Goal: Task Accomplishment & Management: Use online tool/utility

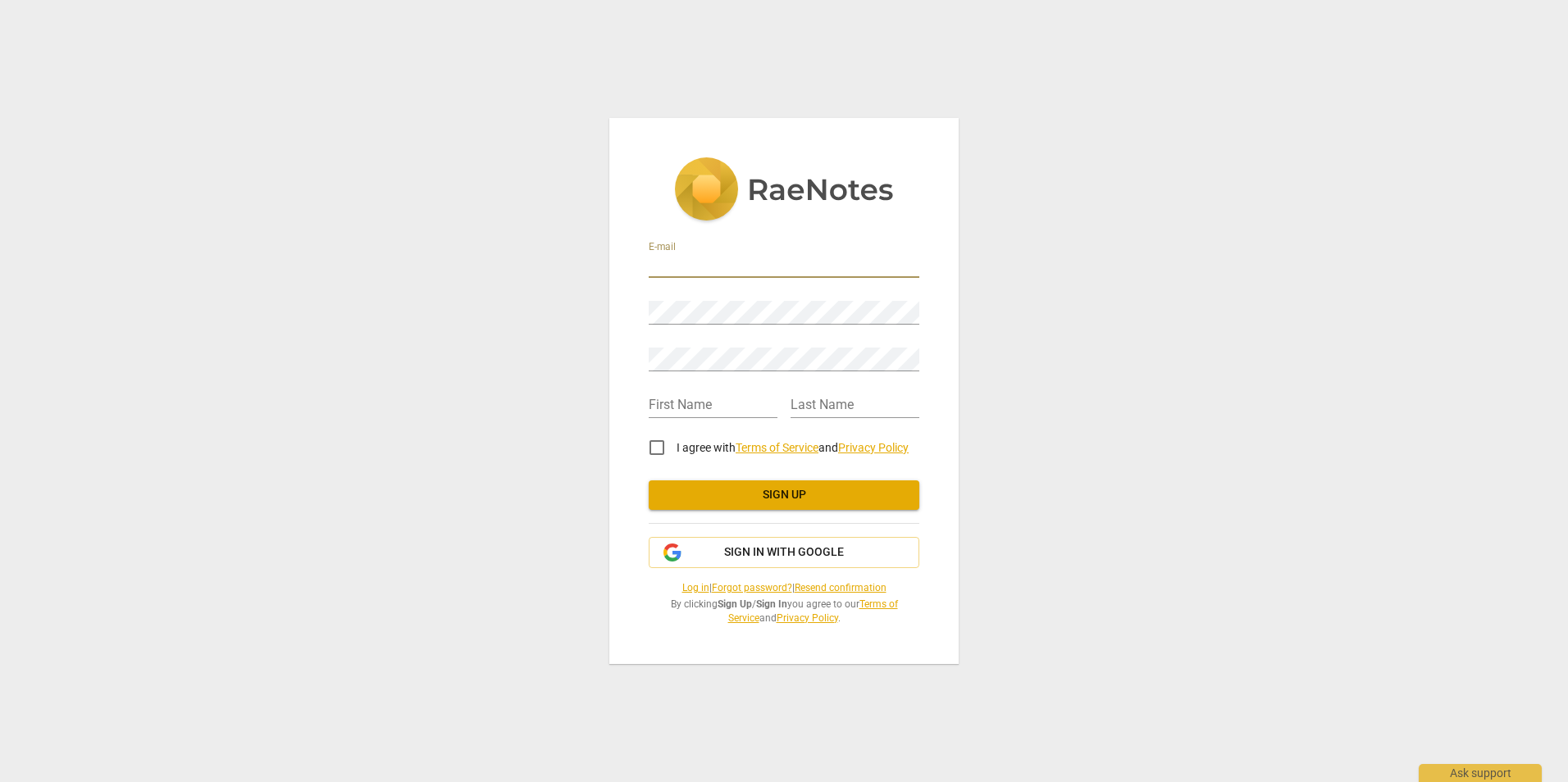
click at [672, 266] on input "email" at bounding box center [784, 266] width 271 height 23
type input "[PERSON_NAME][EMAIL_ADDRESS][DOMAIN_NAME]"
click at [667, 347] on div "Retype Password" at bounding box center [784, 353] width 271 height 37
click at [672, 406] on input "text" at bounding box center [714, 406] width 129 height 23
type input "[PERSON_NAME]"
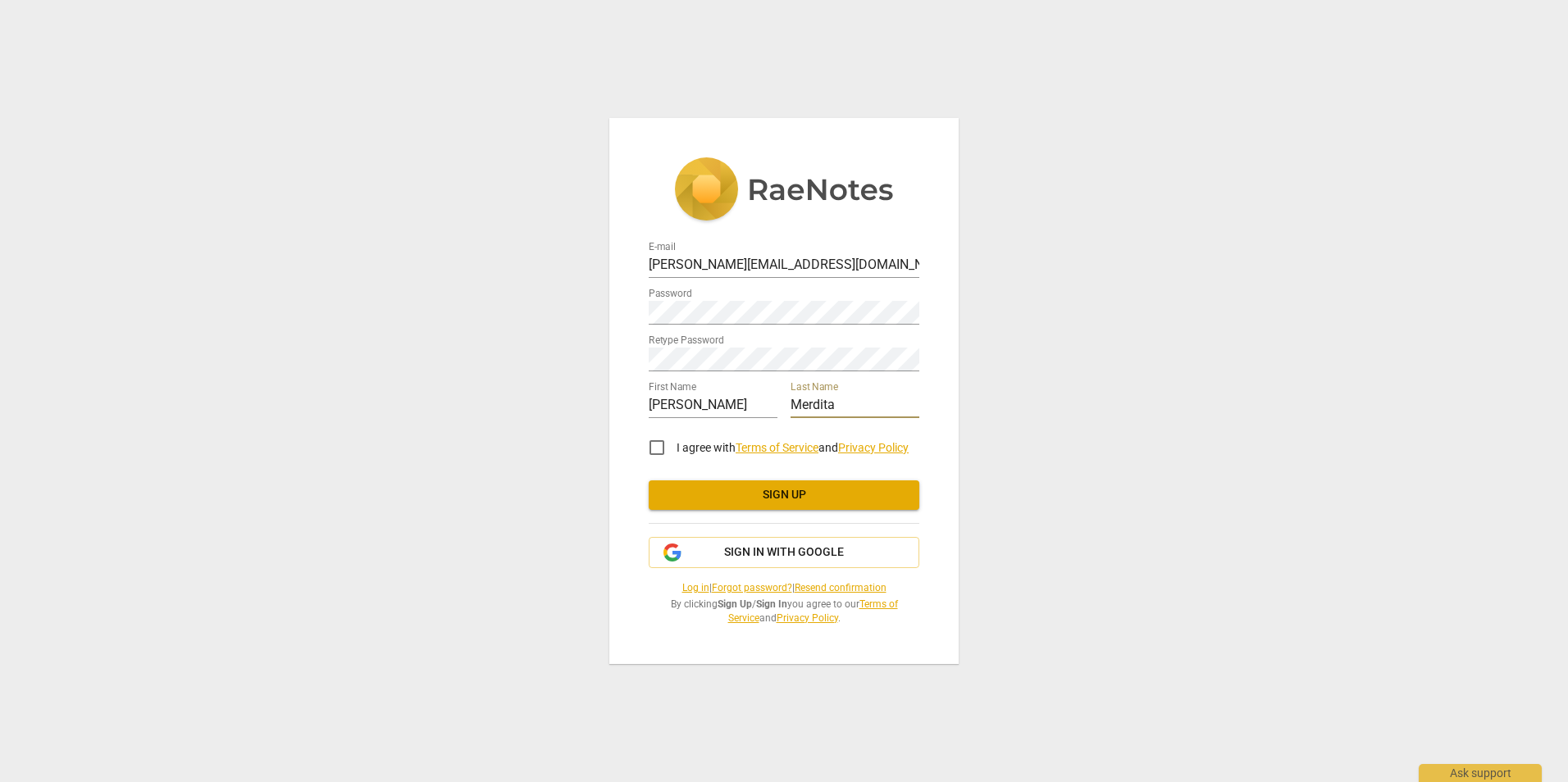
type input "Merdita"
click at [652, 449] on input "I agree with Terms of Service and Privacy Policy" at bounding box center [657, 448] width 39 height 39
checkbox input "true"
click at [783, 489] on span "Sign up" at bounding box center [783, 495] width 244 height 17
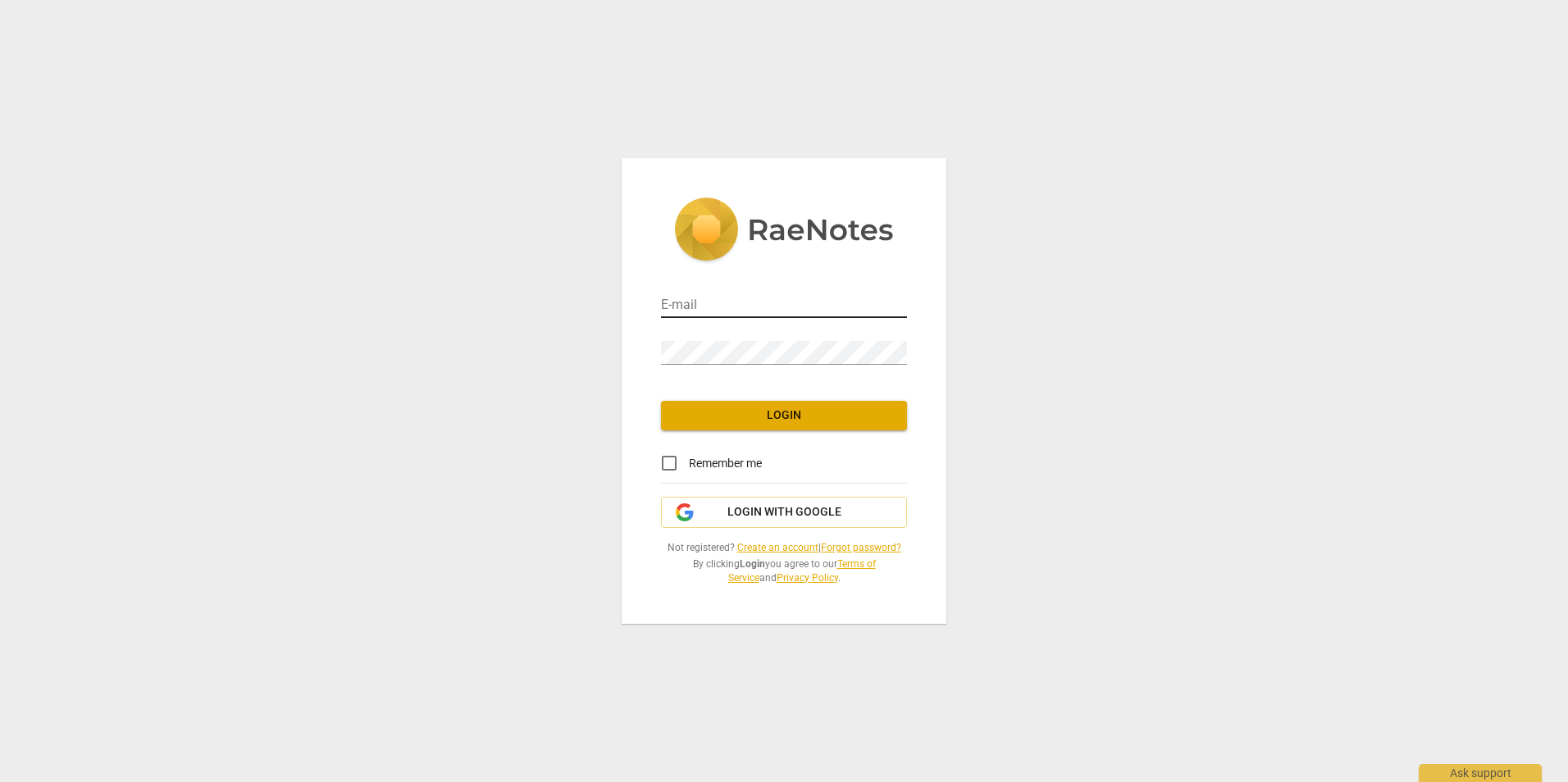
click at [688, 298] on input "email" at bounding box center [783, 306] width 246 height 23
type input "ana.merdita@gmail.com"
click at [777, 414] on span "Login" at bounding box center [784, 416] width 220 height 17
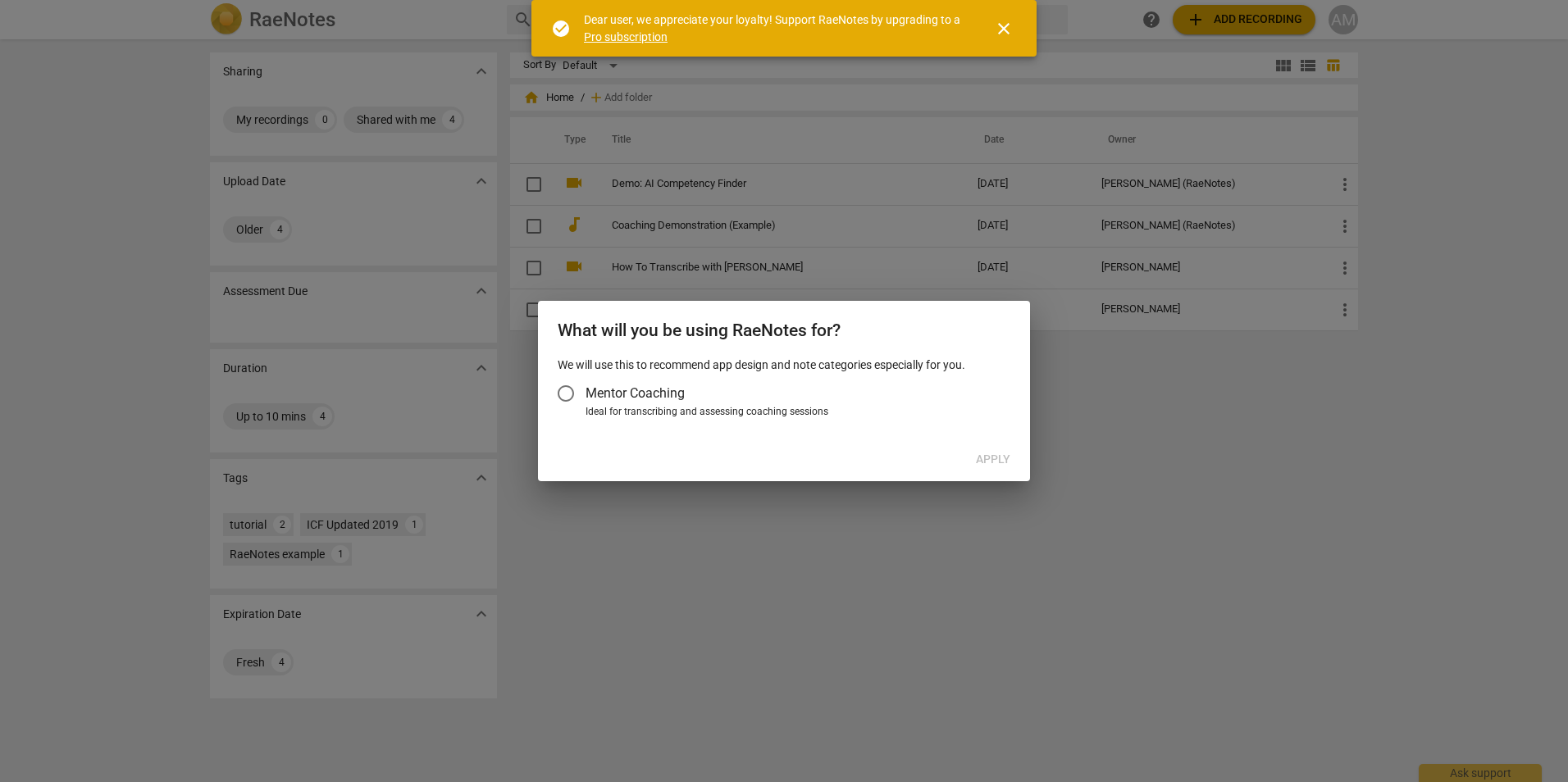
click at [1006, 20] on span "close" at bounding box center [1003, 28] width 19 height 19
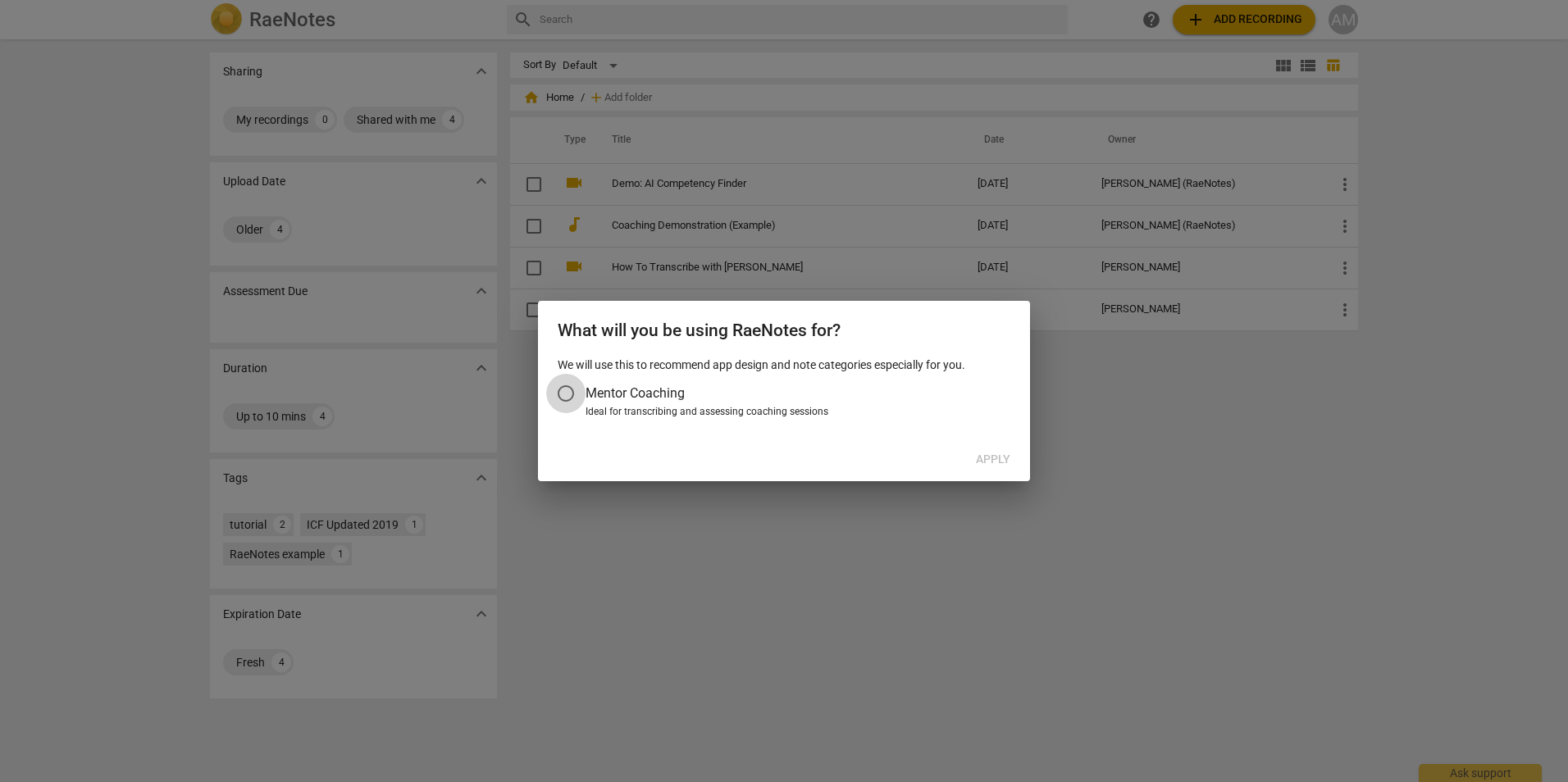
click at [568, 395] on input "Mentor Coaching" at bounding box center [565, 393] width 39 height 39
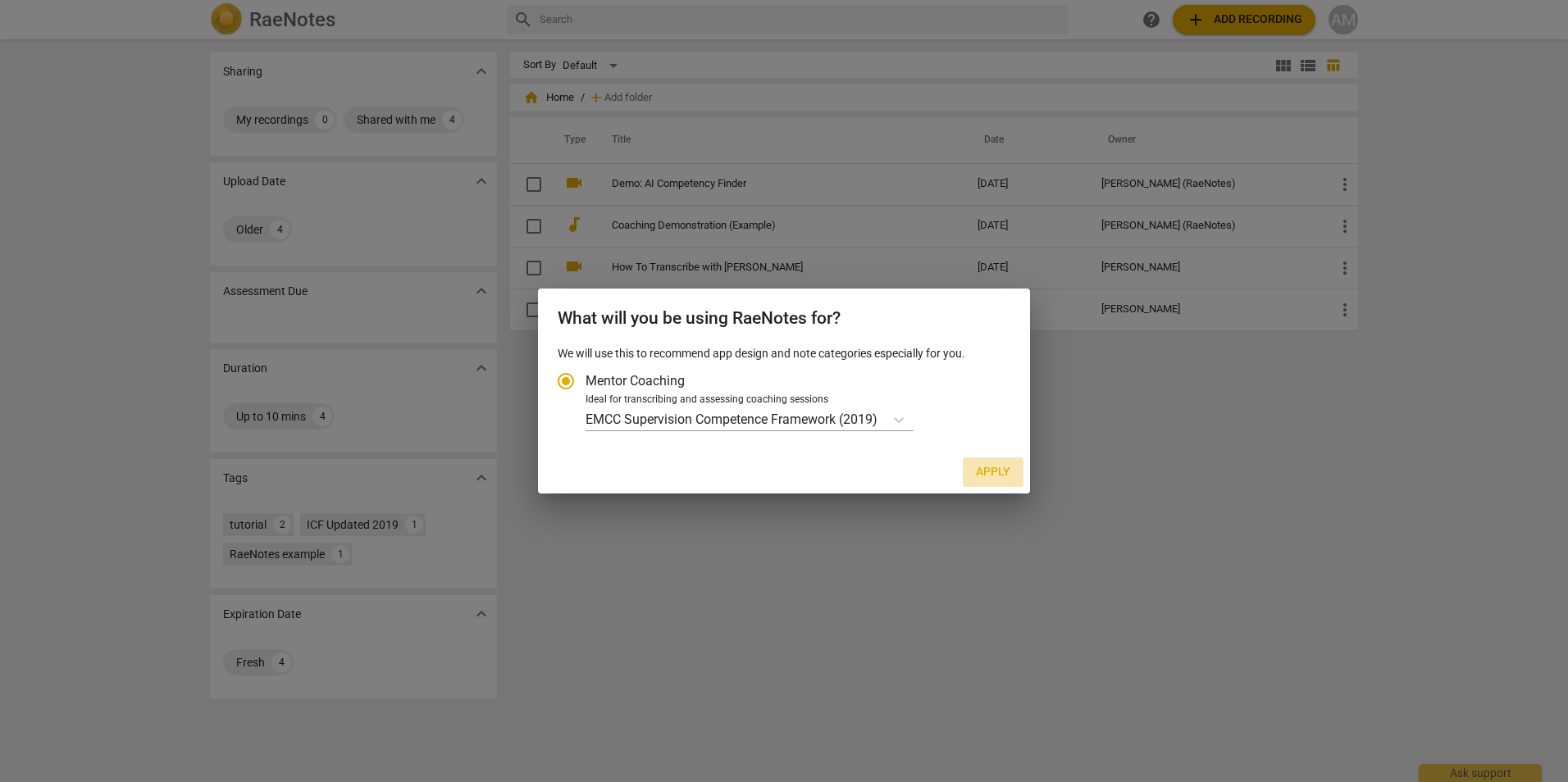
click at [997, 473] on span "Apply" at bounding box center [993, 473] width 34 height 17
radio input "false"
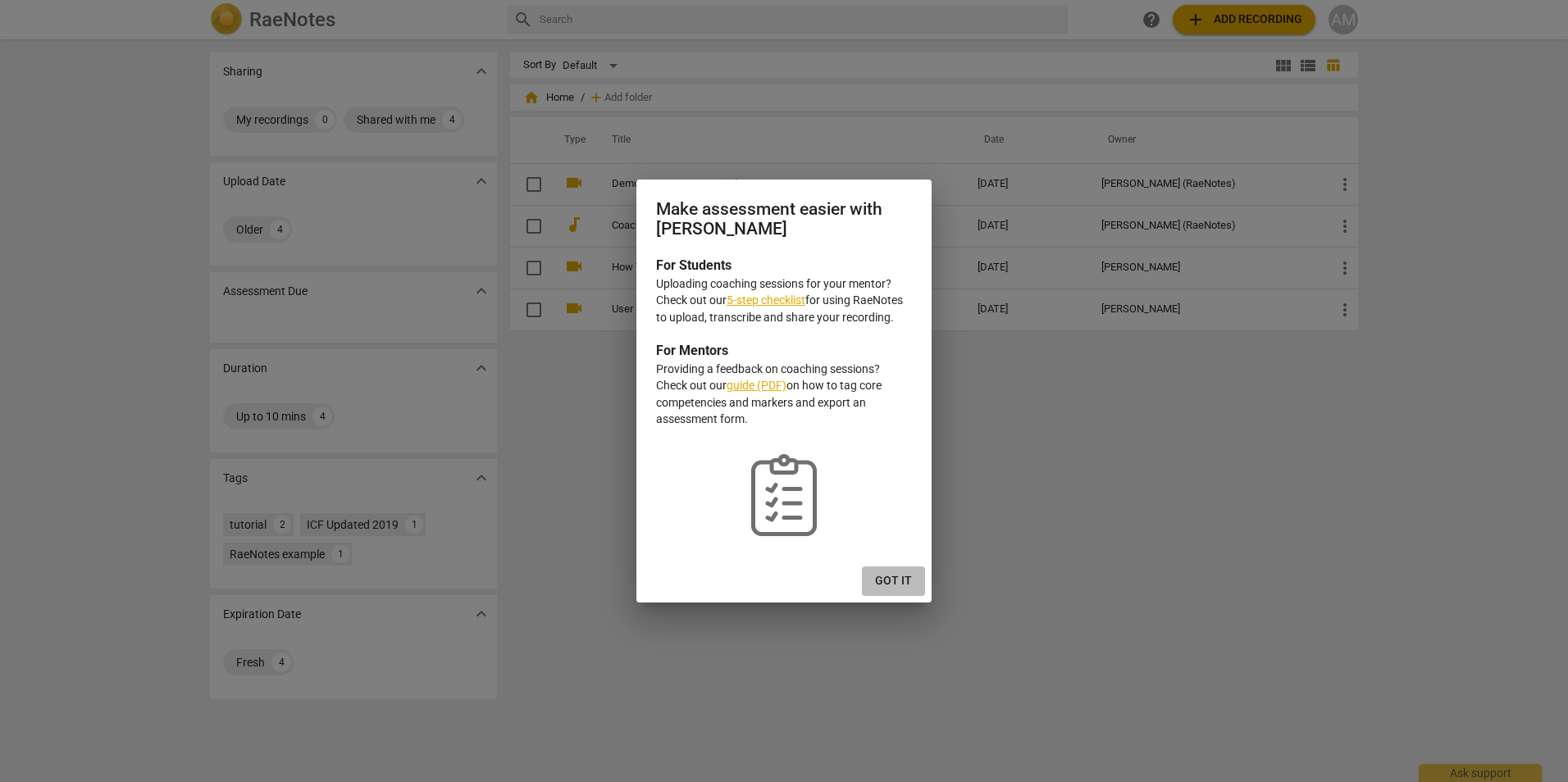
click at [896, 578] on span "Got it" at bounding box center [894, 582] width 37 height 17
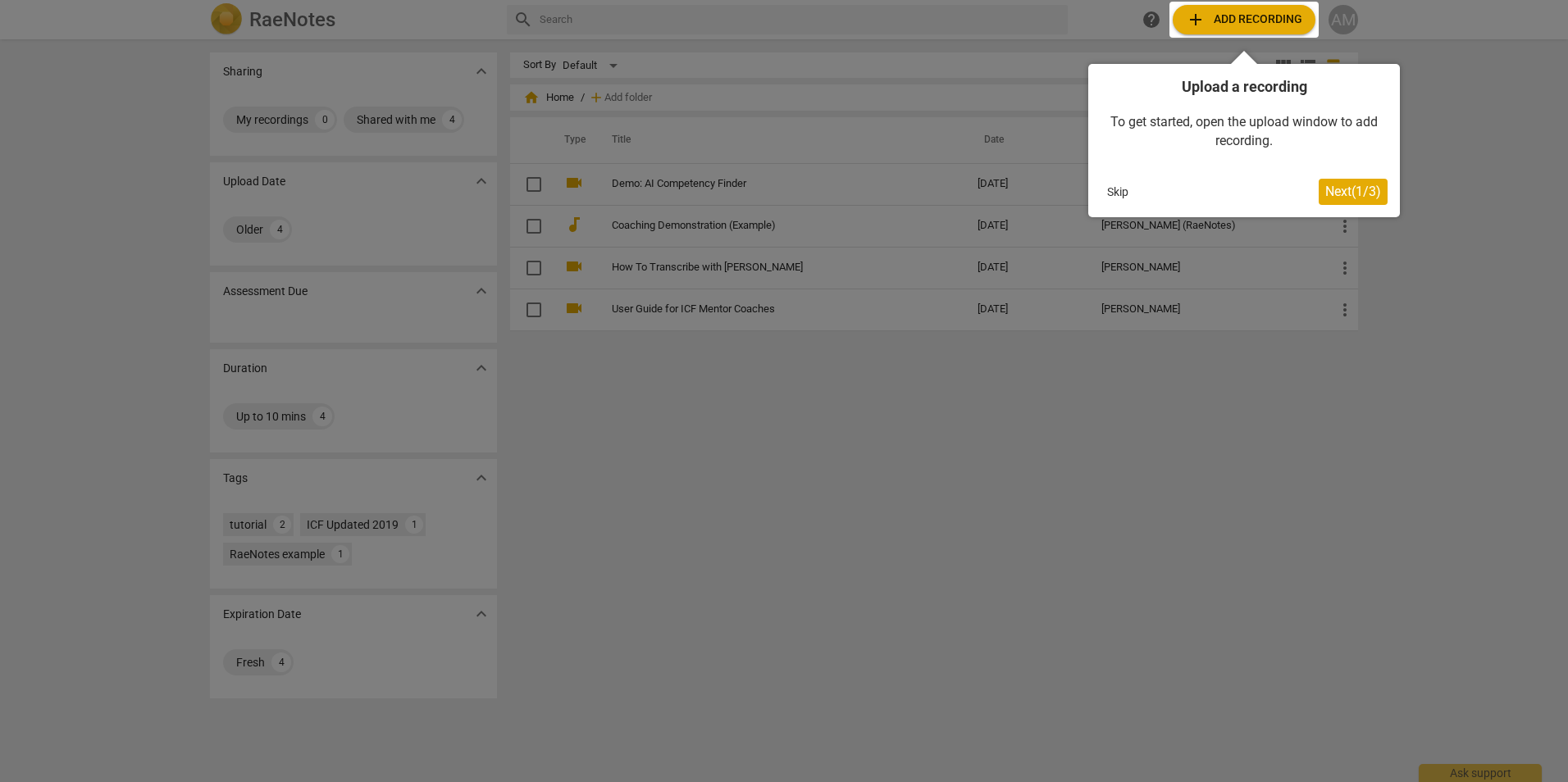
click at [1350, 189] on span "Next ( 1 / 3 )" at bounding box center [1353, 191] width 56 height 16
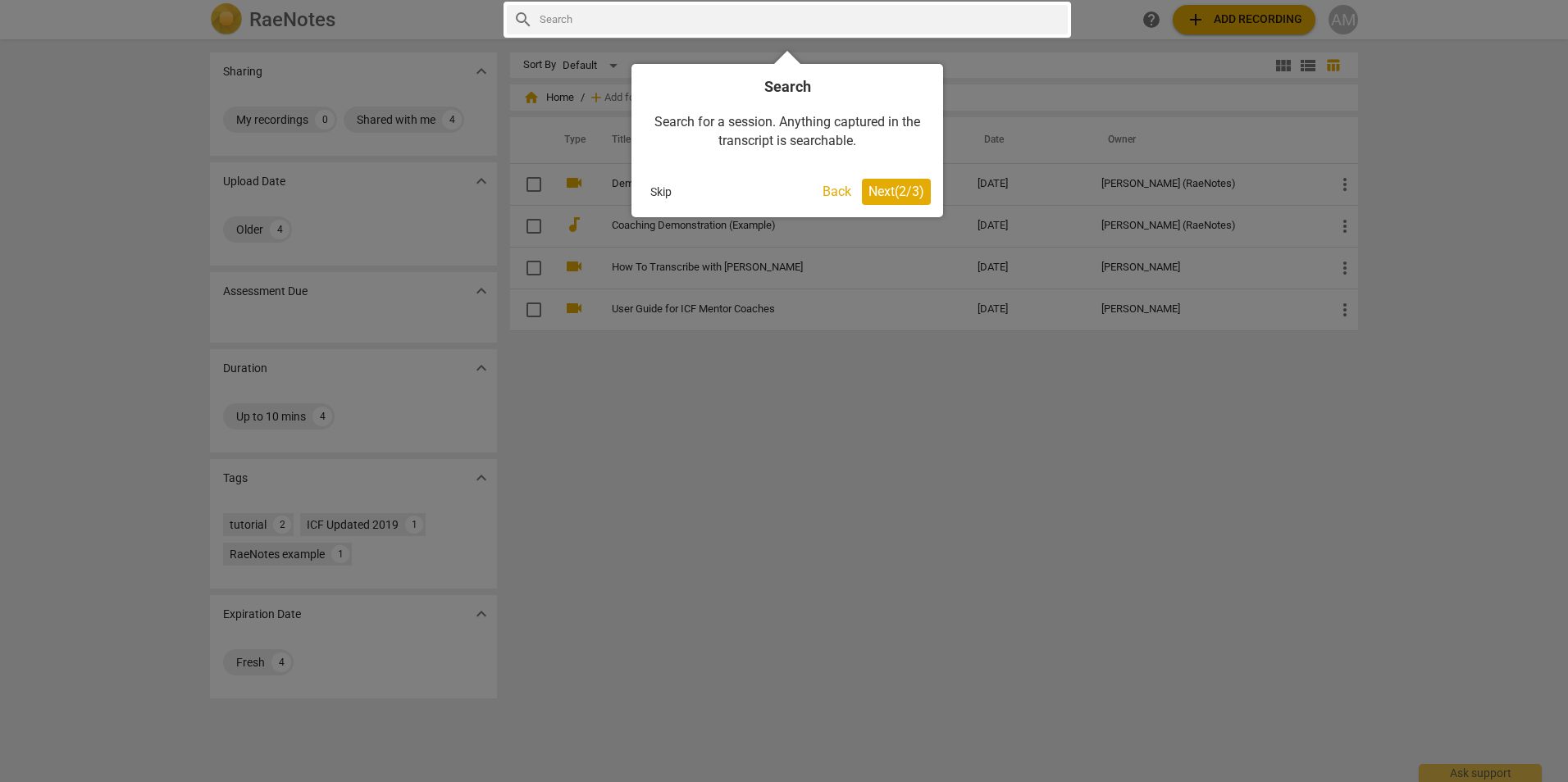
click at [905, 189] on span "Next ( 2 / 3 )" at bounding box center [896, 191] width 56 height 16
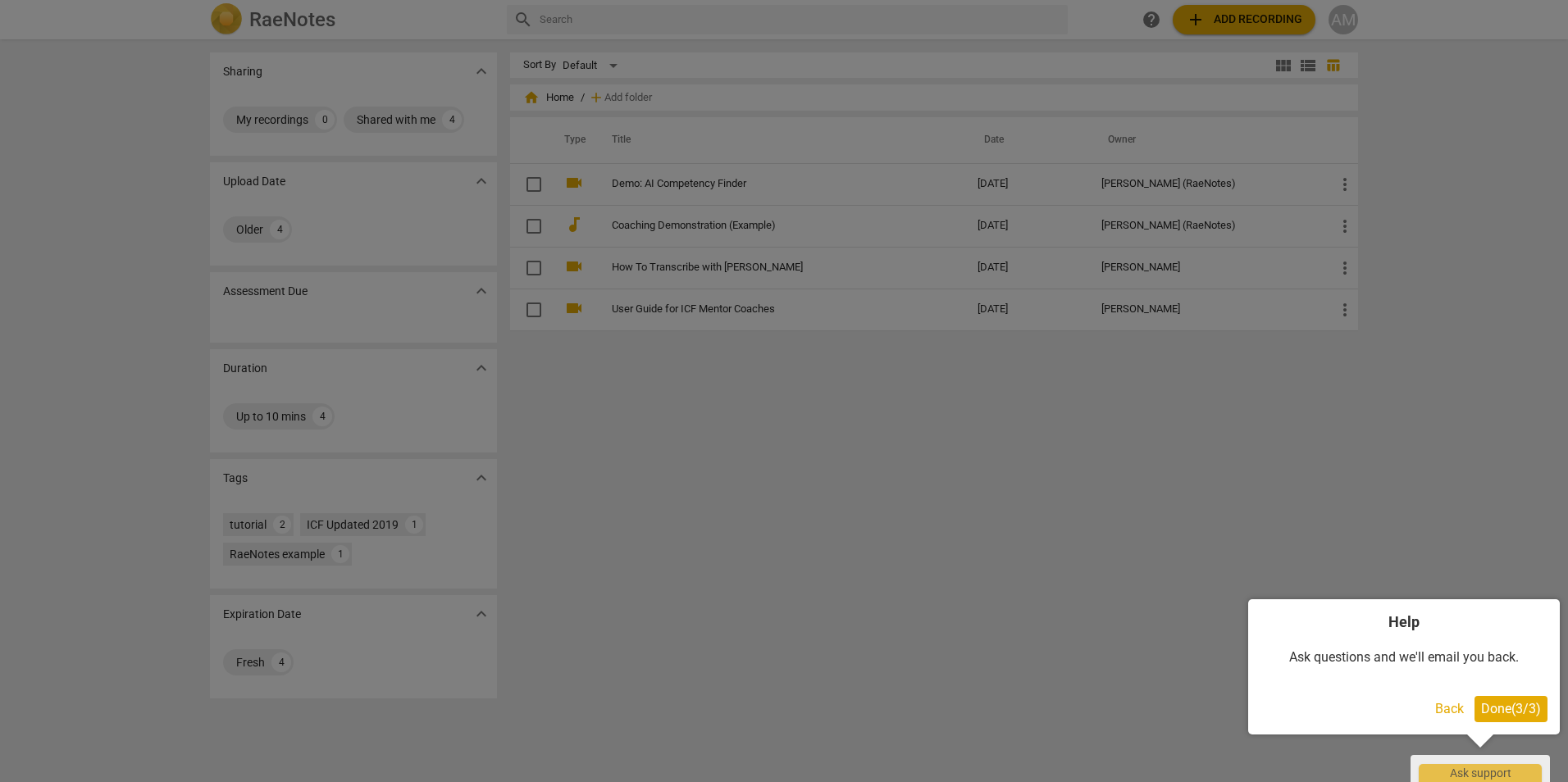
click at [1503, 709] on span "Done ( 3 / 3 )" at bounding box center [1510, 708] width 60 height 16
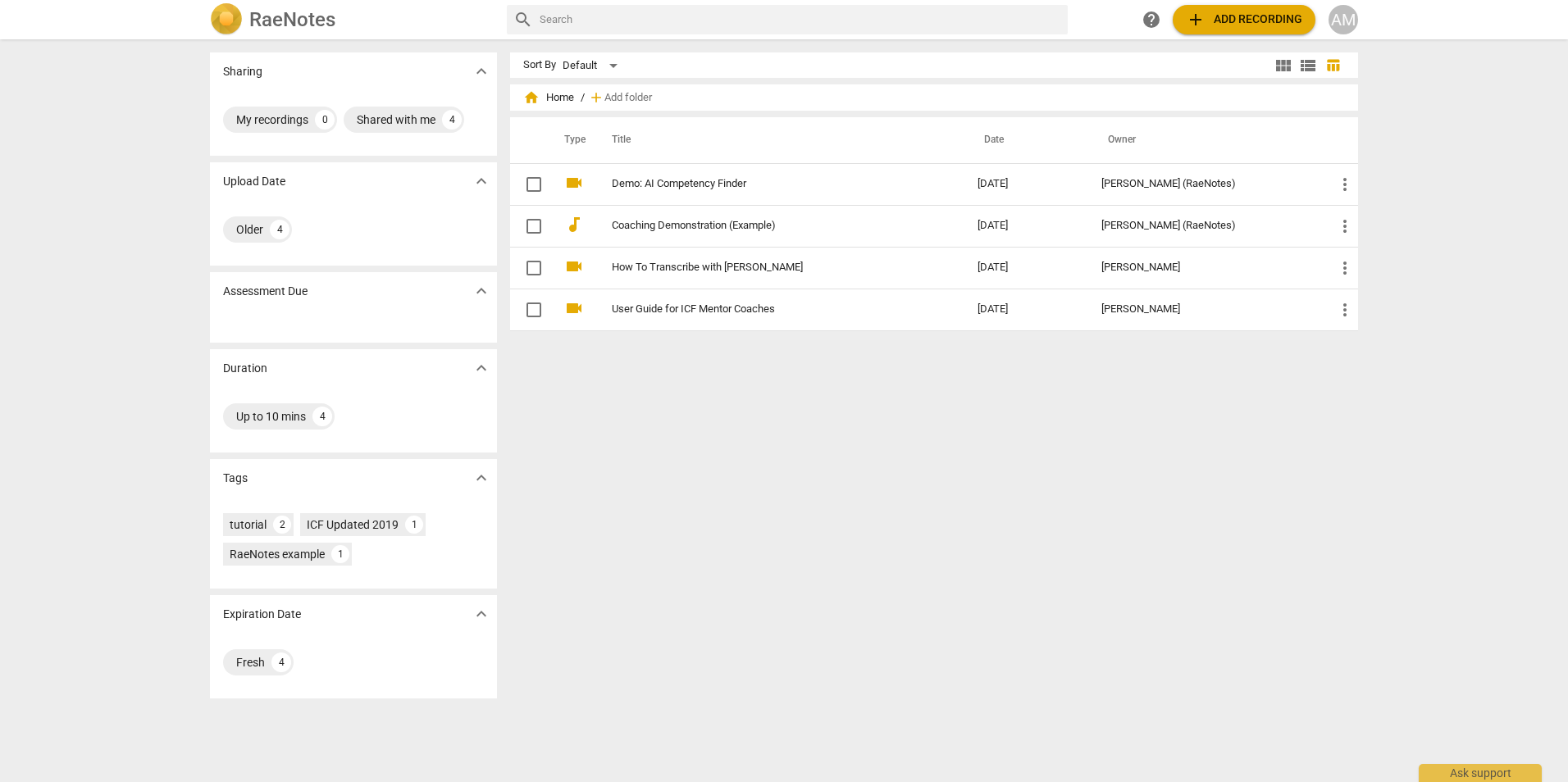
click at [1227, 19] on span "add Add recording" at bounding box center [1243, 19] width 117 height 19
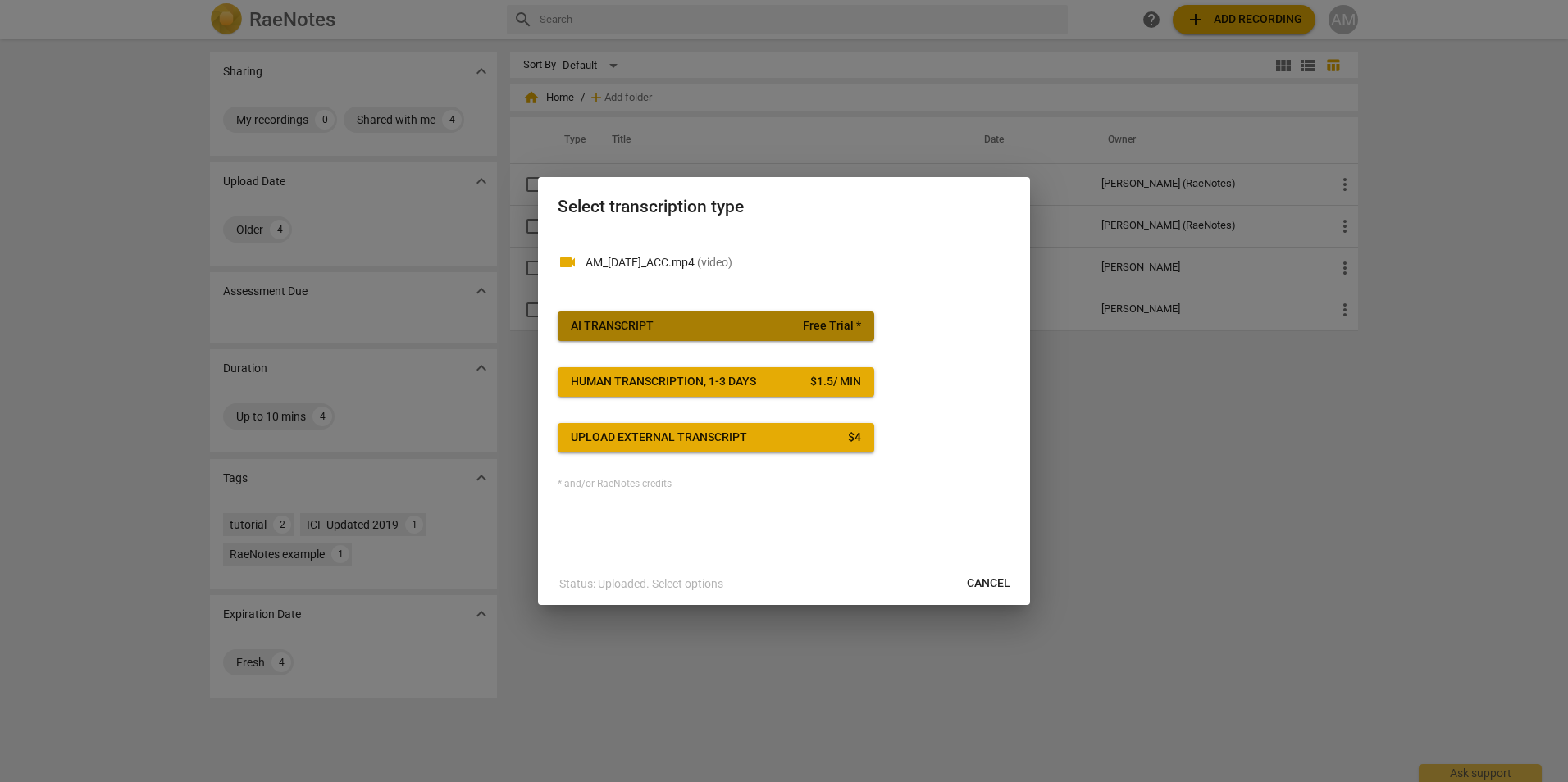
click at [755, 325] on span "AI Transcript Free Trial *" at bounding box center [716, 326] width 290 height 17
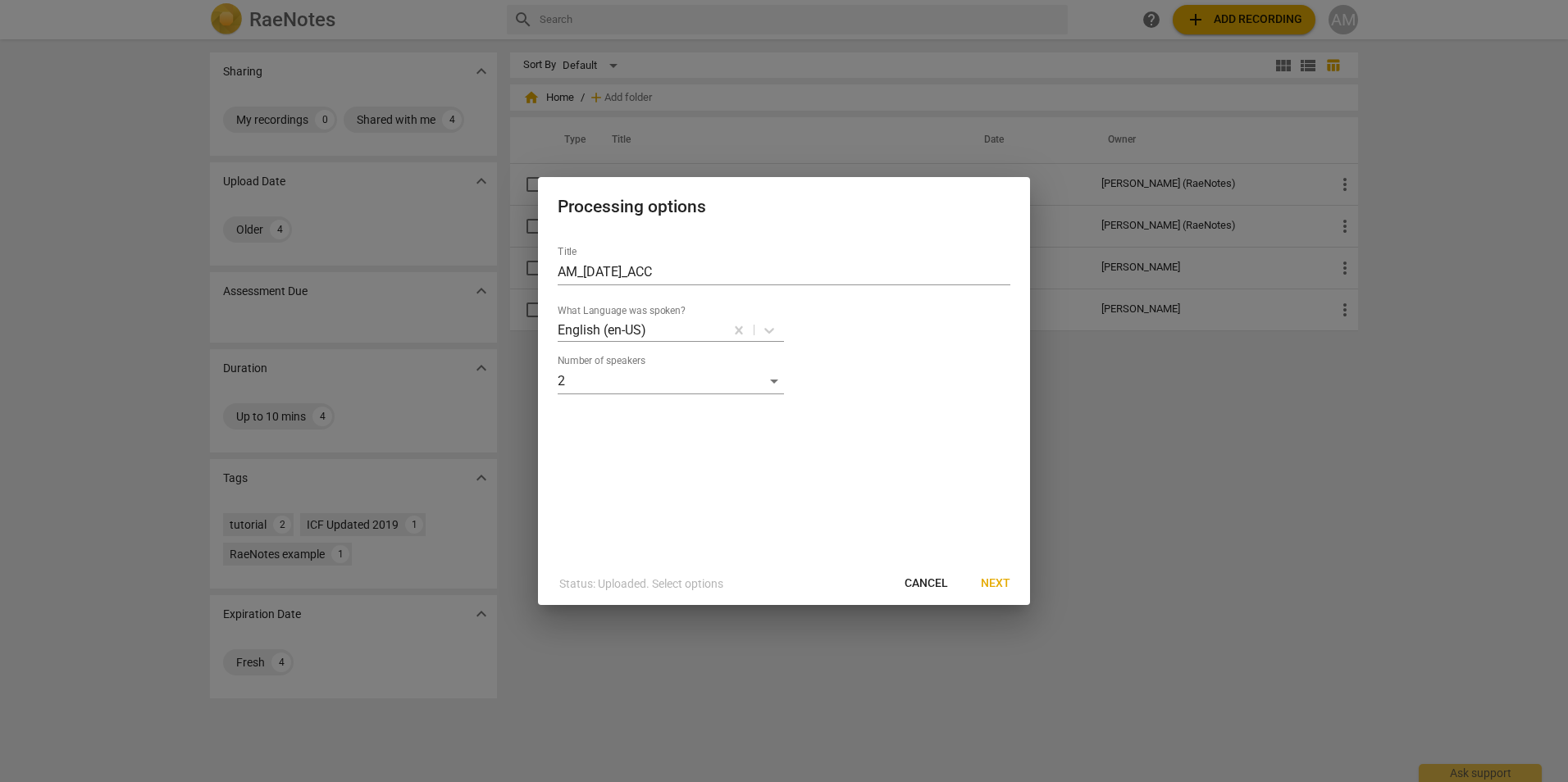
click at [1002, 583] on span "Next" at bounding box center [995, 584] width 29 height 17
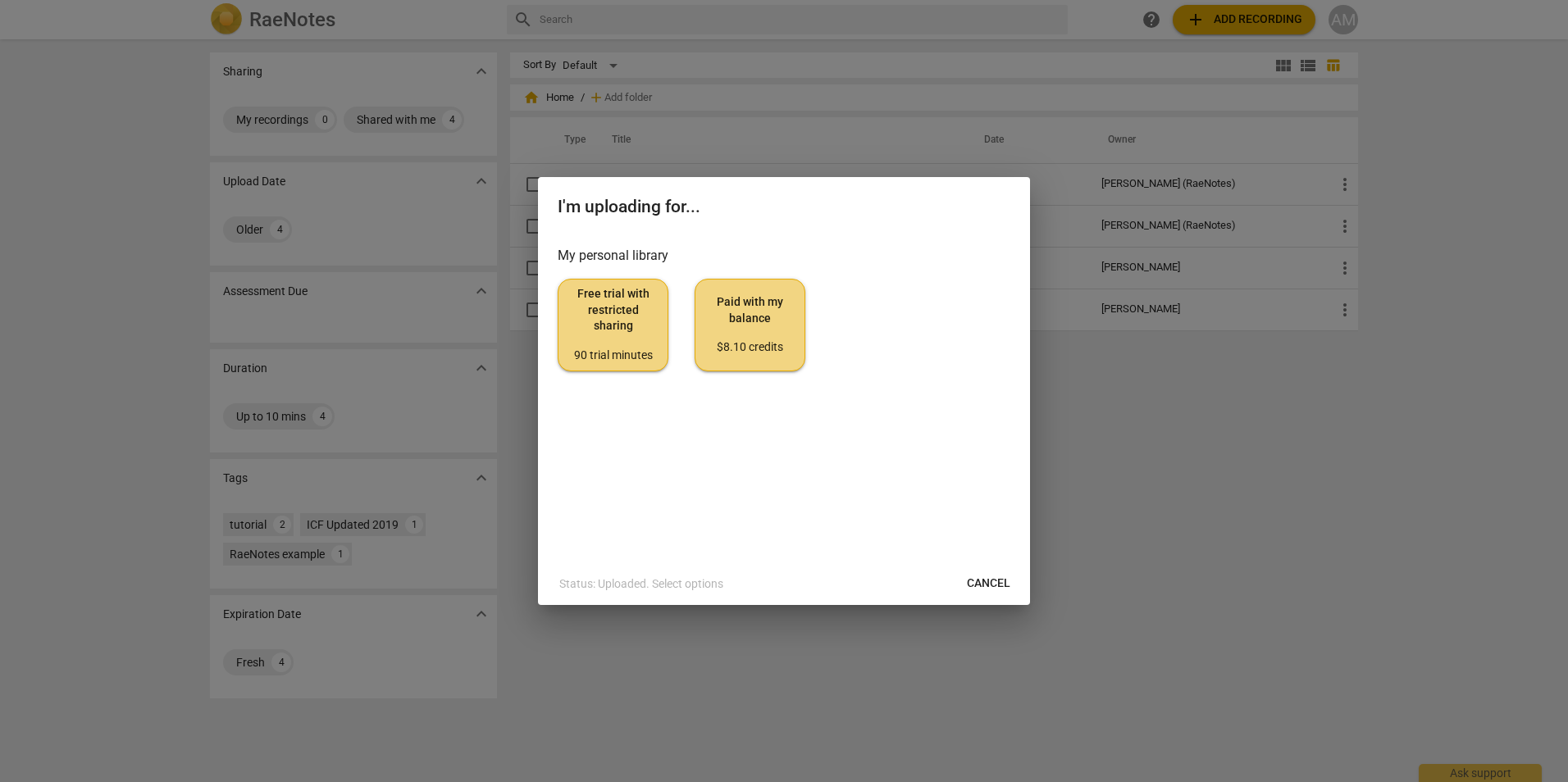
click at [597, 324] on span "Free trial with restricted sharing 90 trial minutes" at bounding box center [613, 324] width 83 height 77
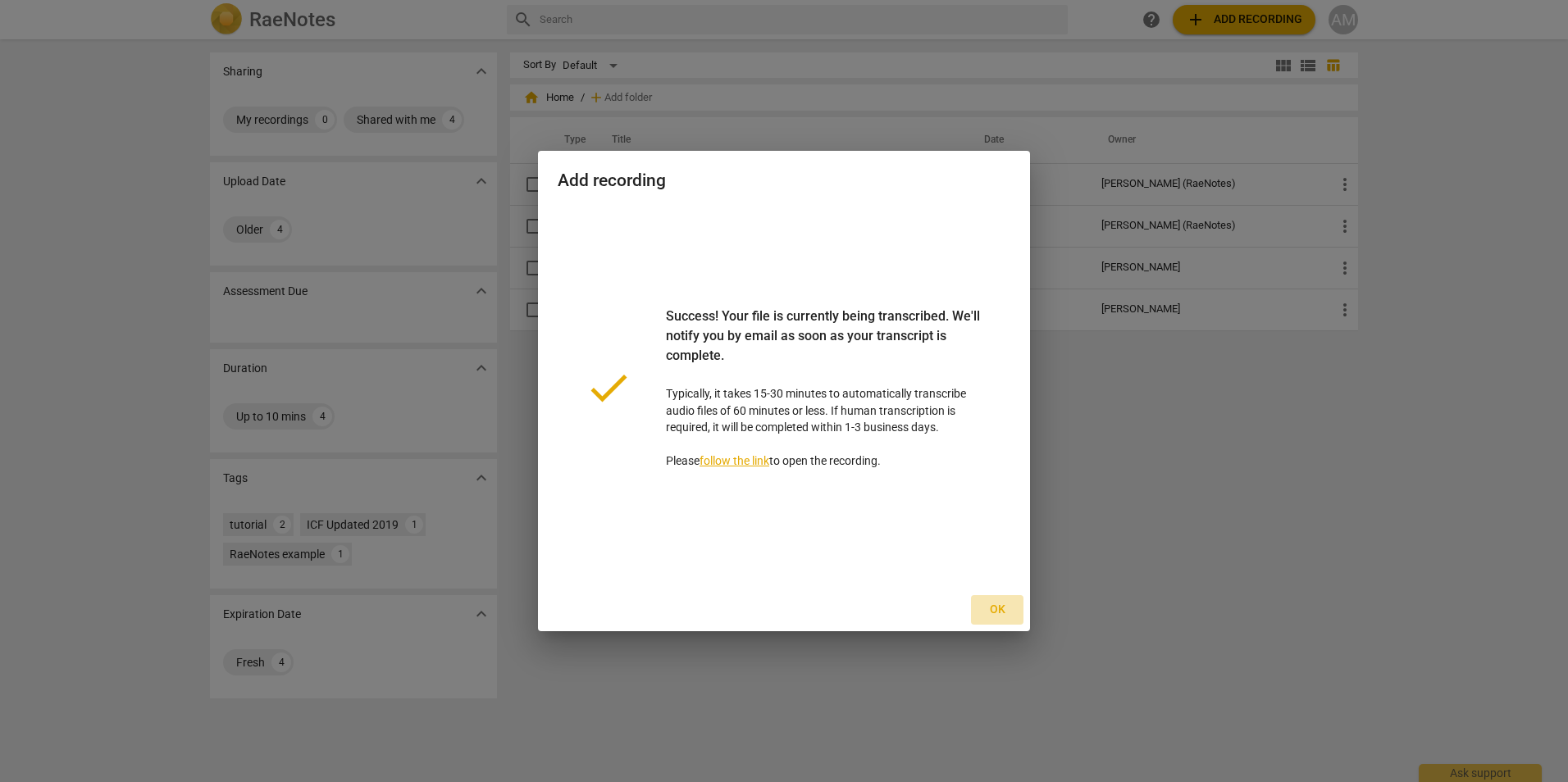
click at [1002, 608] on span "Ok" at bounding box center [997, 610] width 26 height 17
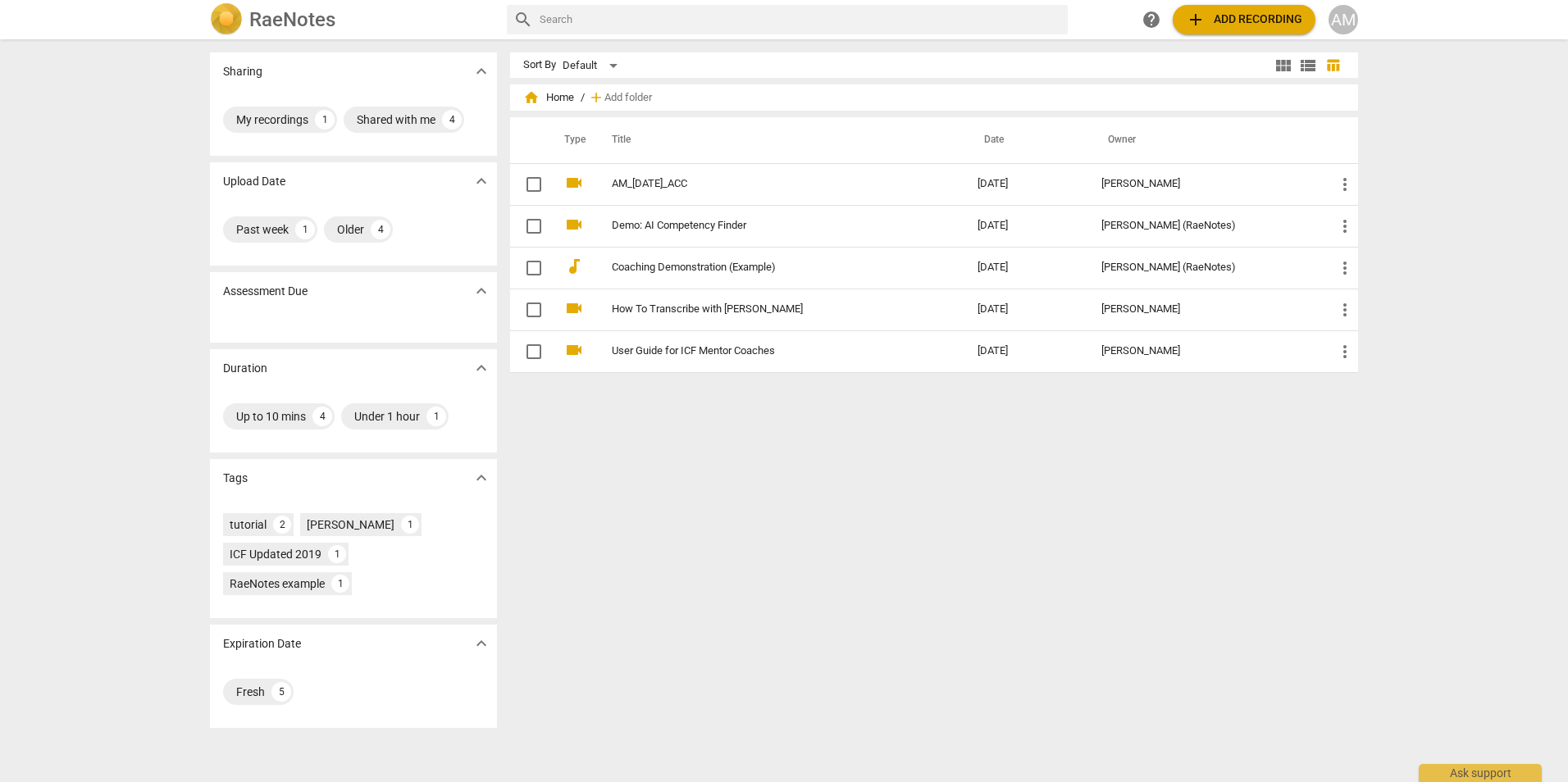
click at [807, 511] on div "Sort By Default view_module view_list table_chart home Home / add Add folder Ty…" at bounding box center [940, 411] width 861 height 717
click at [768, 494] on div "Sort By Default view_module view_list table_chart home Home / add Add folder Ty…" at bounding box center [940, 411] width 861 height 717
click at [1340, 23] on div "AM" at bounding box center [1343, 19] width 29 height 29
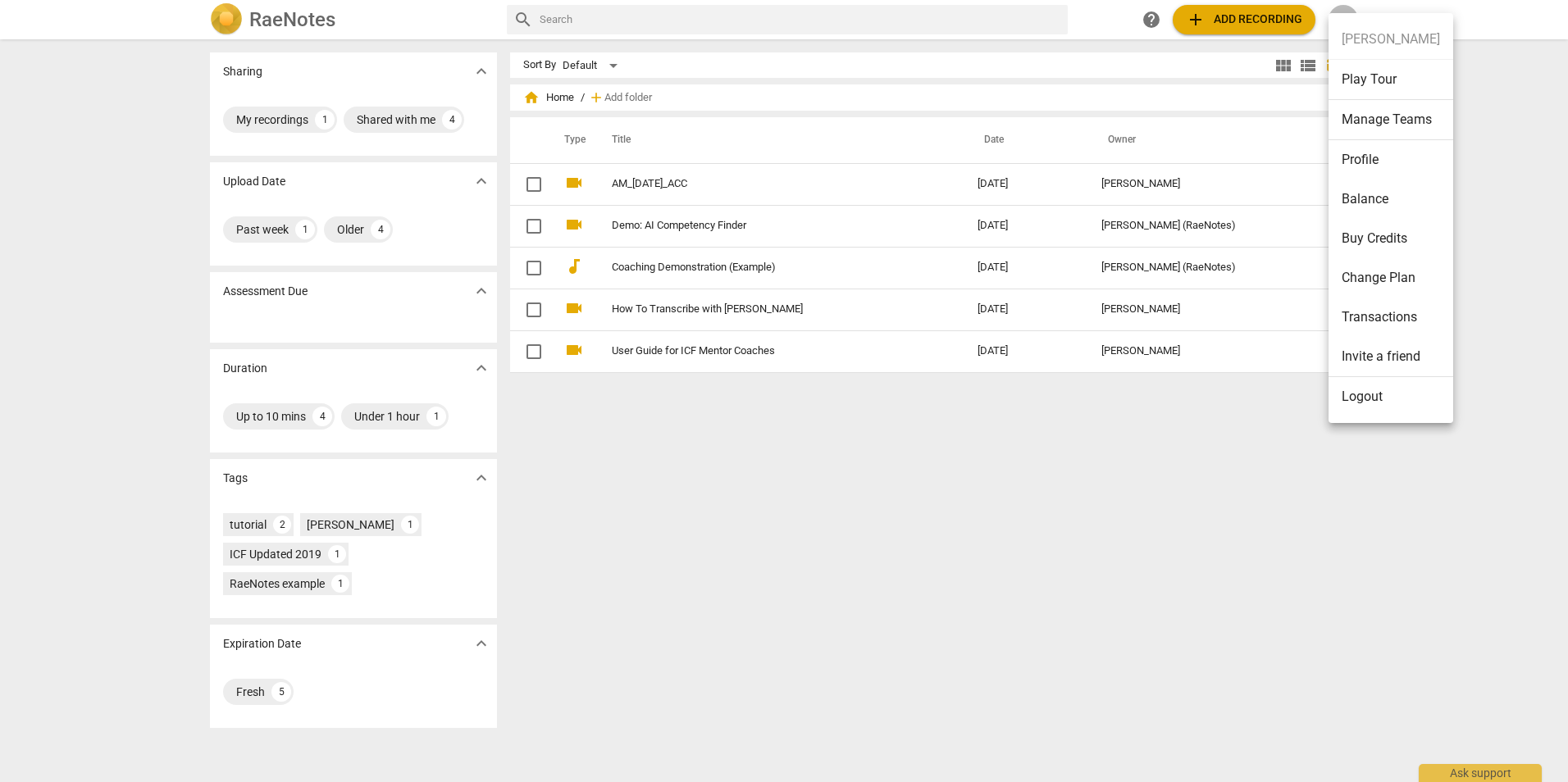
click at [968, 469] on div at bounding box center [784, 391] width 1568 height 782
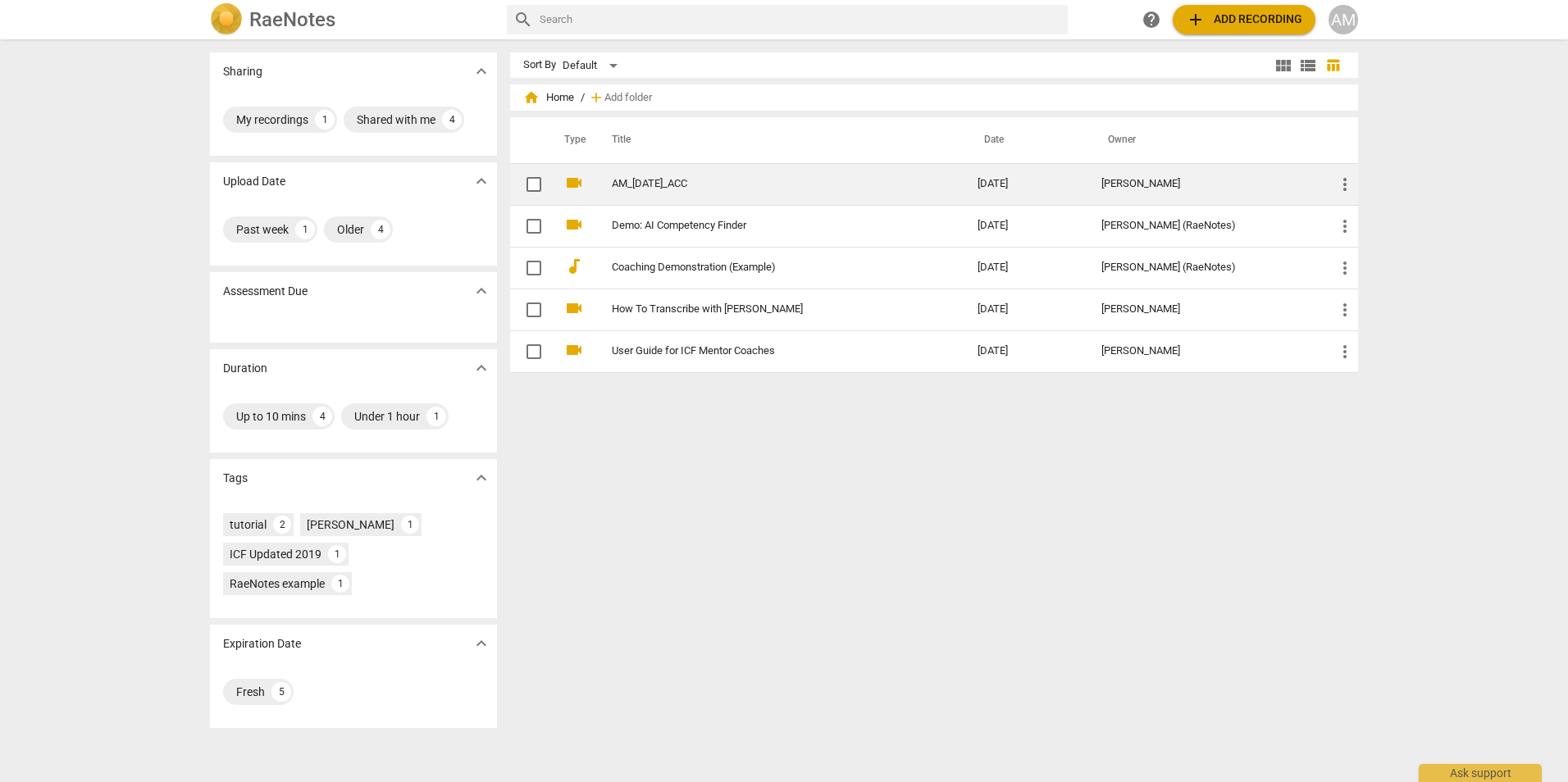
click at [1342, 180] on span "more_vert" at bounding box center [1344, 184] width 19 height 19
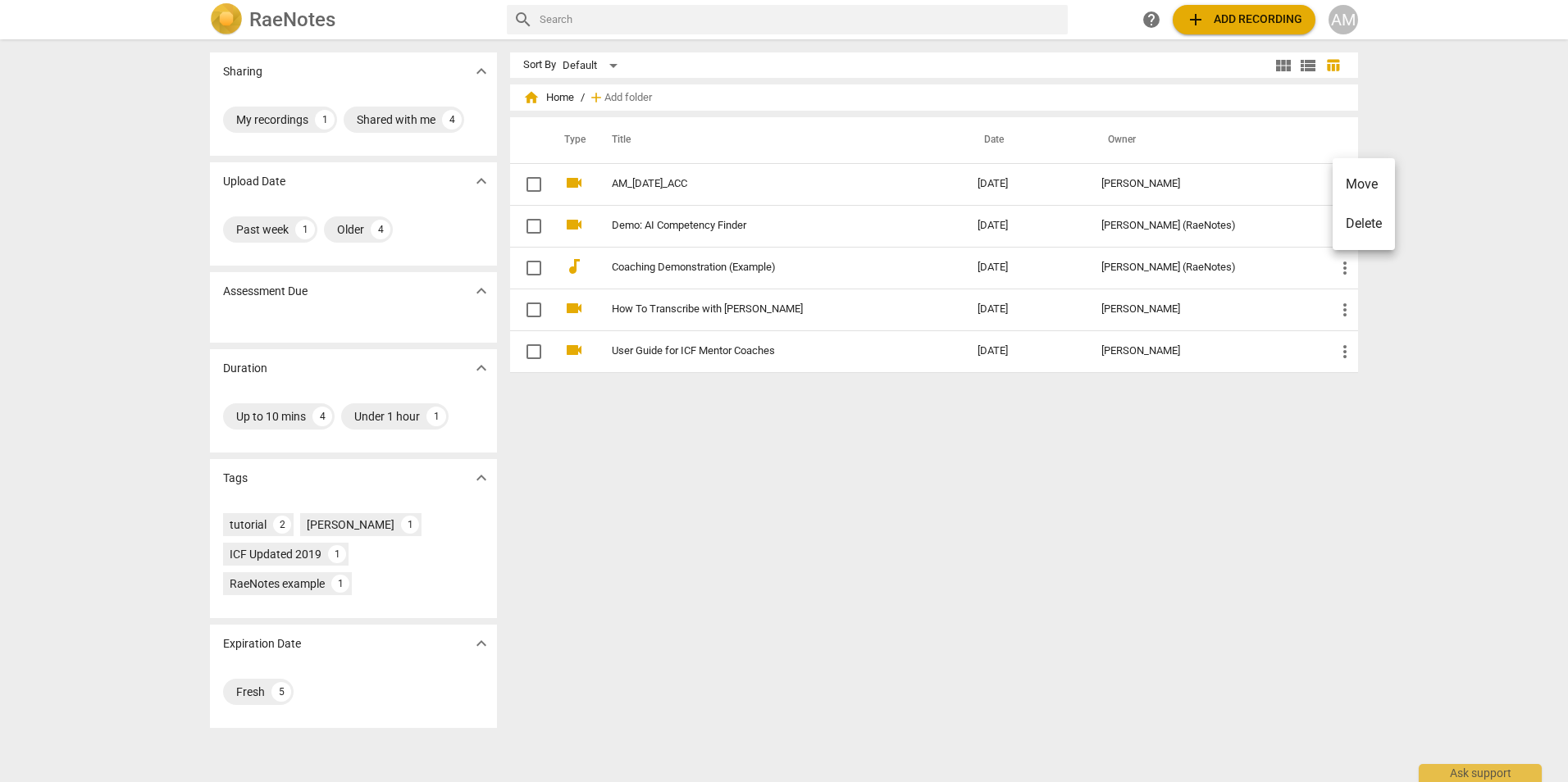
click at [1029, 470] on div at bounding box center [784, 391] width 1568 height 782
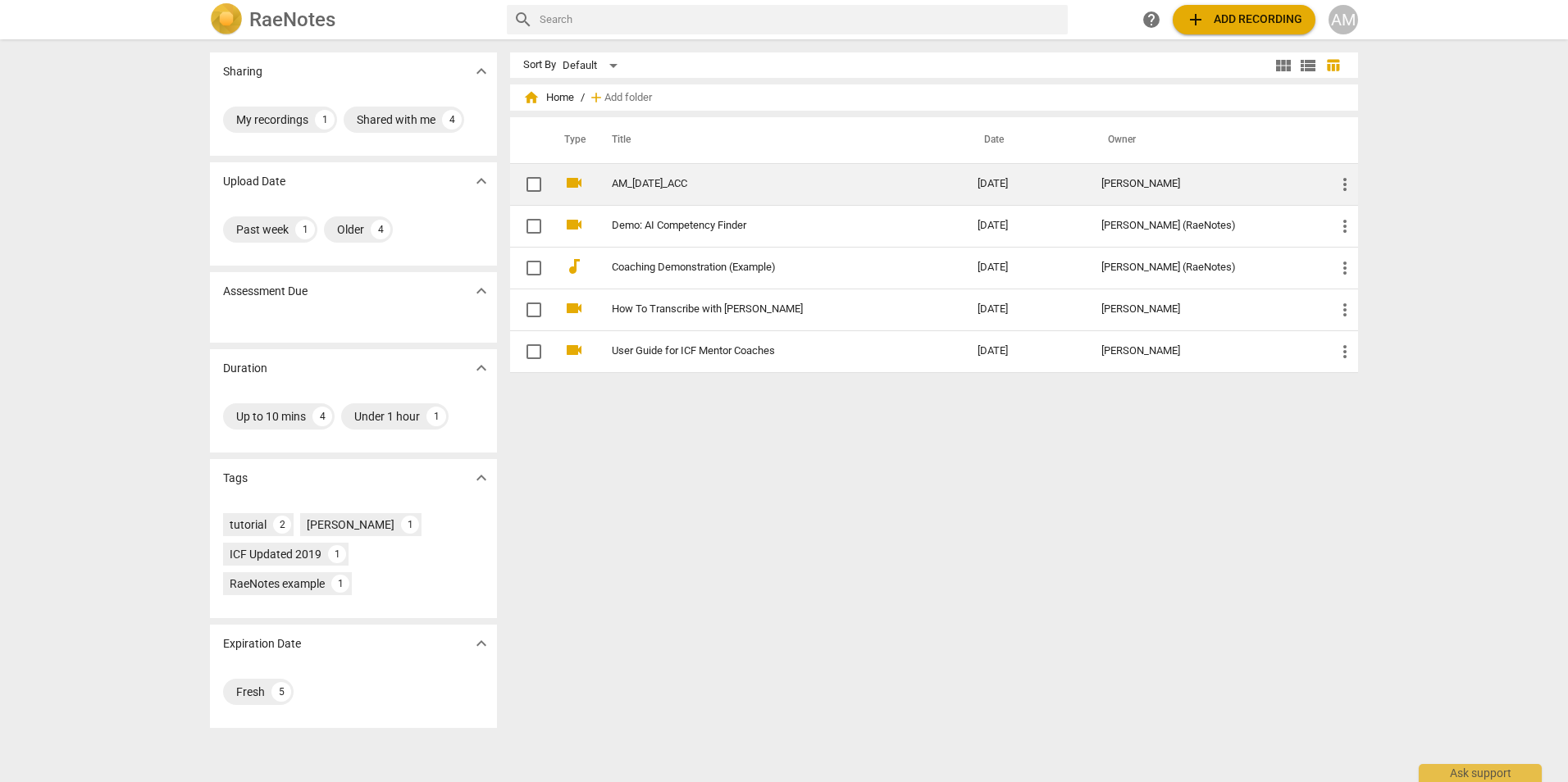
click at [532, 182] on input "checkbox" at bounding box center [533, 184] width 34 height 19
checkbox input "false"
click at [525, 185] on input "checkbox" at bounding box center [533, 184] width 34 height 19
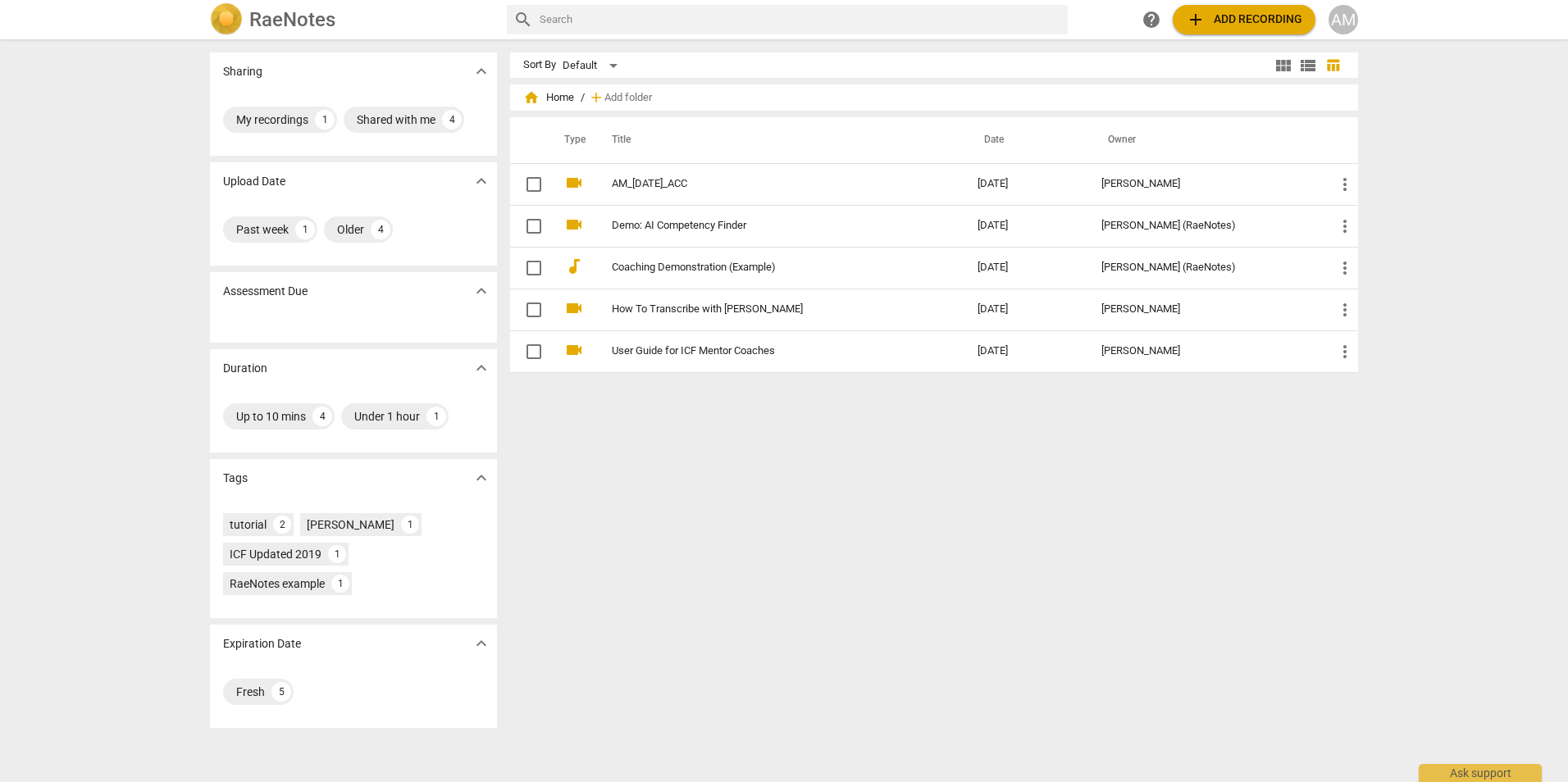
click at [885, 527] on div "Sort By Default view_module view_list table_chart home Home / add Add folder Ty…" at bounding box center [940, 411] width 861 height 717
click at [256, 691] on div "Fresh" at bounding box center [251, 692] width 29 height 17
click at [670, 603] on div "Sort By Default view_module view_list table_chart home Home / add Add folder Ty…" at bounding box center [940, 411] width 861 height 717
click at [906, 644] on div "Sort By Default view_module view_list table_chart home Home / add Add folder Ty…" at bounding box center [940, 411] width 861 height 717
click at [773, 553] on div "Sort By Default view_module view_list table_chart home Home / add Add folder Ty…" at bounding box center [940, 411] width 861 height 717
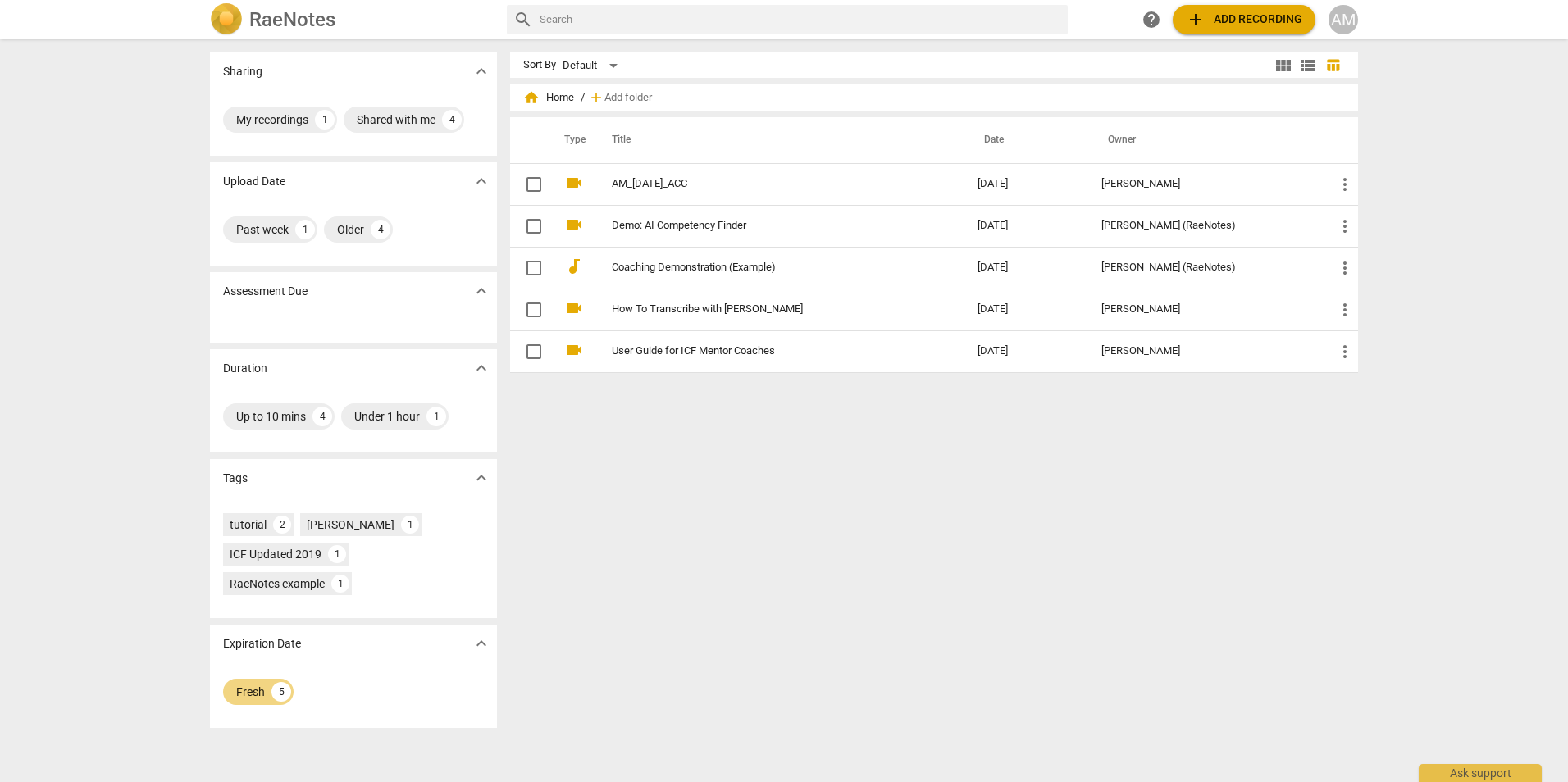
click at [751, 541] on div "Sort By Default view_module view_list table_chart home Home / add Add folder Ty…" at bounding box center [940, 411] width 861 height 717
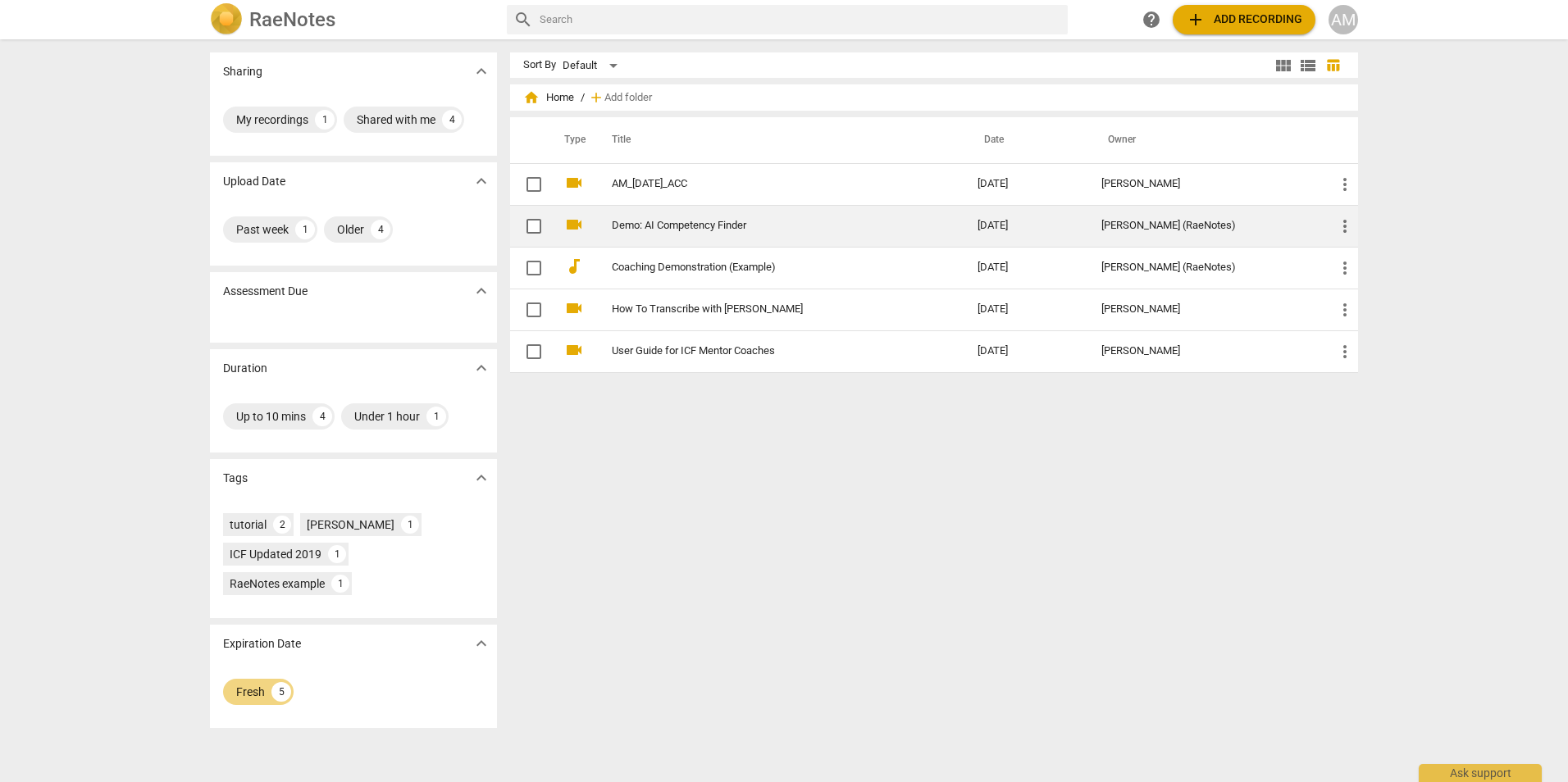
click at [652, 220] on link "Demo: AI Competency Finder" at bounding box center [766, 225] width 307 height 13
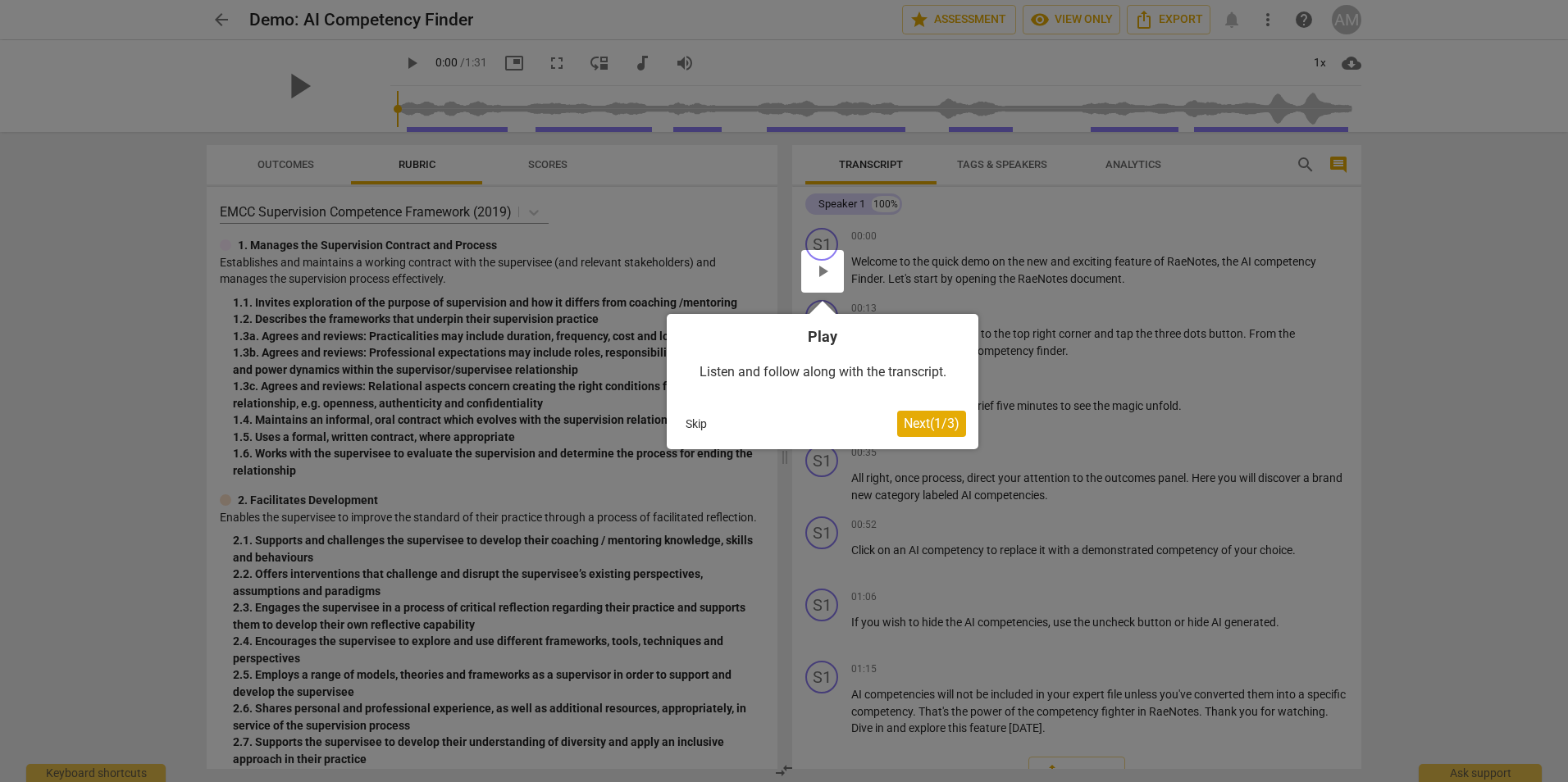
click at [947, 425] on span "Next ( 1 / 3 )" at bounding box center [932, 423] width 56 height 16
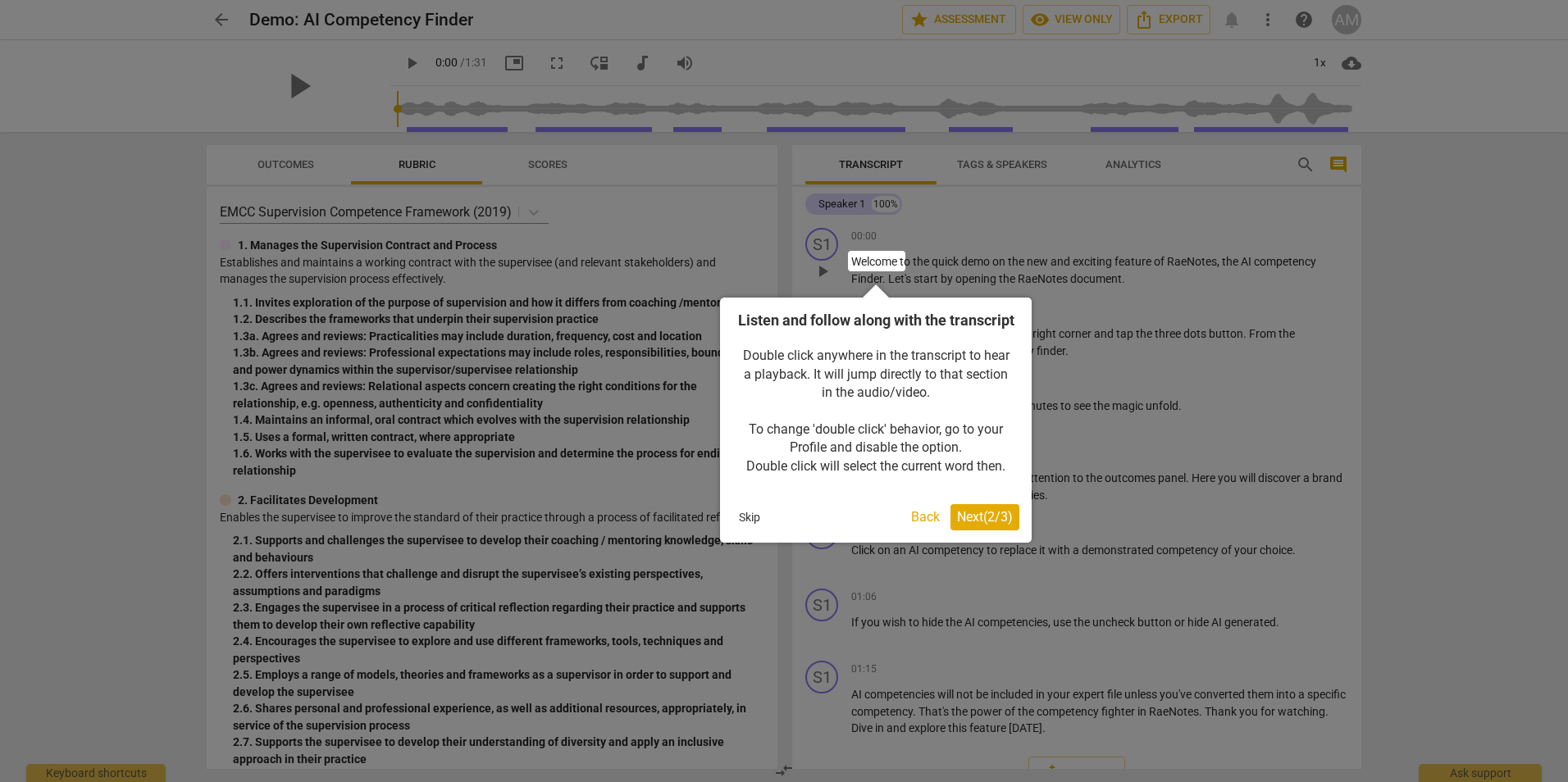
click at [984, 525] on span "Next ( 2 / 3 )" at bounding box center [984, 516] width 56 height 16
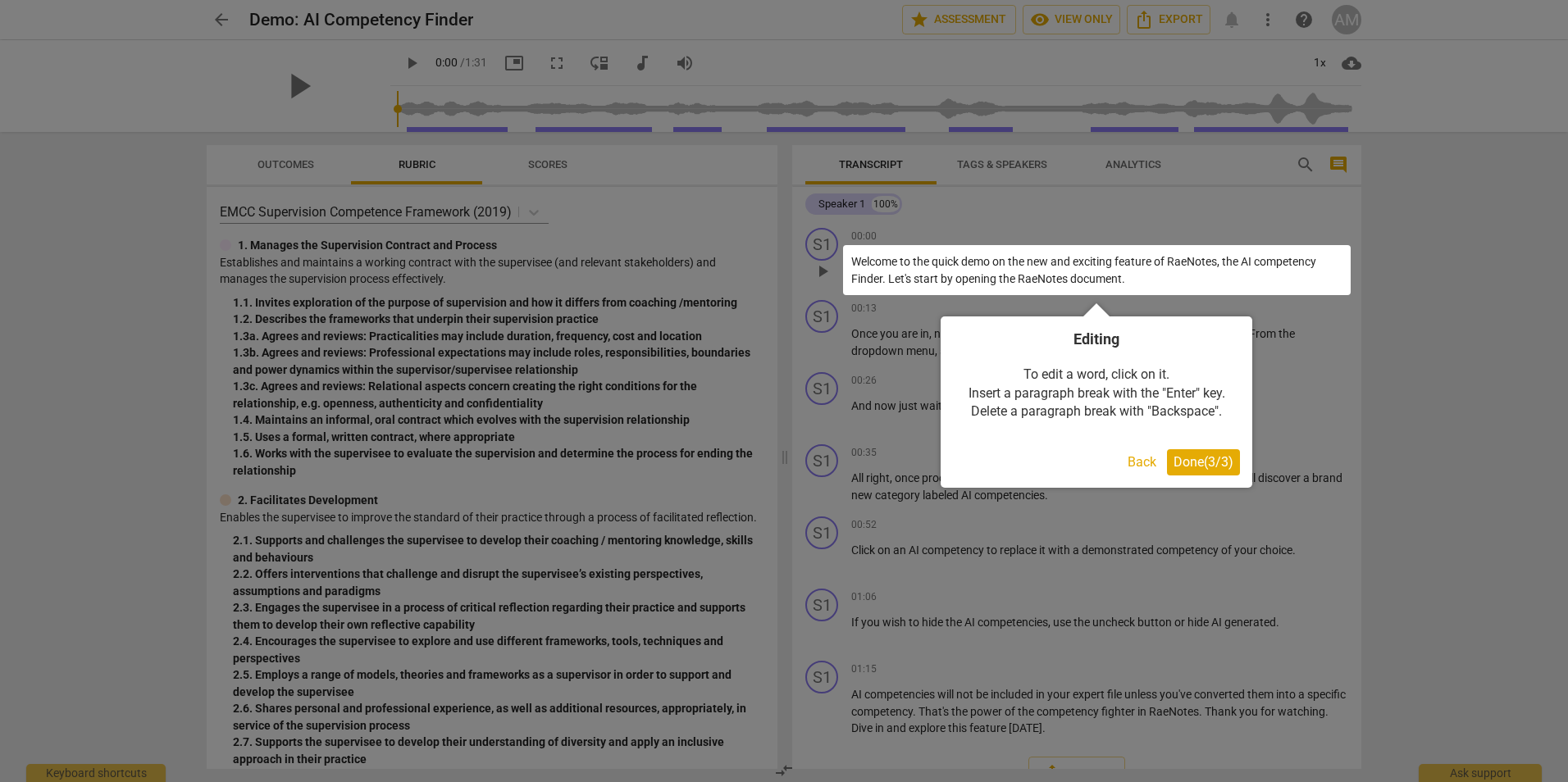
click at [1217, 458] on span "Done ( 3 / 3 )" at bounding box center [1203, 462] width 60 height 16
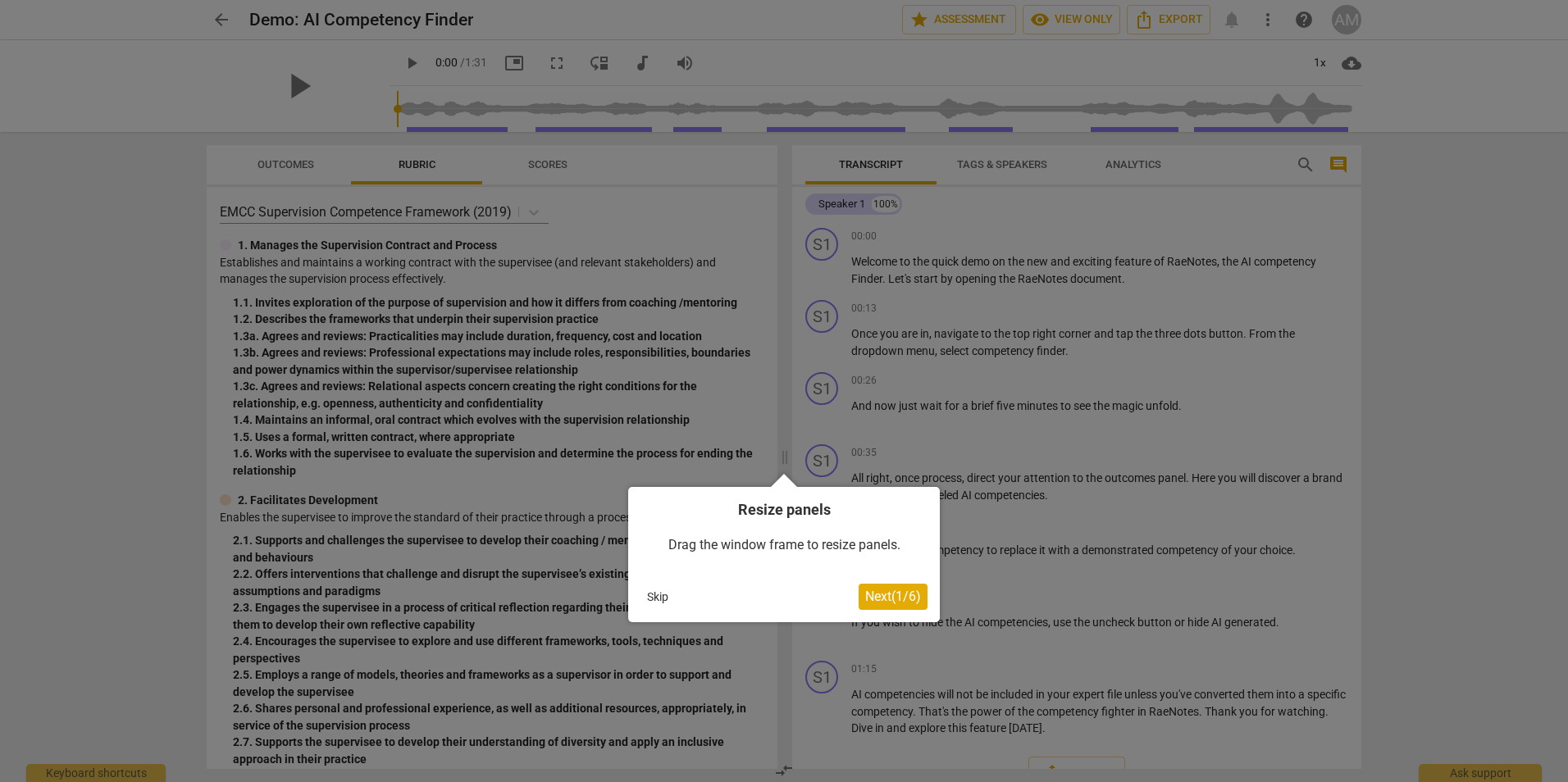
click at [880, 599] on span "Next ( 1 / 6 )" at bounding box center [893, 596] width 56 height 16
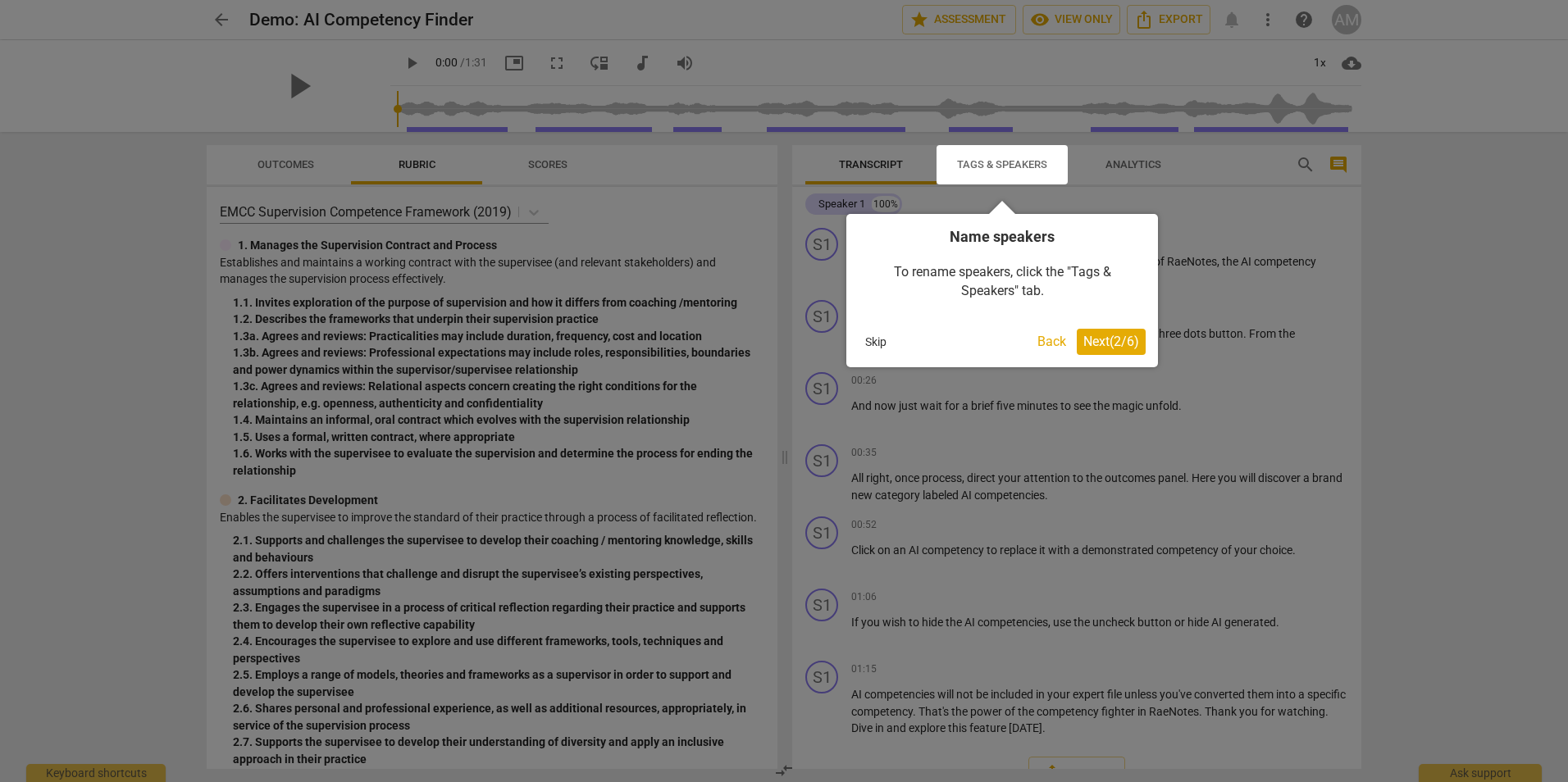
click at [879, 339] on button "Skip" at bounding box center [875, 341] width 34 height 24
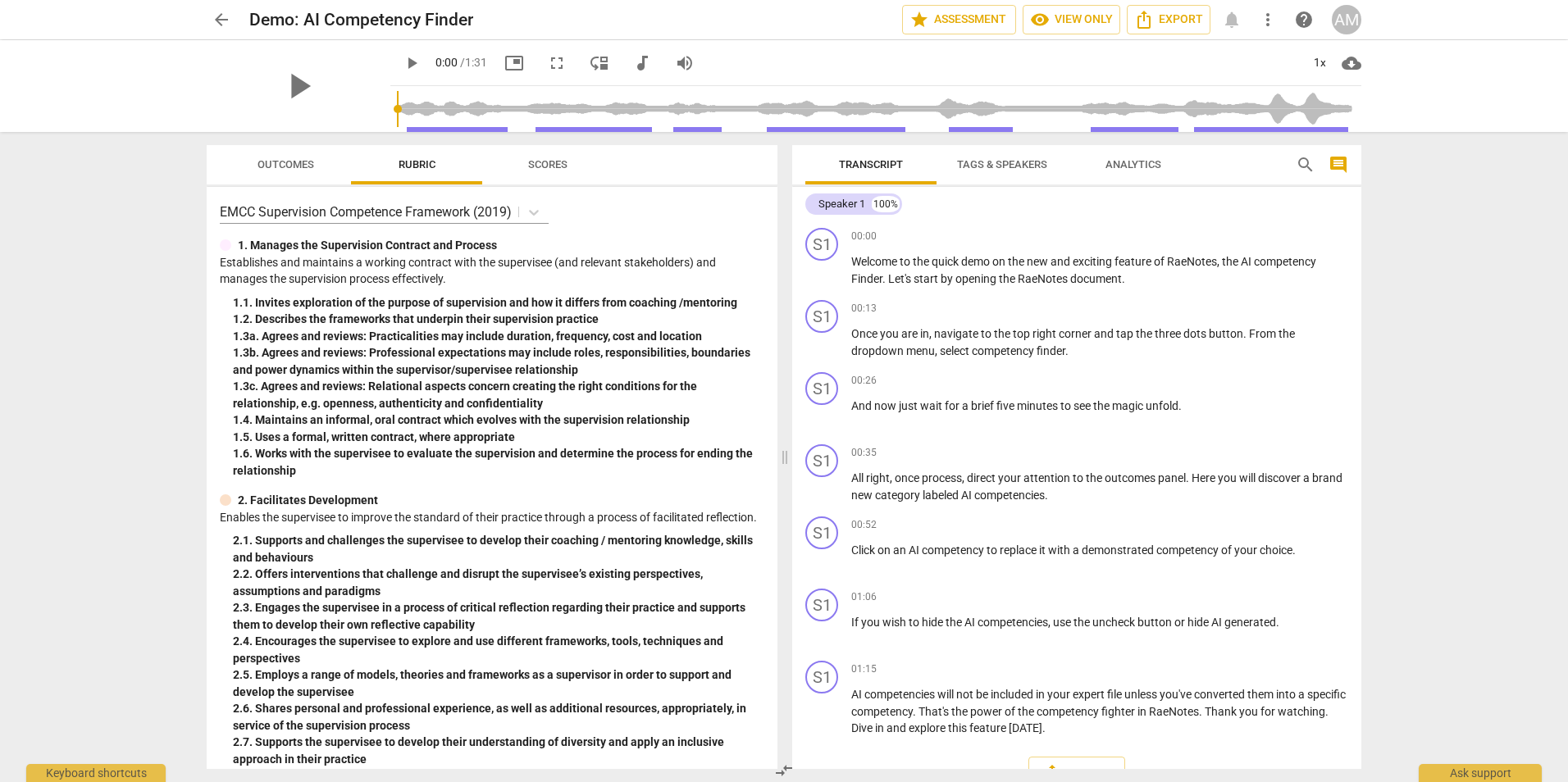
click at [994, 167] on span "Tags & Speakers" at bounding box center [1002, 164] width 91 height 13
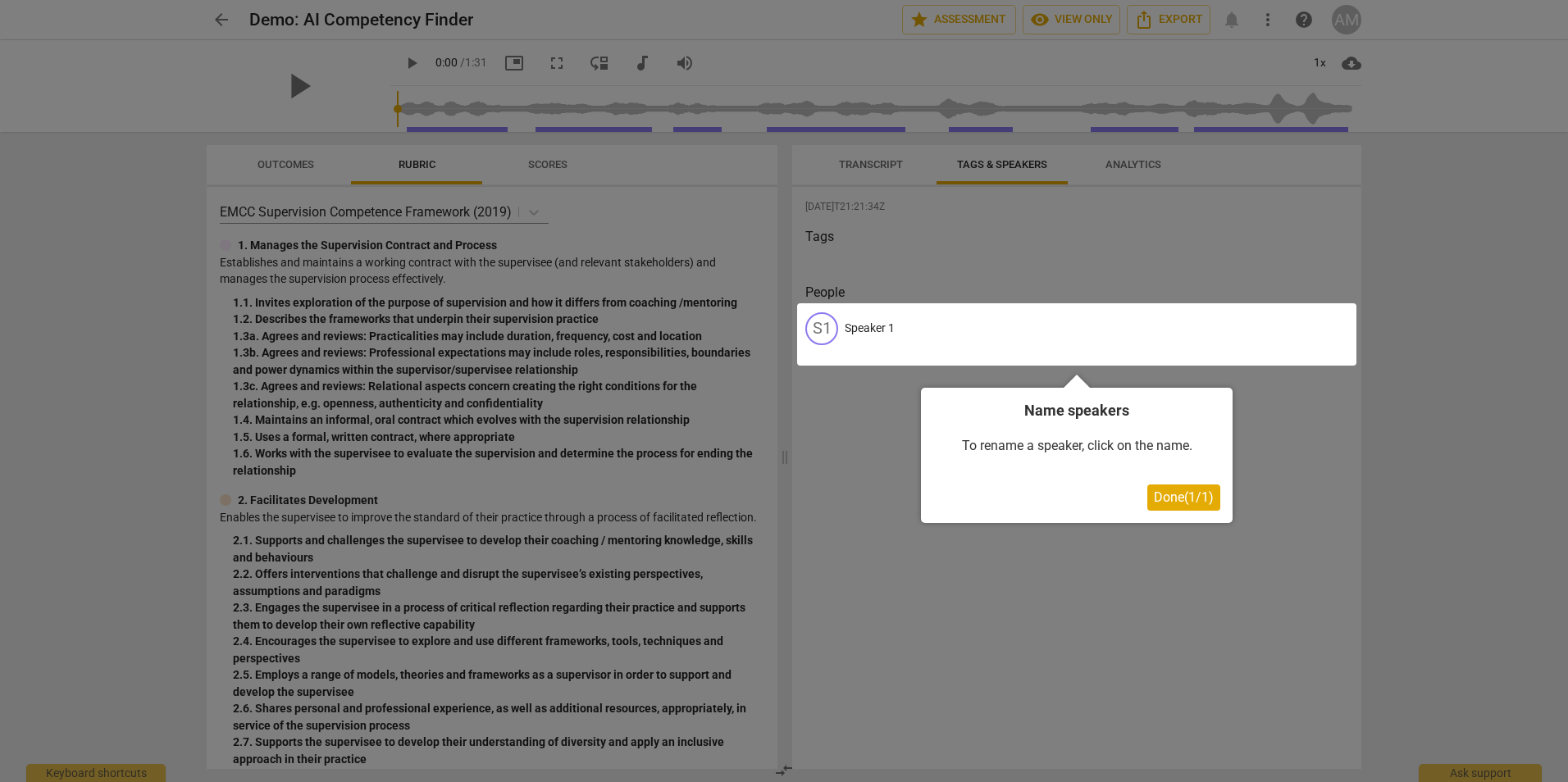
click at [1119, 166] on div at bounding box center [784, 391] width 1568 height 782
click at [1164, 501] on span "Done ( 1 / 1 )" at bounding box center [1183, 497] width 60 height 16
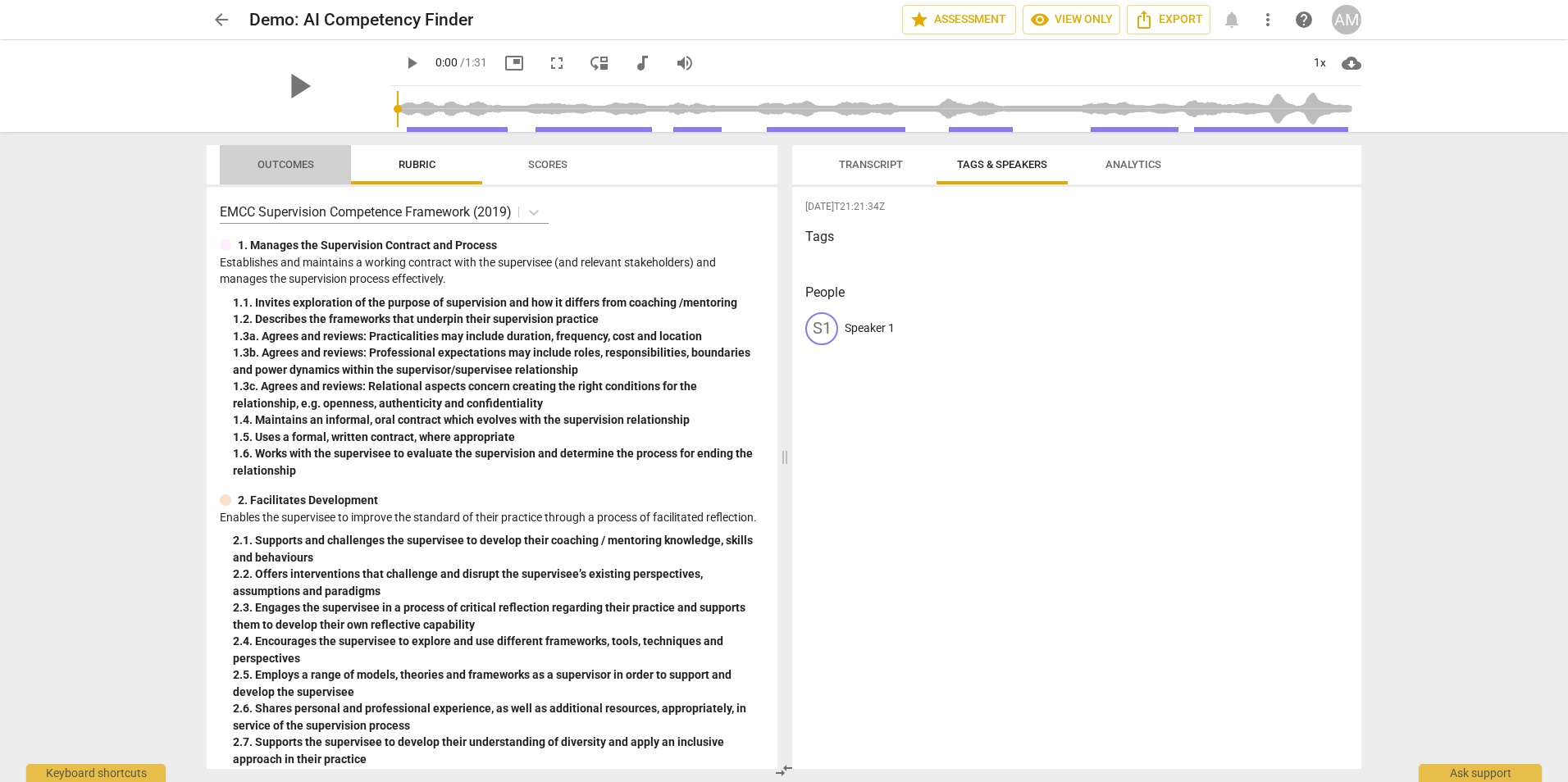
click at [288, 165] on span "Outcomes" at bounding box center [285, 164] width 56 height 13
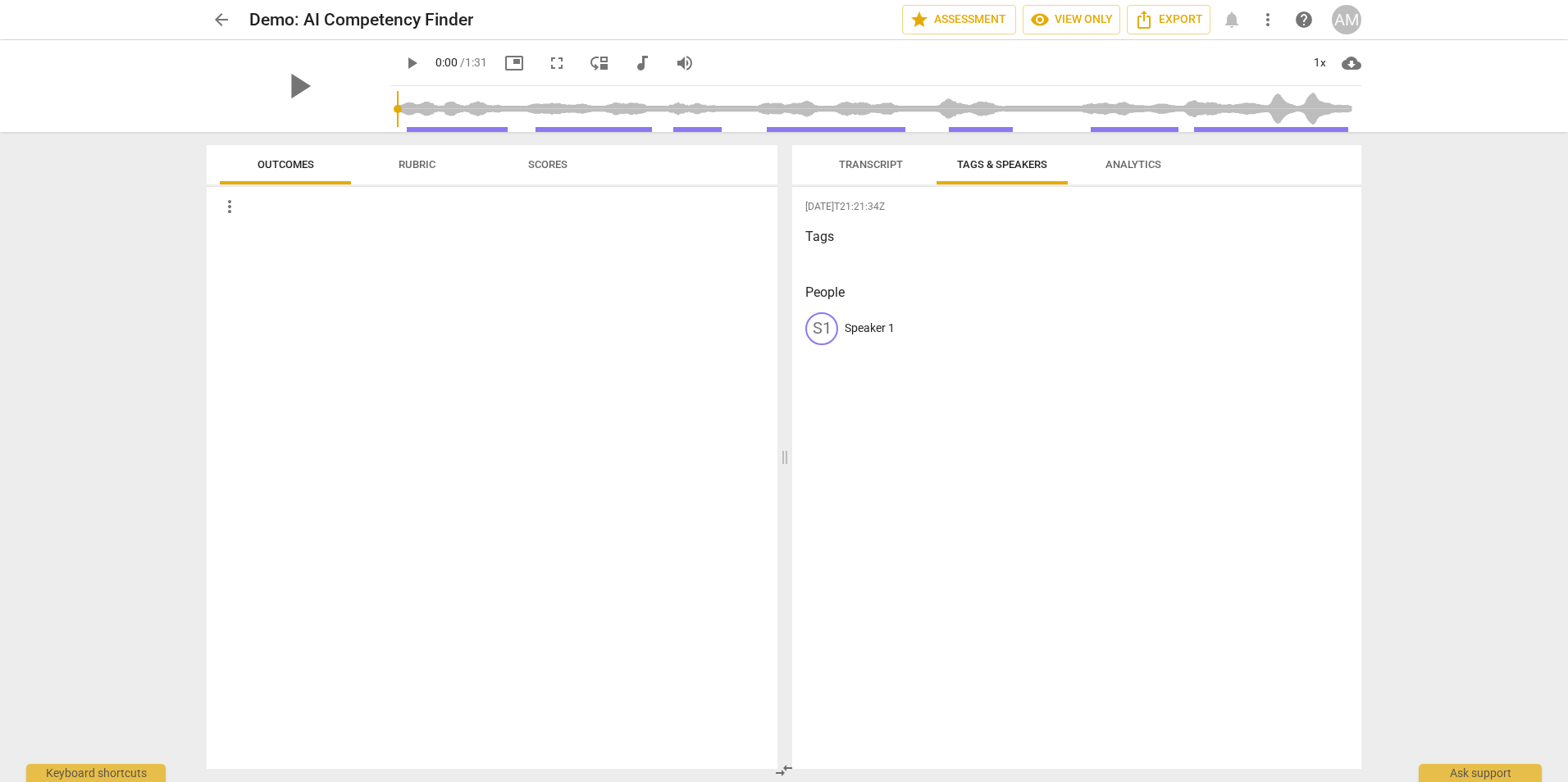
click at [417, 163] on span "Rubric" at bounding box center [417, 164] width 37 height 13
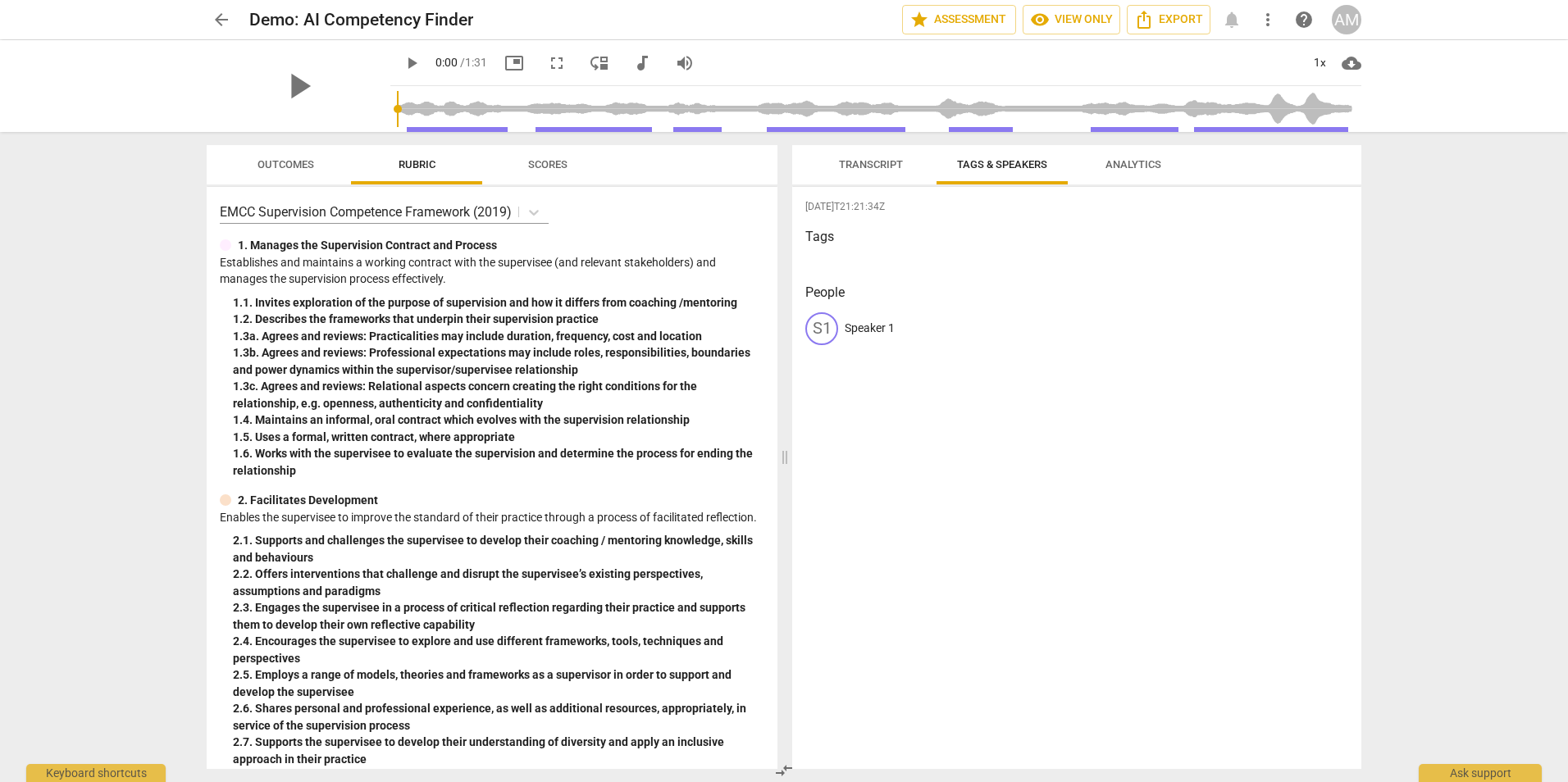
click at [221, 20] on span "arrow_back" at bounding box center [221, 19] width 19 height 19
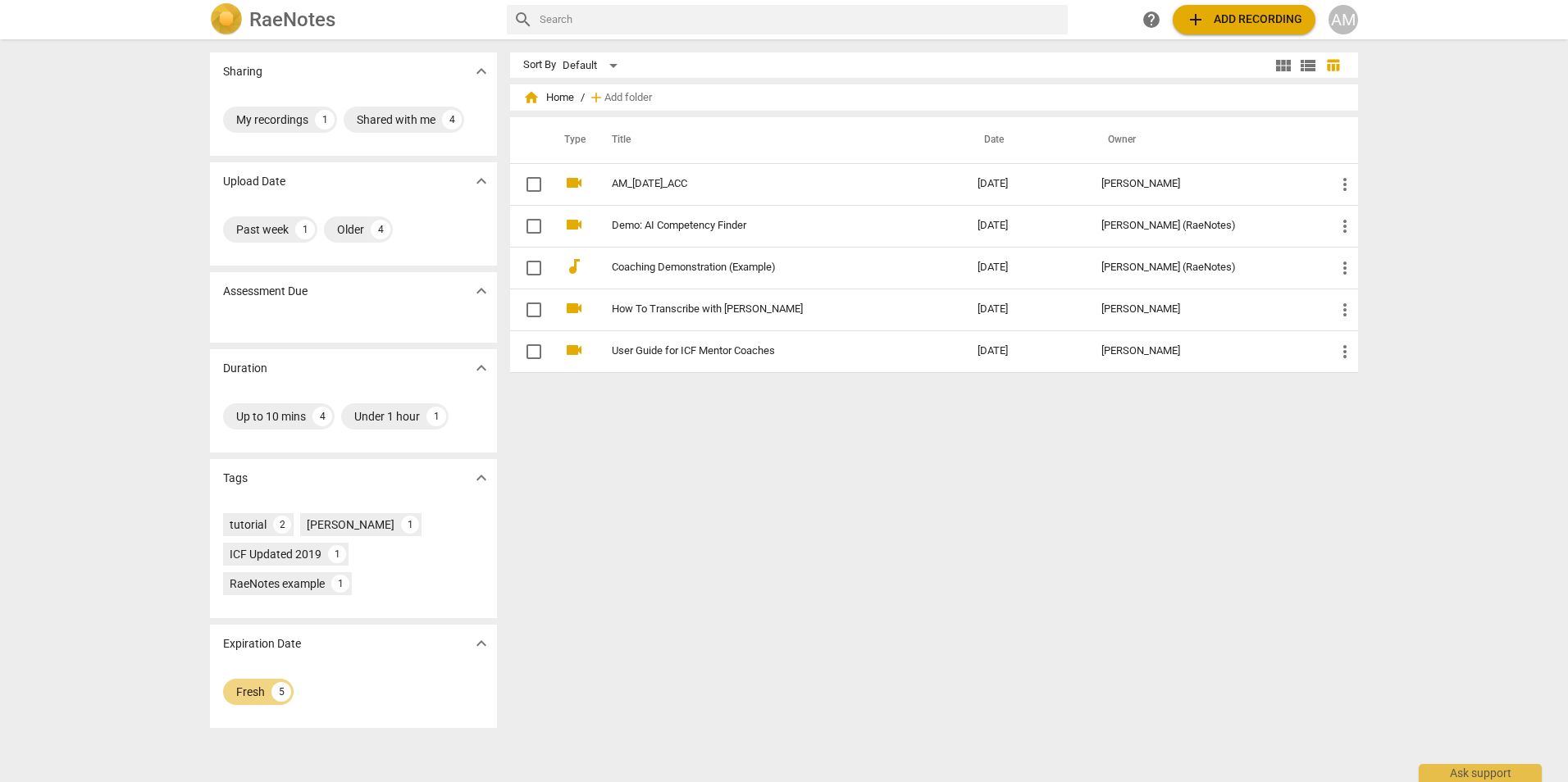
click at [767, 434] on div "Sort By Default view_module view_list table_chart home Home / add Add folder Ty…" at bounding box center [940, 411] width 861 height 717
click at [1258, 21] on span "add Add recording" at bounding box center [1243, 19] width 117 height 19
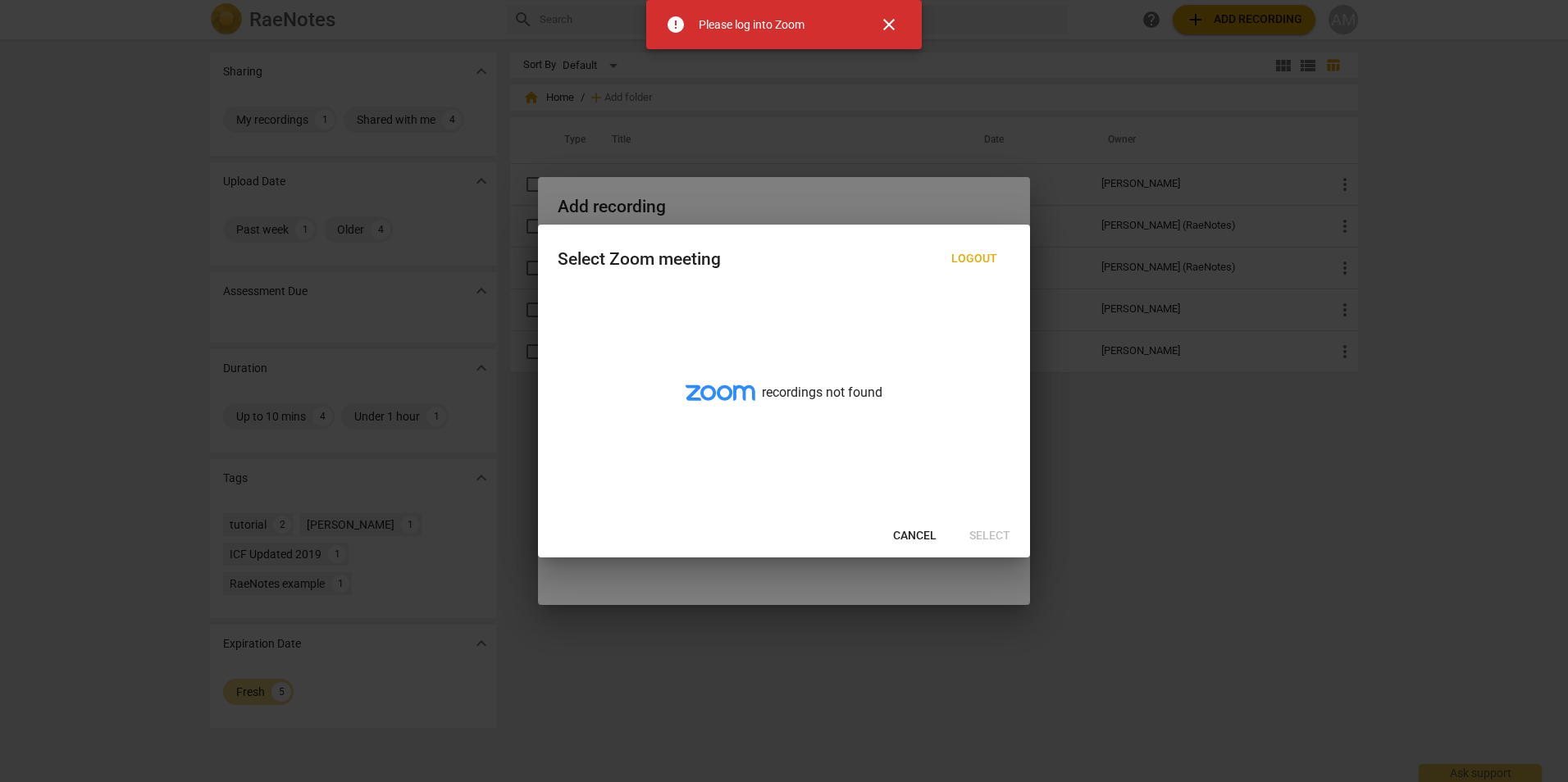
click at [906, 534] on span "Cancel" at bounding box center [915, 536] width 44 height 17
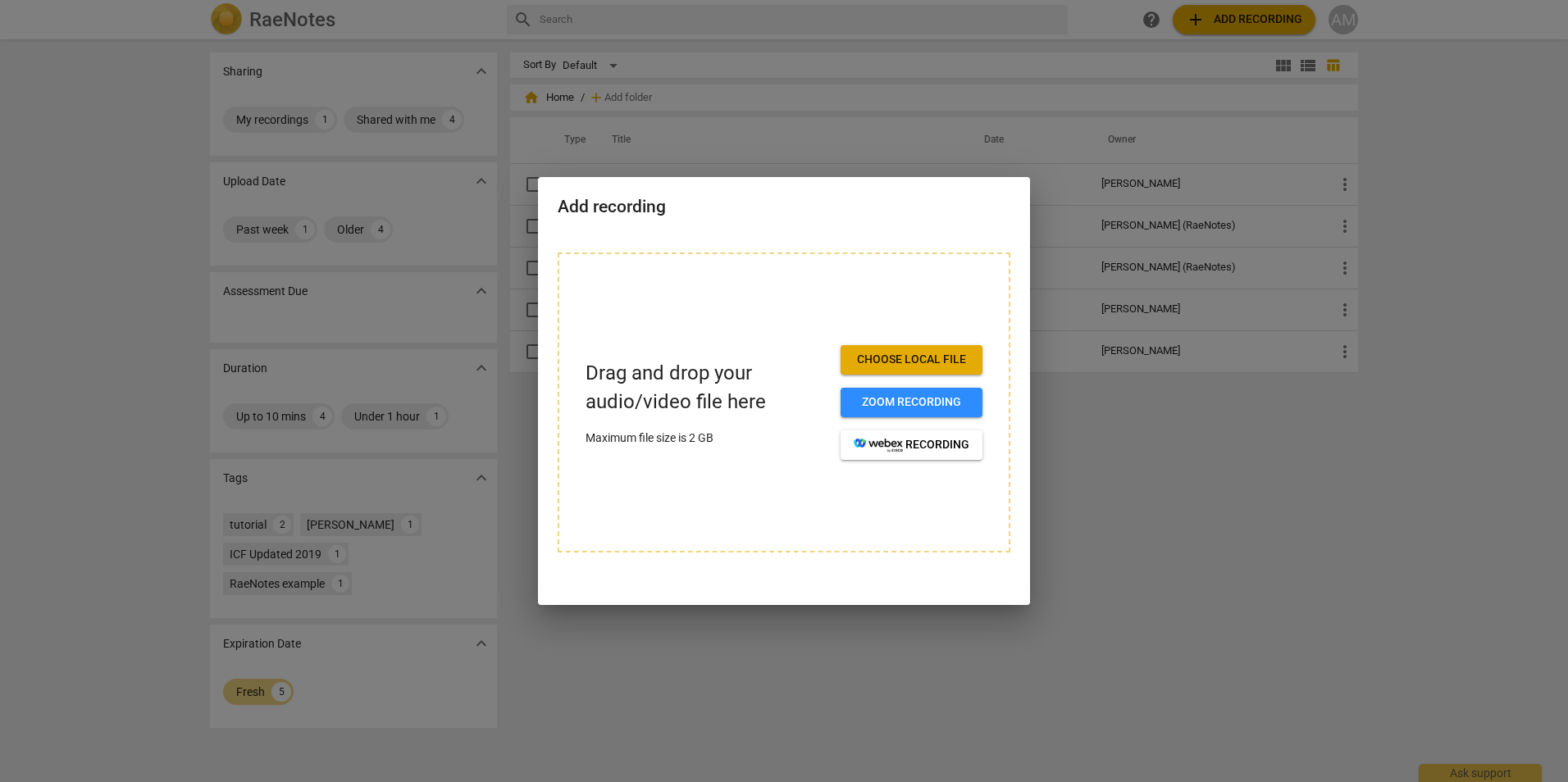
click at [1104, 484] on div at bounding box center [784, 391] width 1568 height 782
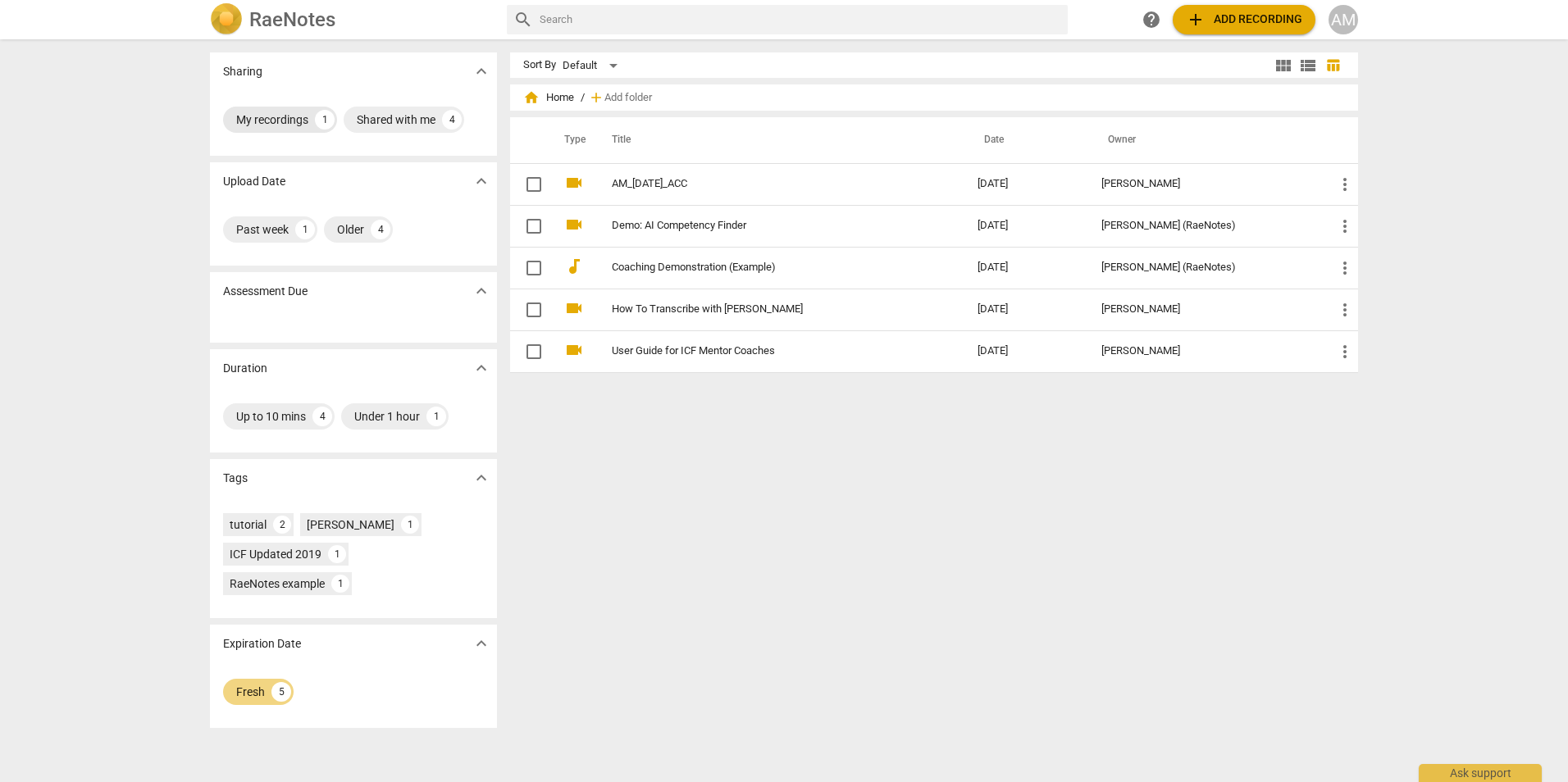
click at [263, 118] on div "My recordings" at bounding box center [273, 120] width 72 height 17
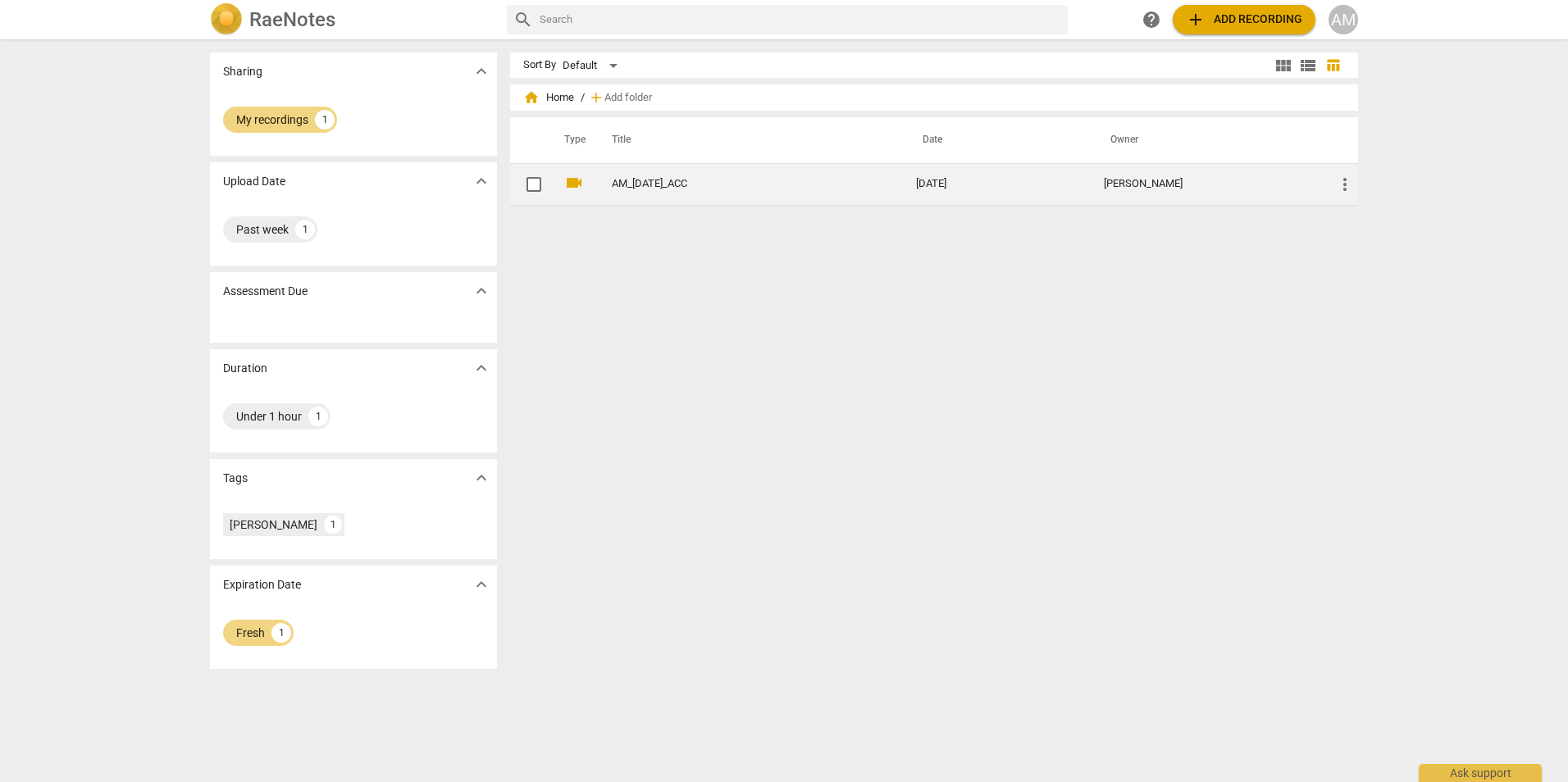
click at [1341, 189] on span "more_vert" at bounding box center [1344, 184] width 19 height 19
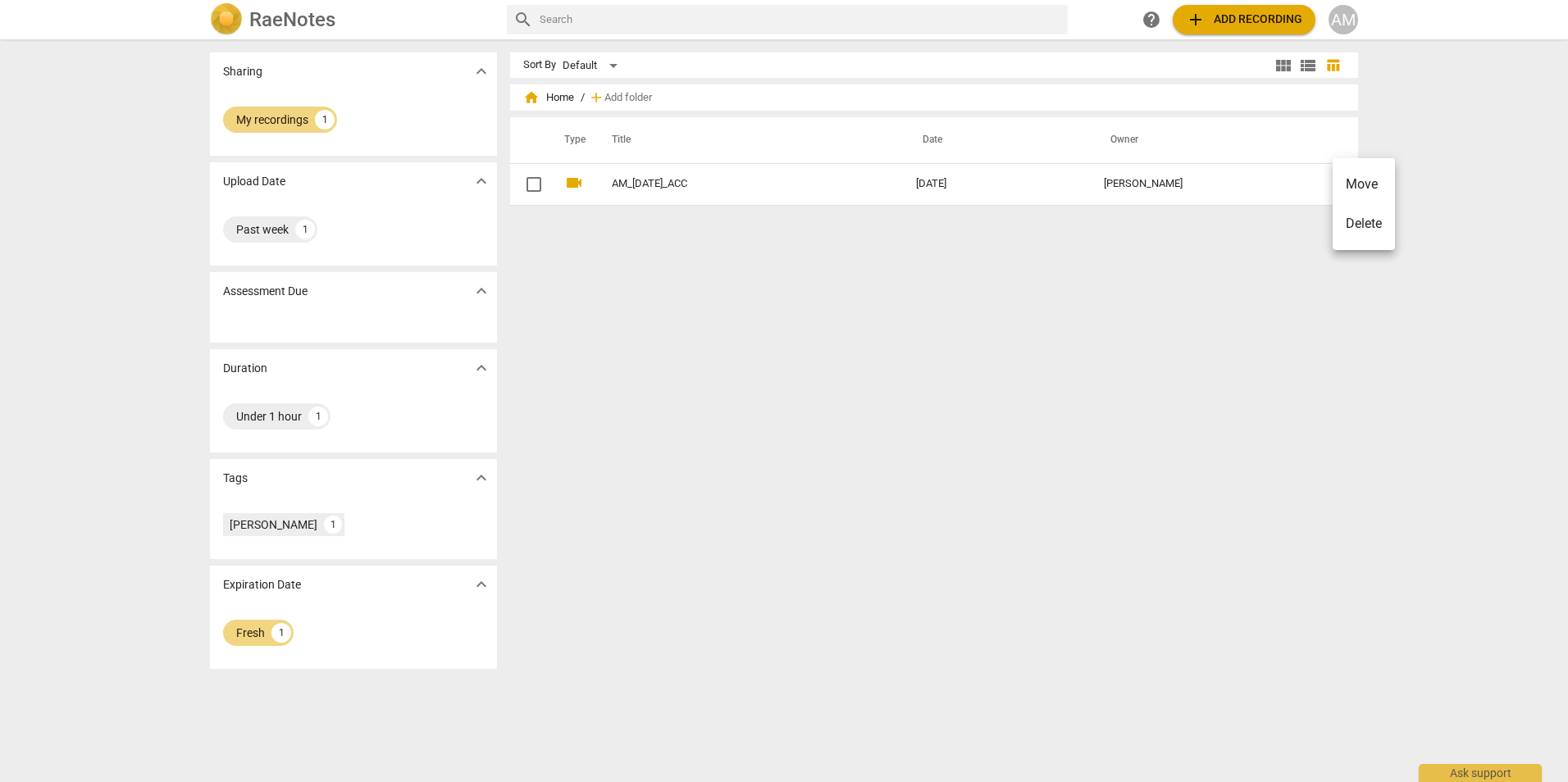
click at [1171, 355] on div at bounding box center [784, 391] width 1568 height 782
click at [254, 629] on div "Fresh" at bounding box center [251, 633] width 29 height 17
click at [276, 639] on div "1" at bounding box center [281, 632] width 19 height 19
click at [277, 118] on div "My recordings" at bounding box center [273, 120] width 72 height 17
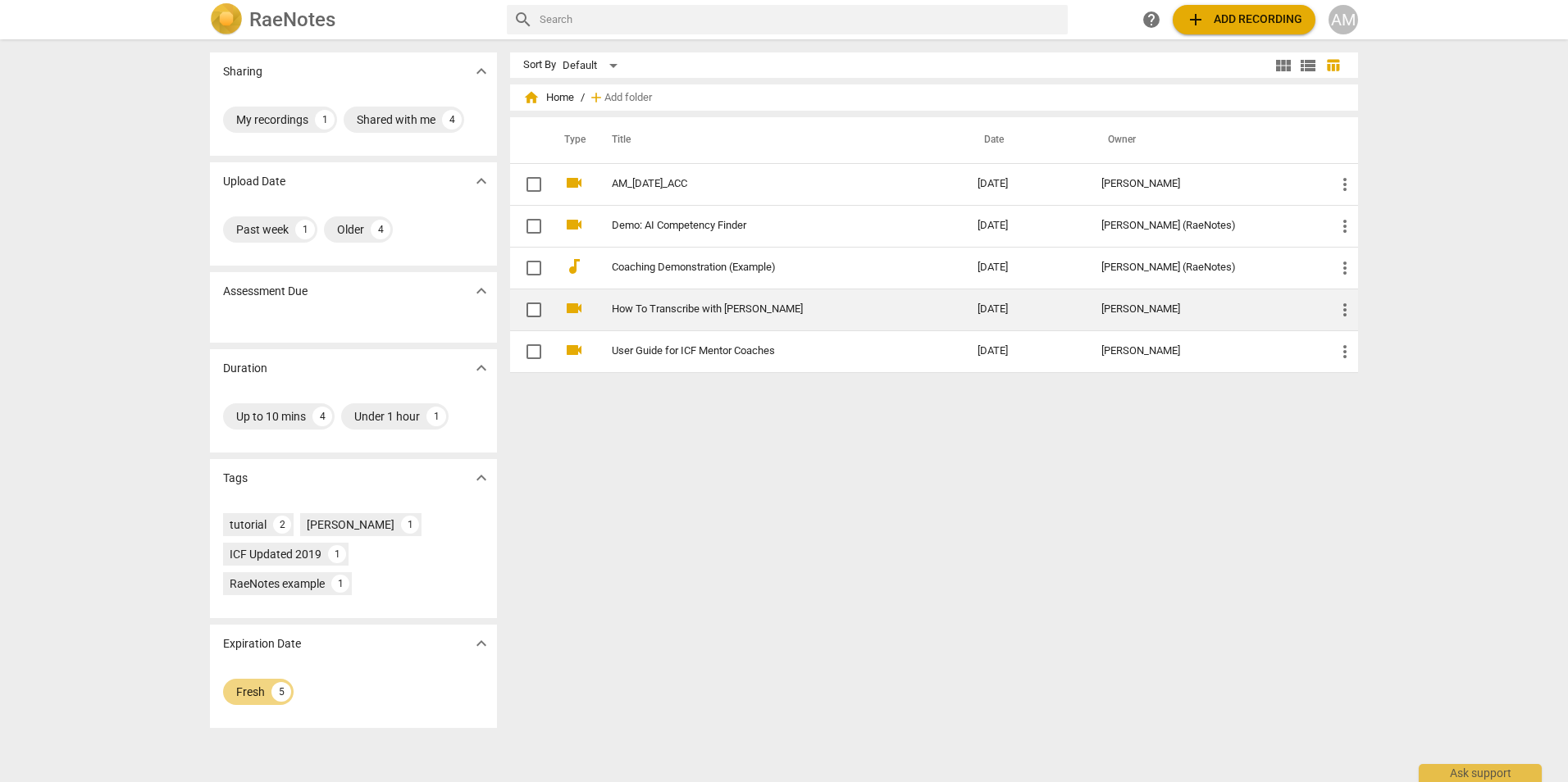
click at [735, 309] on link "How To Transcribe with RaeNotes" at bounding box center [766, 309] width 307 height 13
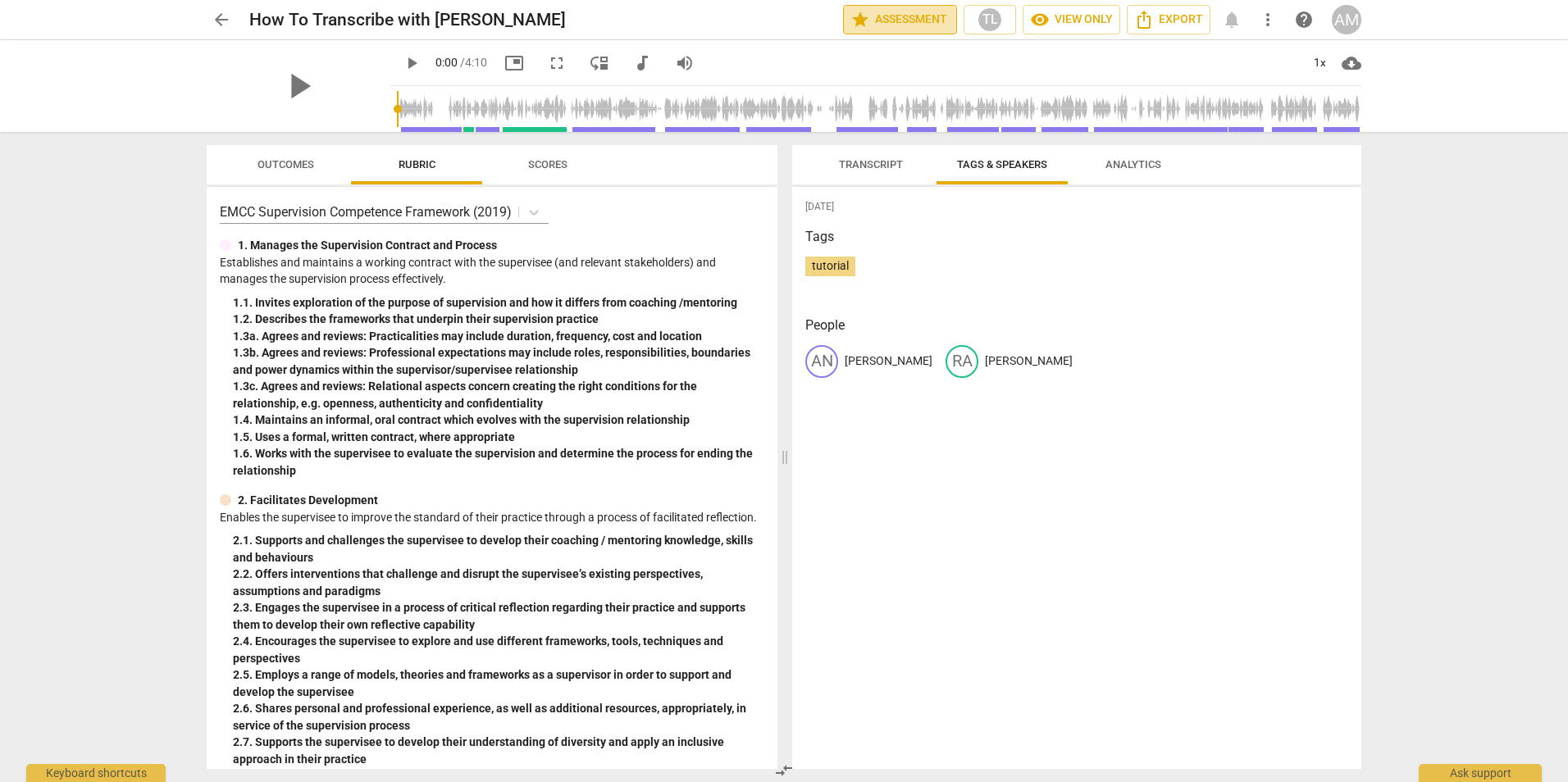
click at [891, 18] on span "star Assessment" at bounding box center [900, 19] width 99 height 19
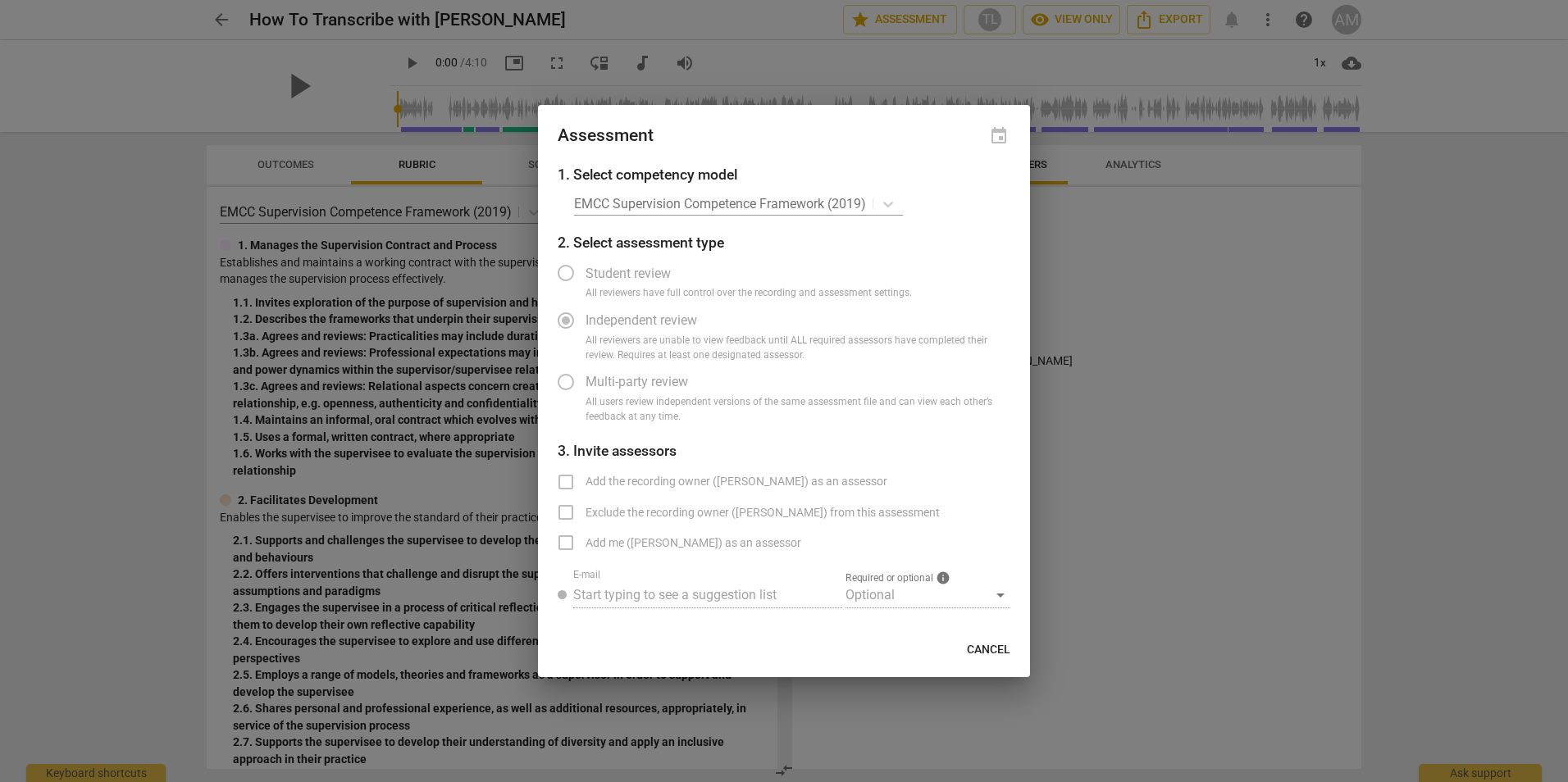
click at [1224, 362] on div at bounding box center [784, 391] width 1568 height 782
radio input "false"
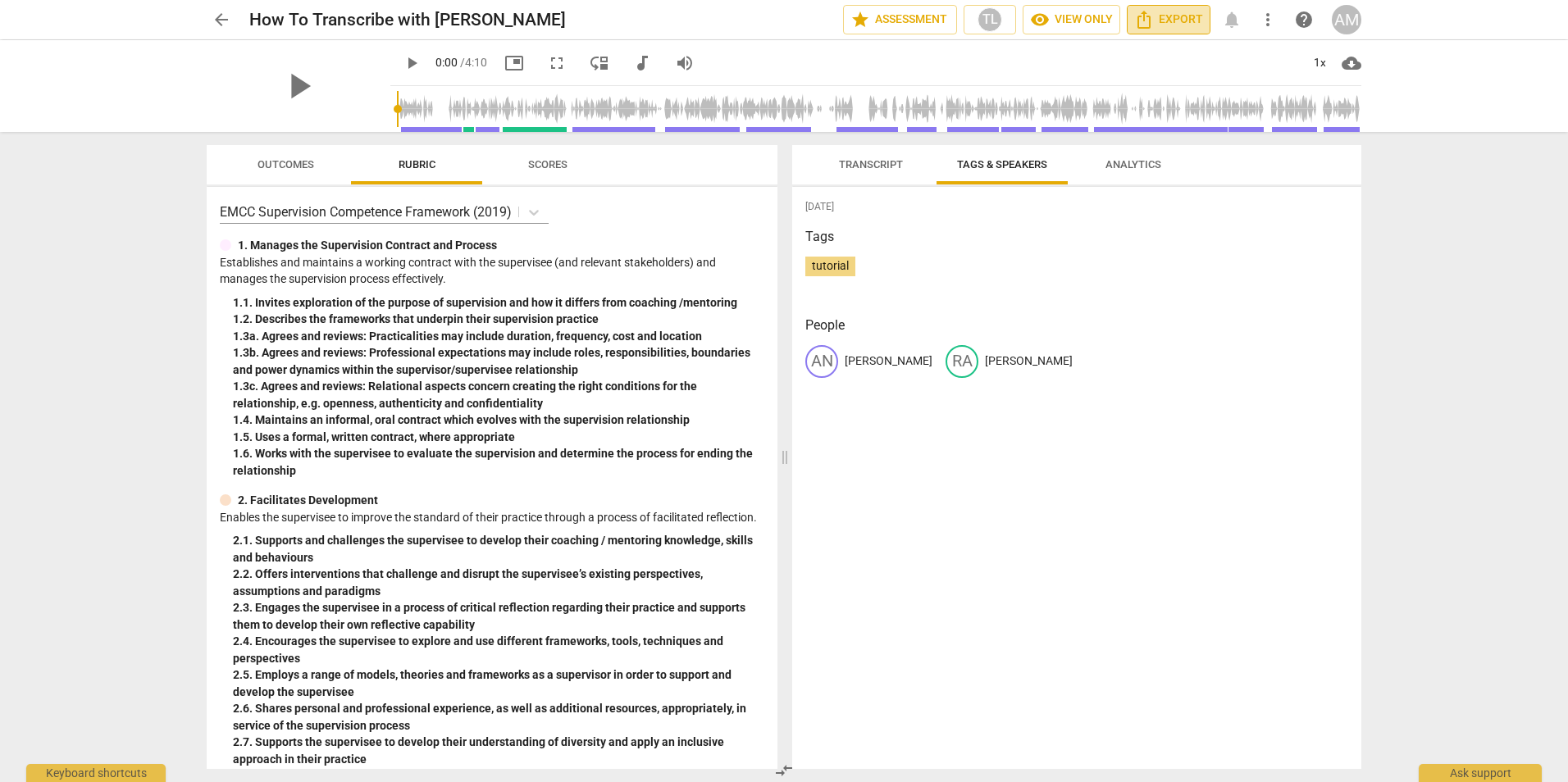
click at [1168, 17] on span "Export" at bounding box center [1169, 19] width 69 height 19
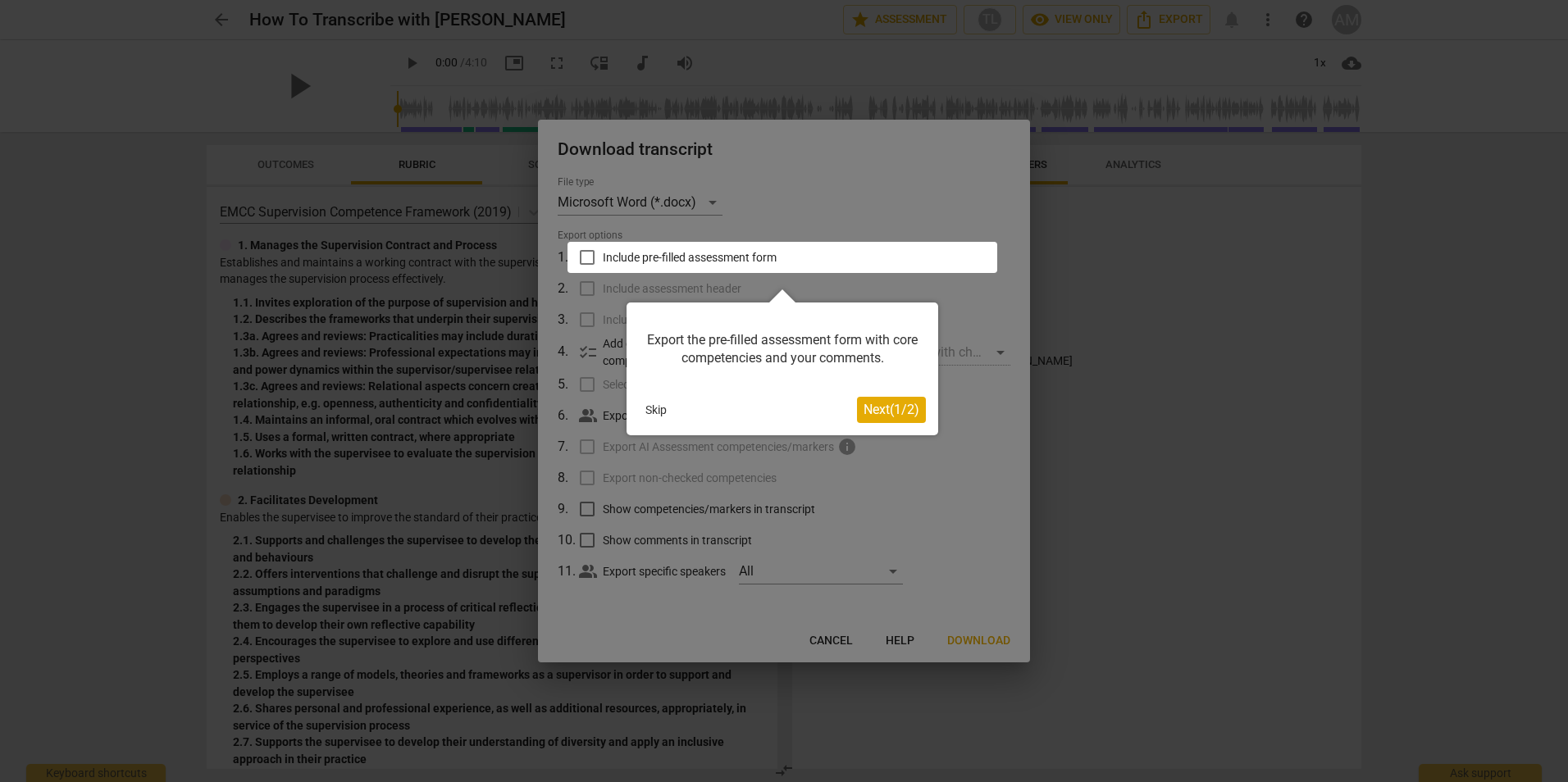
click at [1176, 437] on div at bounding box center [784, 391] width 1568 height 782
click at [891, 414] on span "Next ( 1 / 2 )" at bounding box center [891, 409] width 56 height 16
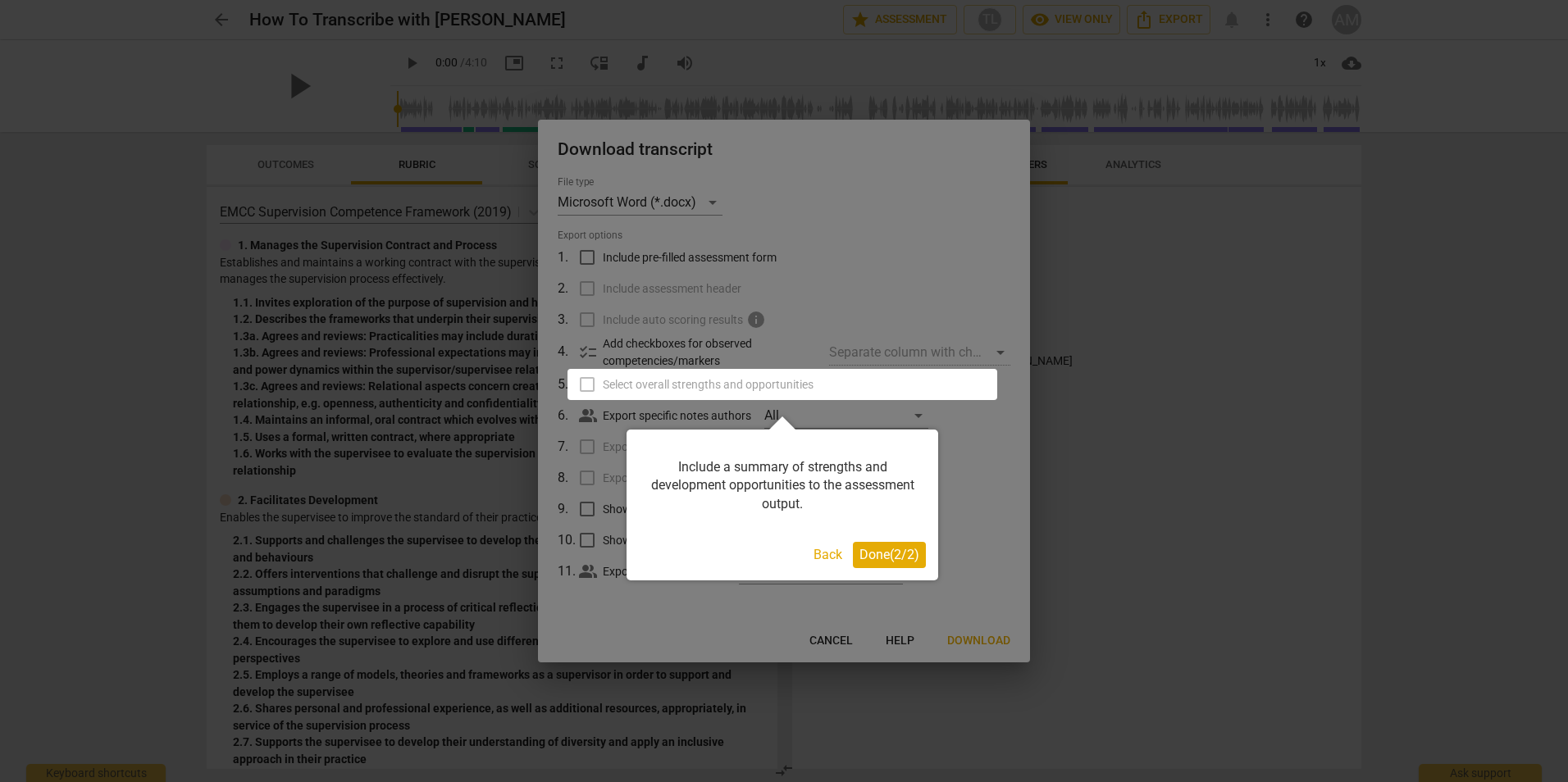
click at [879, 559] on span "Done ( 2 / 2 )" at bounding box center [889, 554] width 60 height 16
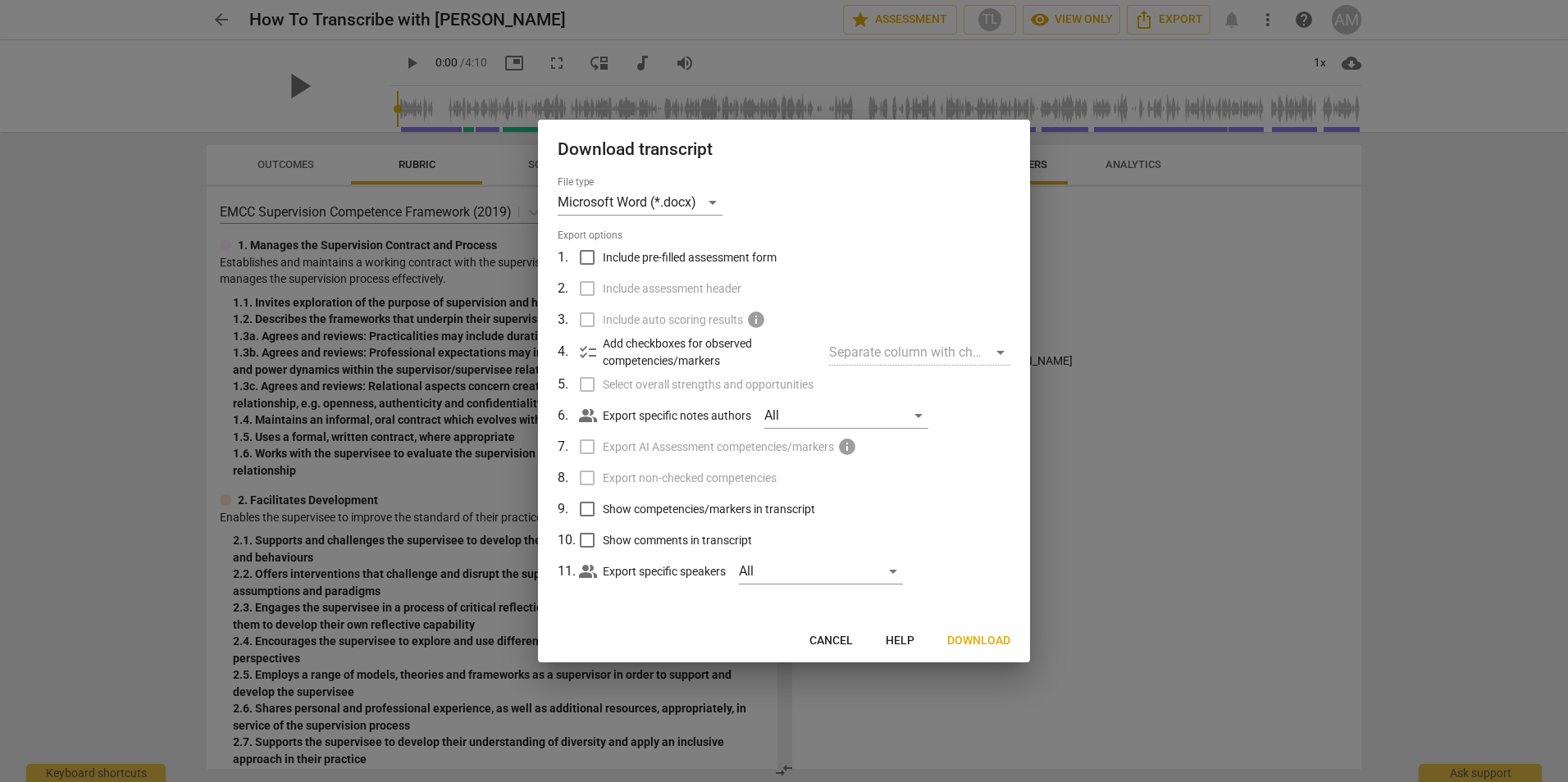
click at [831, 642] on span "Cancel" at bounding box center [831, 641] width 44 height 17
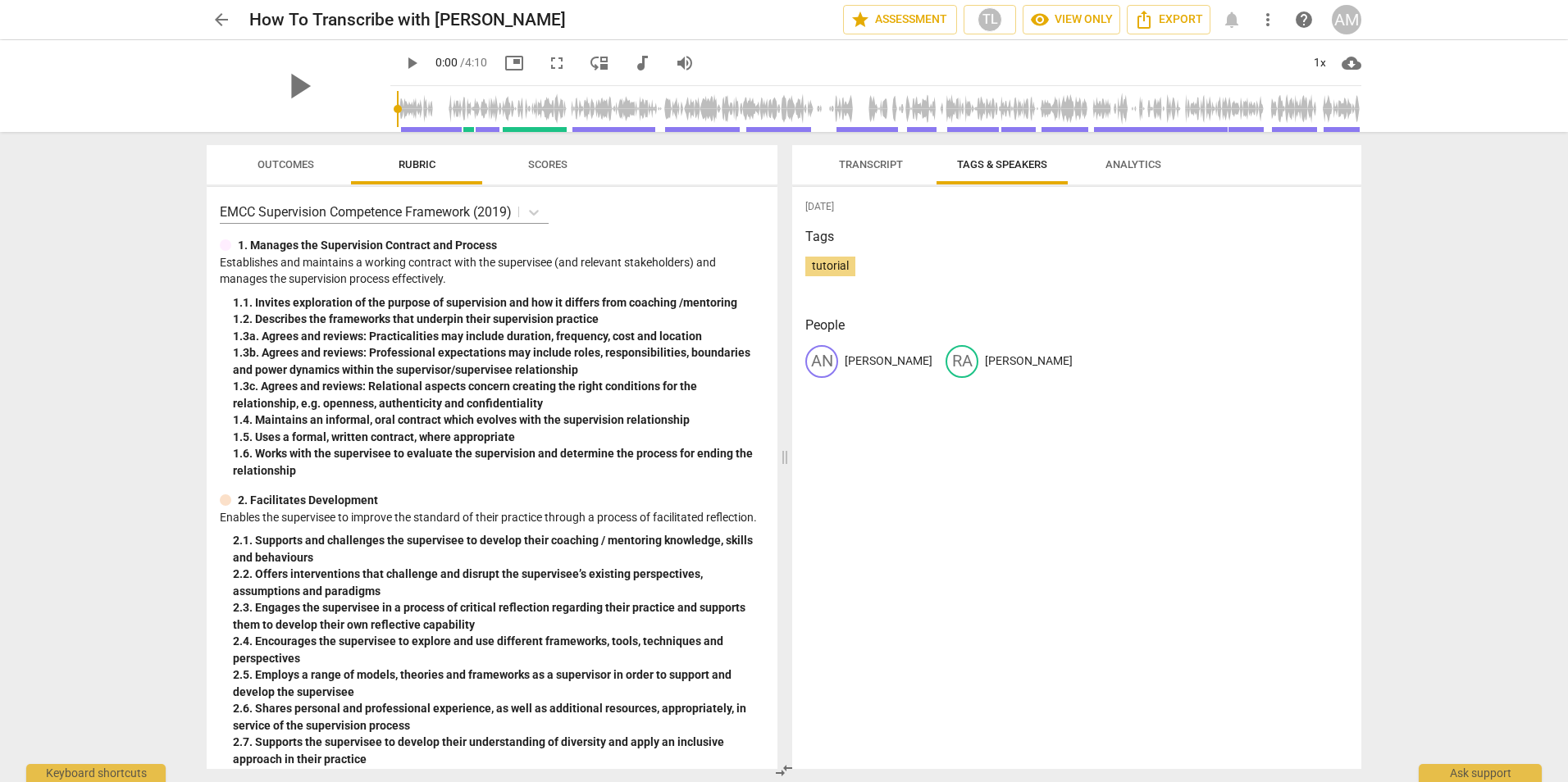
click at [1269, 18] on span "more_vert" at bounding box center [1267, 19] width 19 height 19
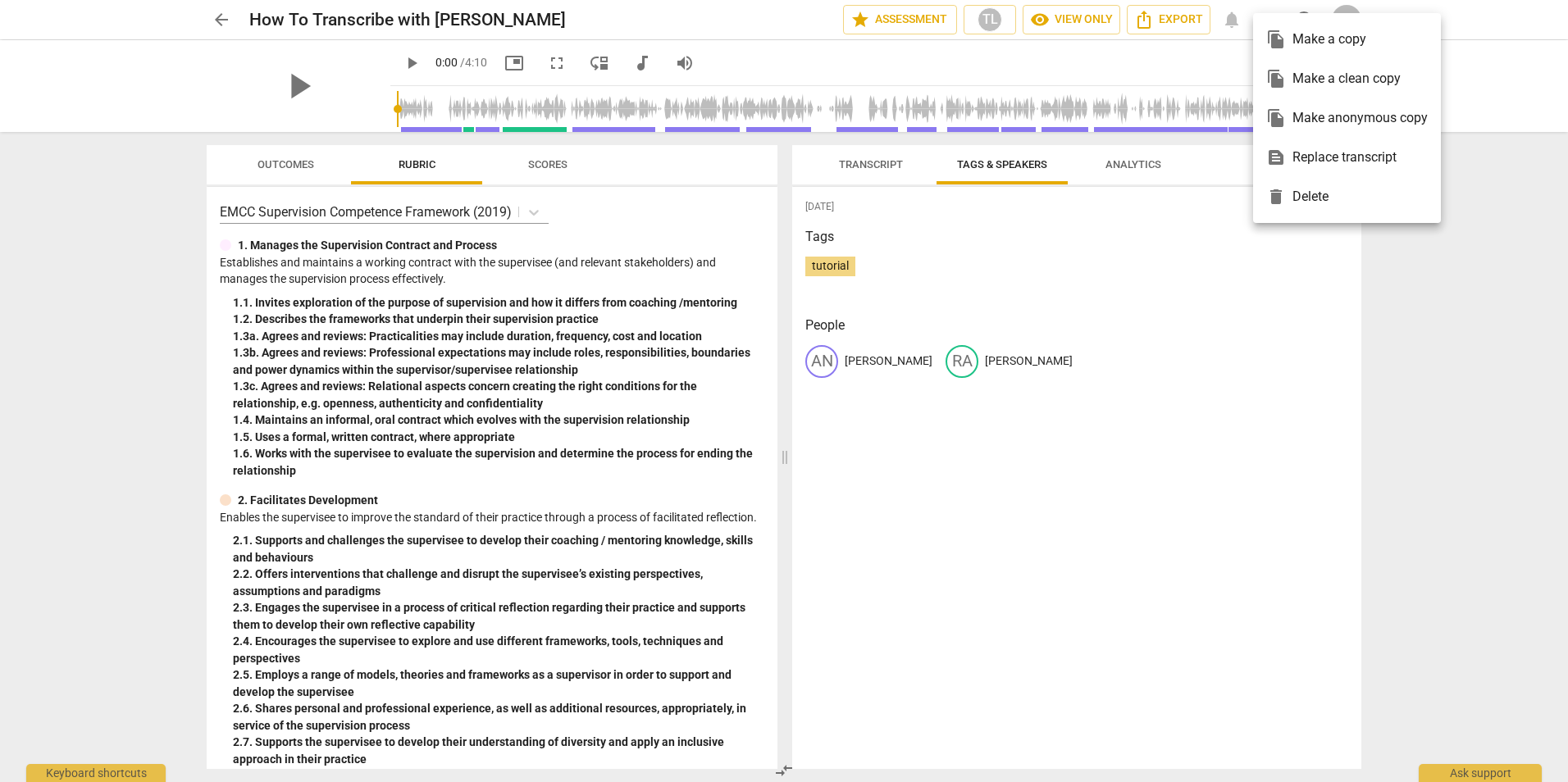
click at [1351, 150] on div "text_snippet Replace transcript" at bounding box center [1347, 157] width 162 height 39
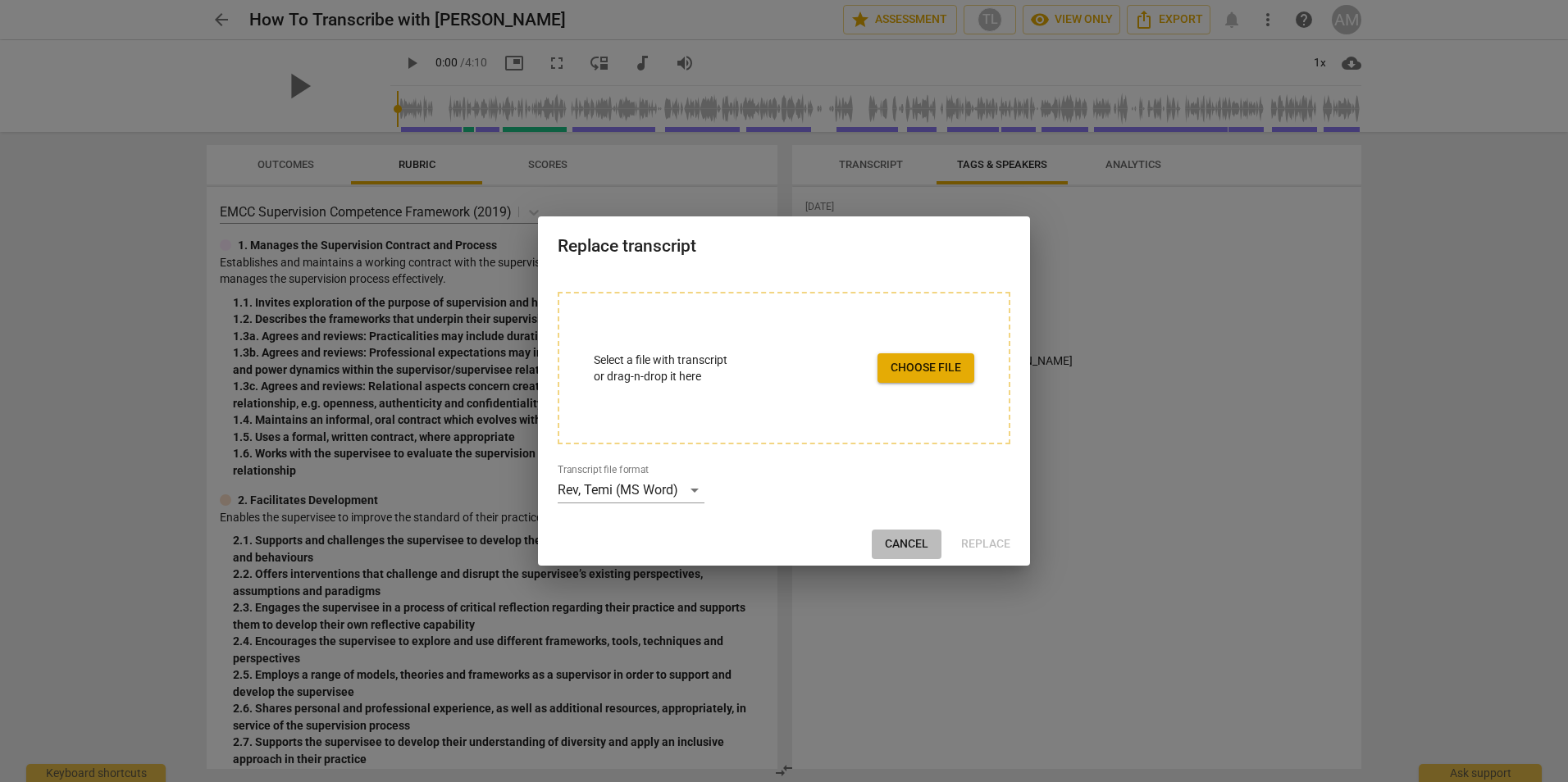
click at [907, 541] on span "Cancel" at bounding box center [906, 545] width 44 height 17
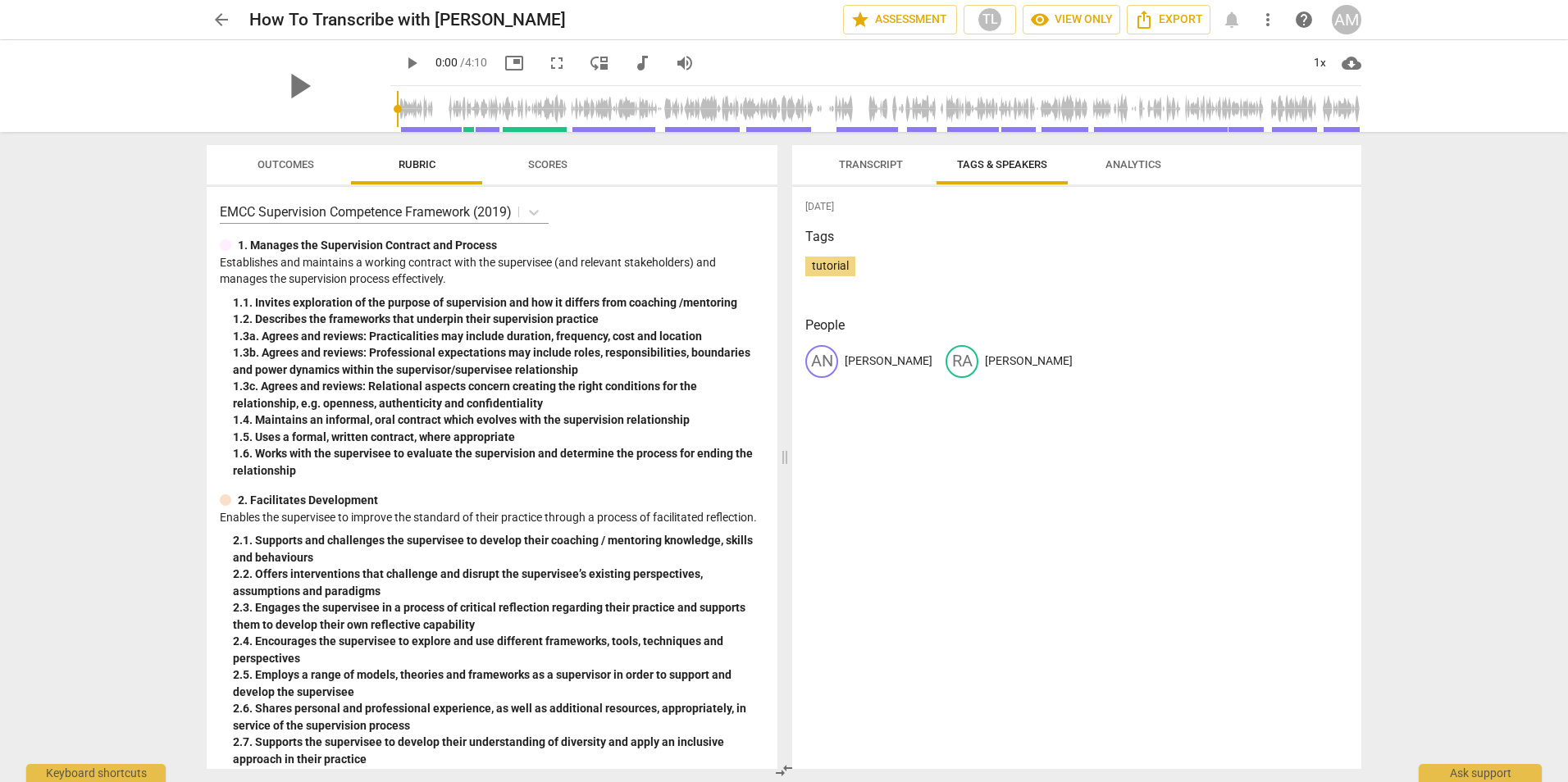
click at [879, 163] on span "Transcript" at bounding box center [871, 164] width 64 height 13
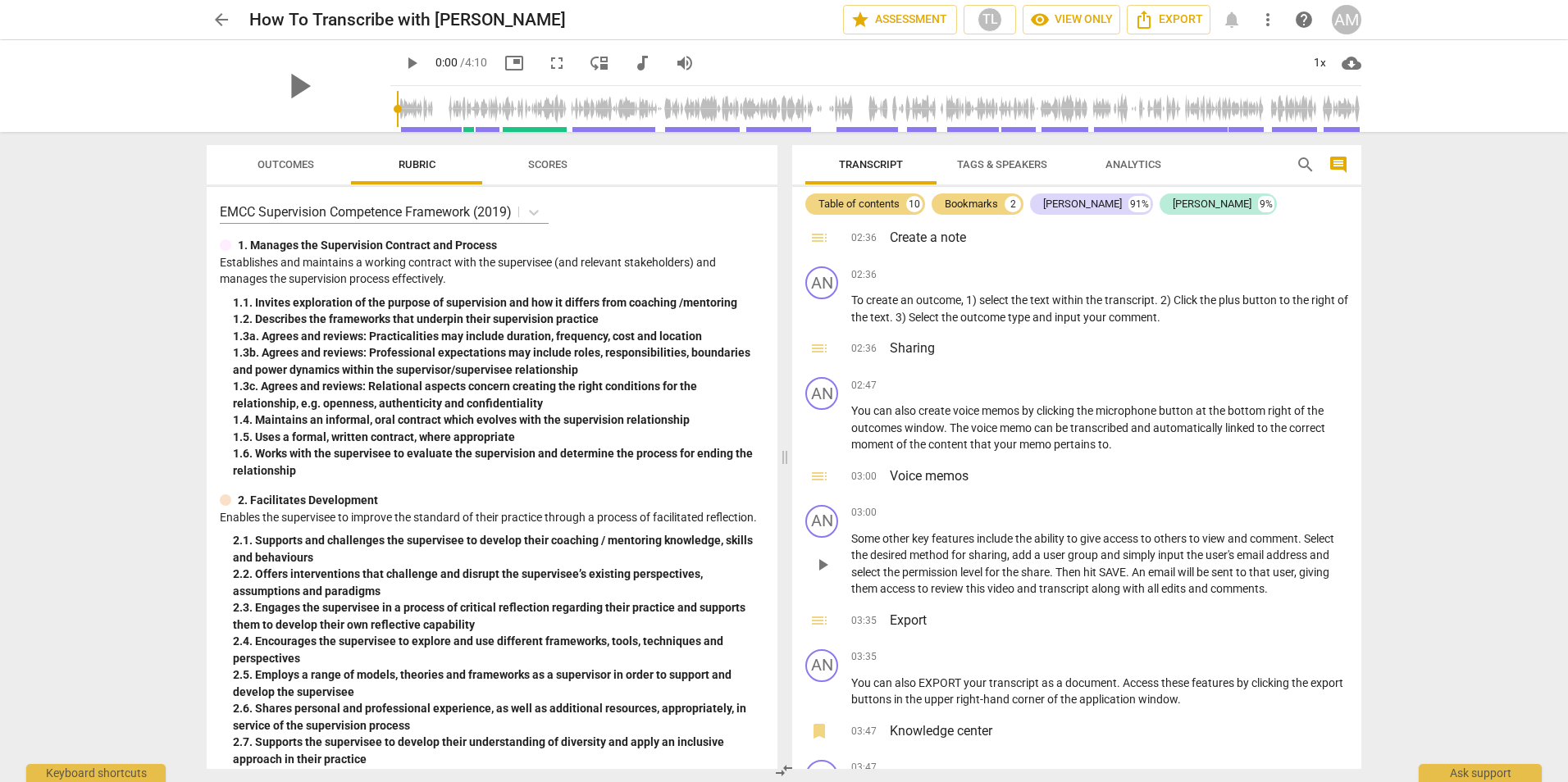
scroll to position [1047, 0]
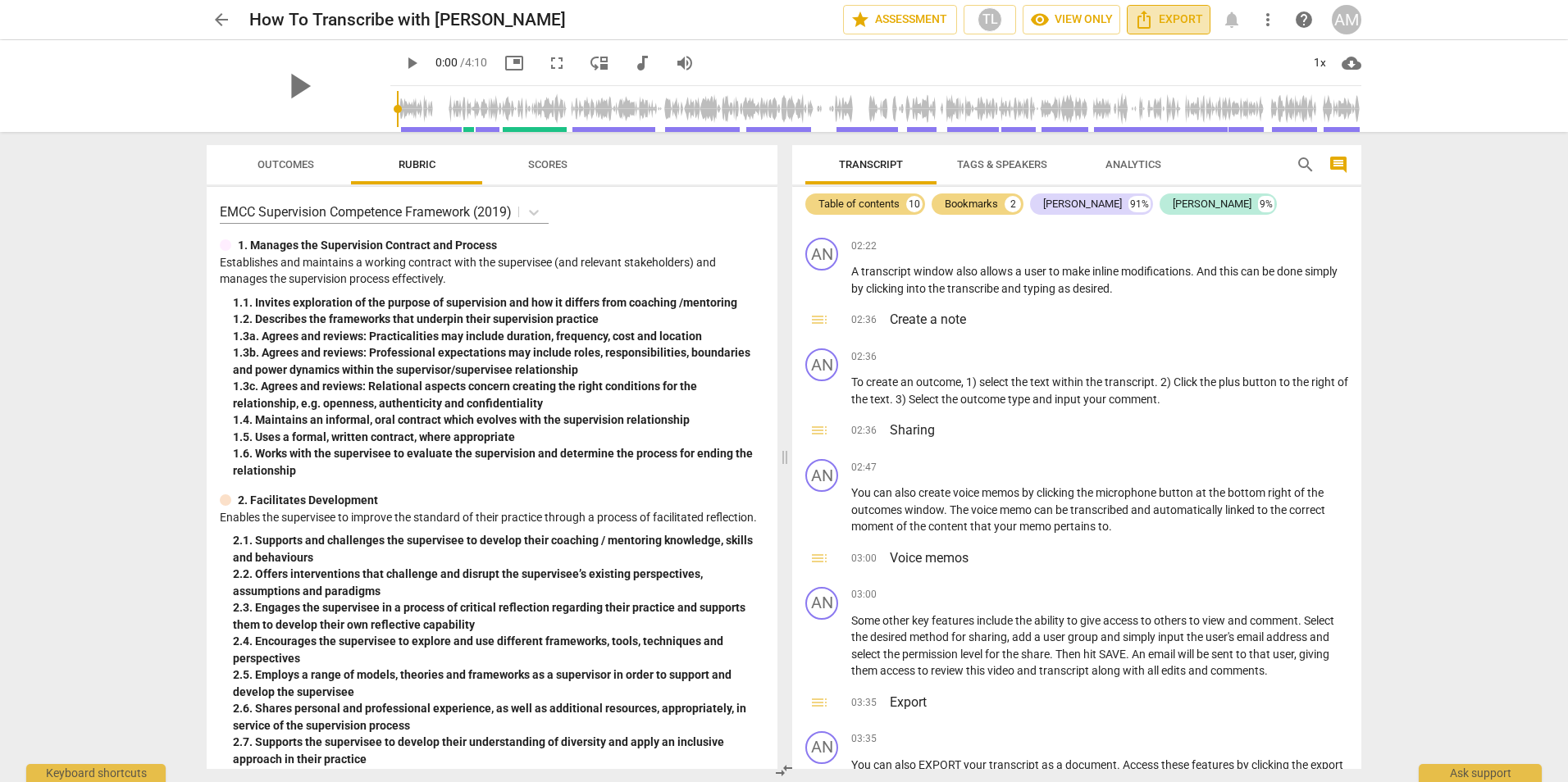
click at [1167, 23] on span "Export" at bounding box center [1169, 19] width 69 height 19
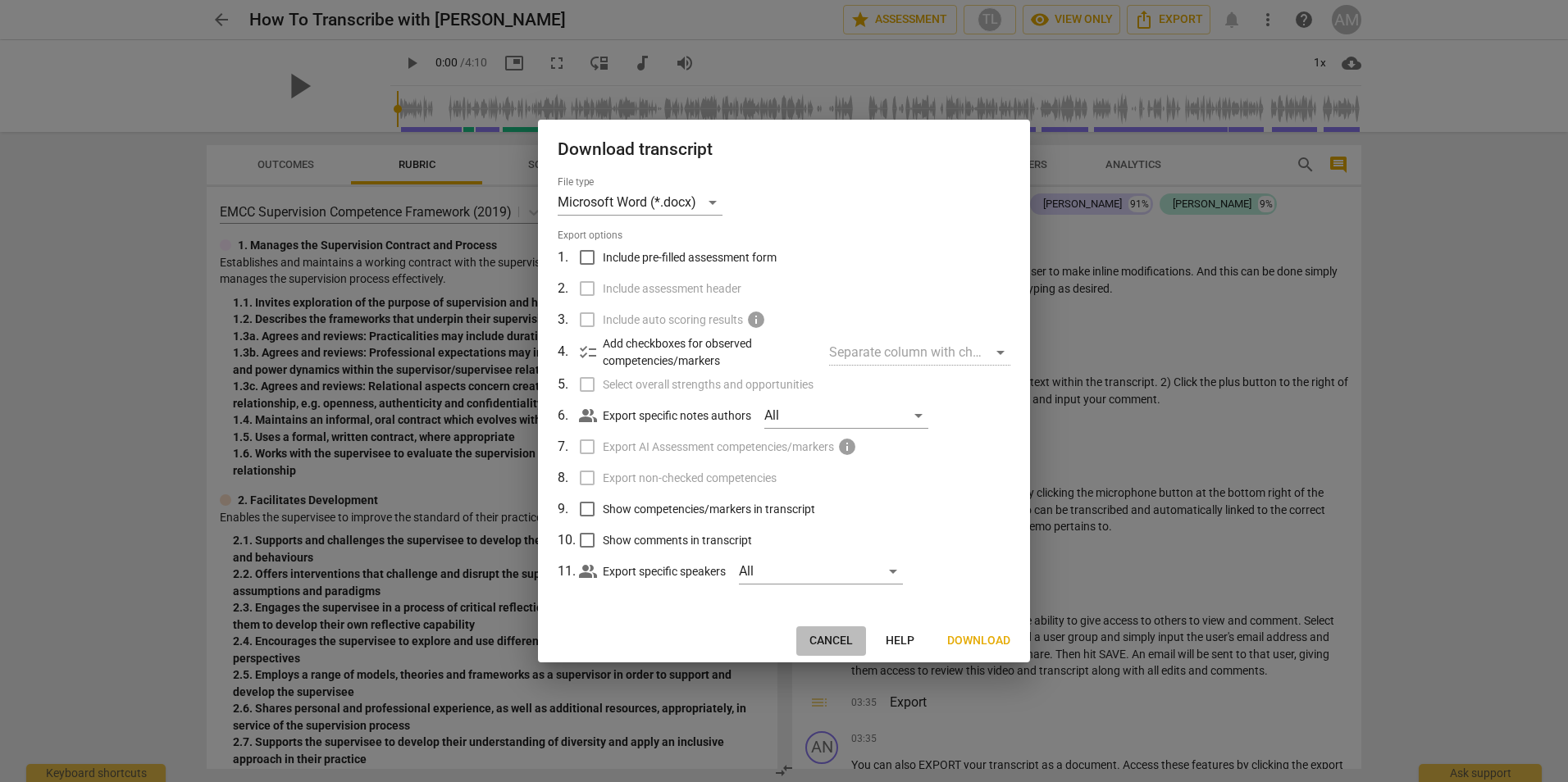
click at [836, 640] on span "Cancel" at bounding box center [831, 641] width 44 height 17
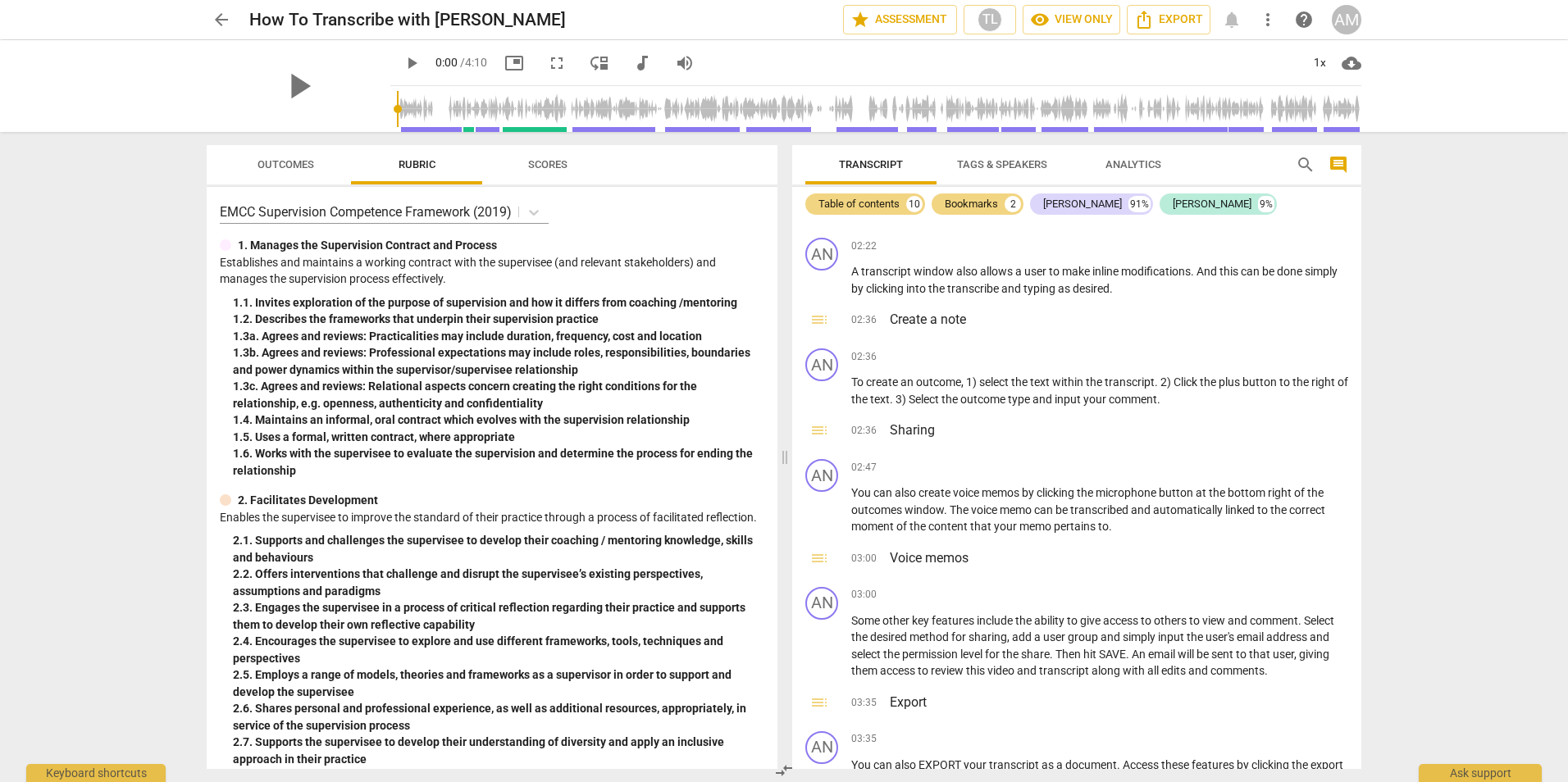
click at [1269, 24] on span "more_vert" at bounding box center [1267, 19] width 19 height 19
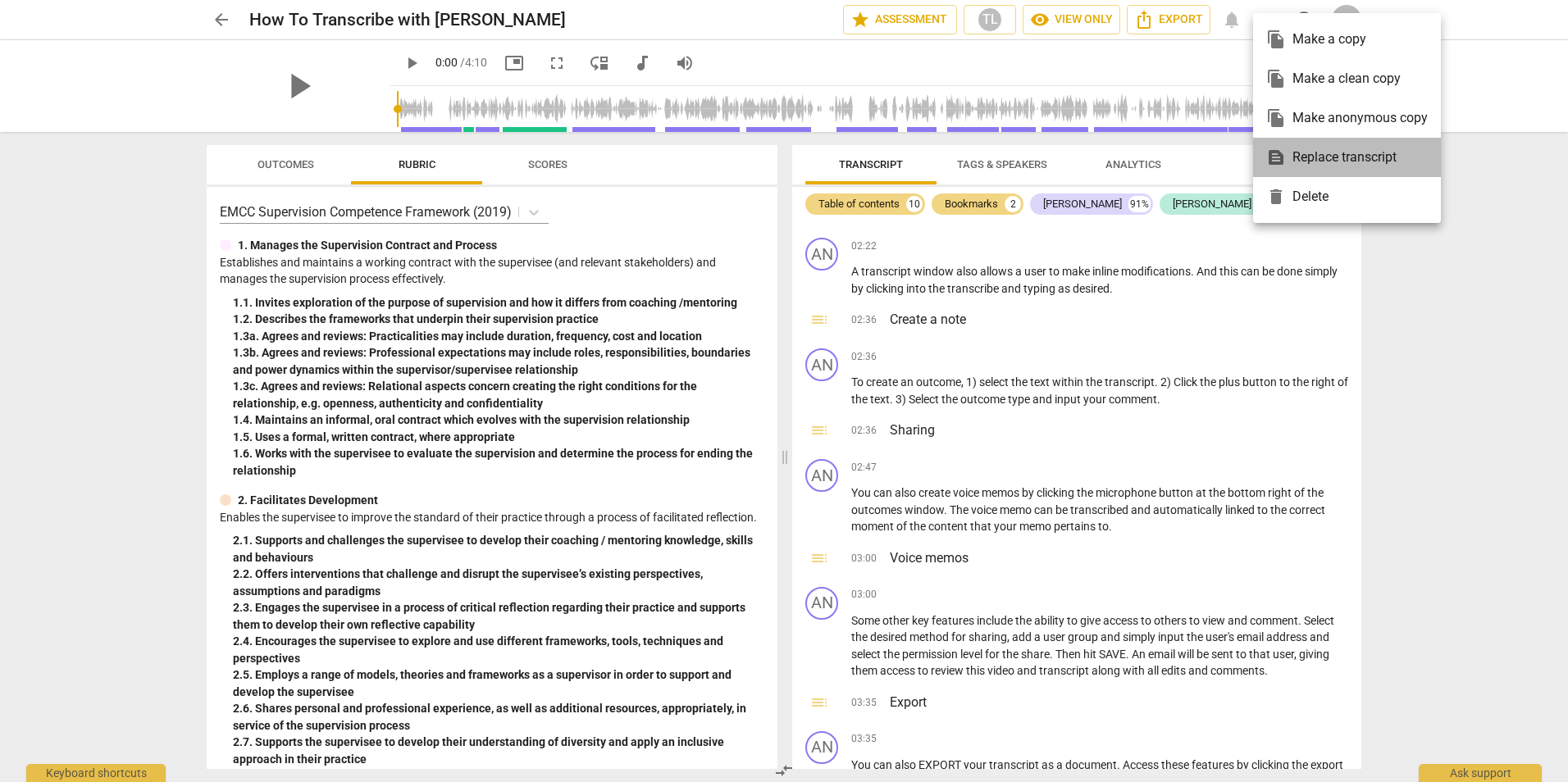
click at [1360, 153] on div "text_snippet Replace transcript" at bounding box center [1347, 157] width 162 height 39
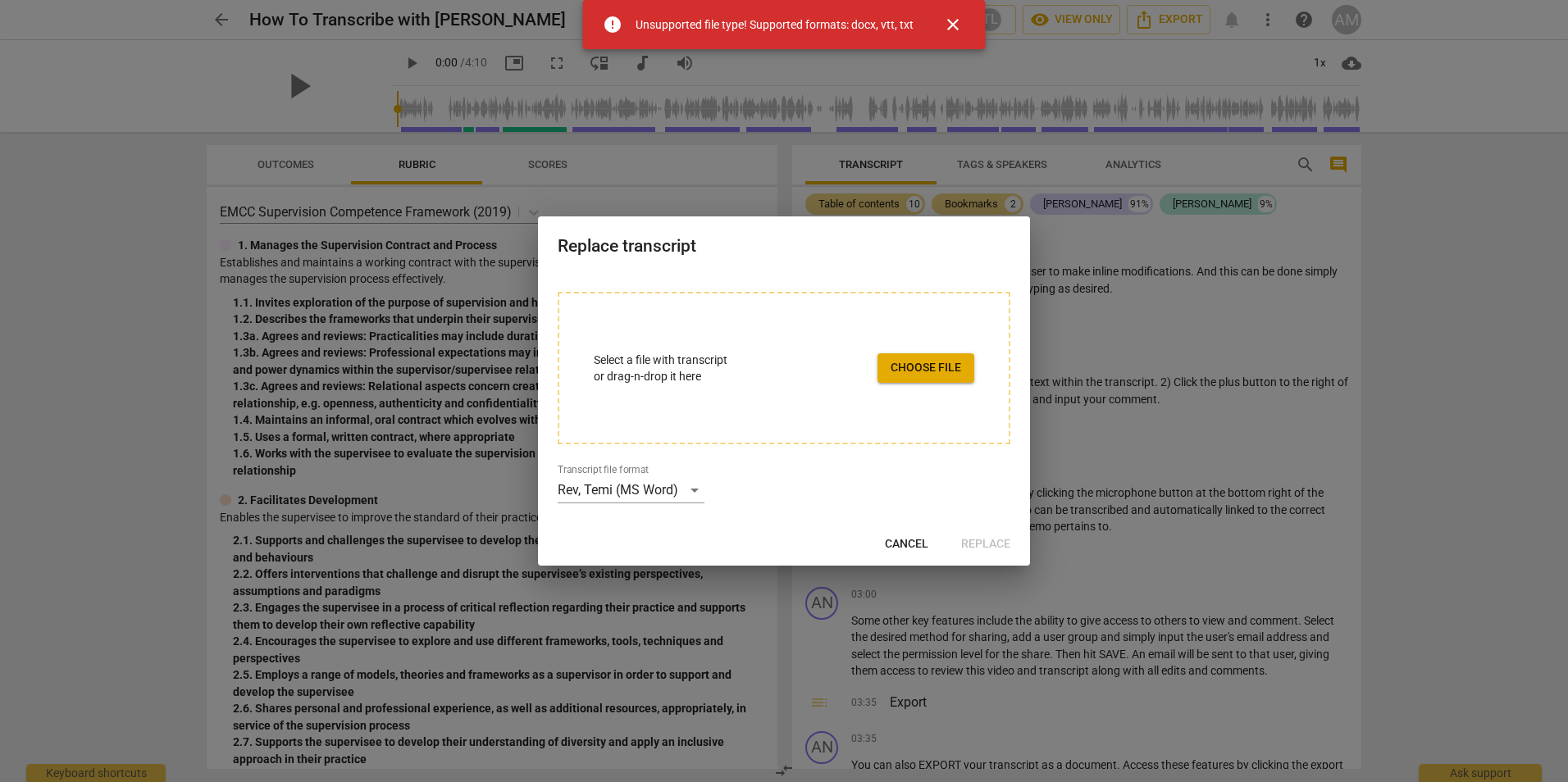
click at [948, 33] on span "close" at bounding box center [953, 24] width 19 height 19
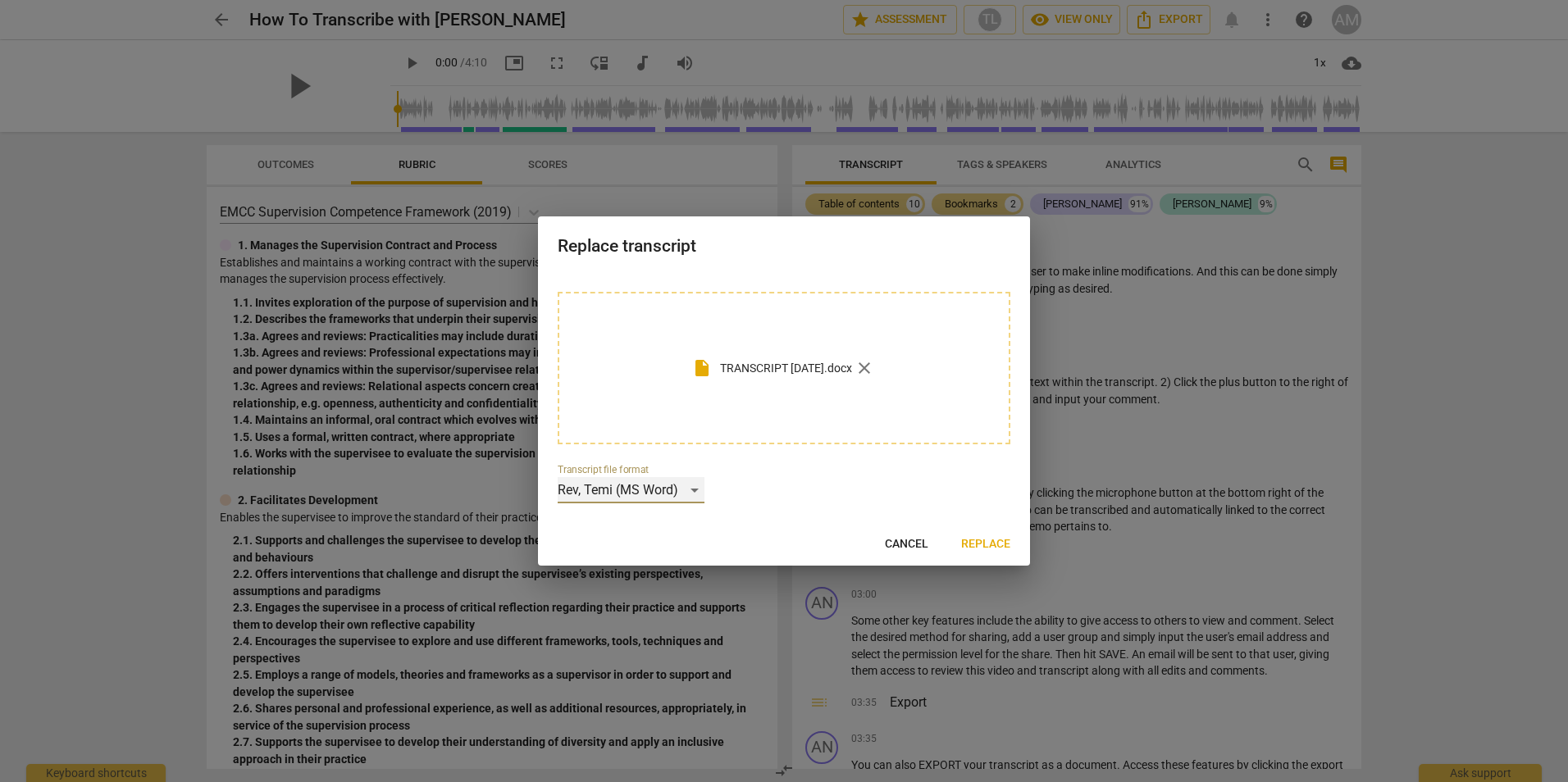
click at [693, 489] on div "Rev, Temi (MS Word)" at bounding box center [631, 489] width 147 height 26
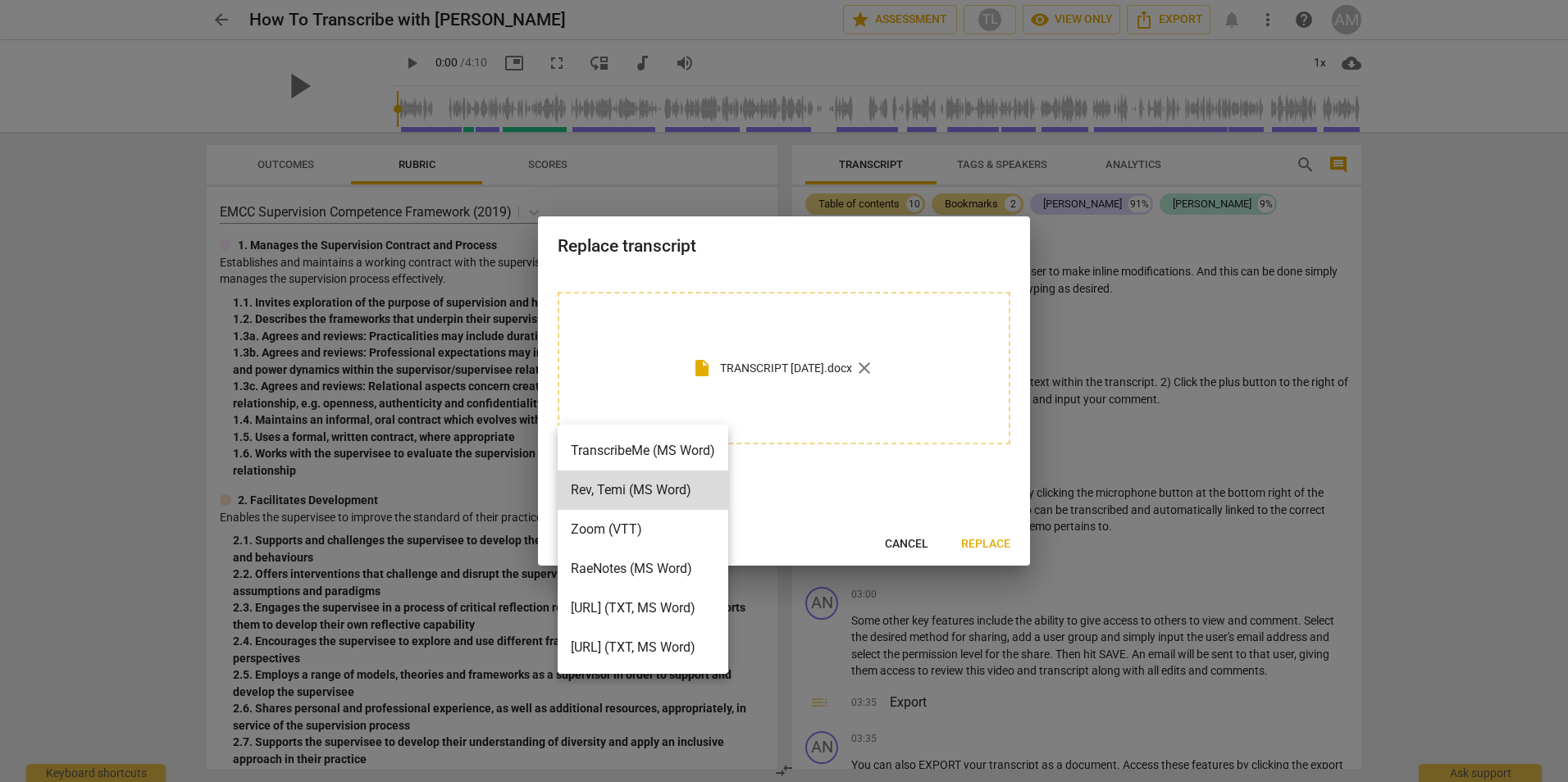
click at [592, 536] on li "Zoom (VTT)" at bounding box center [642, 529] width 170 height 39
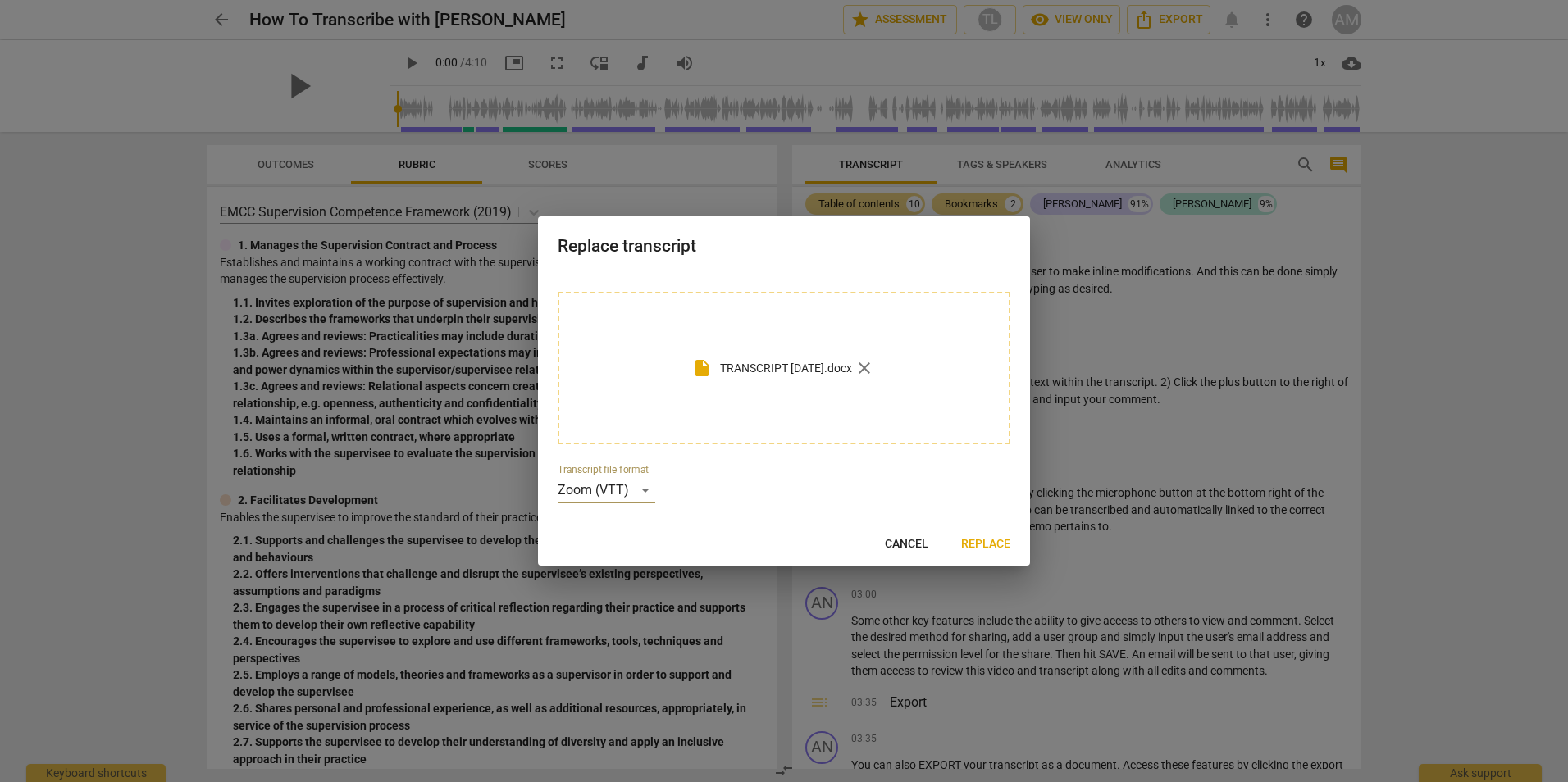
click at [986, 540] on span "Replace" at bounding box center [985, 545] width 49 height 17
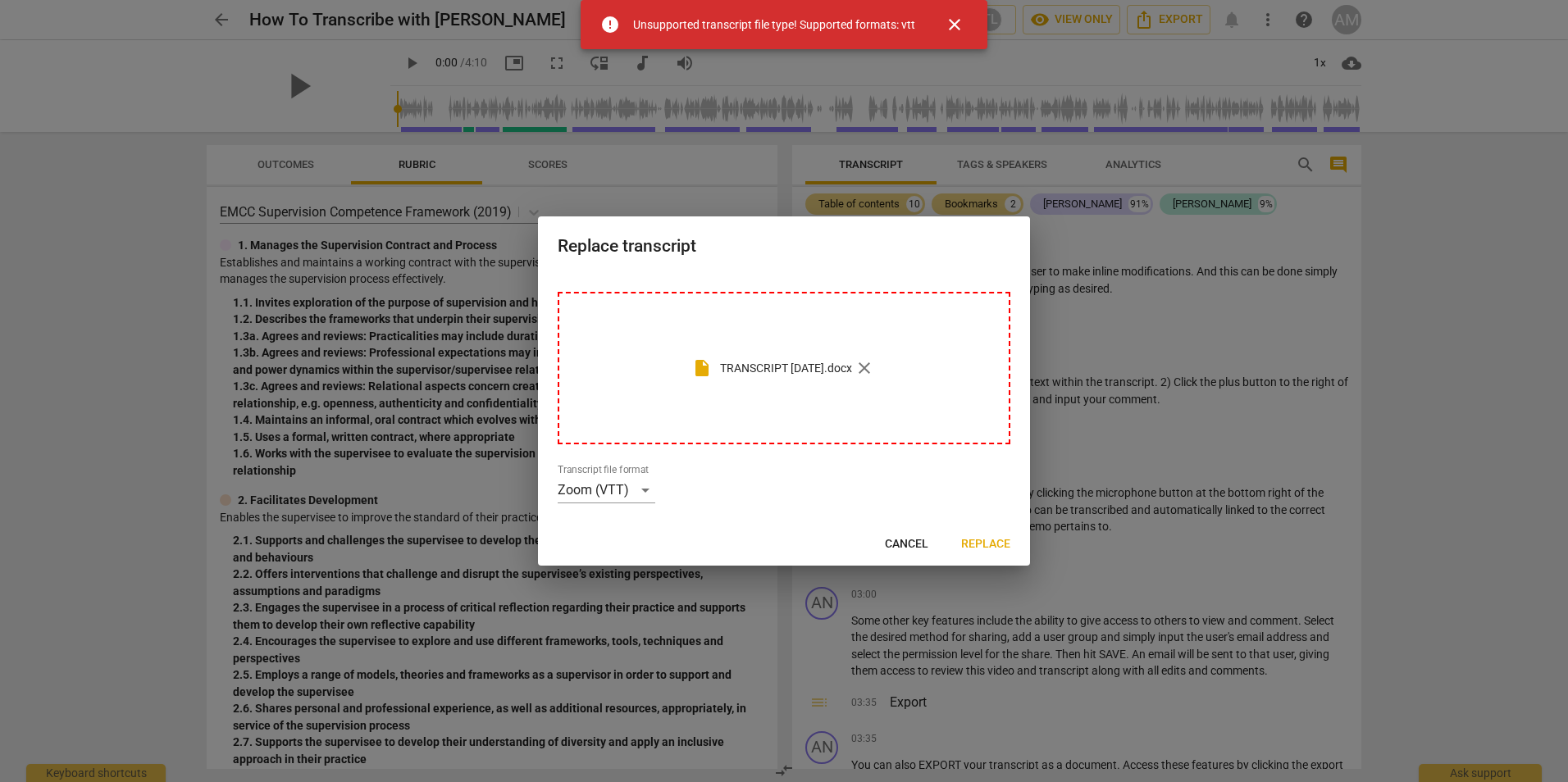
click at [951, 23] on span "close" at bounding box center [954, 24] width 19 height 19
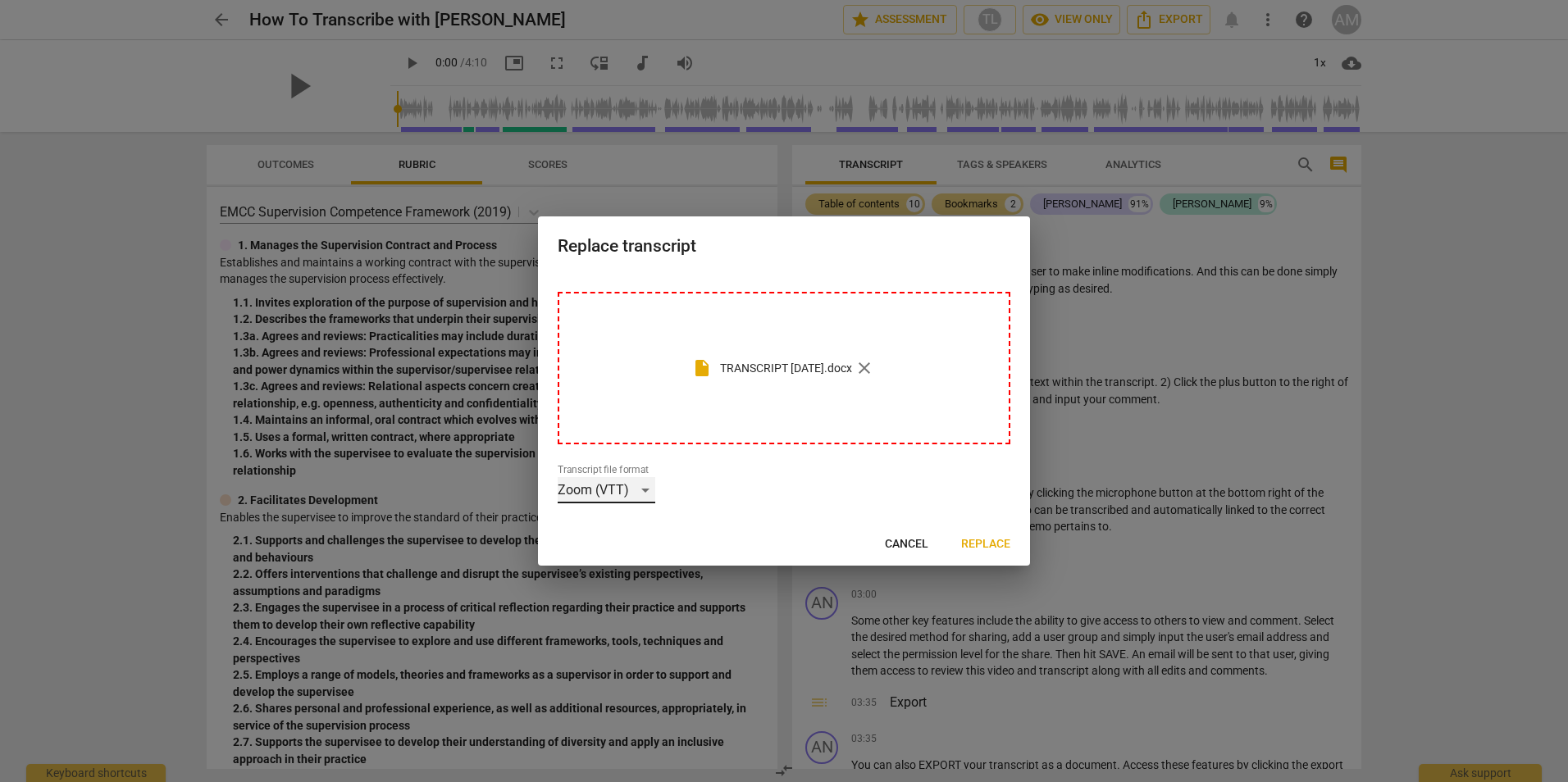
click at [642, 495] on div "Zoom (VTT)" at bounding box center [606, 489] width 97 height 26
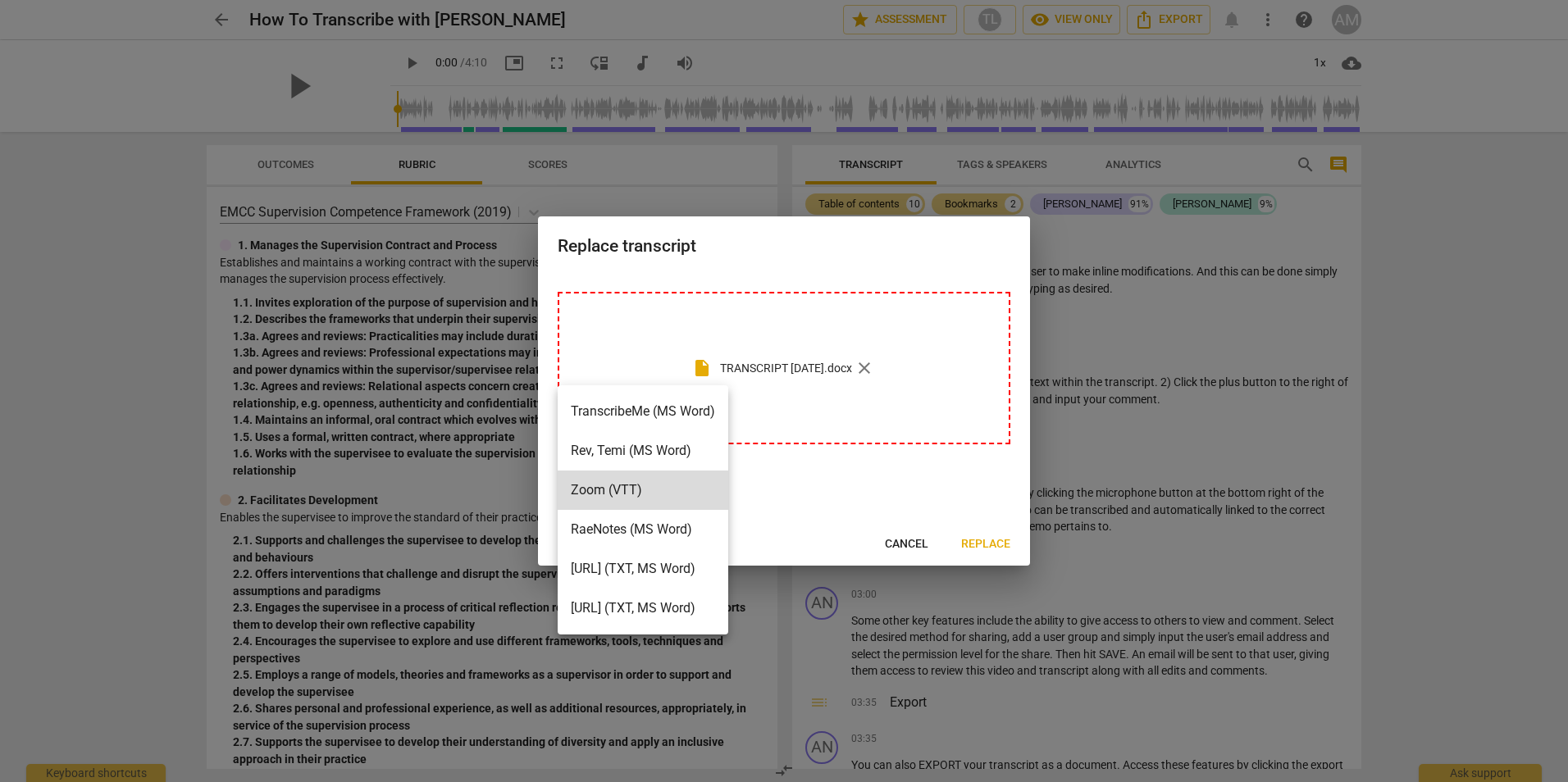
click at [620, 413] on li "TranscribeMe (MS Word)" at bounding box center [642, 412] width 170 height 39
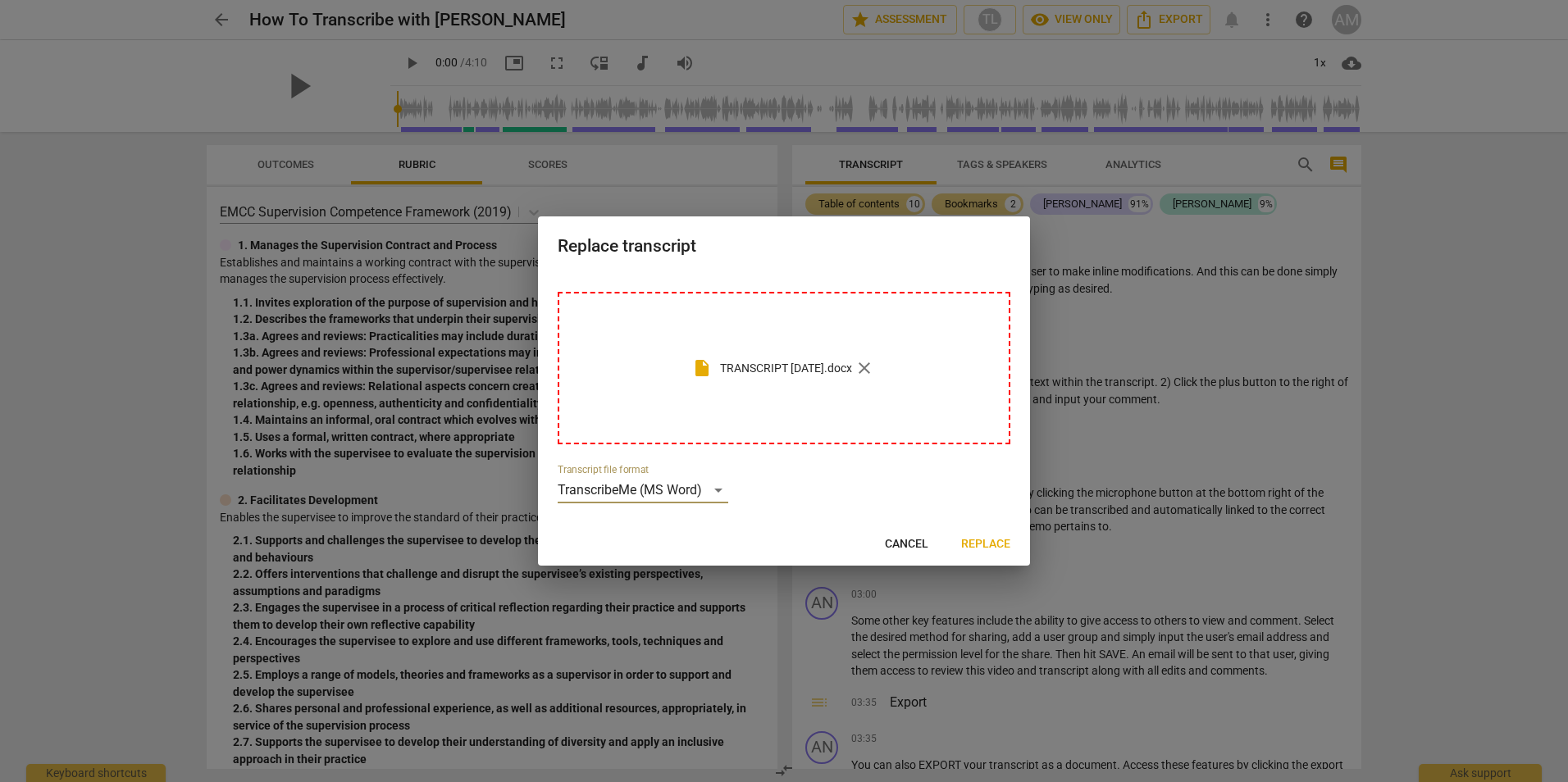
click at [989, 542] on span "Replace" at bounding box center [985, 545] width 49 height 17
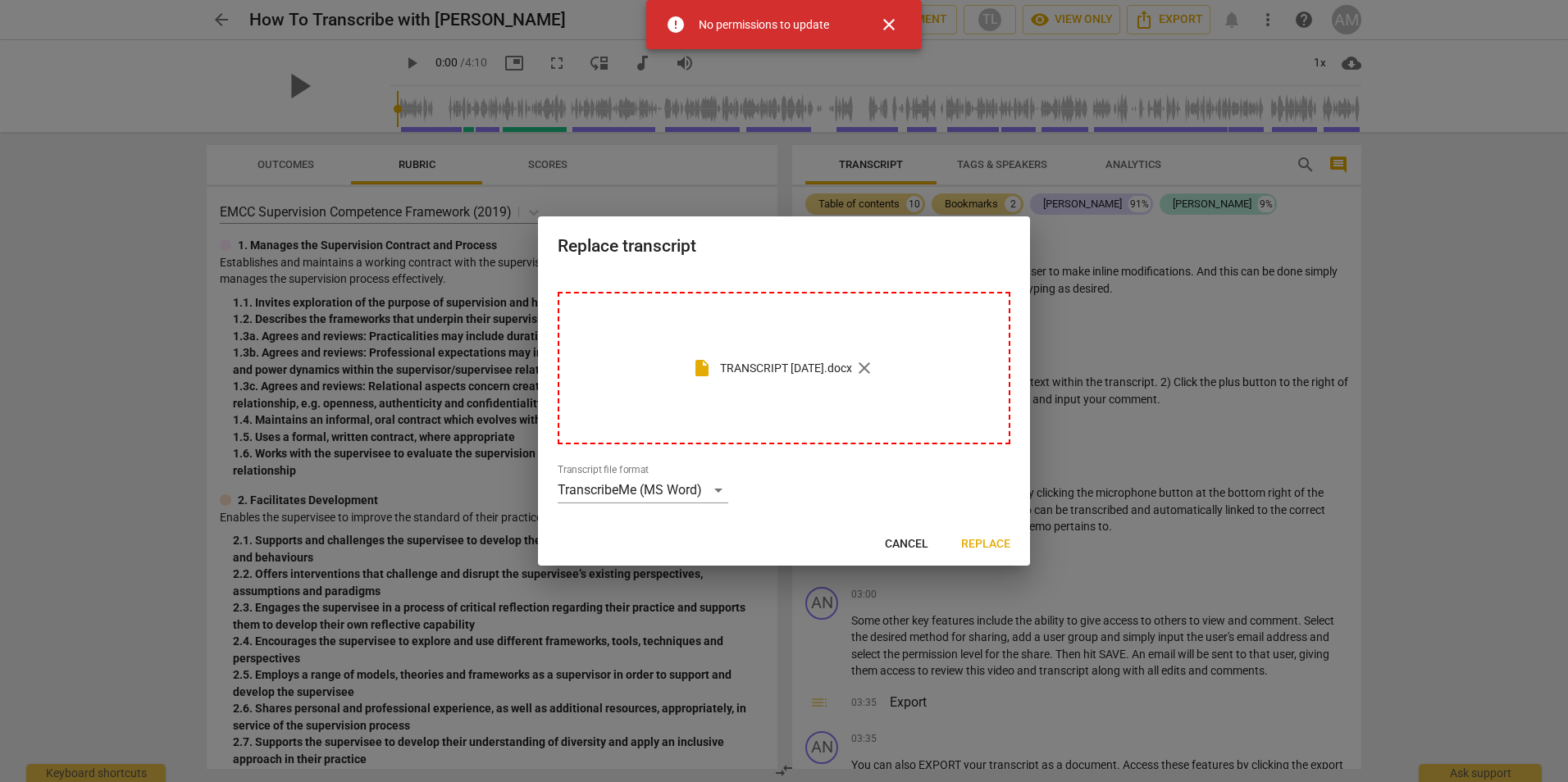
click at [888, 25] on span "close" at bounding box center [889, 24] width 19 height 19
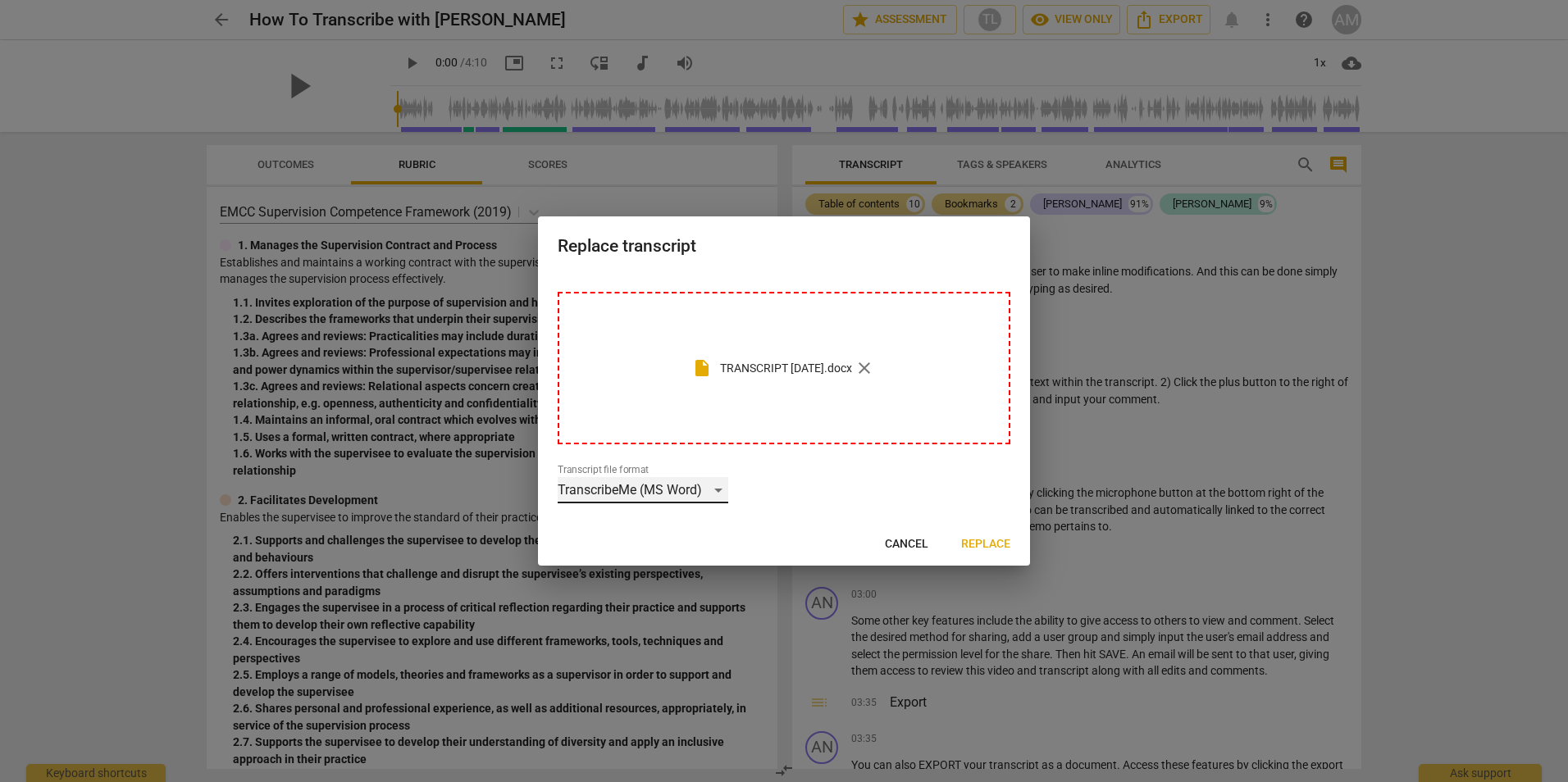
click at [714, 495] on div "TranscribeMe (MS Word)" at bounding box center [642, 489] width 170 height 26
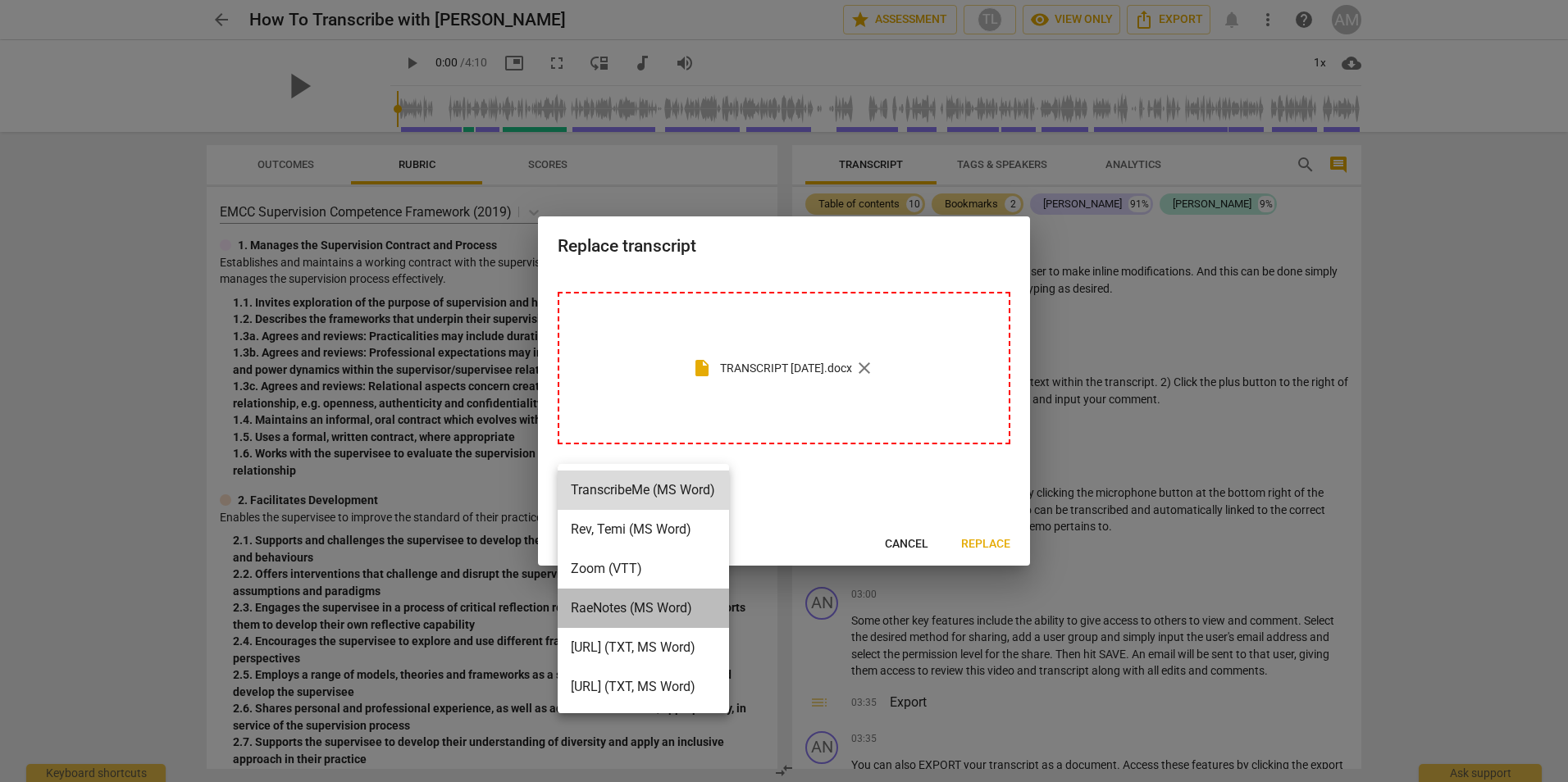
click at [605, 609] on li "RaeNotes (MS Word)" at bounding box center [643, 608] width 171 height 39
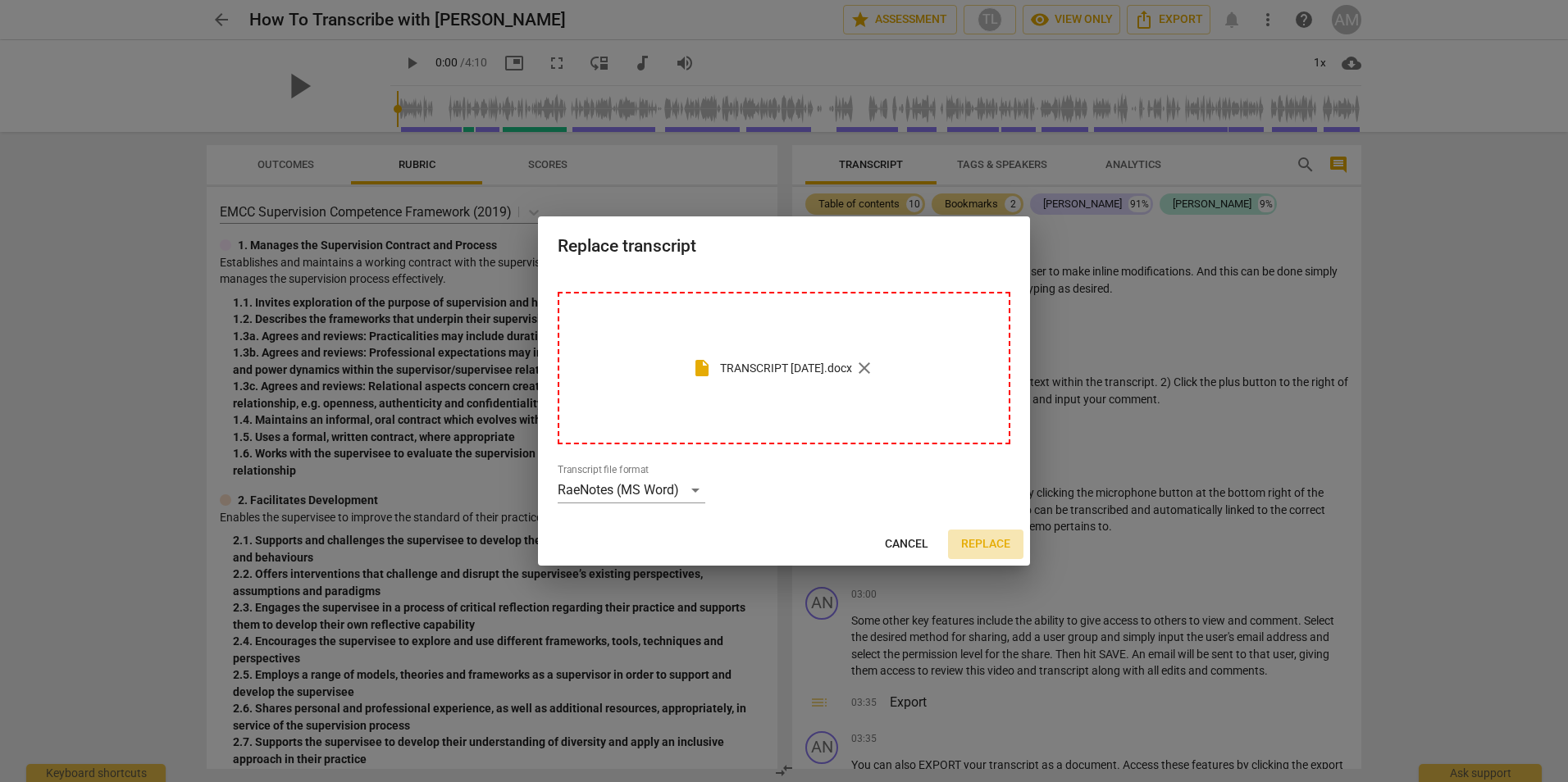
click at [983, 542] on span "Replace" at bounding box center [985, 545] width 49 height 17
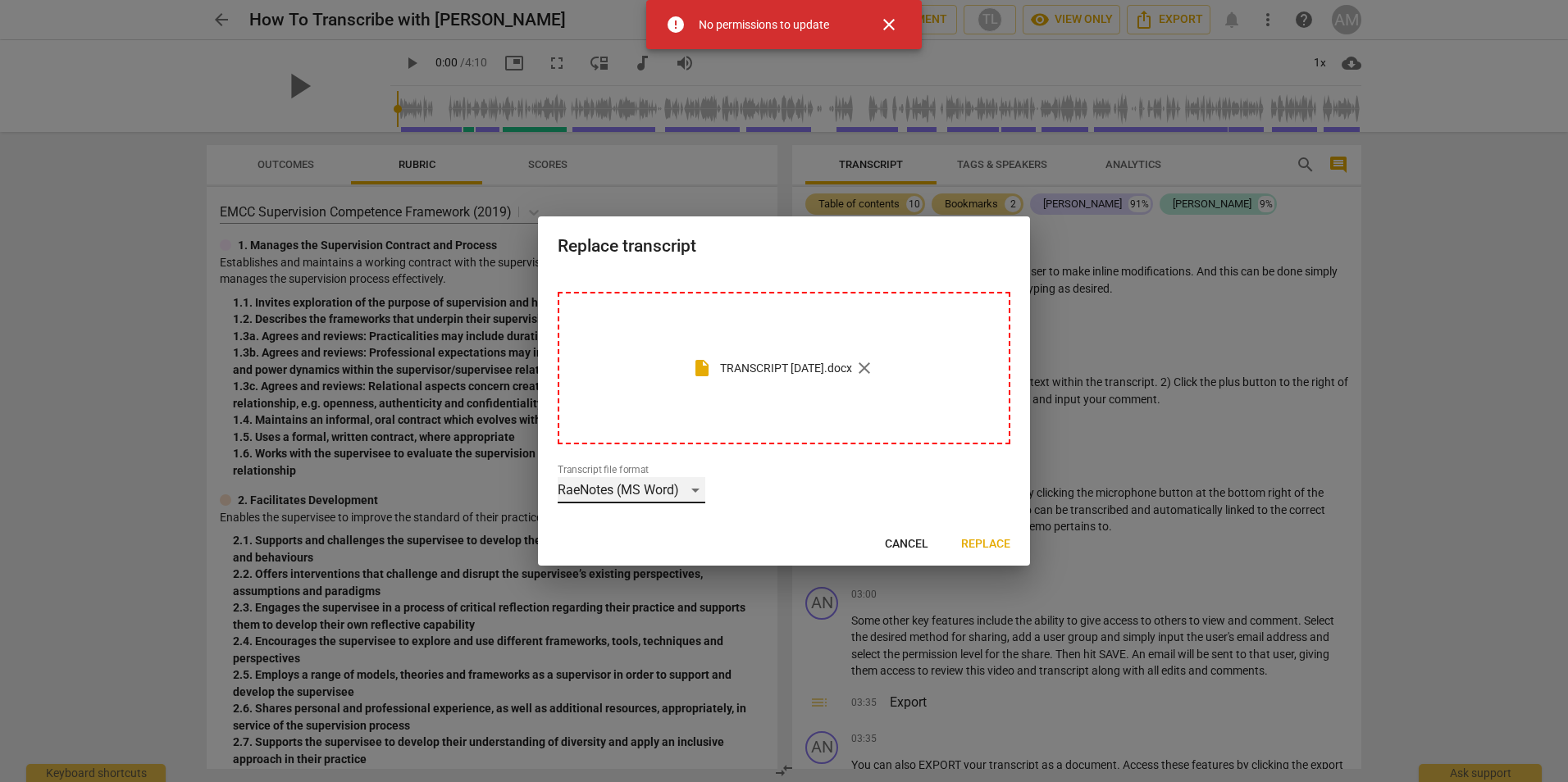
click at [695, 488] on div "RaeNotes (MS Word)" at bounding box center [631, 489] width 148 height 26
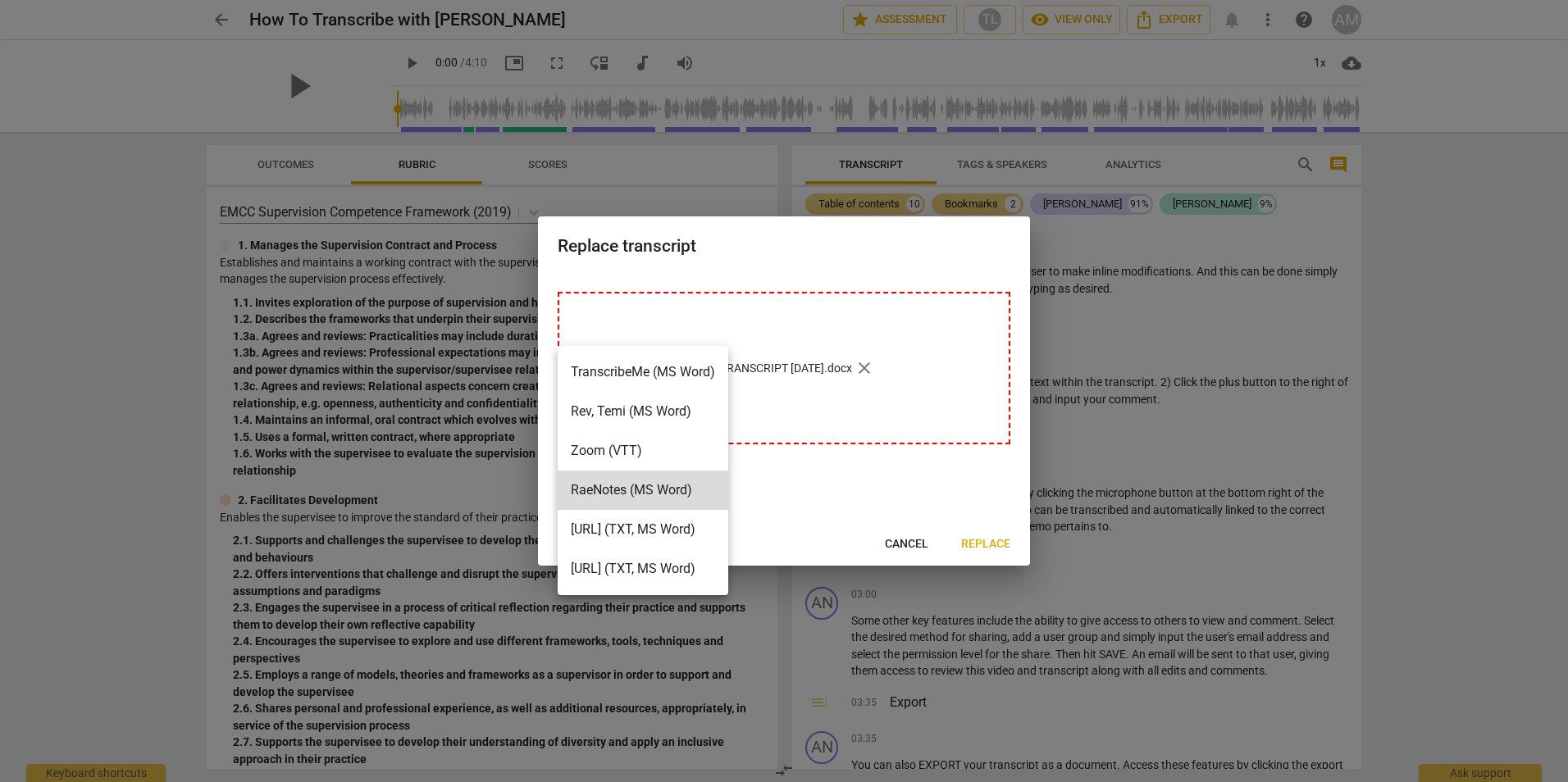
click at [902, 542] on div at bounding box center [784, 391] width 1568 height 782
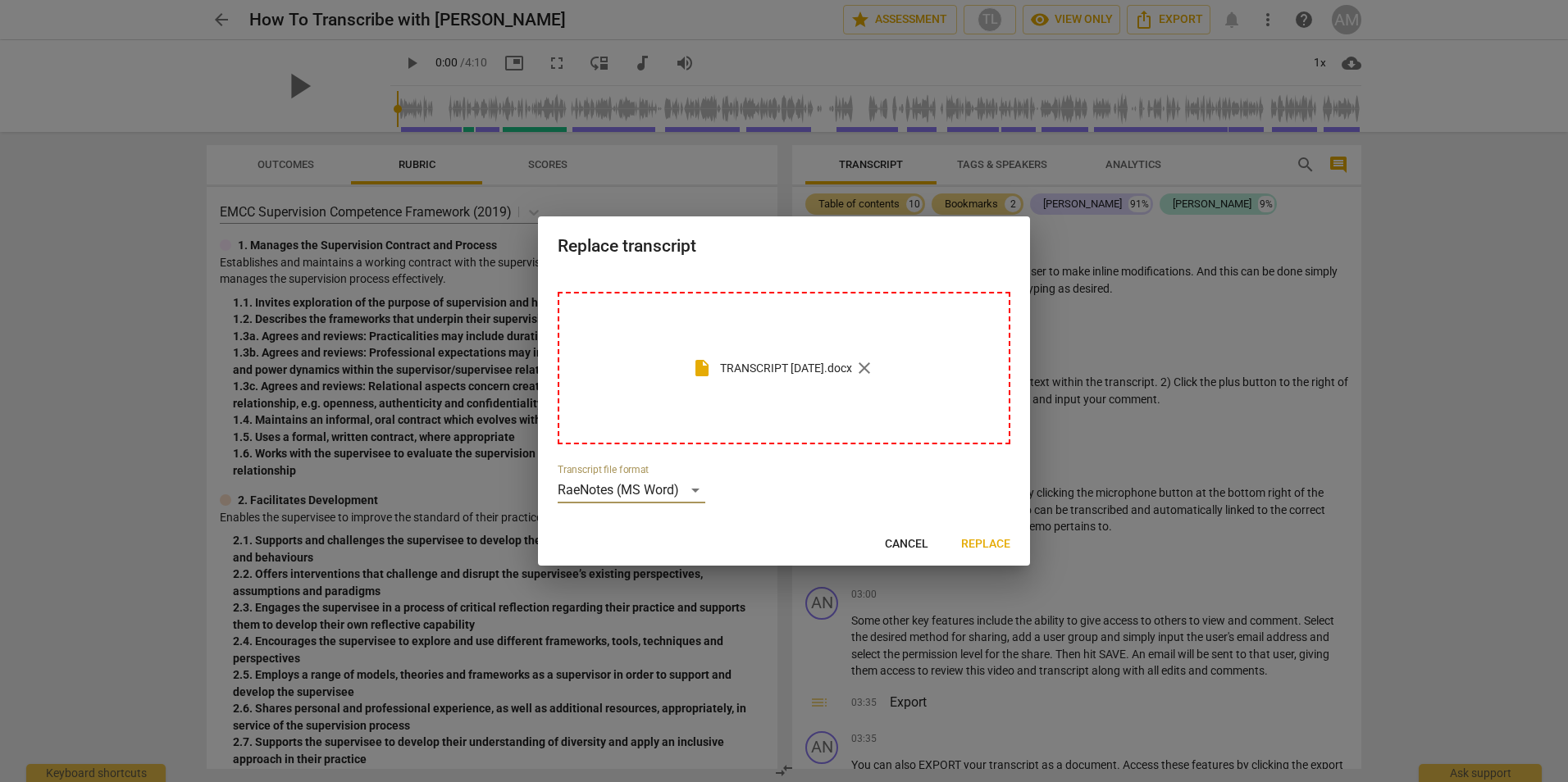
click at [874, 365] on span "close" at bounding box center [864, 367] width 19 height 19
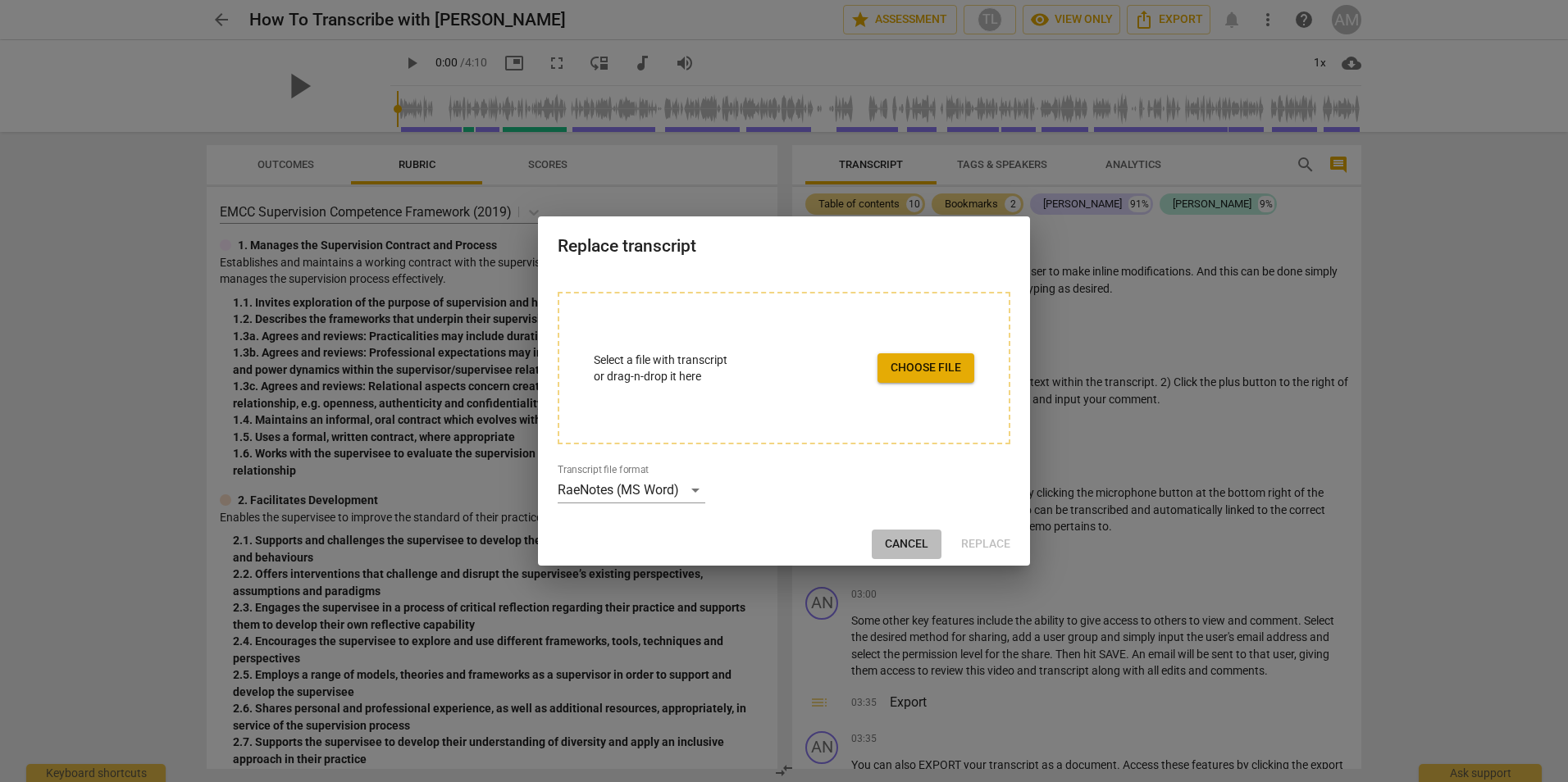
click at [911, 541] on span "Cancel" at bounding box center [906, 545] width 44 height 17
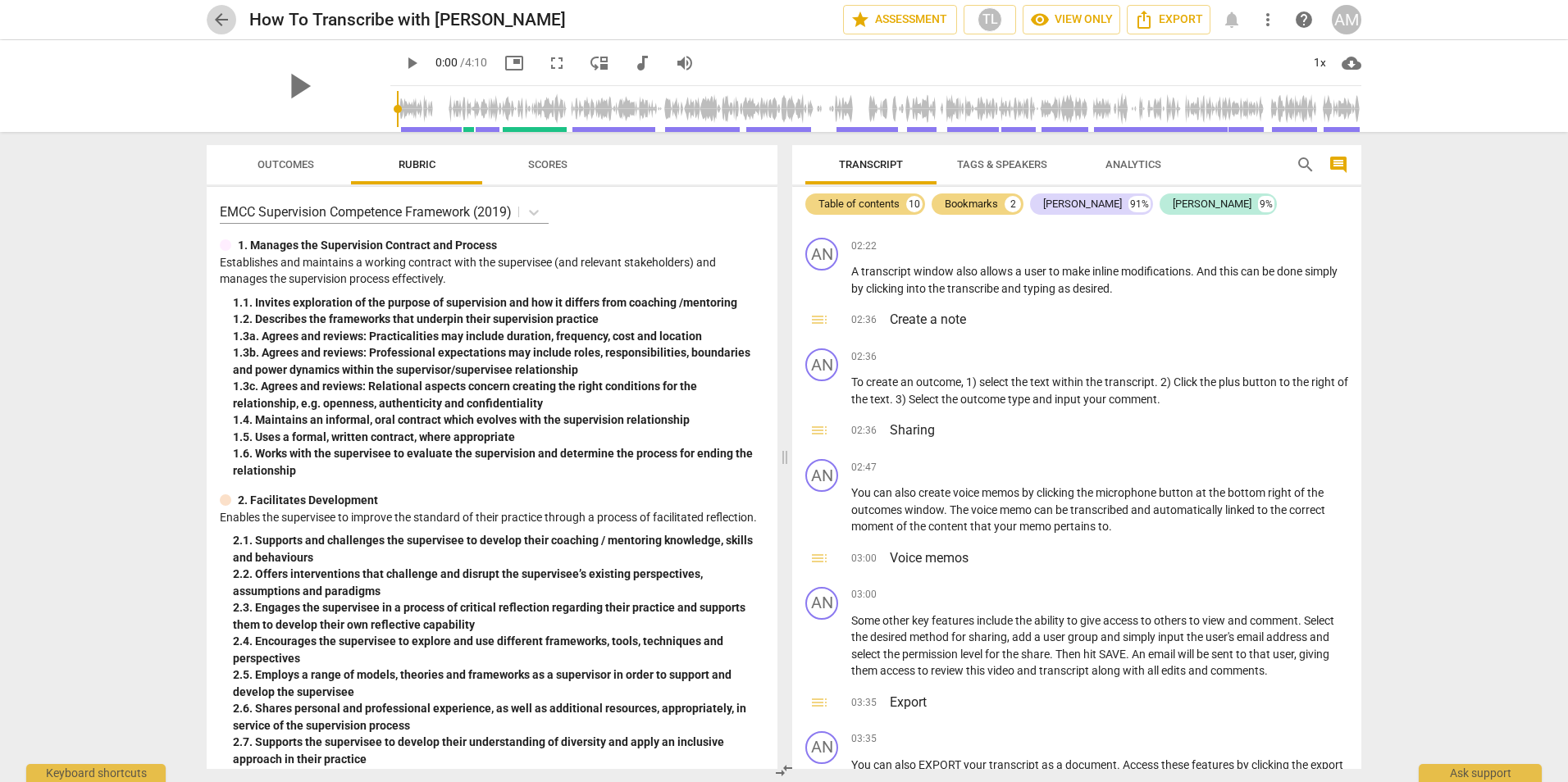
click at [215, 18] on span "arrow_back" at bounding box center [221, 19] width 19 height 19
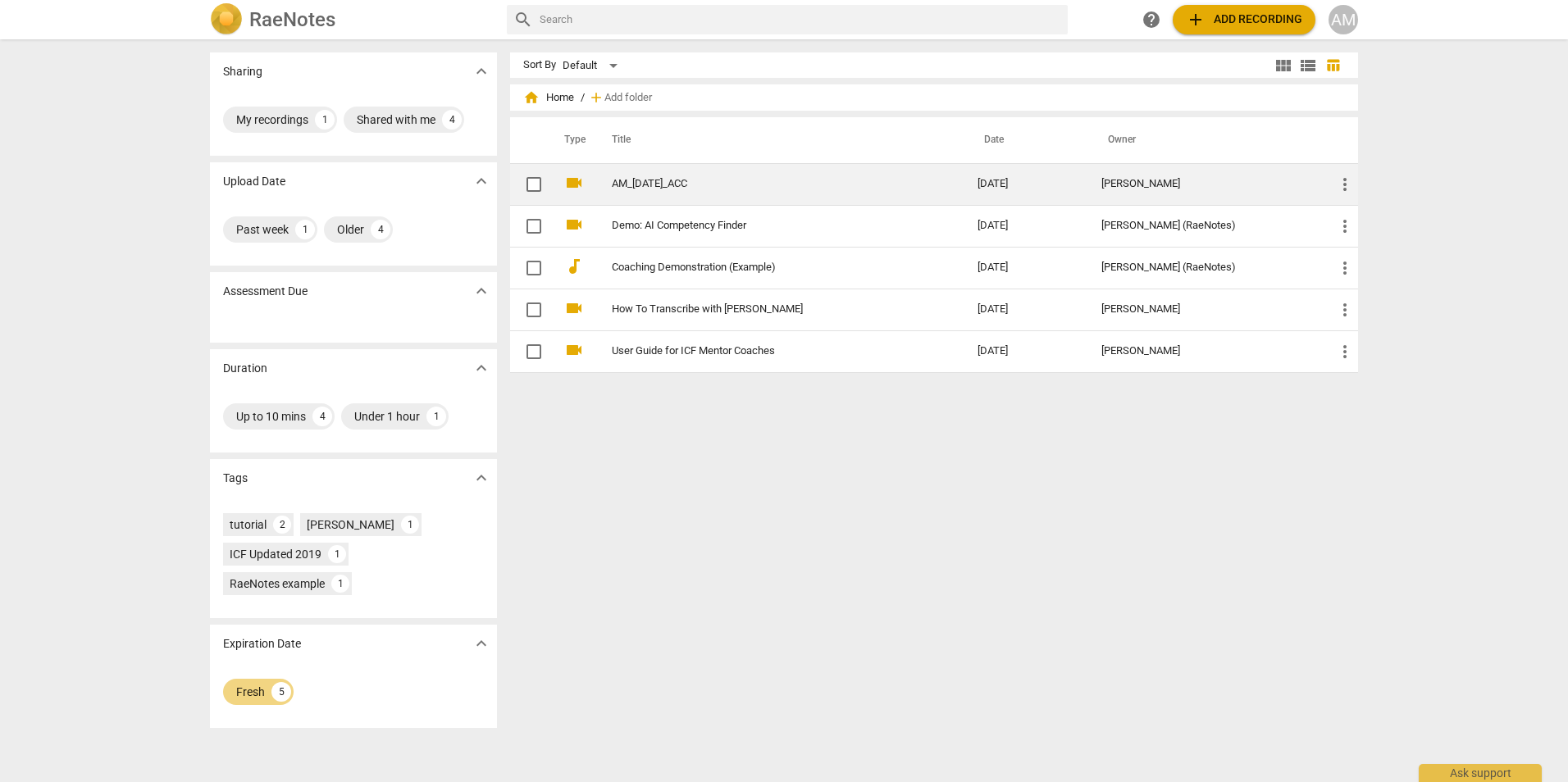
click at [535, 183] on input "checkbox" at bounding box center [533, 184] width 34 height 19
checkbox input "false"
click at [1342, 182] on span "more_vert" at bounding box center [1344, 184] width 19 height 19
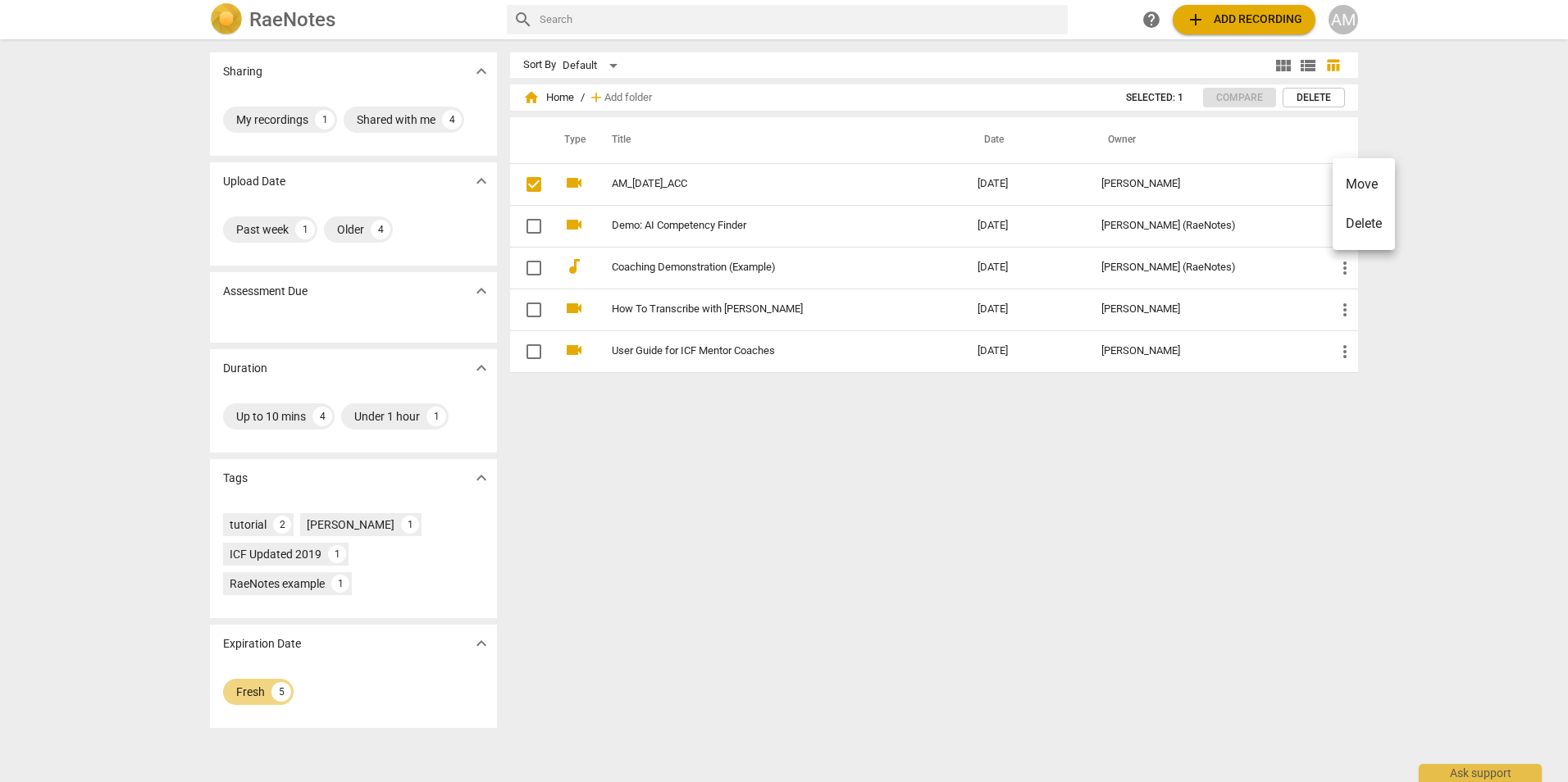
click at [929, 399] on div at bounding box center [784, 391] width 1568 height 782
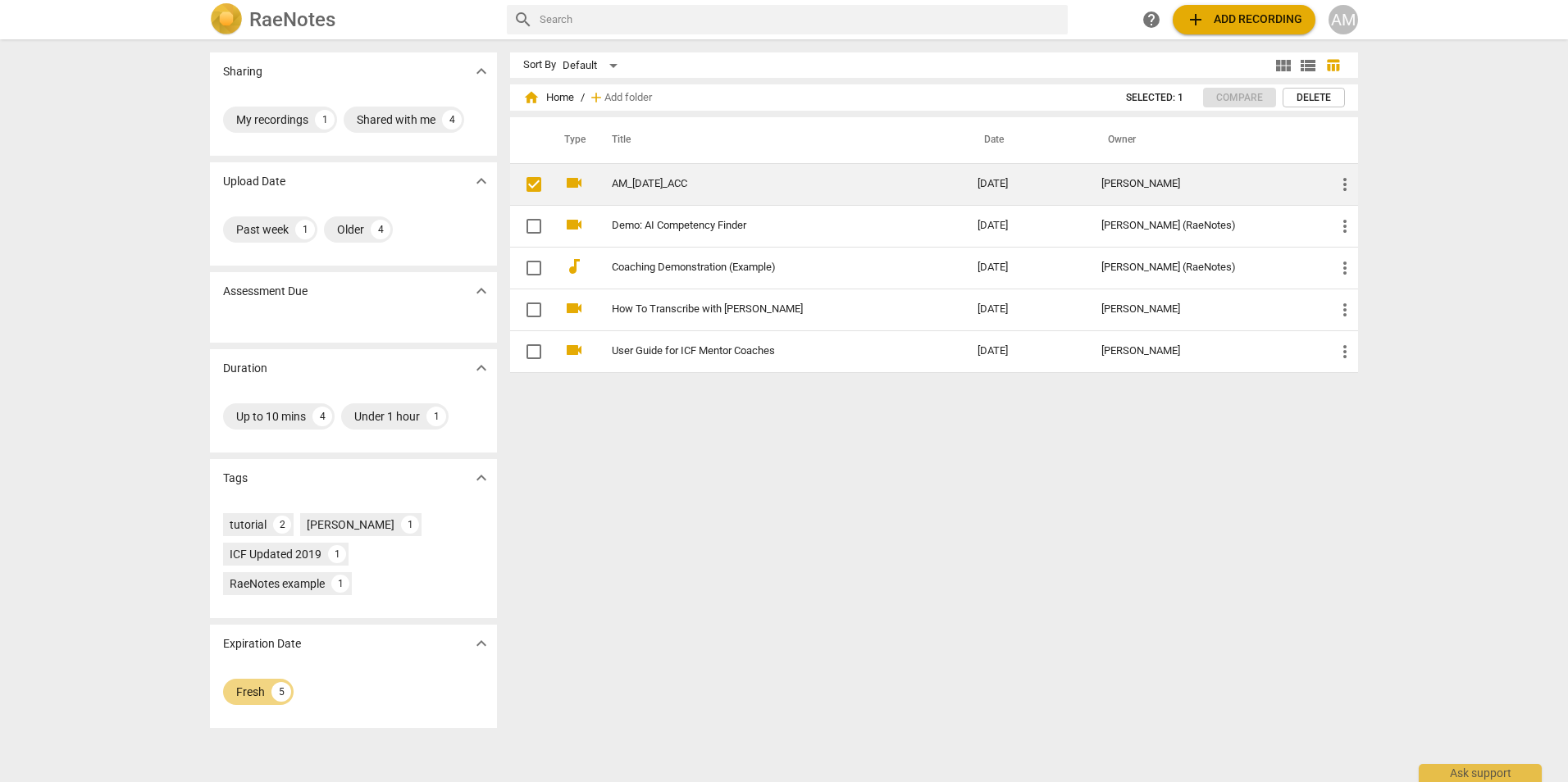
click at [531, 184] on input "checkbox" at bounding box center [533, 184] width 34 height 19
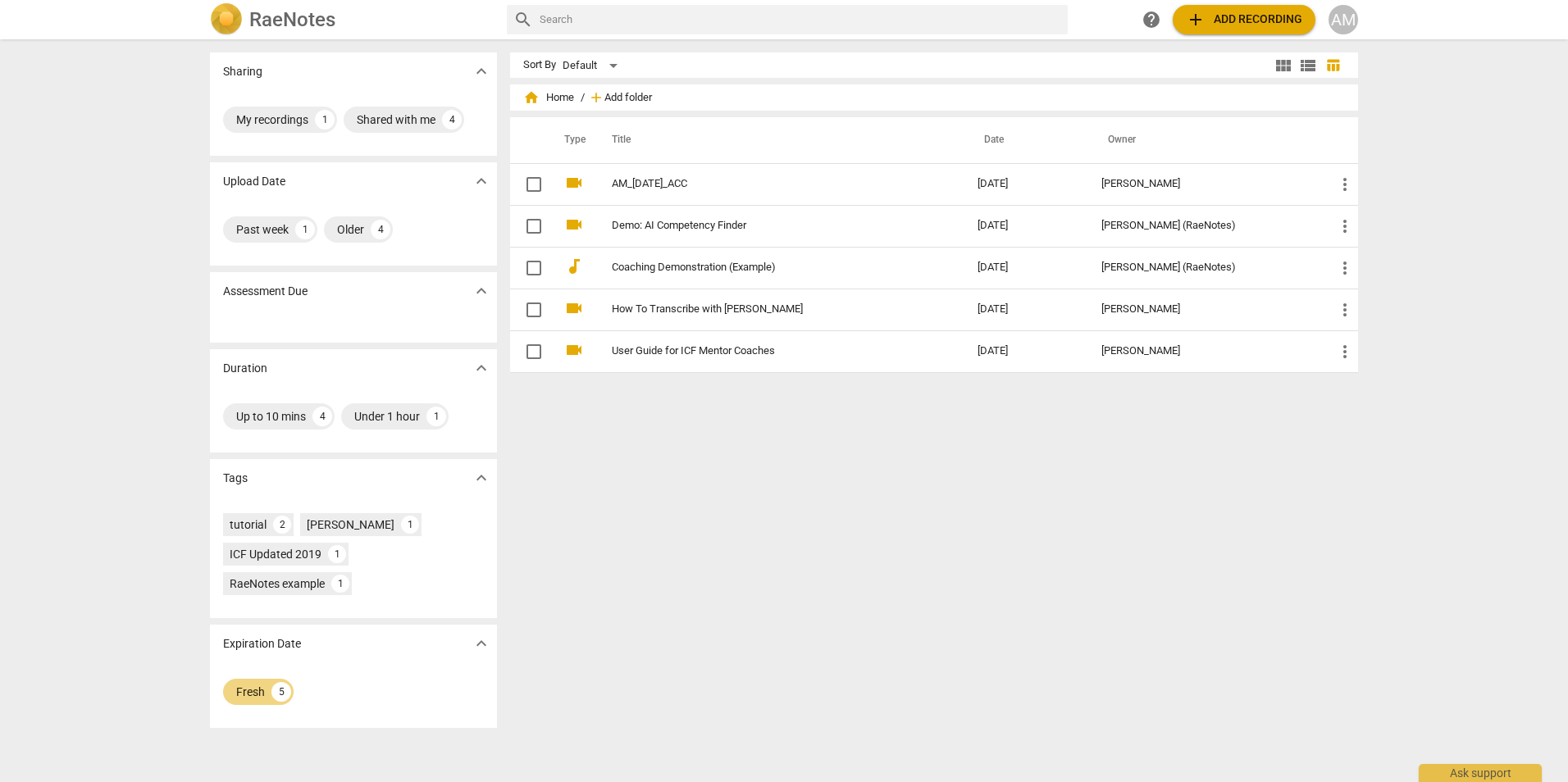
click at [611, 94] on span "Add folder" at bounding box center [628, 98] width 48 height 13
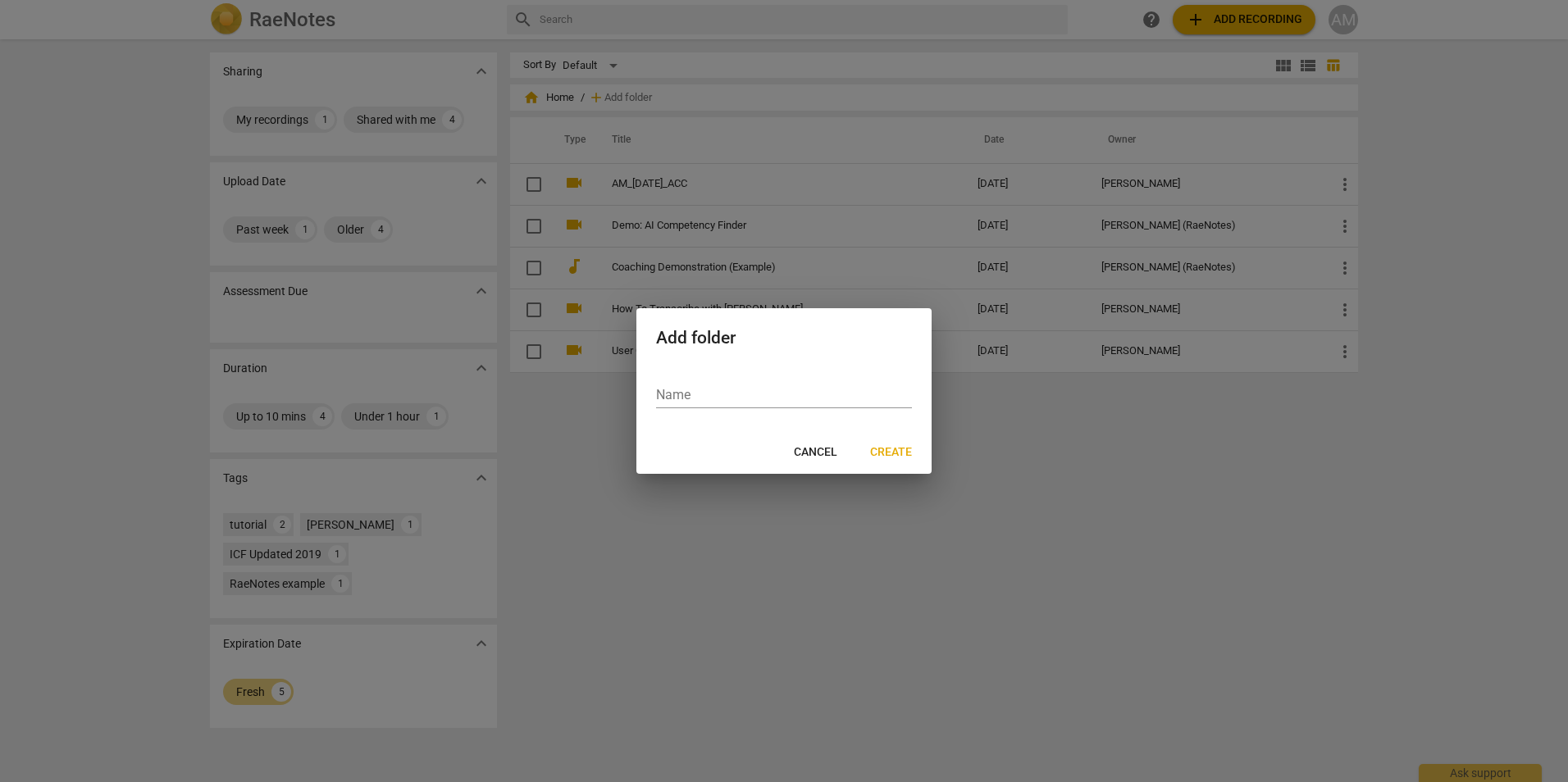
click at [939, 583] on div at bounding box center [784, 391] width 1568 height 782
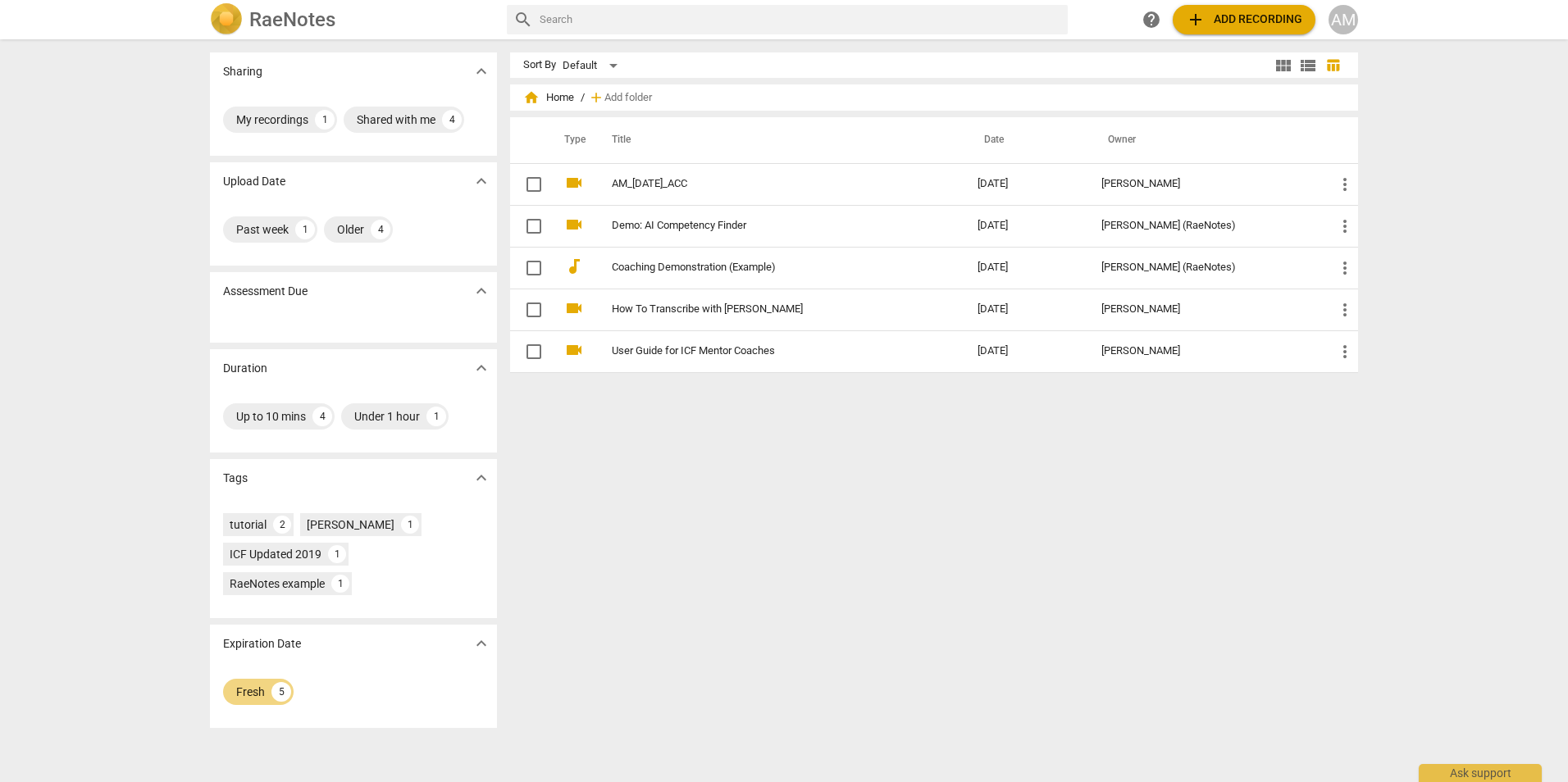
click at [917, 535] on div "Sort By Default view_module view_list table_chart home Home / add Add folder Ty…" at bounding box center [940, 411] width 861 height 717
click at [1214, 18] on span "add Add recording" at bounding box center [1243, 19] width 117 height 19
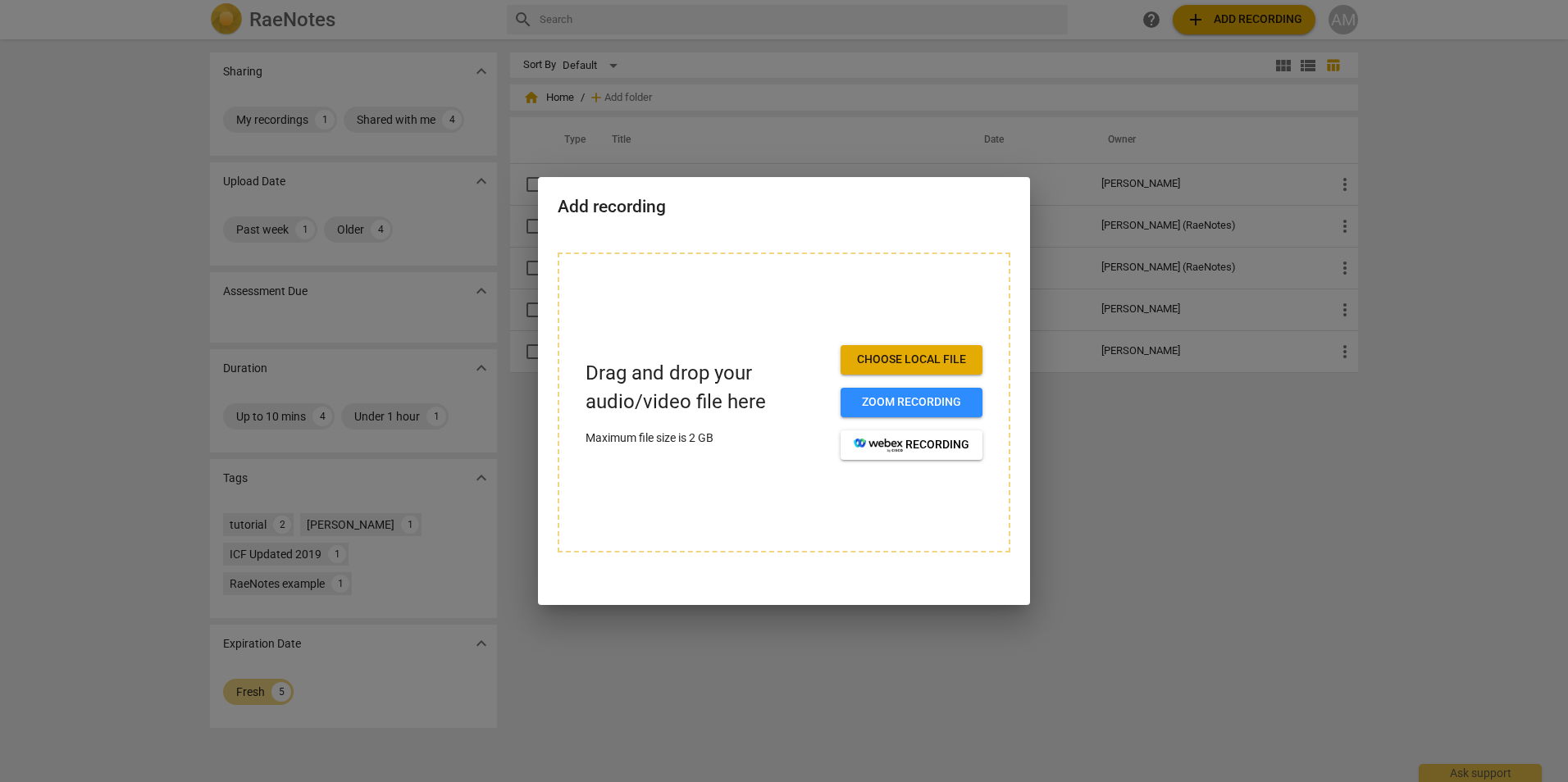
click at [1236, 465] on div at bounding box center [784, 391] width 1568 height 782
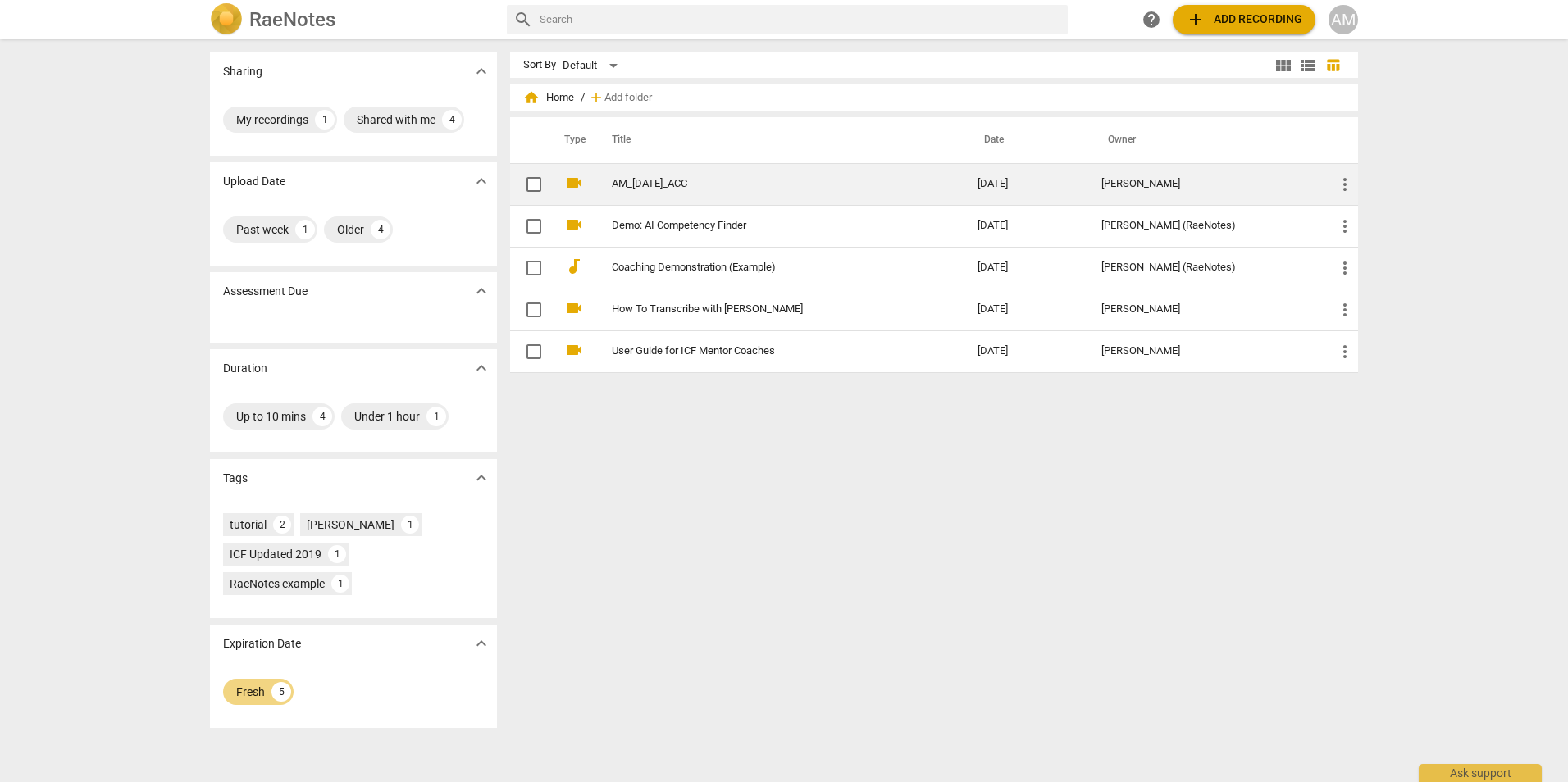
click at [693, 185] on link "AM_8.14.2025_ACC" at bounding box center [766, 184] width 307 height 13
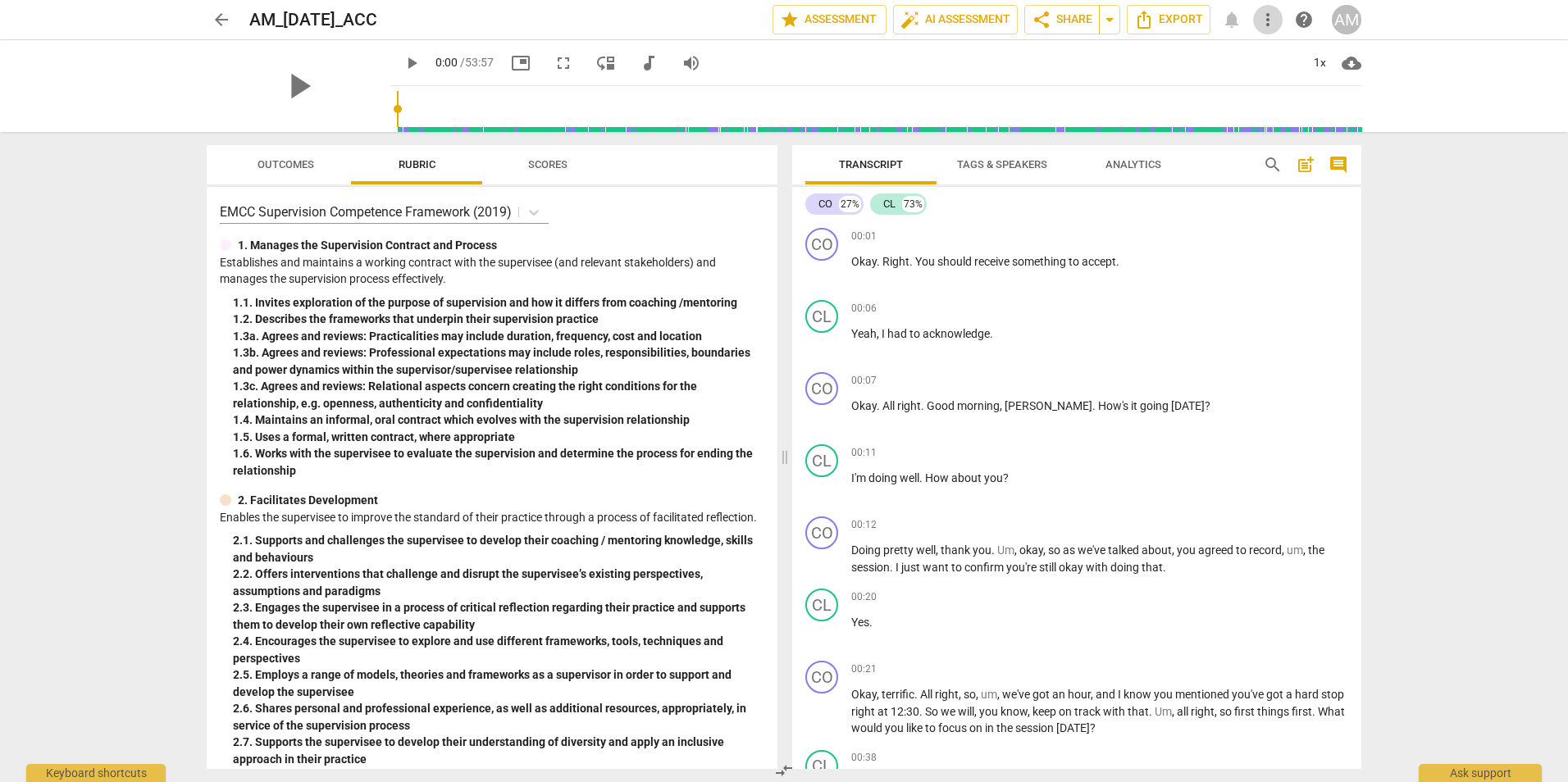
click at [1268, 18] on span "more_vert" at bounding box center [1267, 19] width 19 height 19
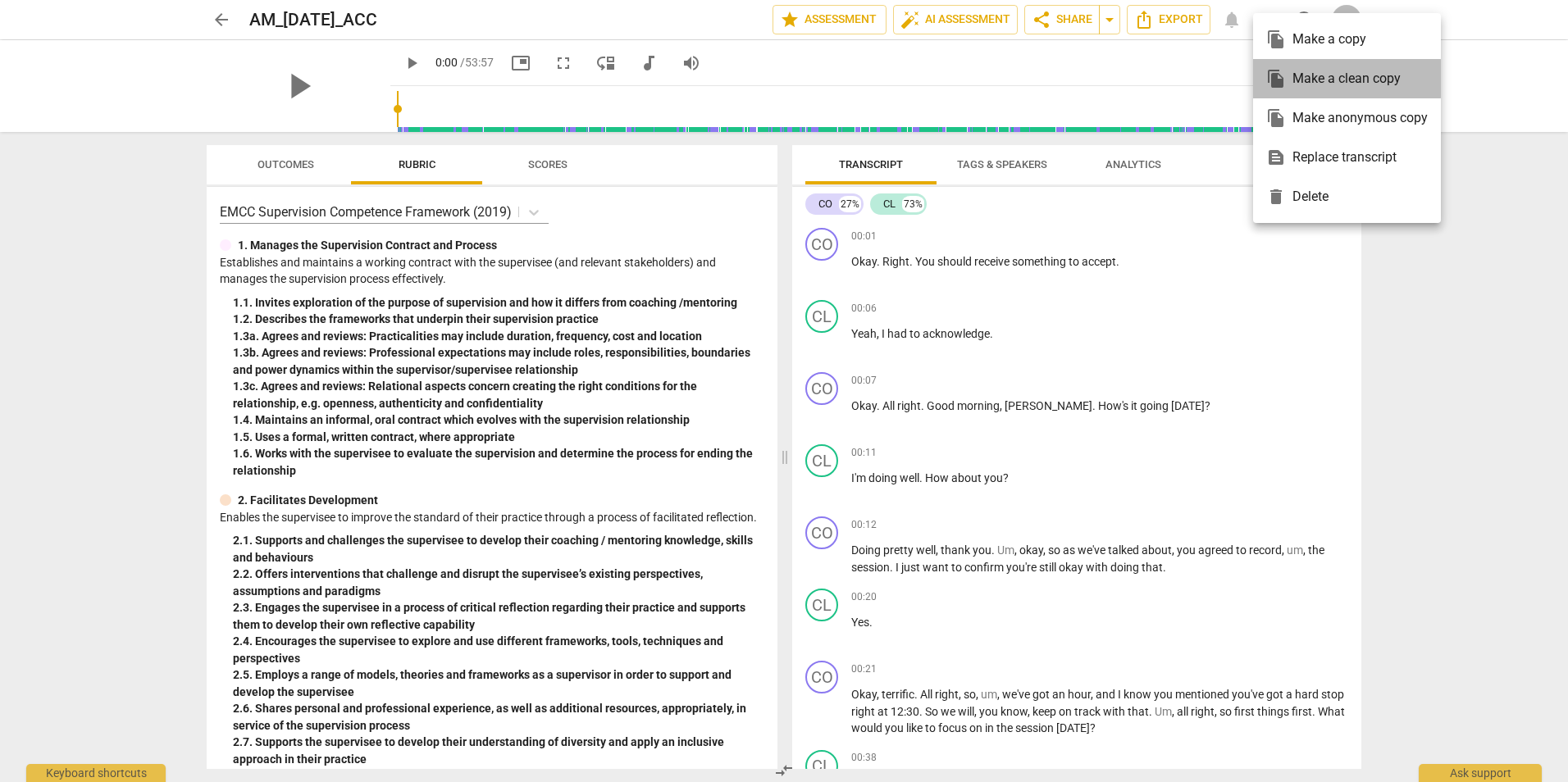
click at [1332, 79] on div "file_copy Make a clean copy" at bounding box center [1347, 78] width 162 height 39
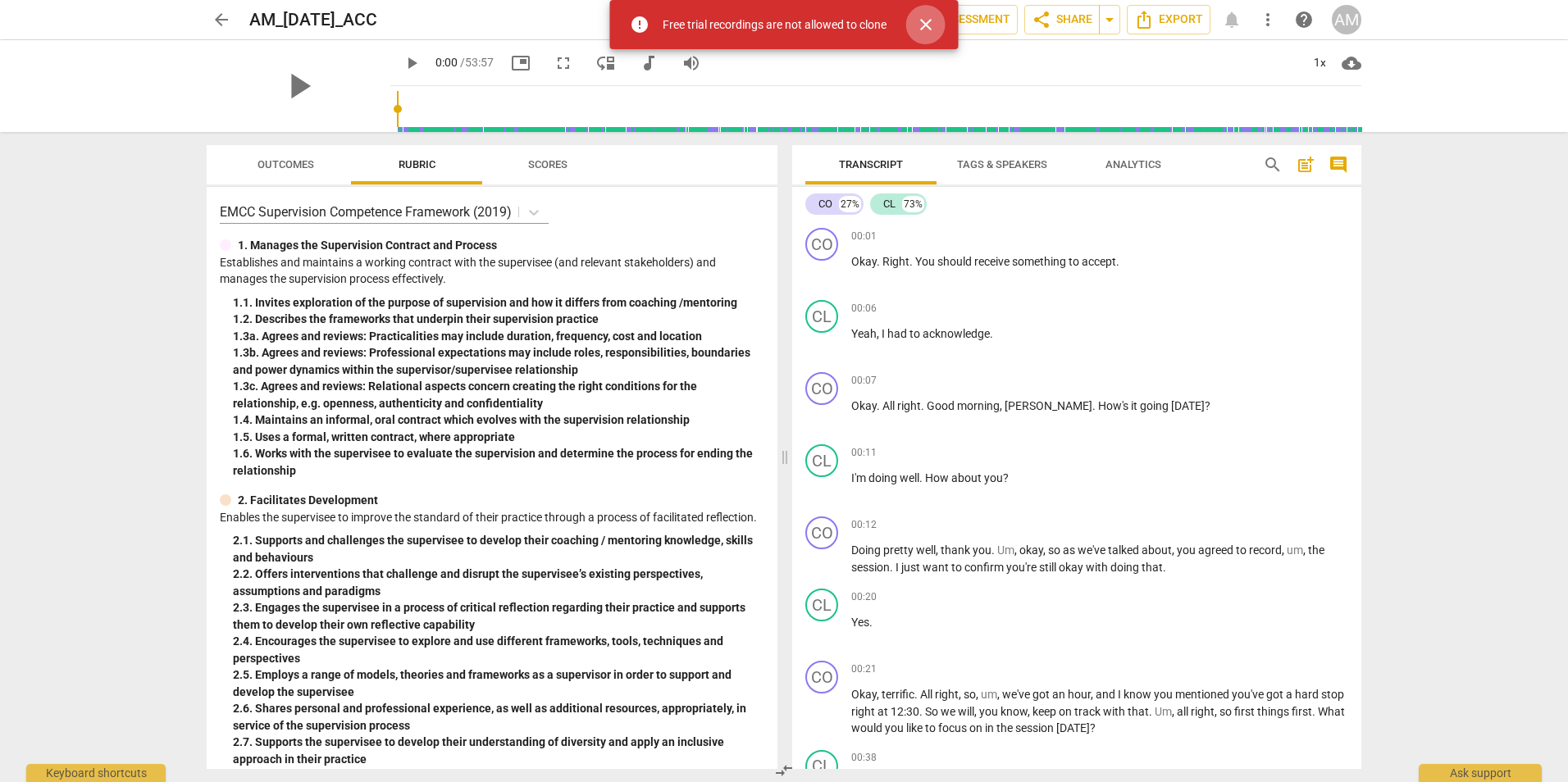
click at [921, 32] on span "close" at bounding box center [926, 24] width 19 height 19
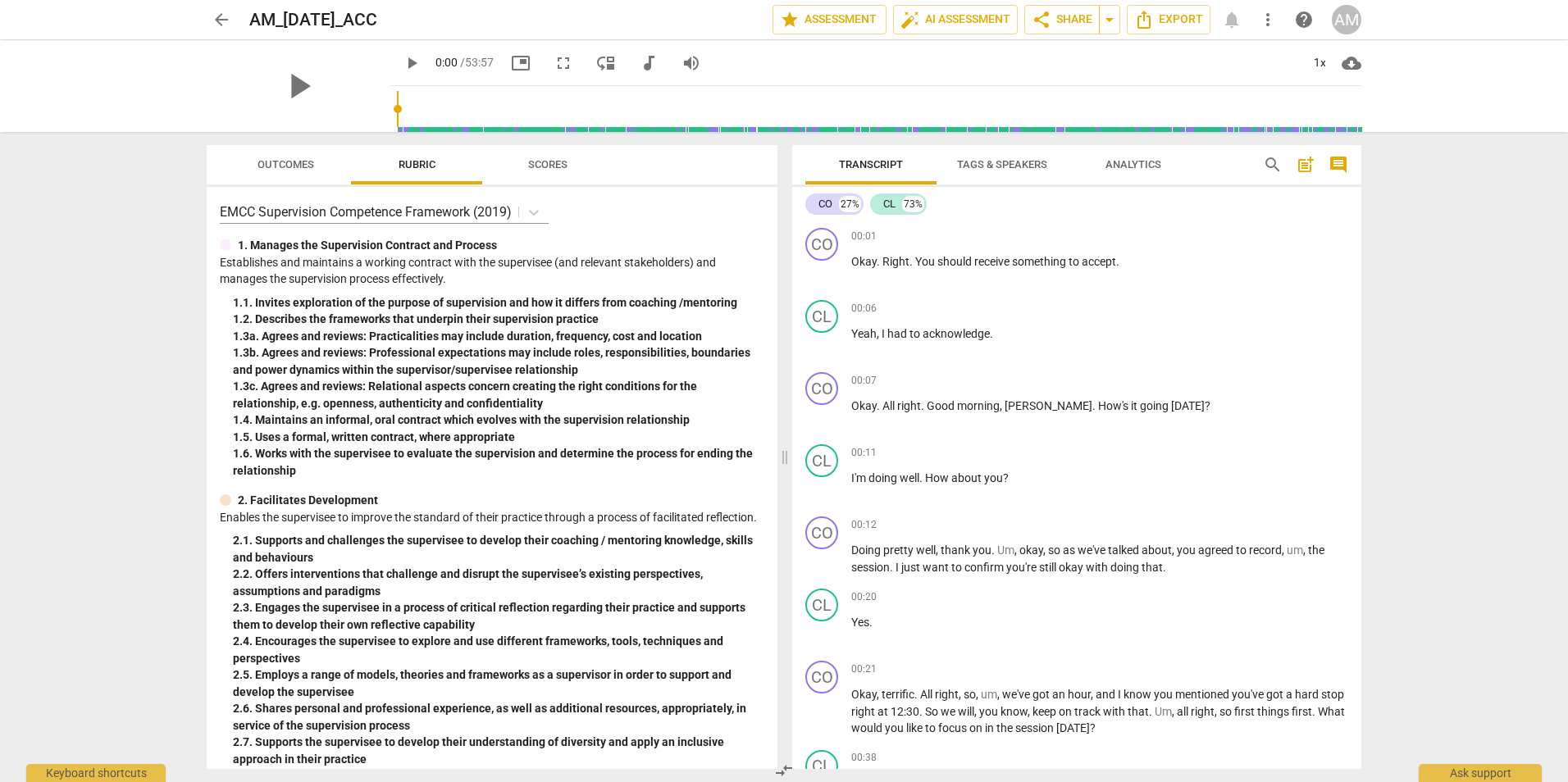
click at [1270, 24] on span "more_vert" at bounding box center [1267, 19] width 19 height 19
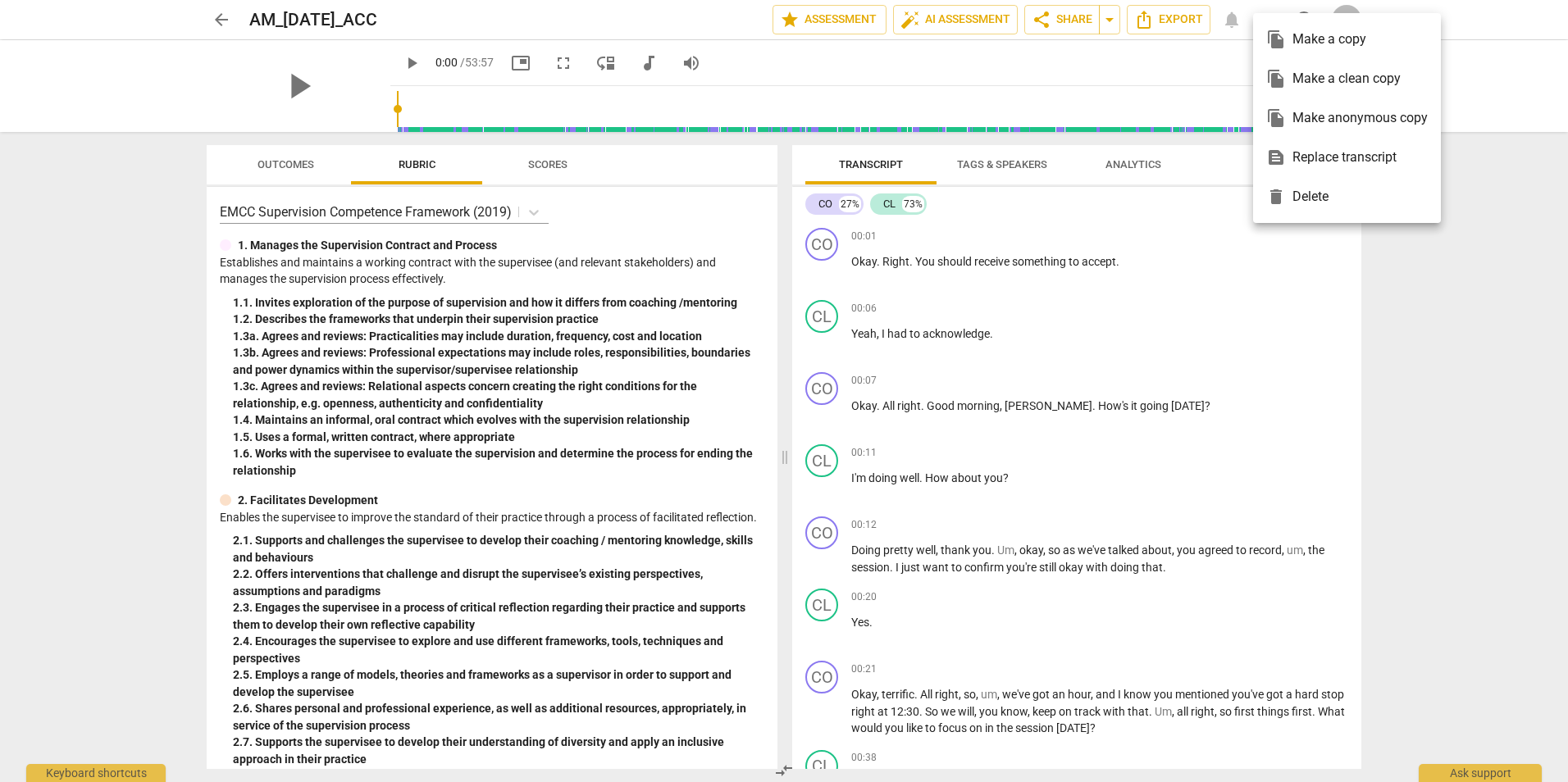
click at [1332, 154] on div "text_snippet Replace transcript" at bounding box center [1347, 157] width 162 height 39
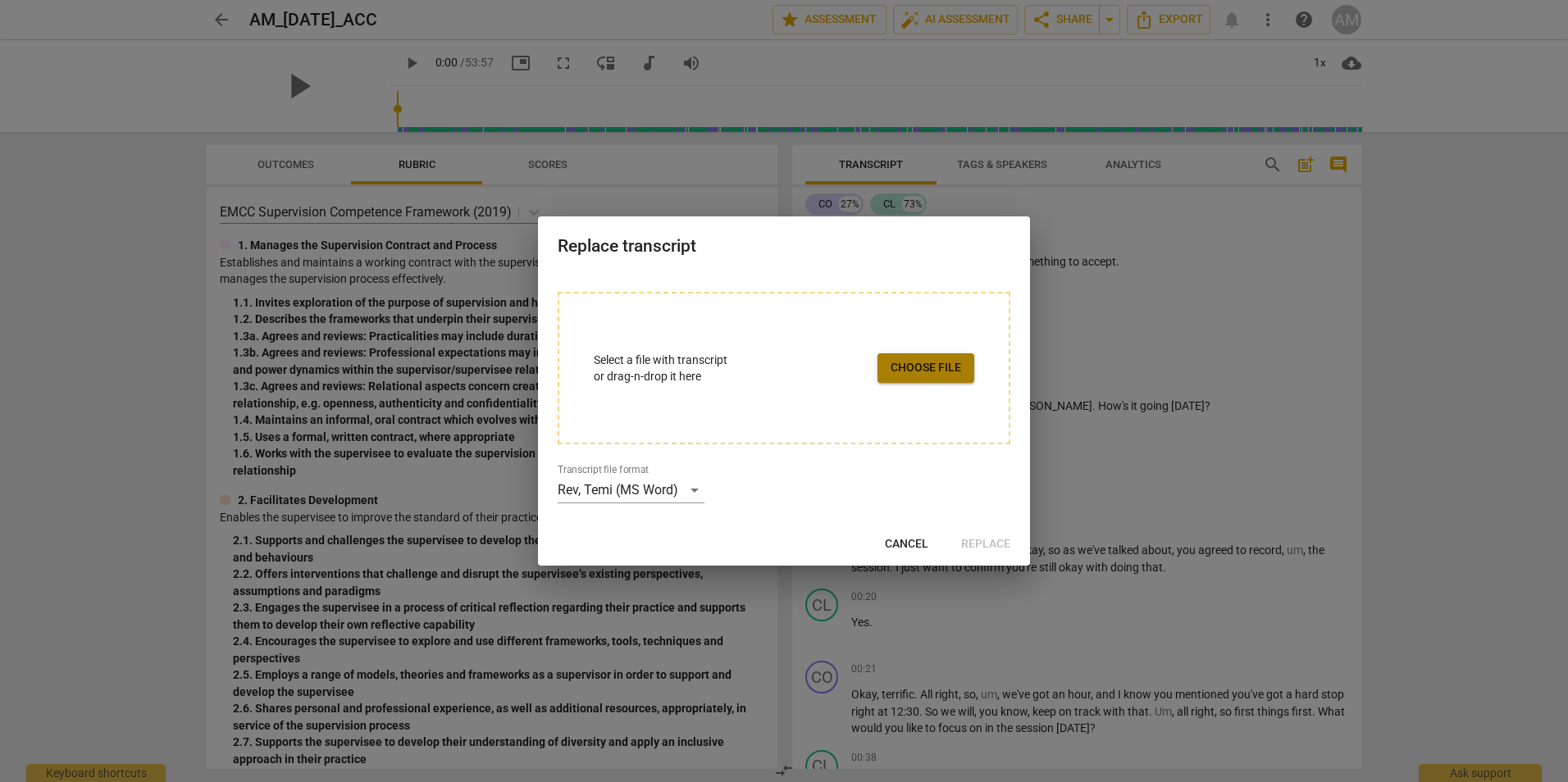
click at [929, 370] on span "Choose file" at bounding box center [926, 368] width 70 height 17
click at [980, 542] on span "Replace" at bounding box center [985, 545] width 49 height 17
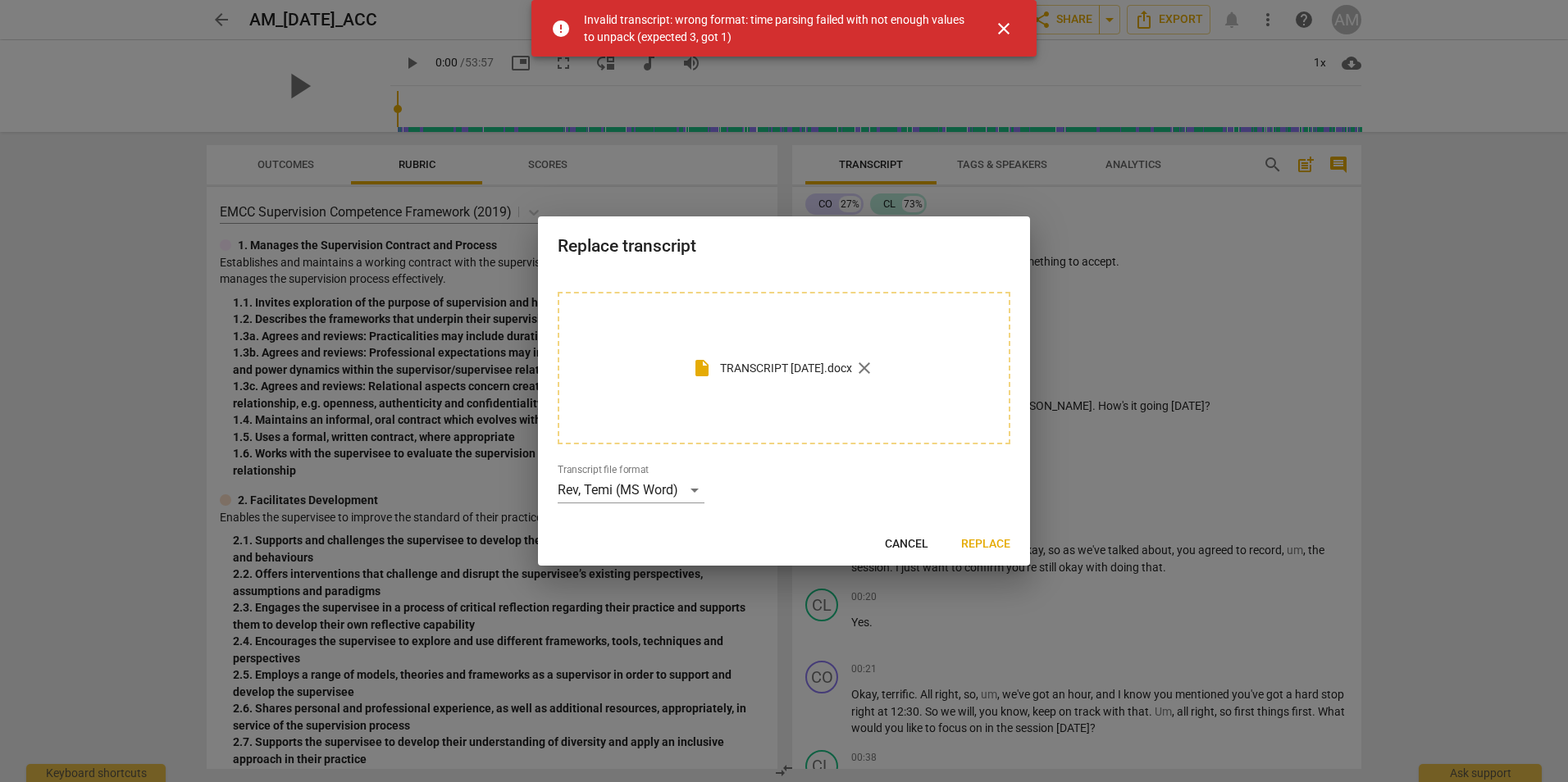
click at [1006, 23] on span "close" at bounding box center [1003, 28] width 19 height 19
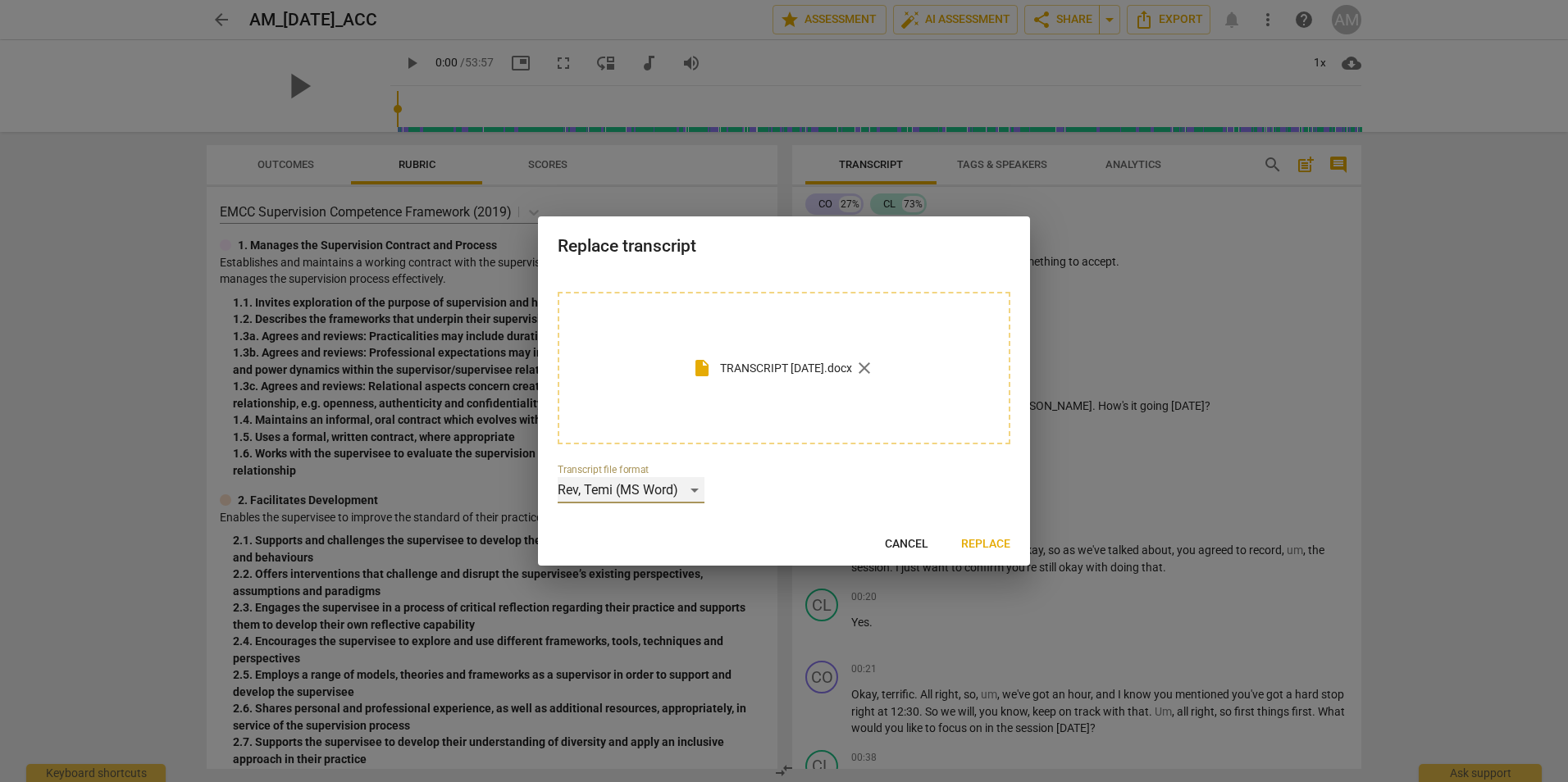
click at [692, 492] on div "Rev, Temi (MS Word)" at bounding box center [631, 489] width 147 height 26
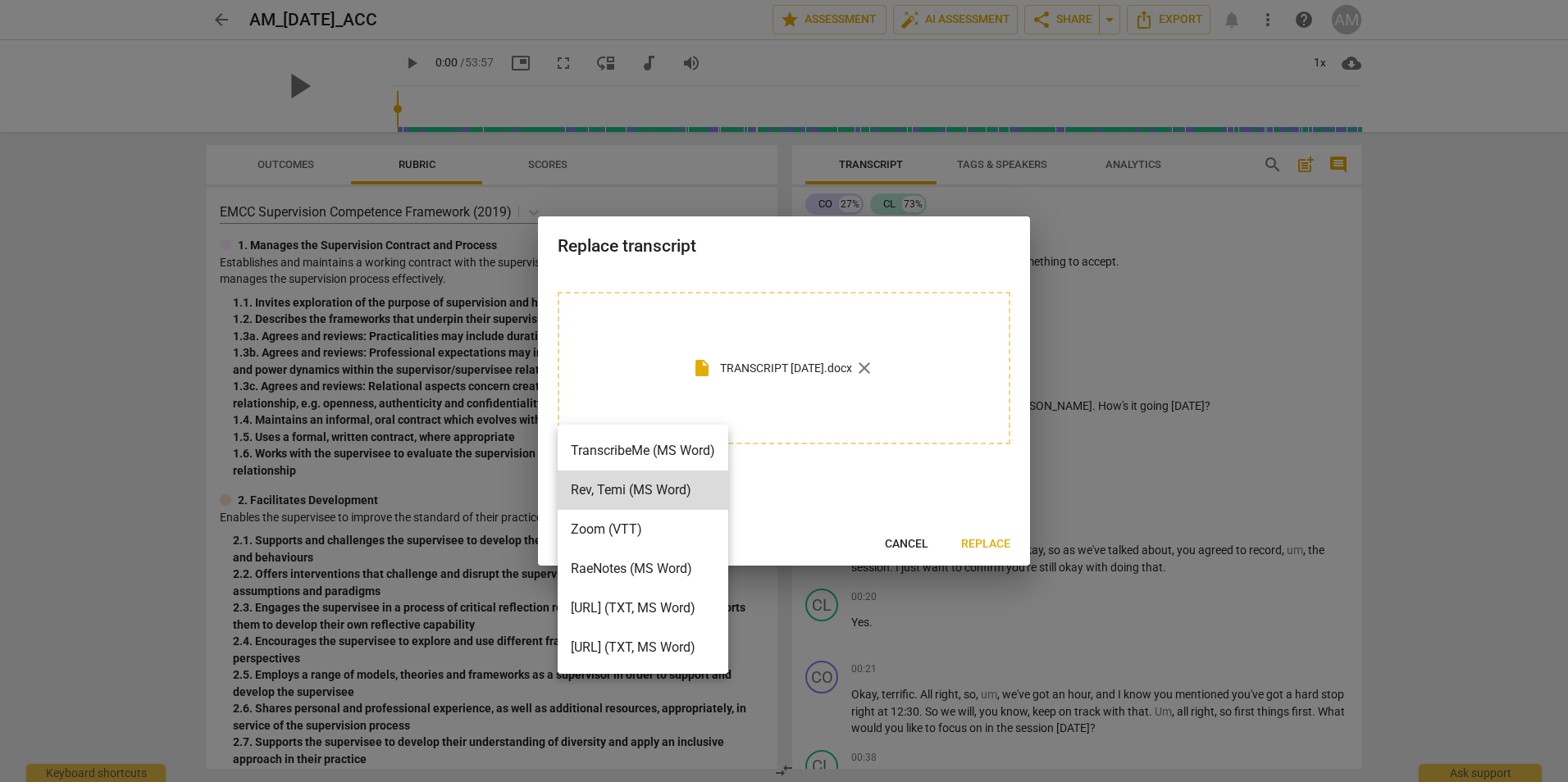
click at [605, 563] on li "RaeNotes (MS Word)" at bounding box center [642, 568] width 170 height 39
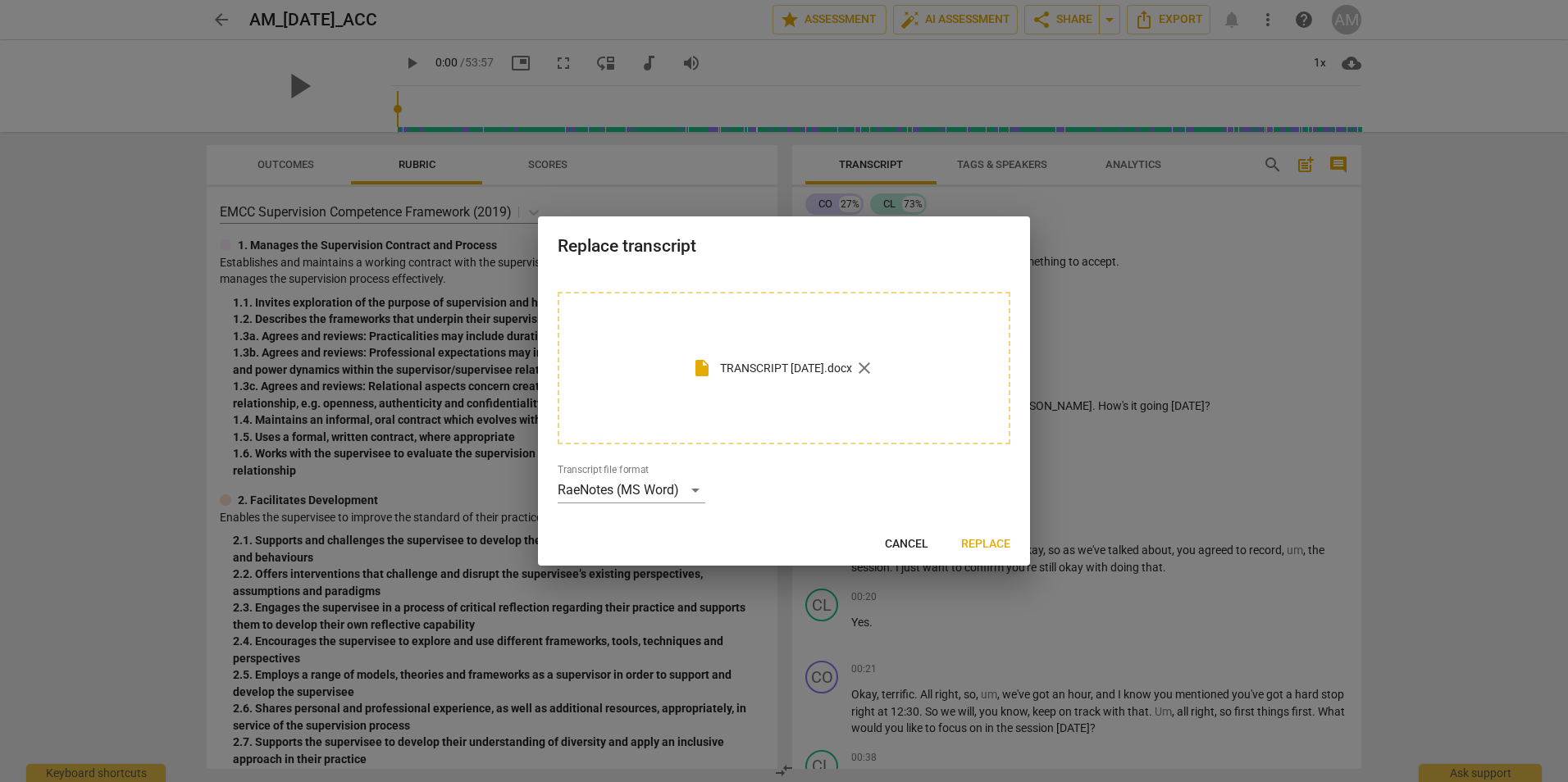
click at [614, 537] on div "Cancel Replace" at bounding box center [784, 544] width 485 height 29
click at [977, 540] on span "Replace" at bounding box center [985, 545] width 49 height 17
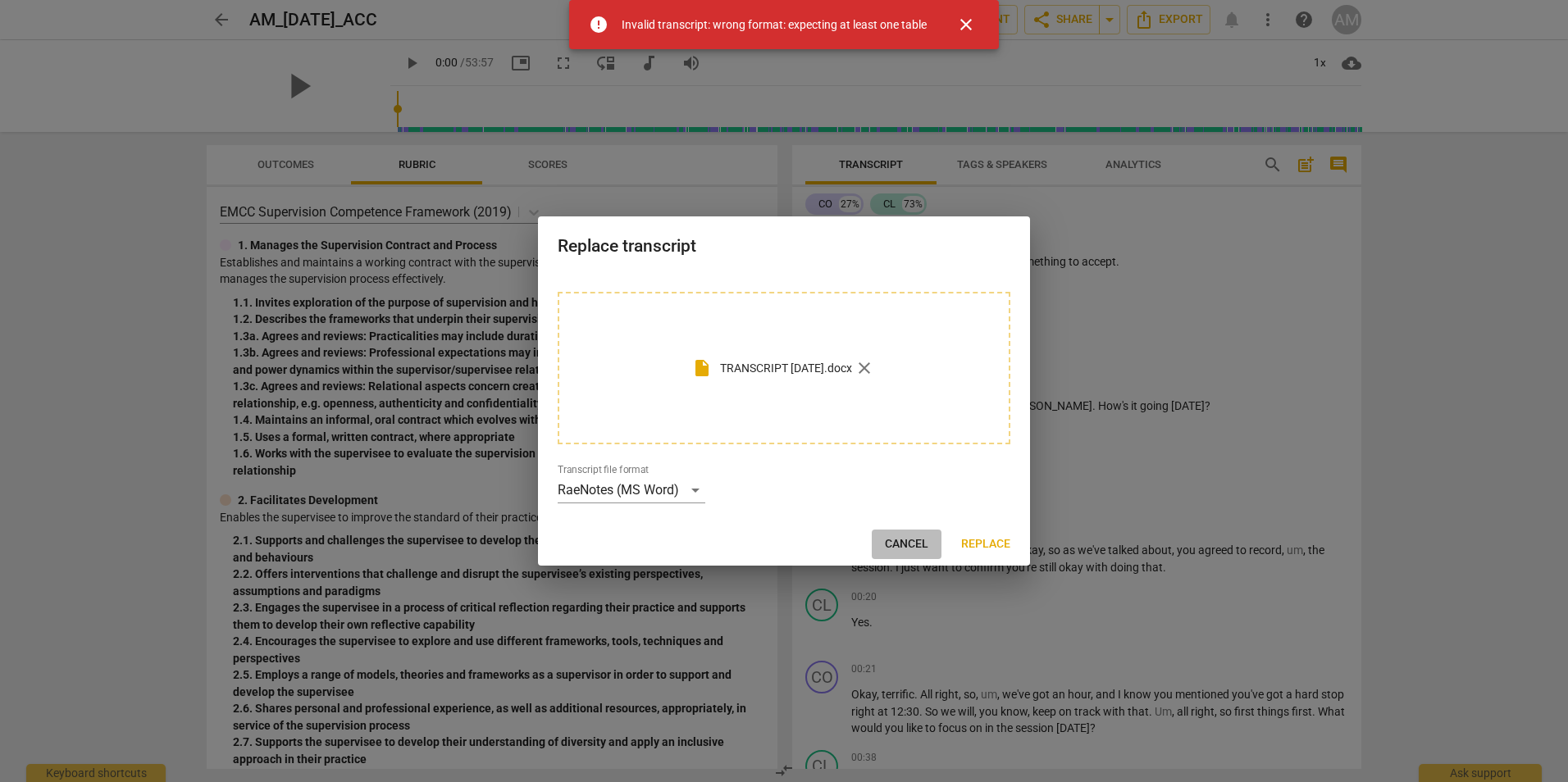
click at [901, 542] on span "Cancel" at bounding box center [906, 545] width 44 height 17
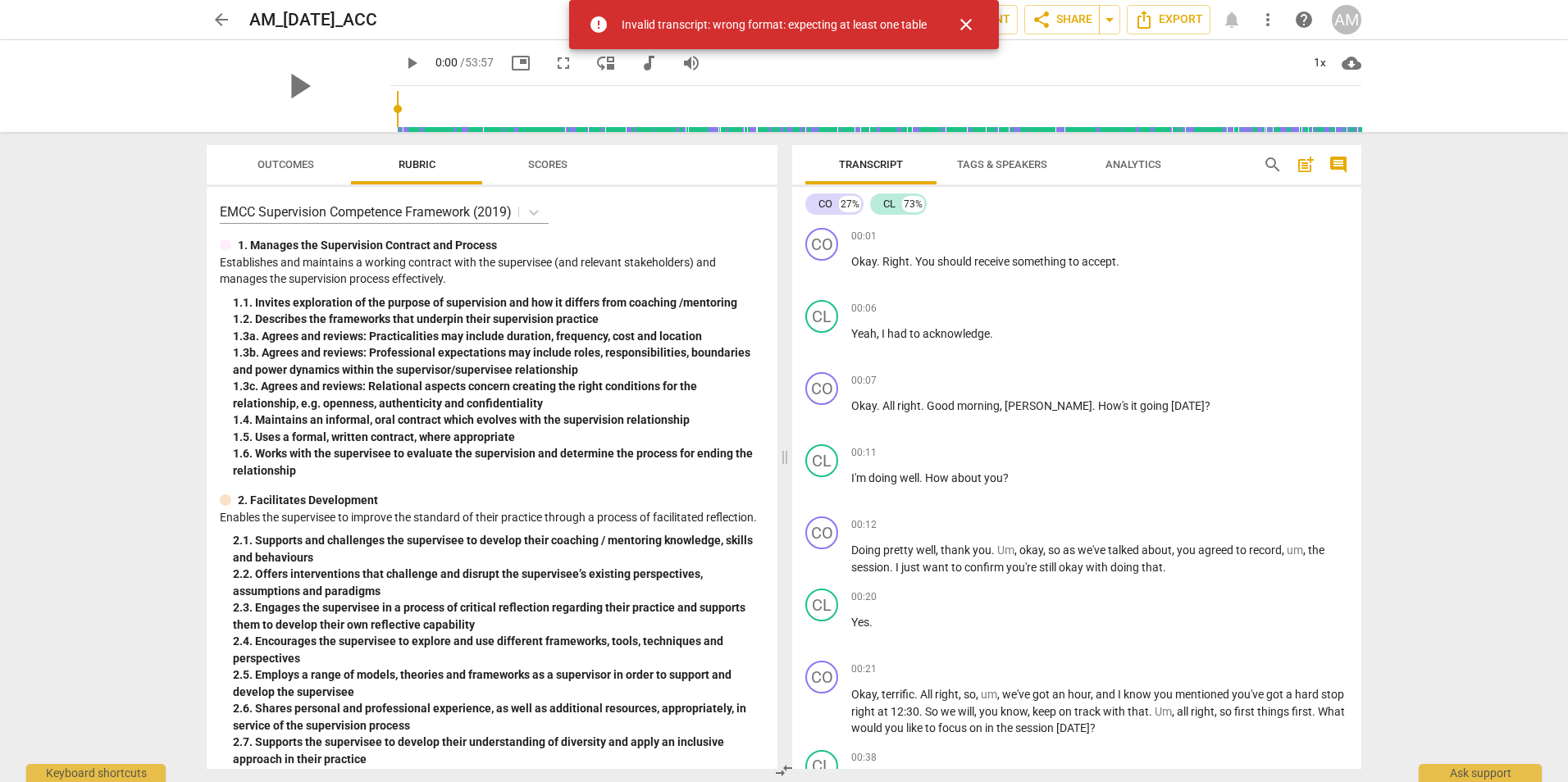
click at [965, 18] on span "close" at bounding box center [965, 24] width 19 height 19
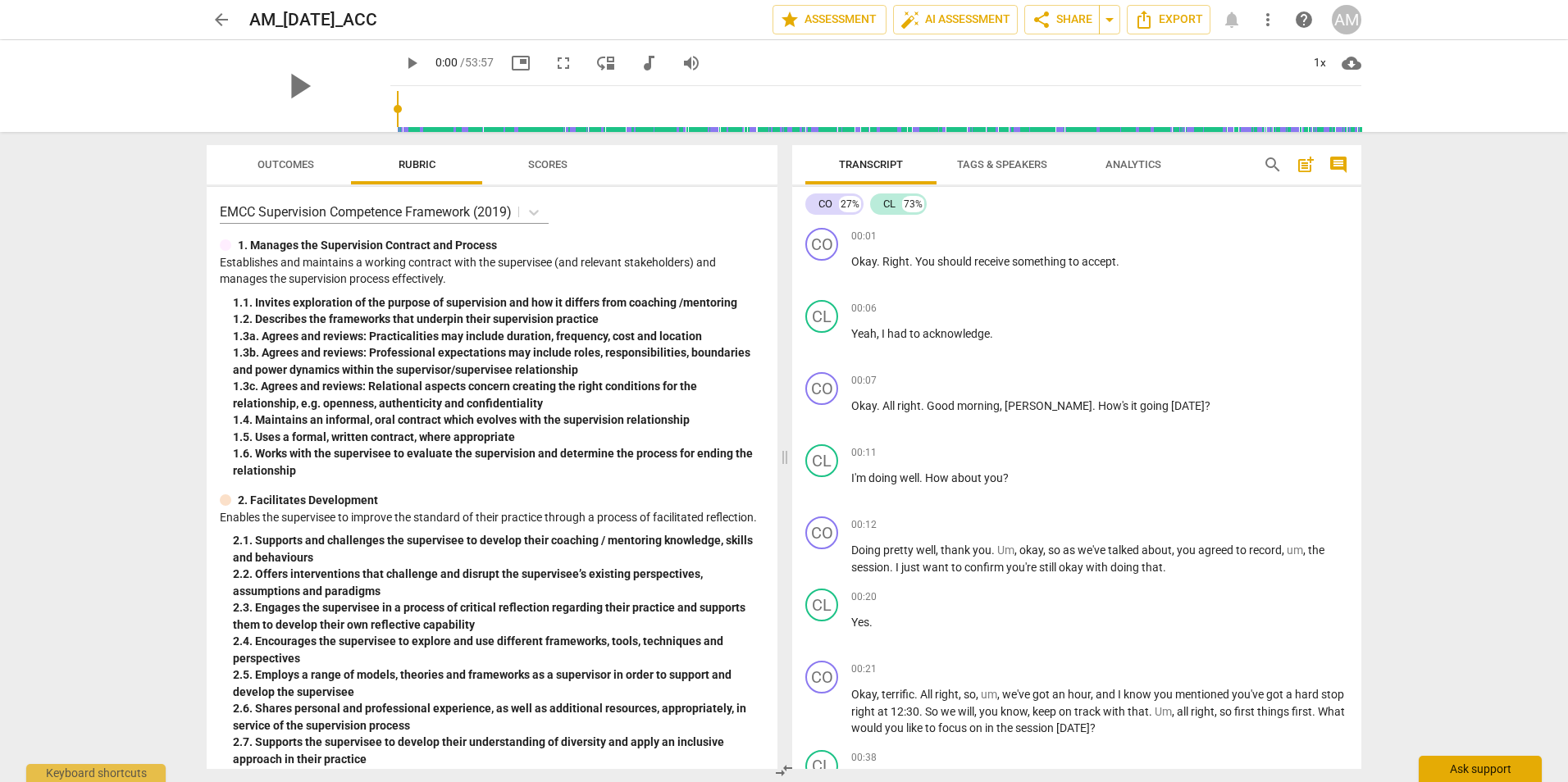
click at [1468, 763] on div "Ask support" at bounding box center [1480, 769] width 123 height 26
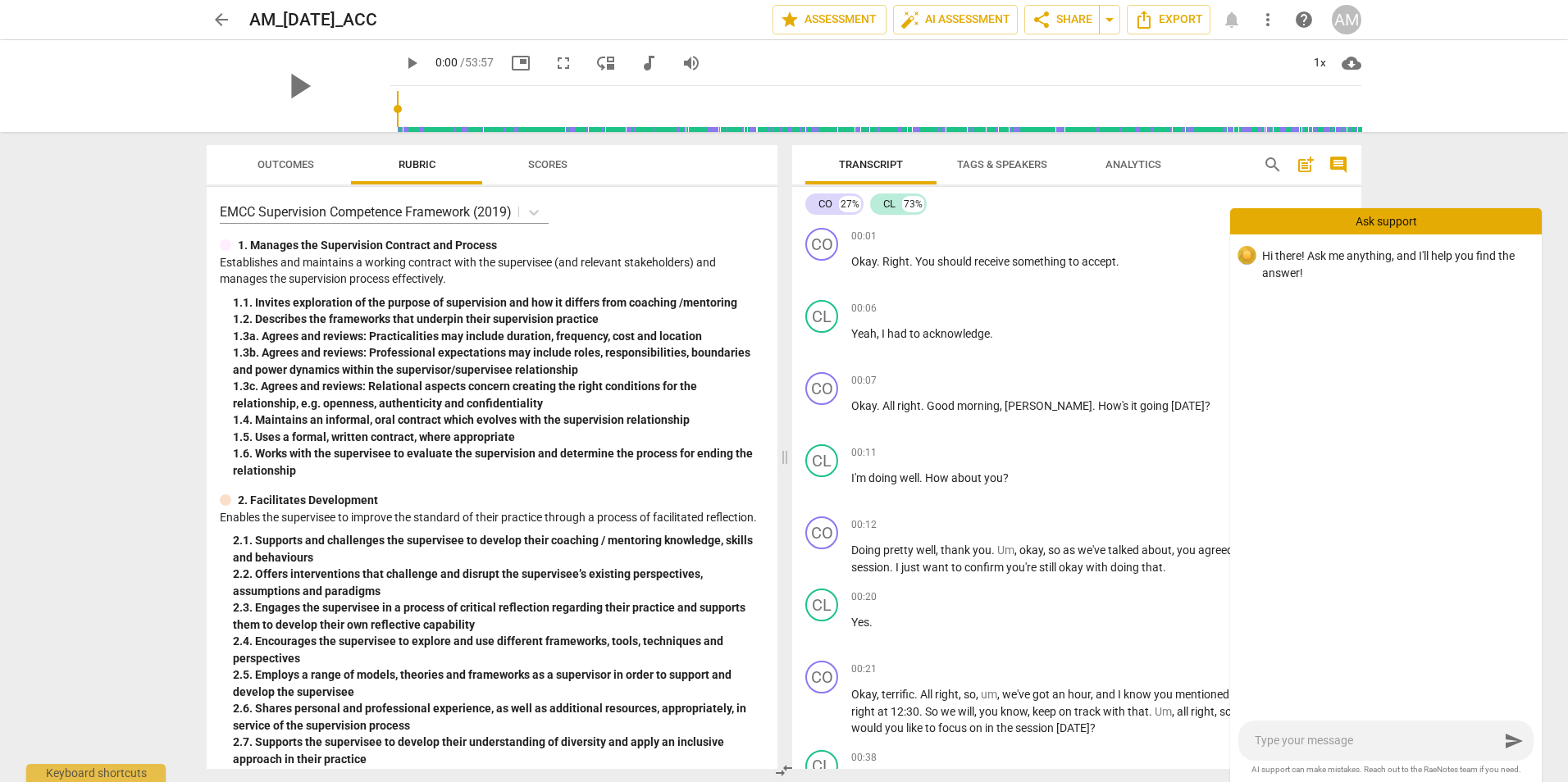
type textarea "c"
type textarea "ca"
type textarea "can"
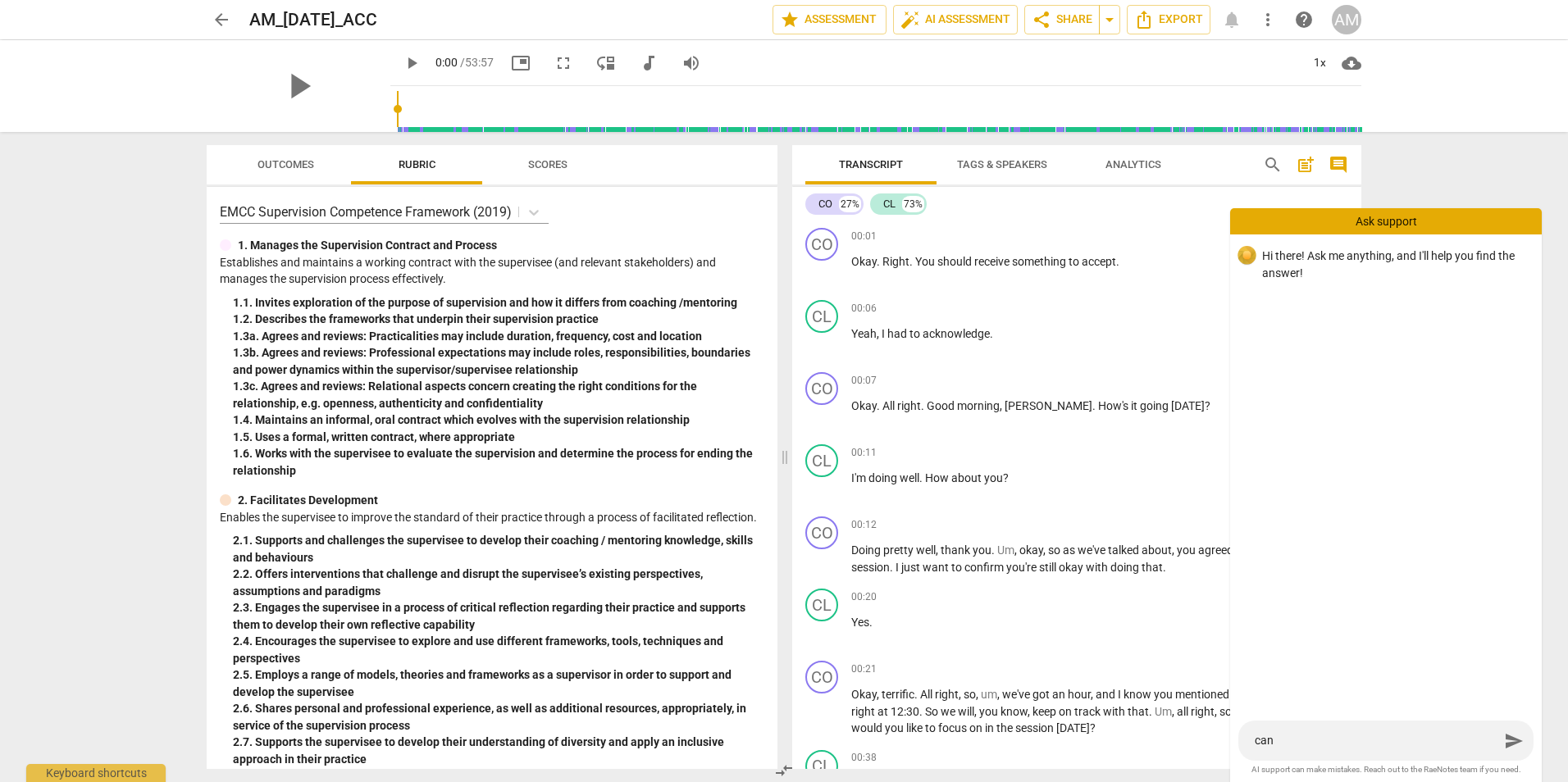
type textarea "can"
type textarea "can I"
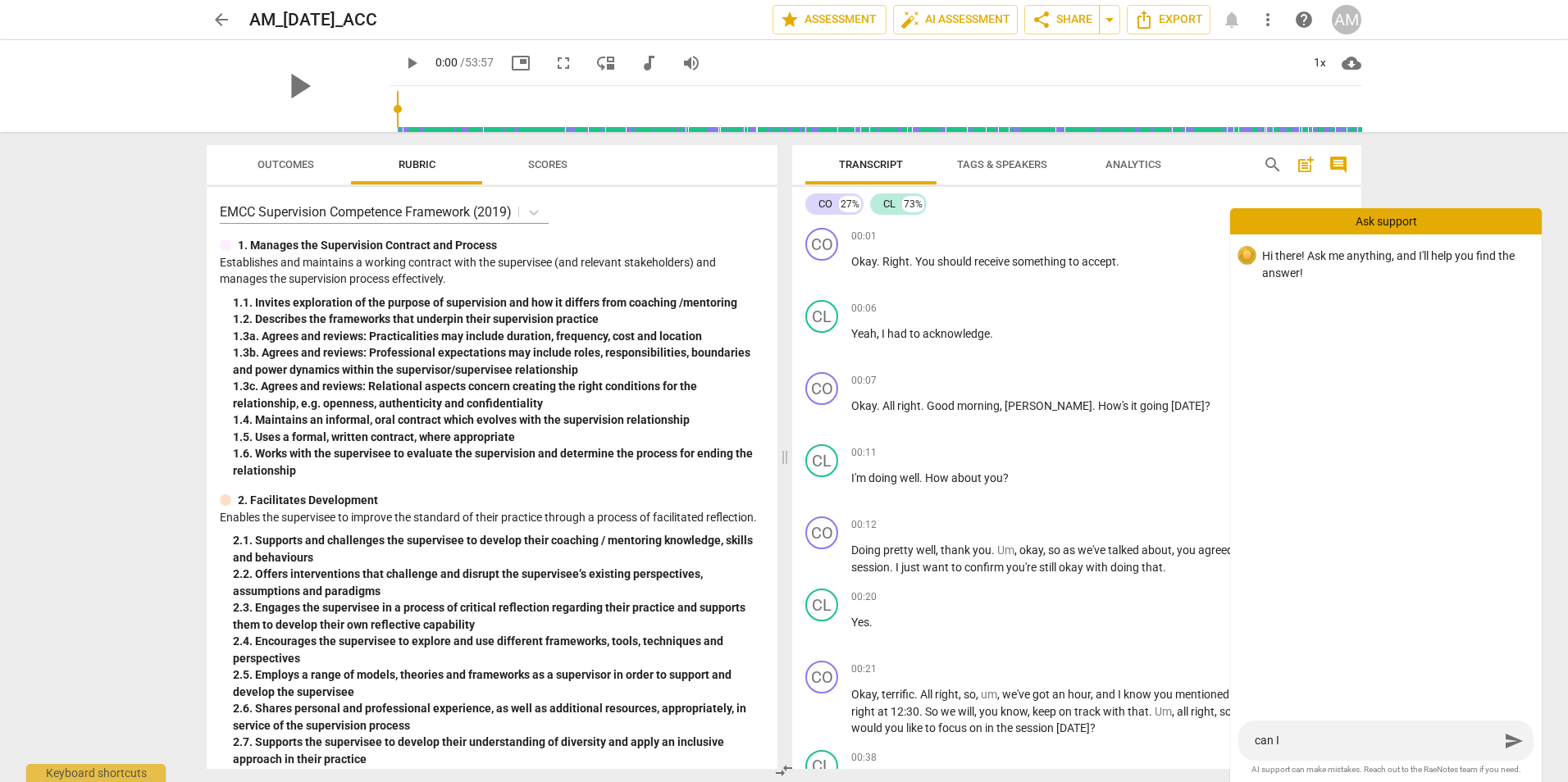
type textarea "can I r"
type textarea "can I re"
type textarea "can I rea"
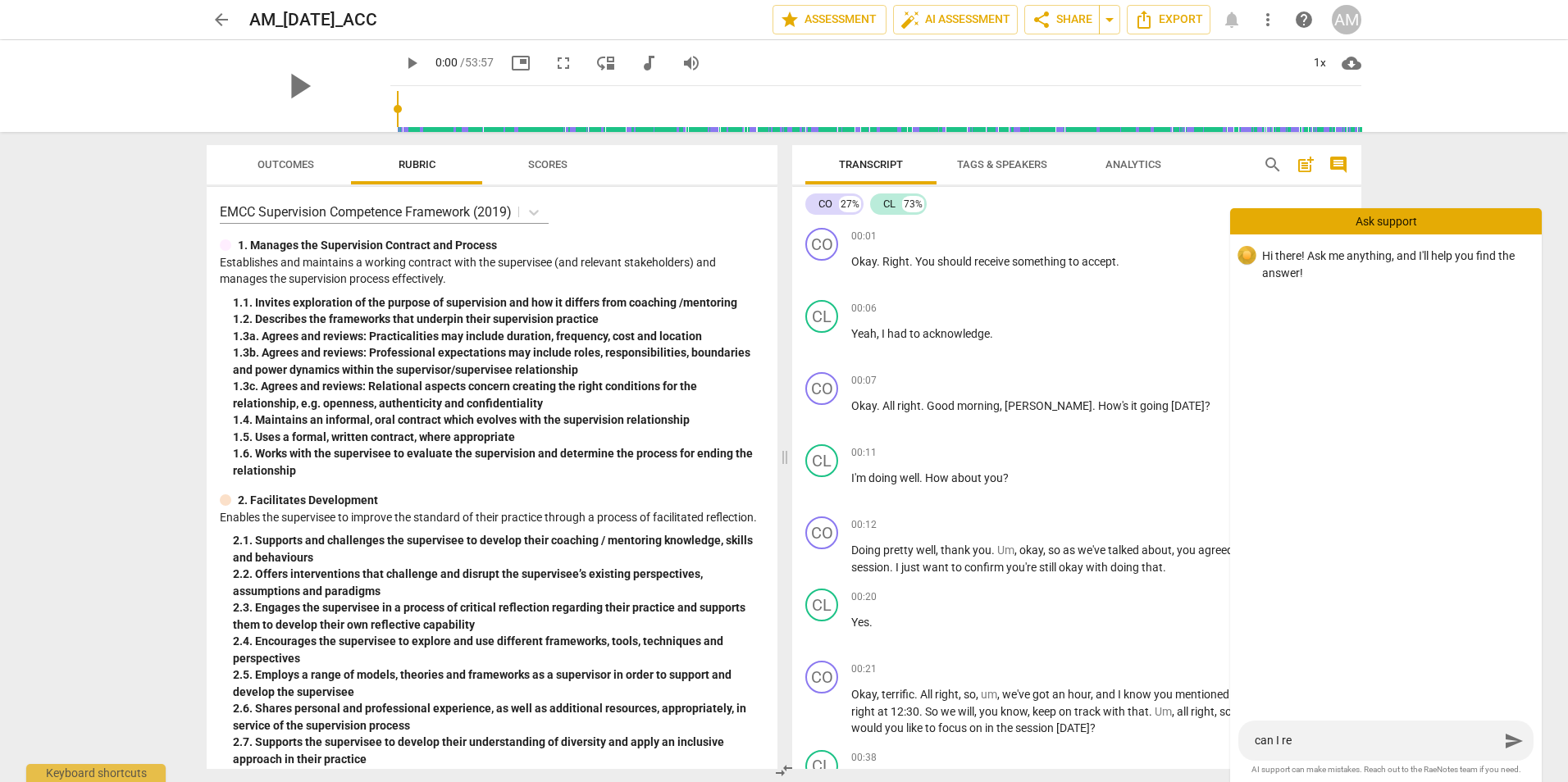
type textarea "can I rea"
type textarea "can I re"
type textarea "can I rep"
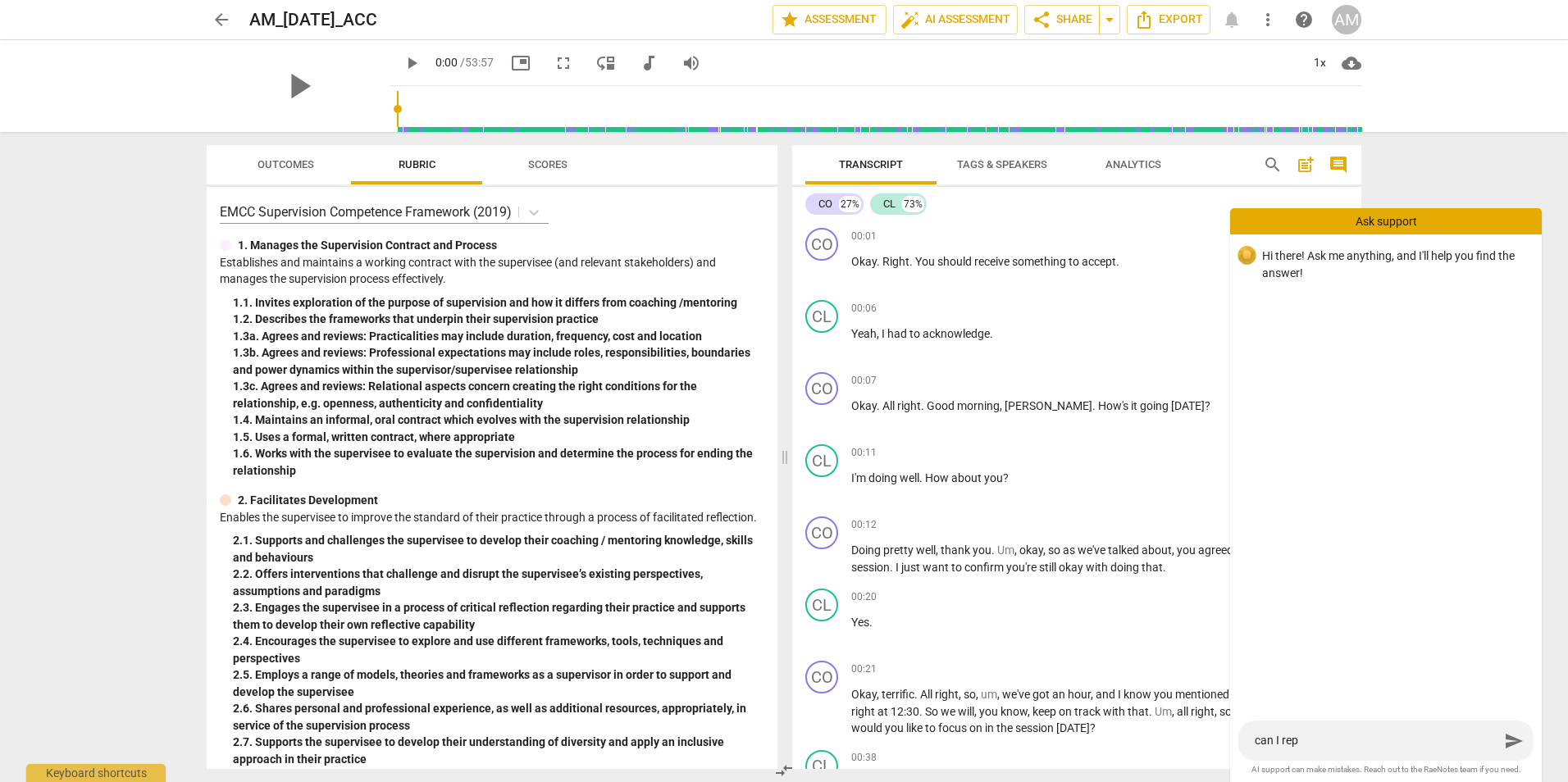
type textarea "can I repl"
type textarea "can I repla"
type textarea "can I replac"
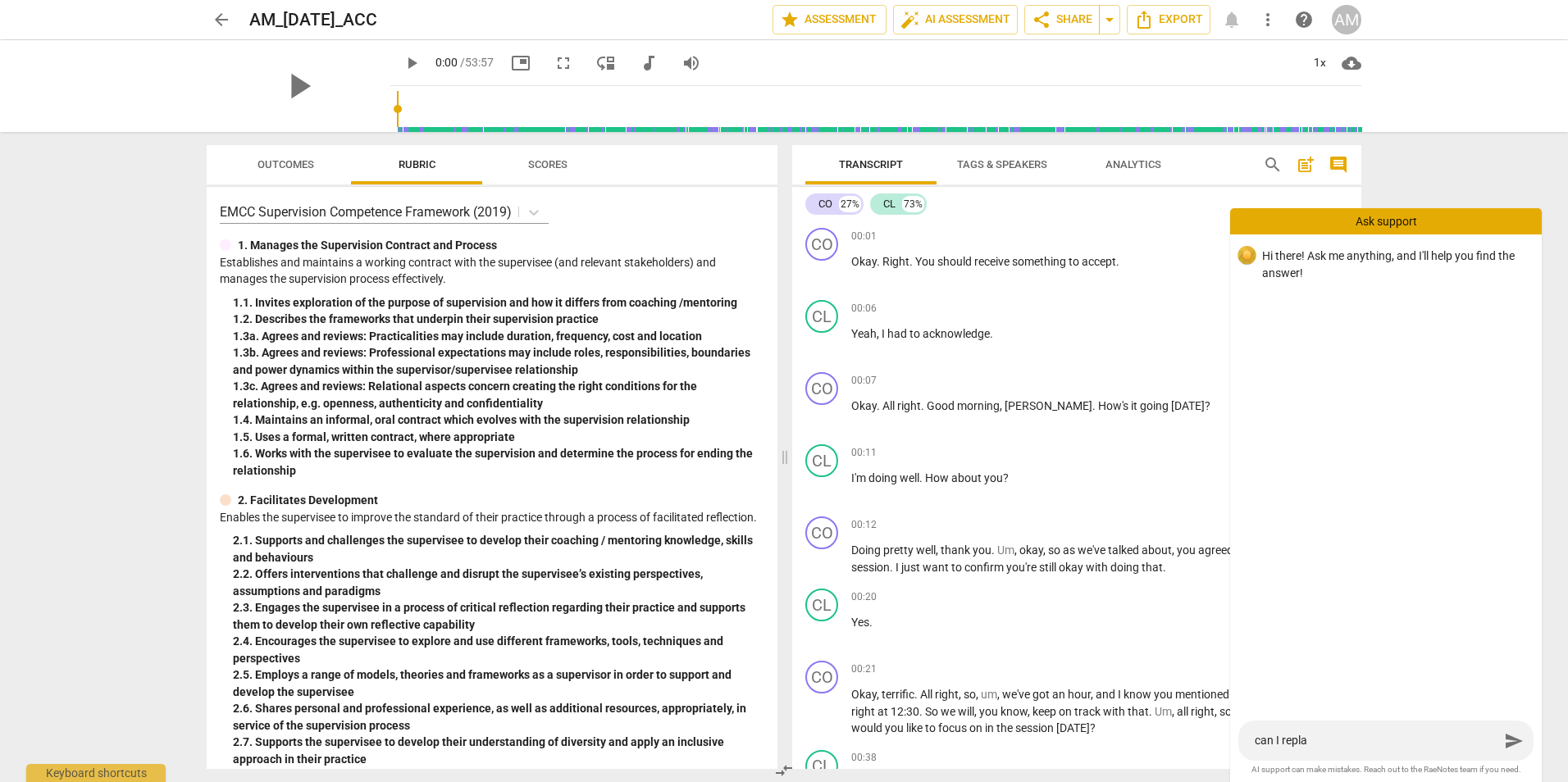
type textarea "can I replac"
type textarea "can I replace"
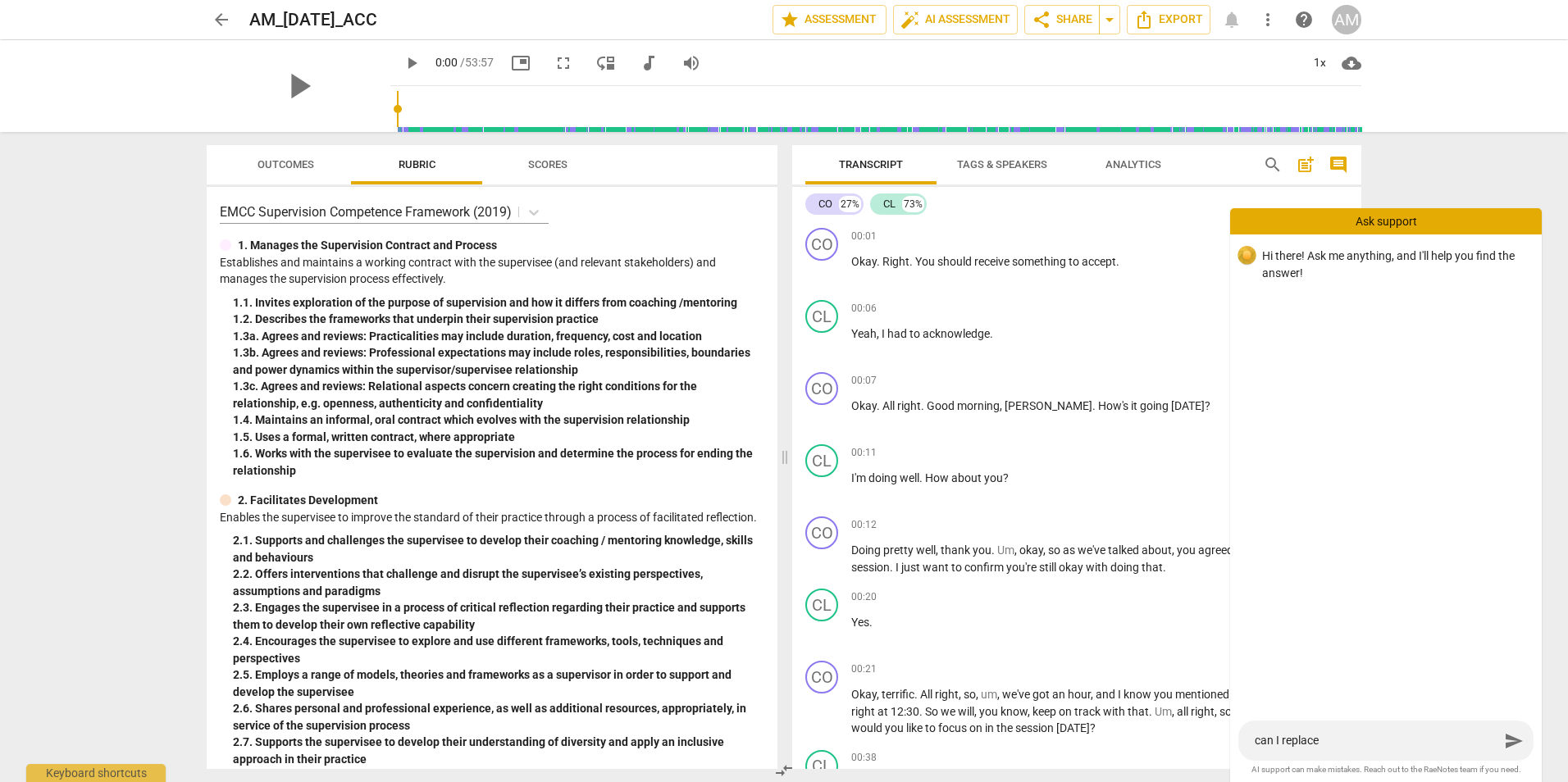
type textarea "can I replace t"
type textarea "can I replace th"
type textarea "can I replace the"
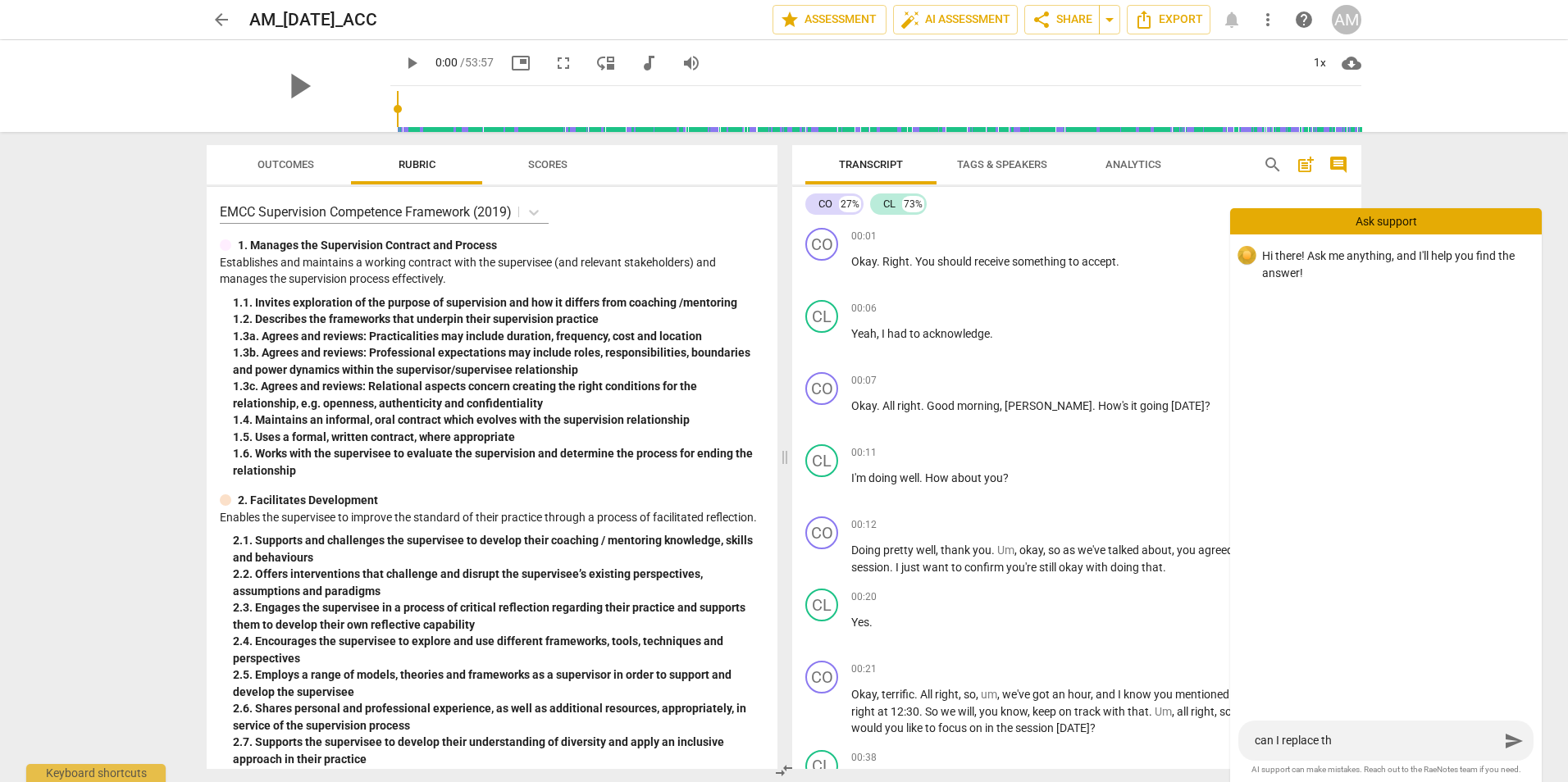
type textarea "can I replace the"
type textarea "can I replace the t"
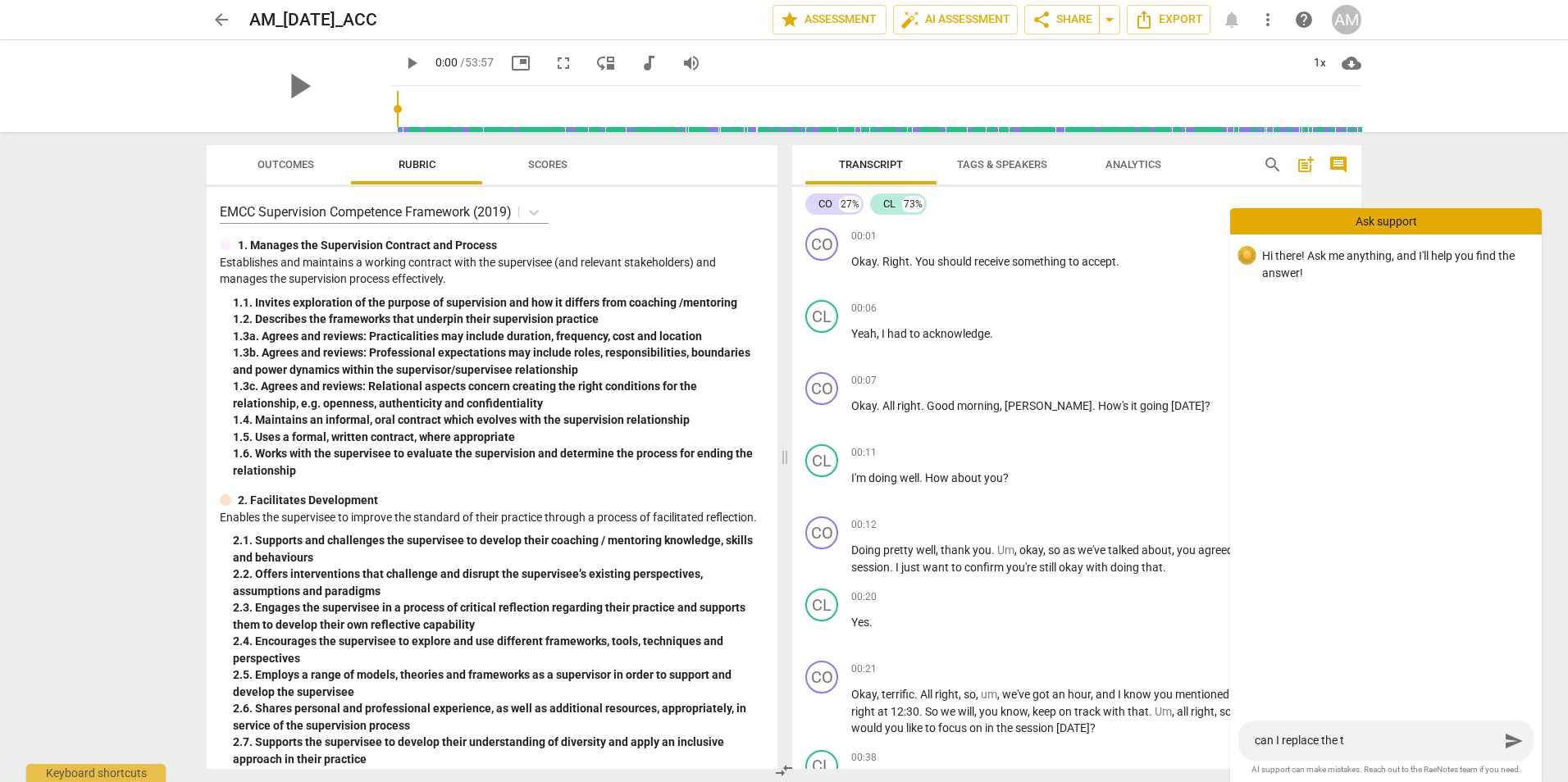
type textarea "can I replace the tr"
type textarea "can I replace the tra"
type textarea "can I replace the tran"
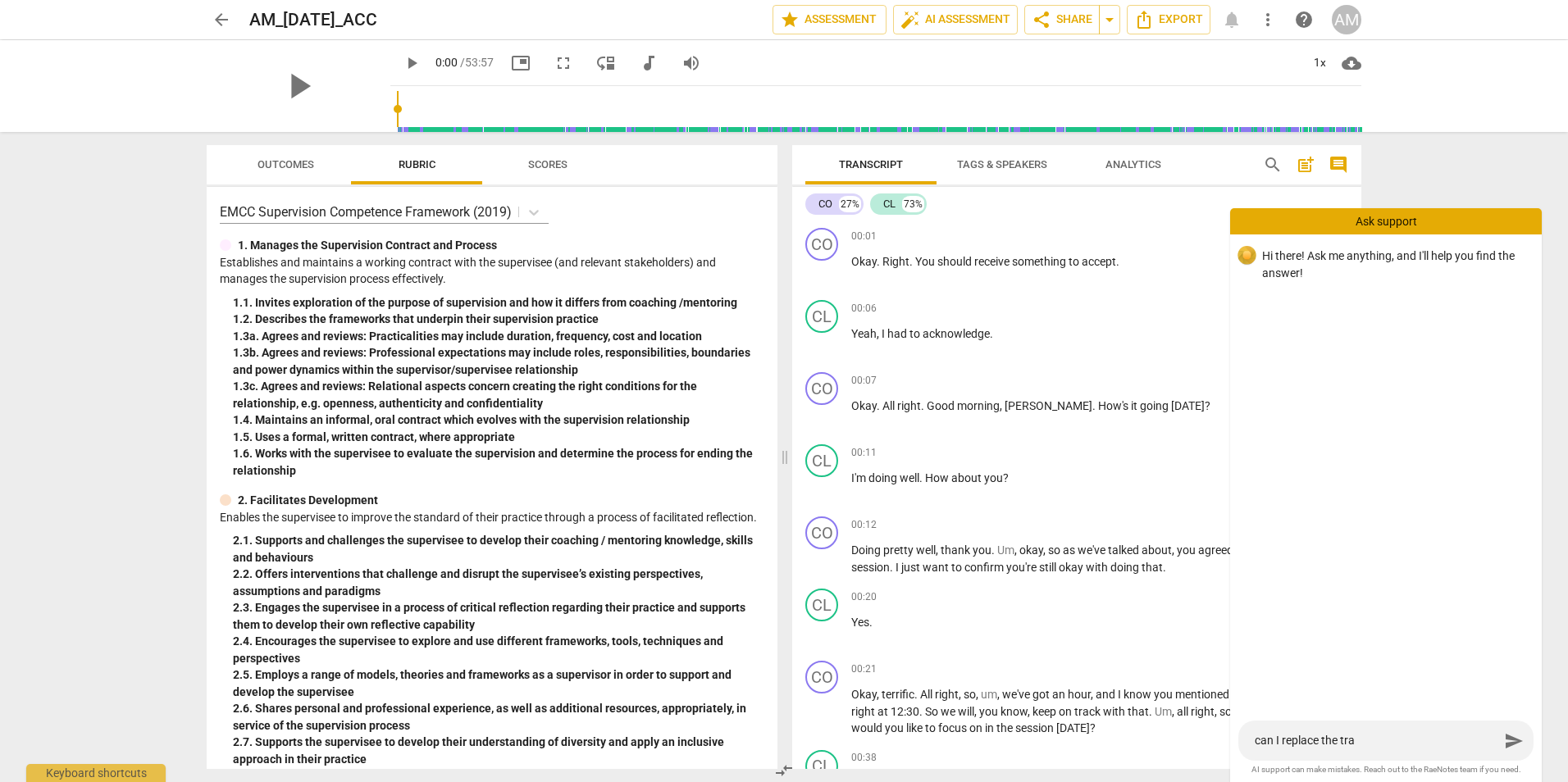
type textarea "can I replace the tran"
type textarea "can I replace the trans"
type textarea "can I replace the transc"
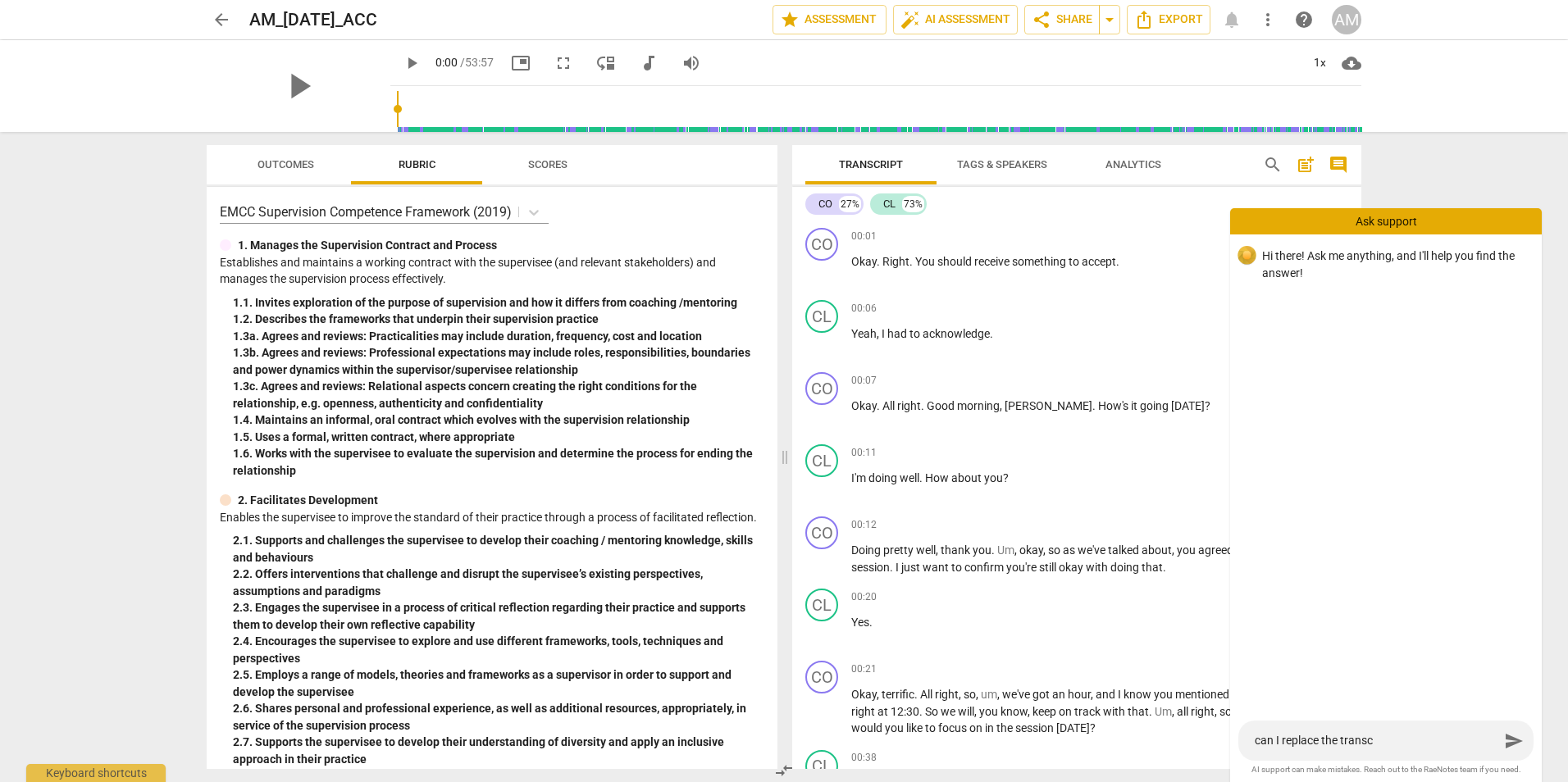
type textarea "can I replace the transcr"
type textarea "can I replace the transcri"
type textarea "can I replace the transcrip"
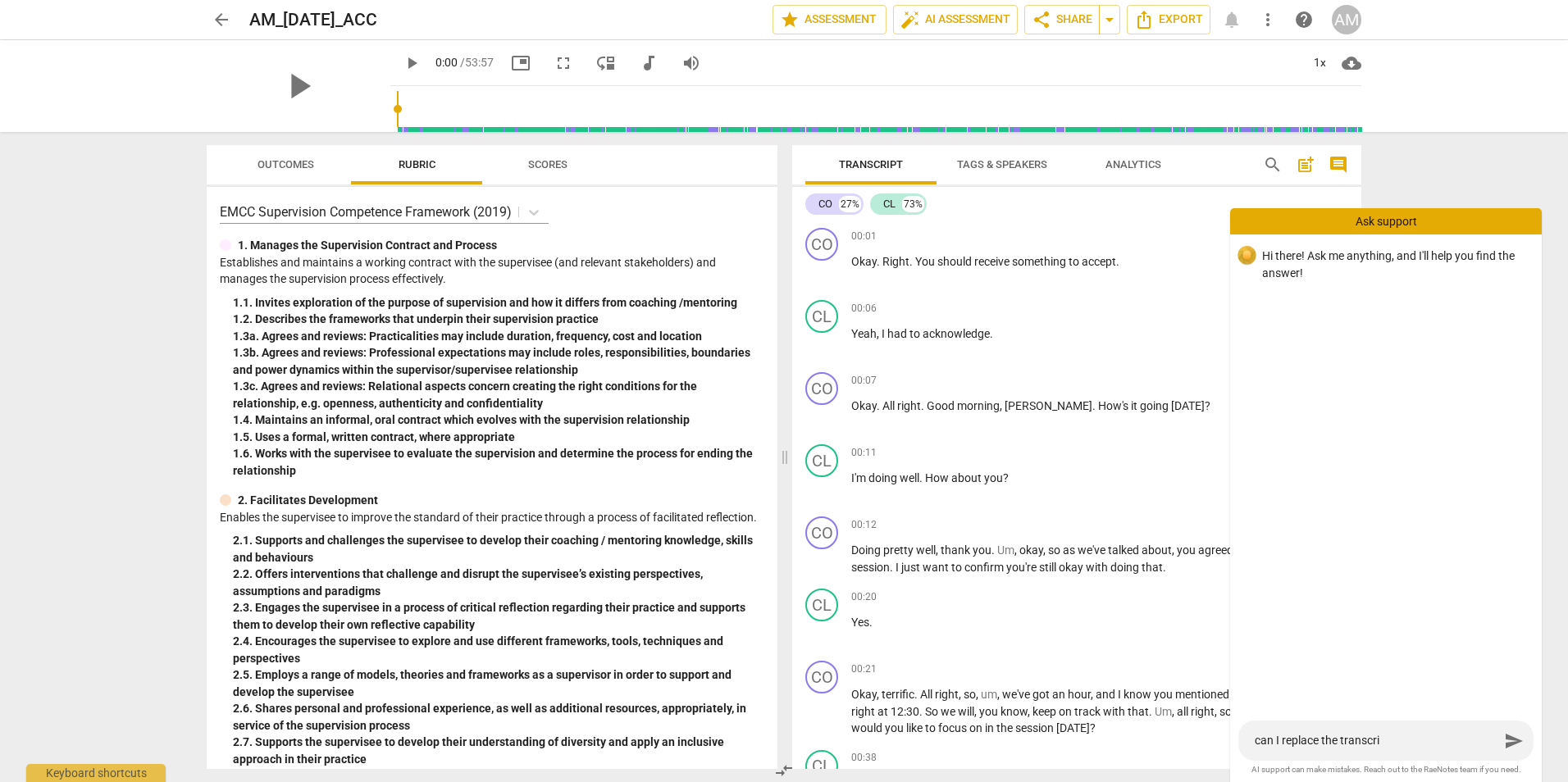
type textarea "can I replace the transcrip"
type textarea "can I replace the transcript"
type textarea "can I replace the transcript w"
type textarea "can I replace the transcript wi"
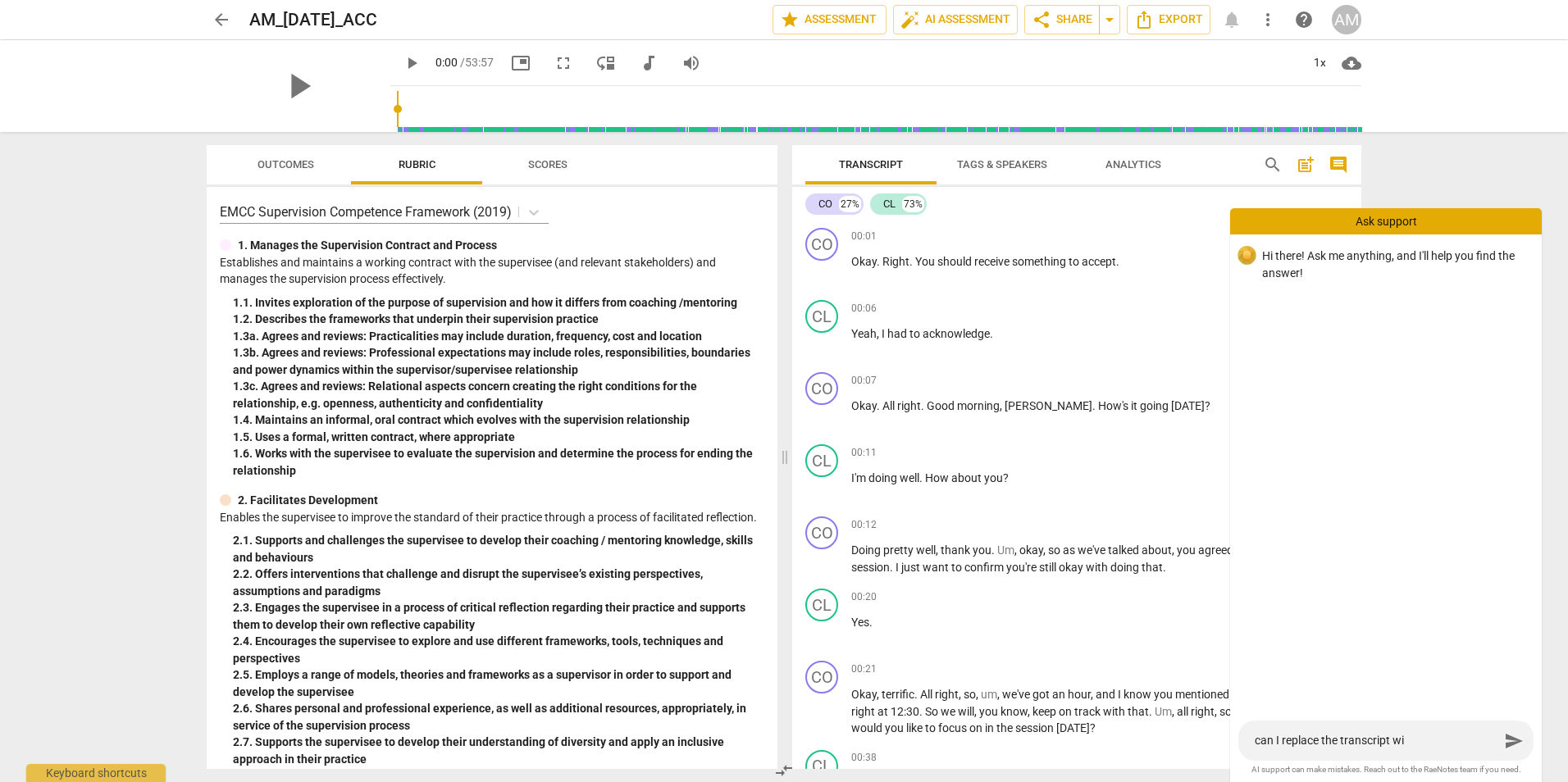
type textarea "can I replace the transcript wit"
type textarea "can I replace the transcript with"
type textarea "can I replace the transcript with a"
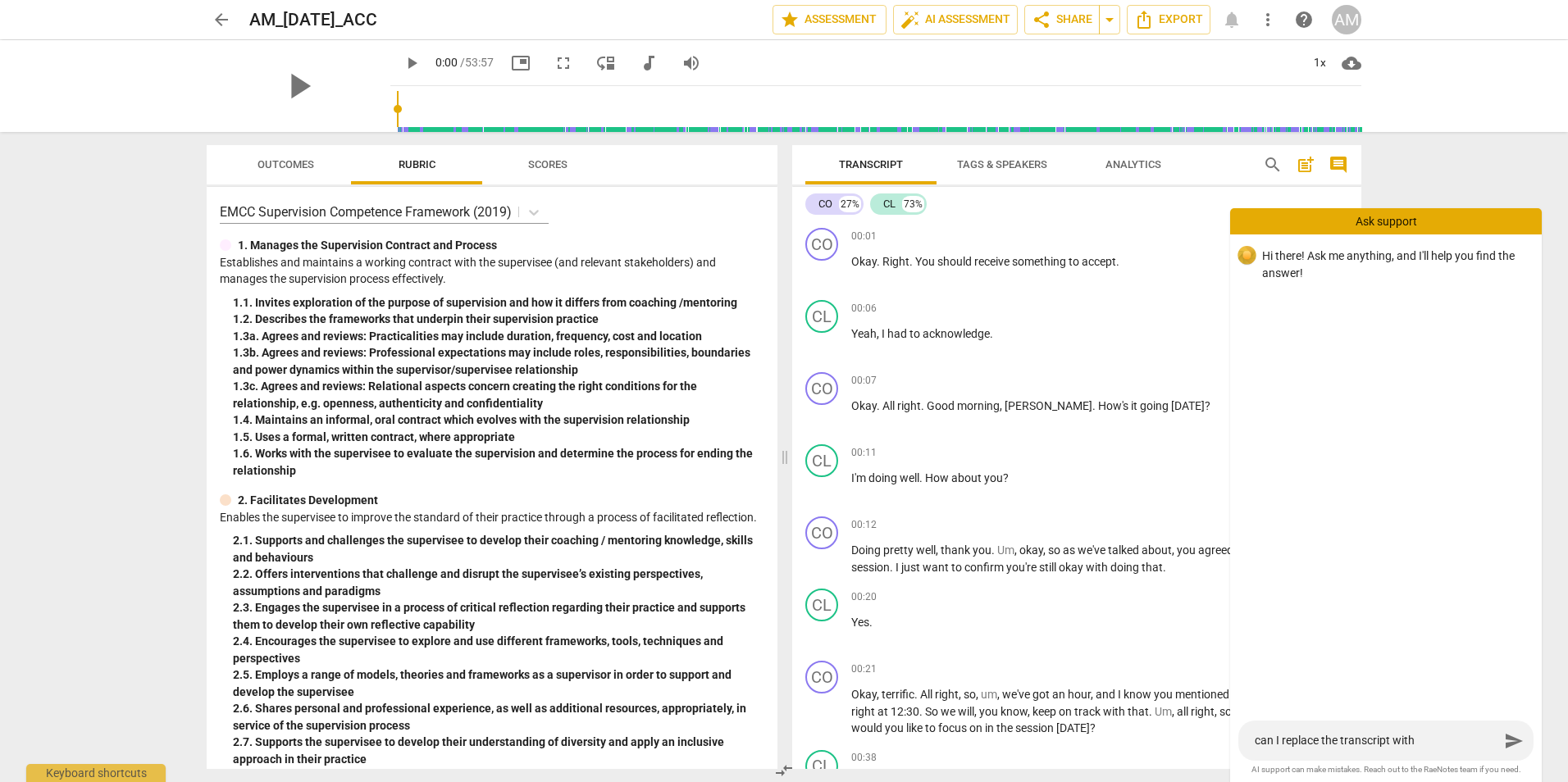
type textarea "can I replace the transcript with a"
type textarea "can I replace the transcript with a w"
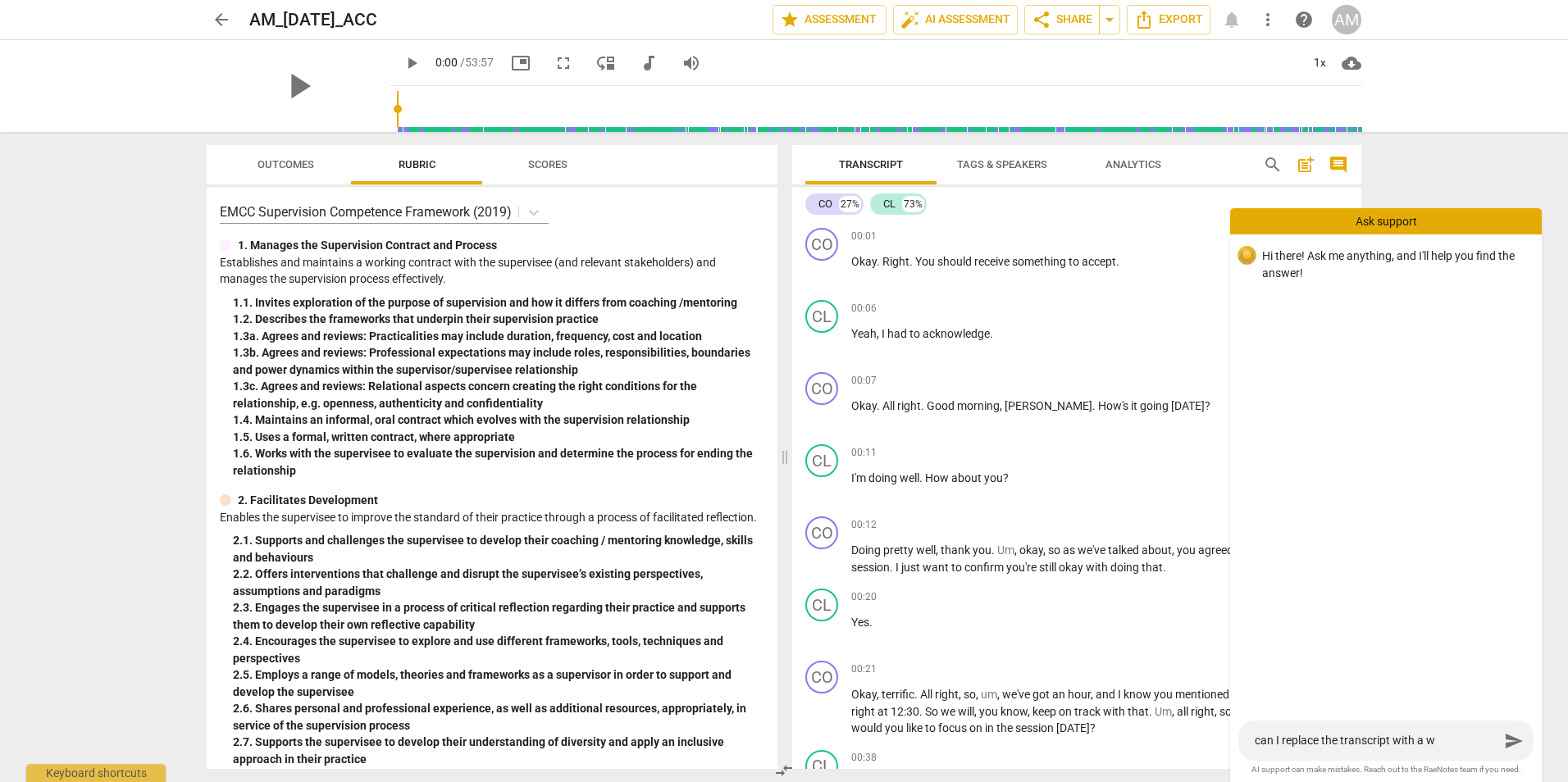
type textarea "can I replace the transcript with a wo"
type textarea "can I replace the transcript with a wor"
type textarea "can I replace the transcript with a word"
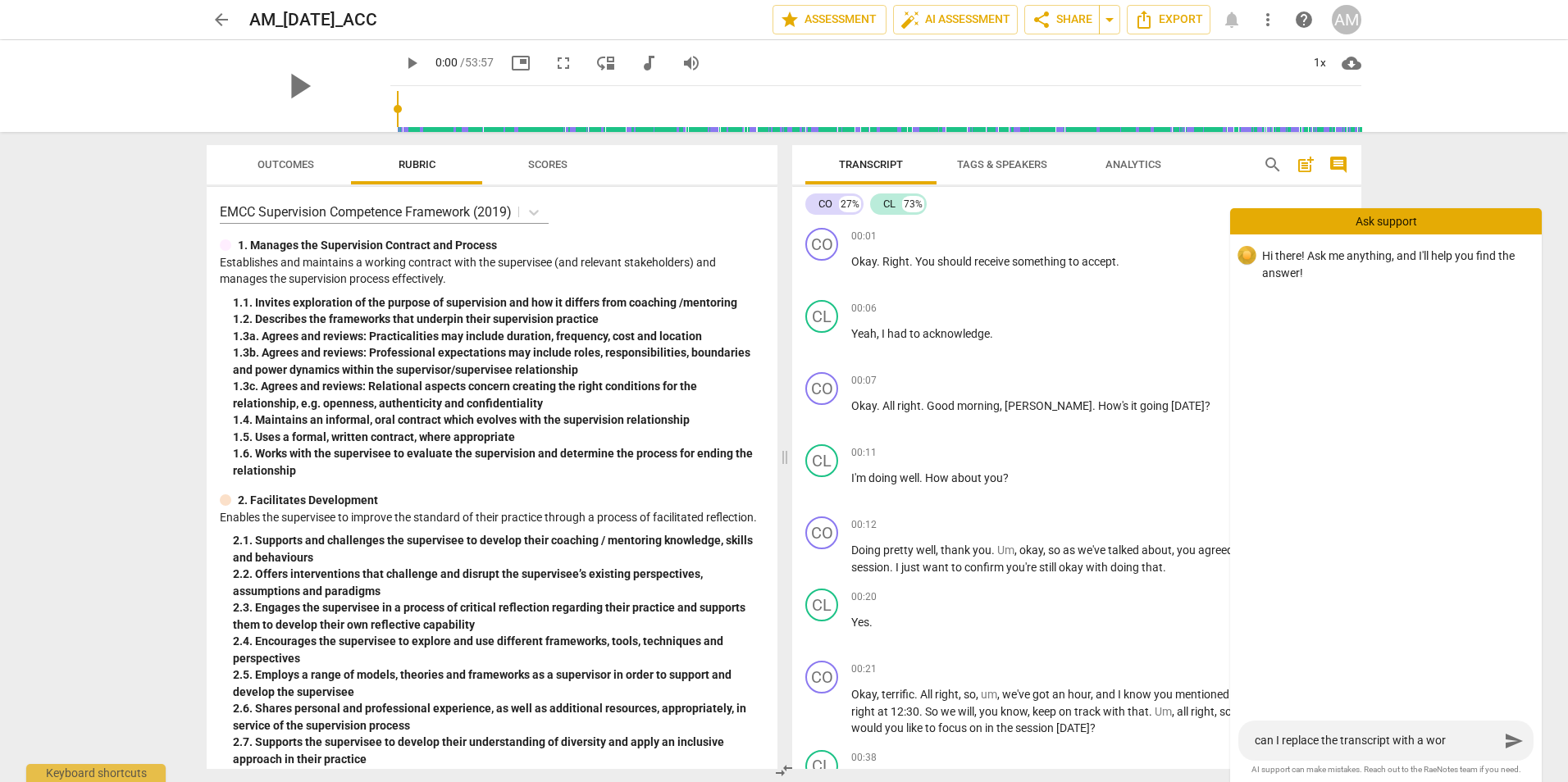
type textarea "can I replace the transcript with a word"
type textarea "can I replace the transcript with a word v"
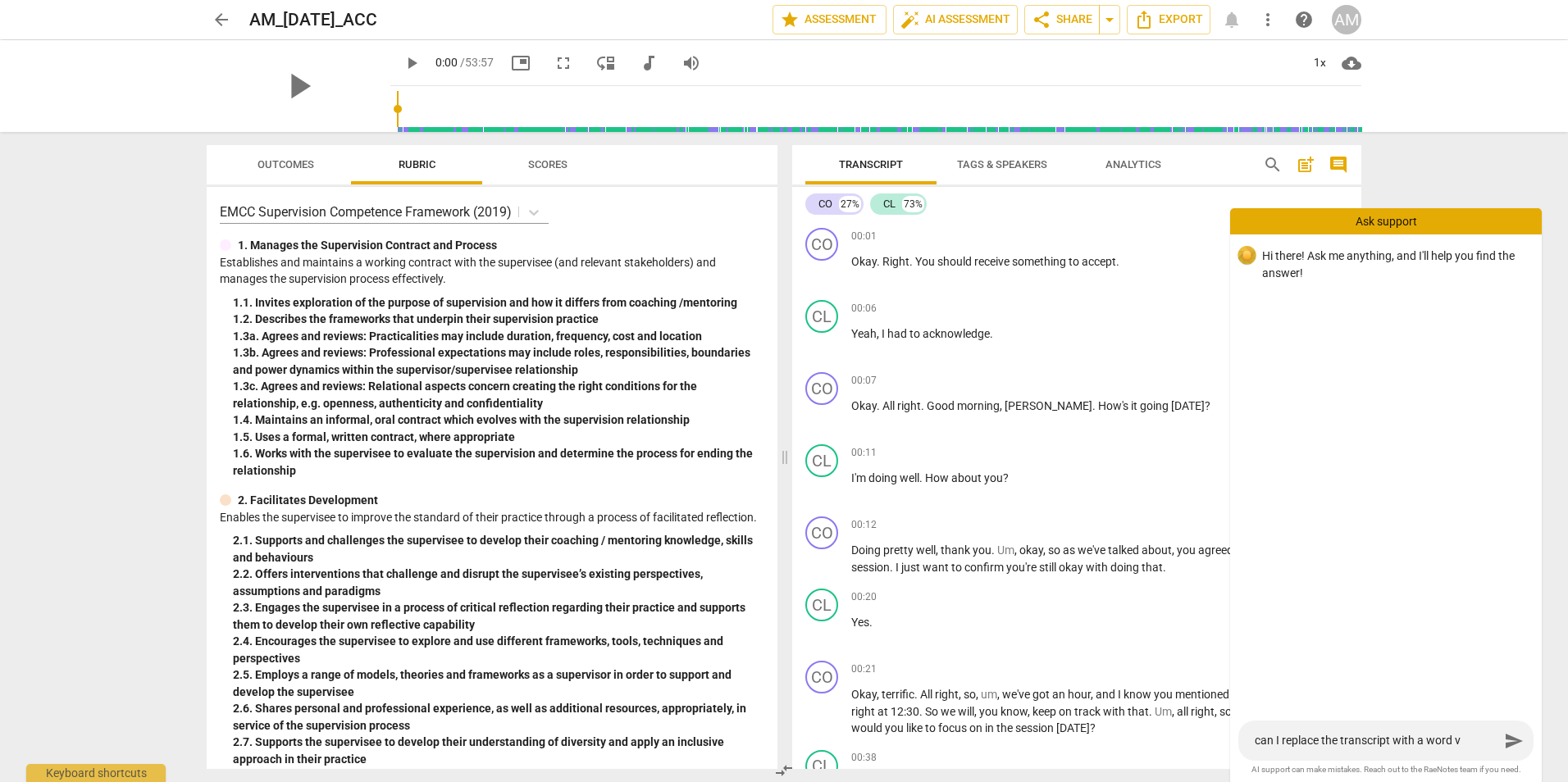
type textarea "can I replace the transcript with a word ve"
type textarea "can I replace the transcript with a word ver"
type textarea "can I replace the transcript with a word vers"
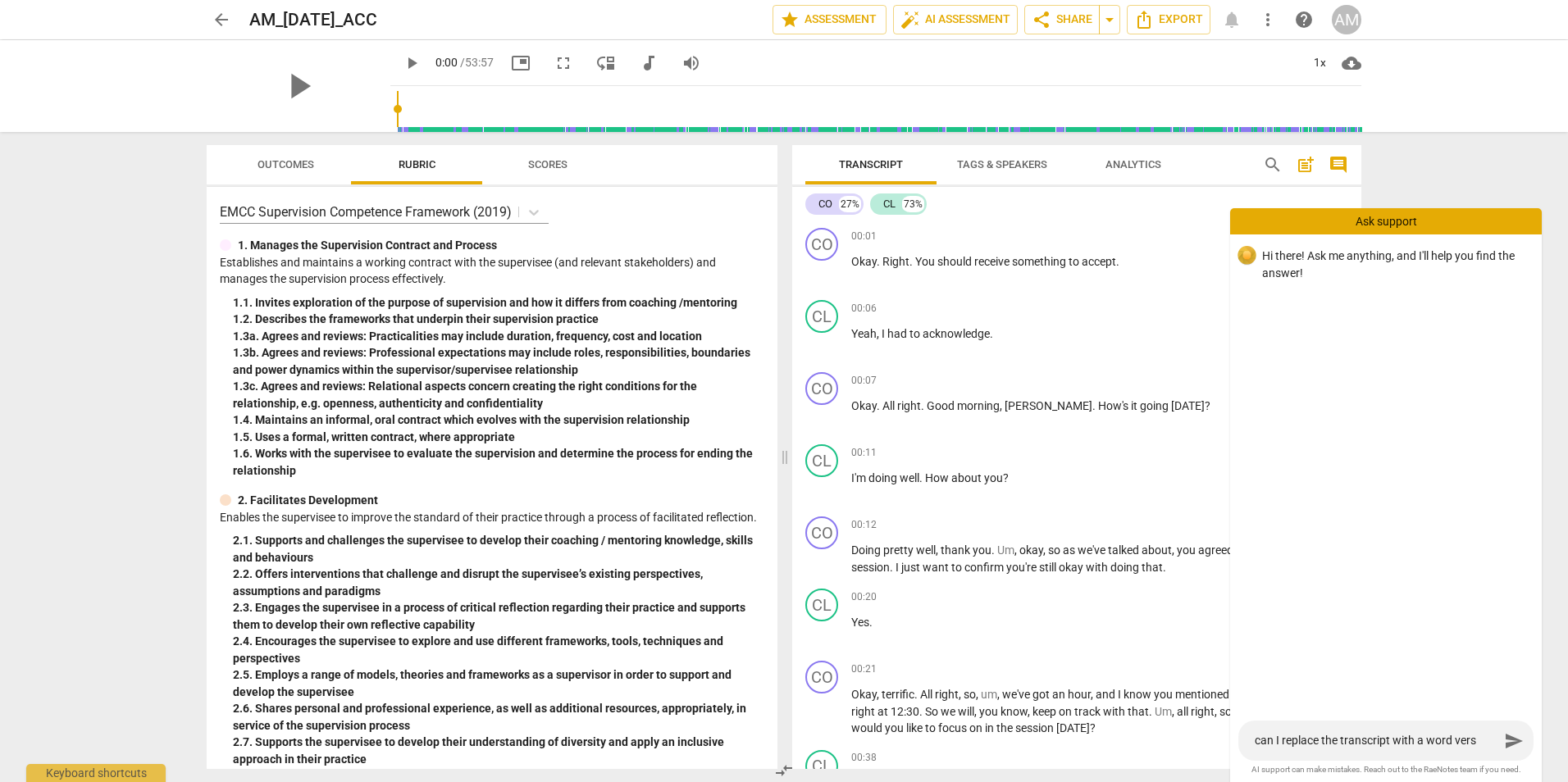
type textarea "can I replace the transcript with a word versi"
type textarea "can I replace the transcript with a word versio"
type textarea "can I replace the transcript with a word version"
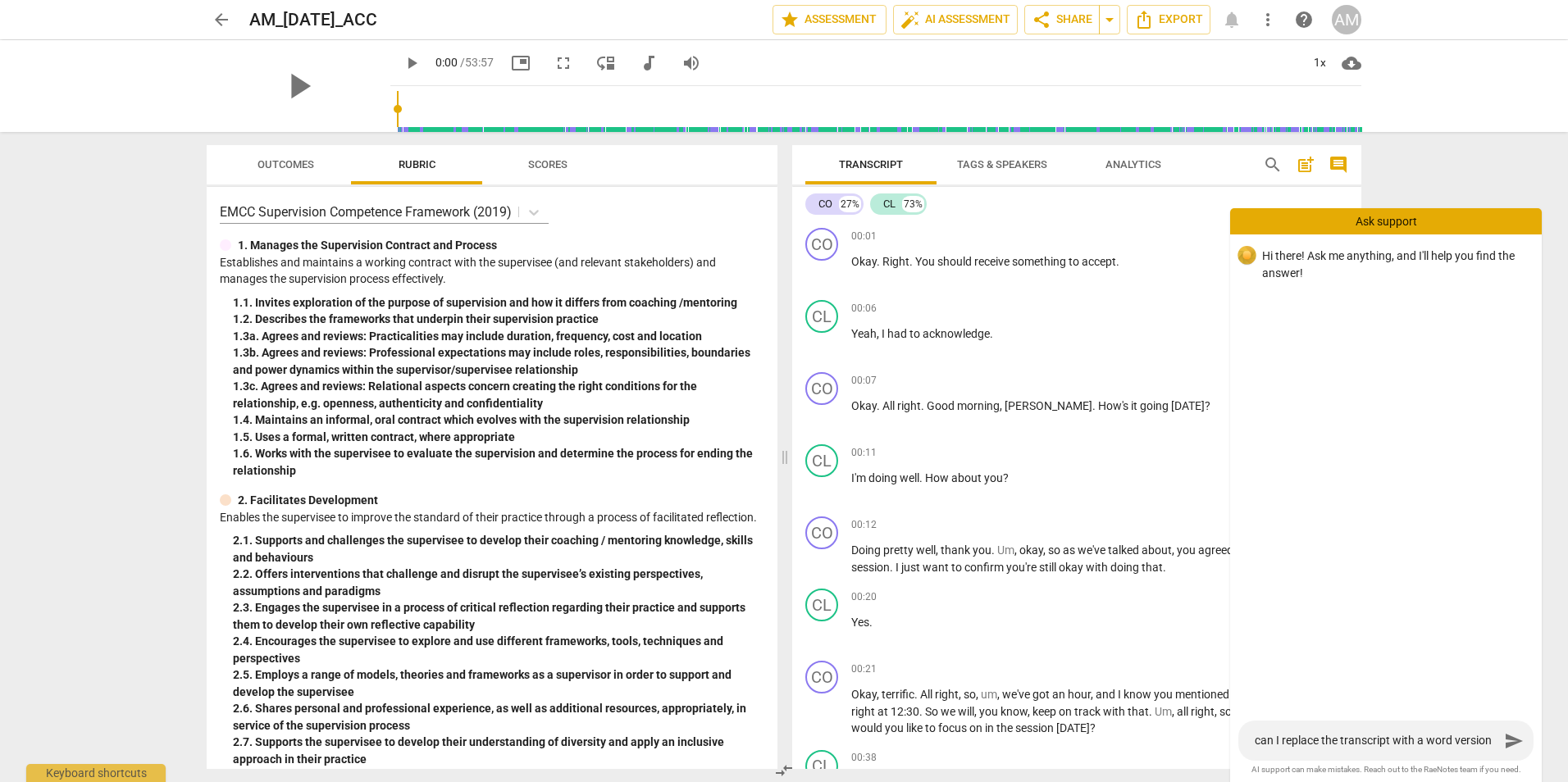
type textarea "can I replace the transcript with a word version"
type textarea "can I replace the transcript with a word version t"
type textarea "can I replace the transcript with a word version th"
type textarea "can I replace the transcript with a word version tha"
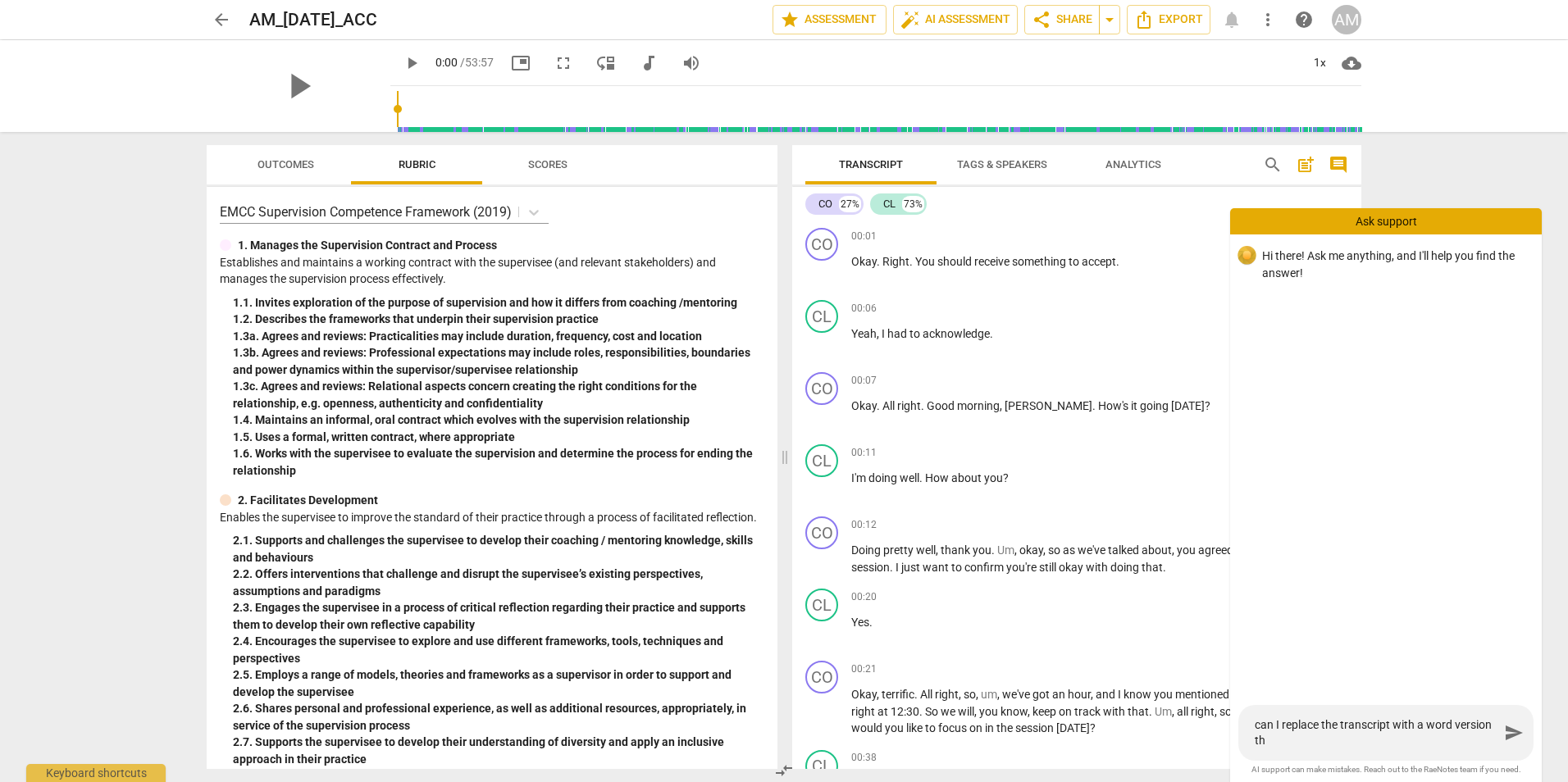
type textarea "can I replace the transcript with a word version tha"
type textarea "can I replace the transcript with a word version that"
type textarea "can I replace the transcript with a word version that i"
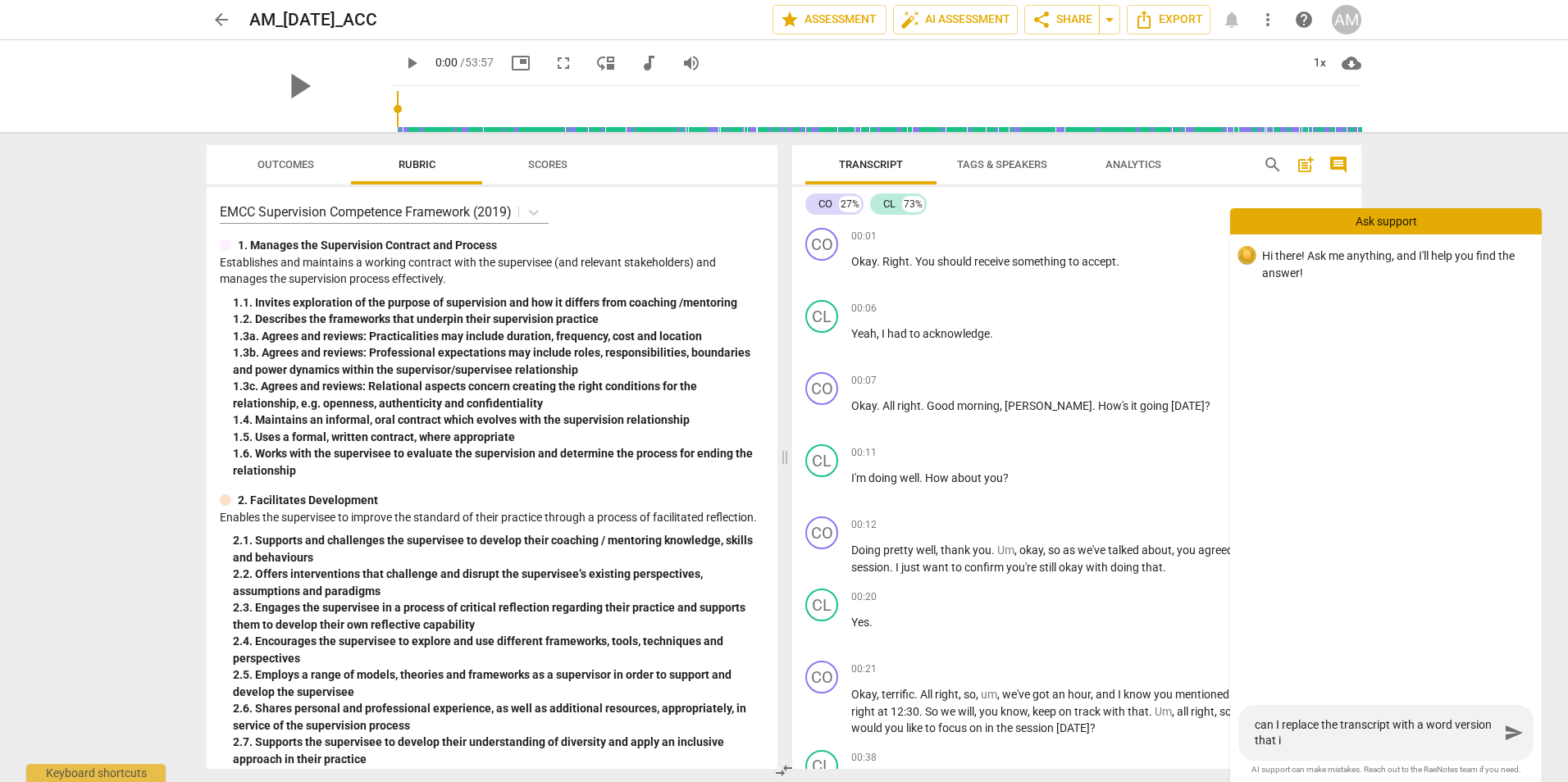
type textarea "can I replace the transcript with a word version that is"
type textarea "can I replace the transcript with a word version that is m"
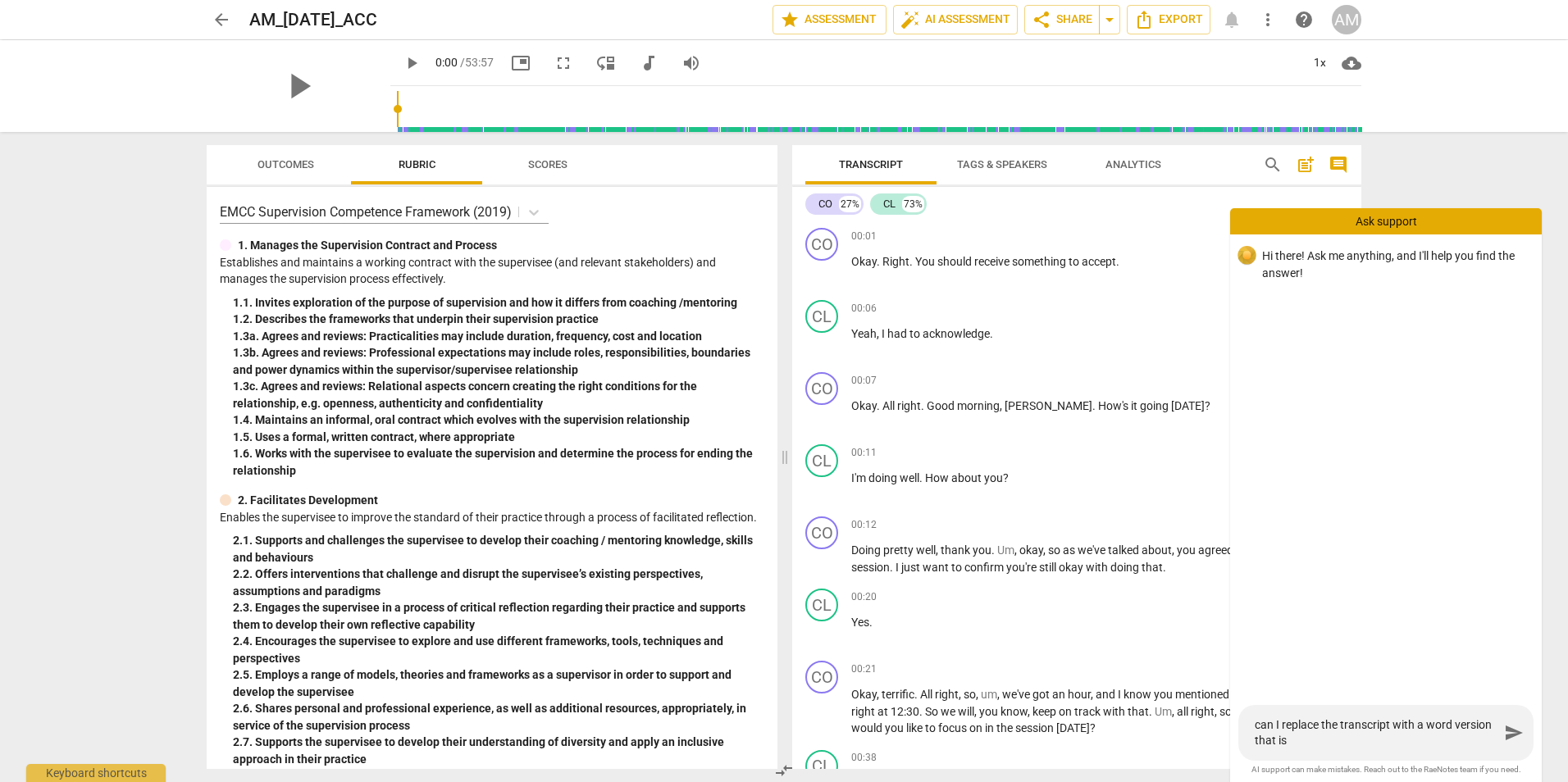
type textarea "can I replace the transcript with a word version that is m"
type textarea "can I replace the transcript with a word version that is mo"
type textarea "can I replace the transcript with a word version that is mor"
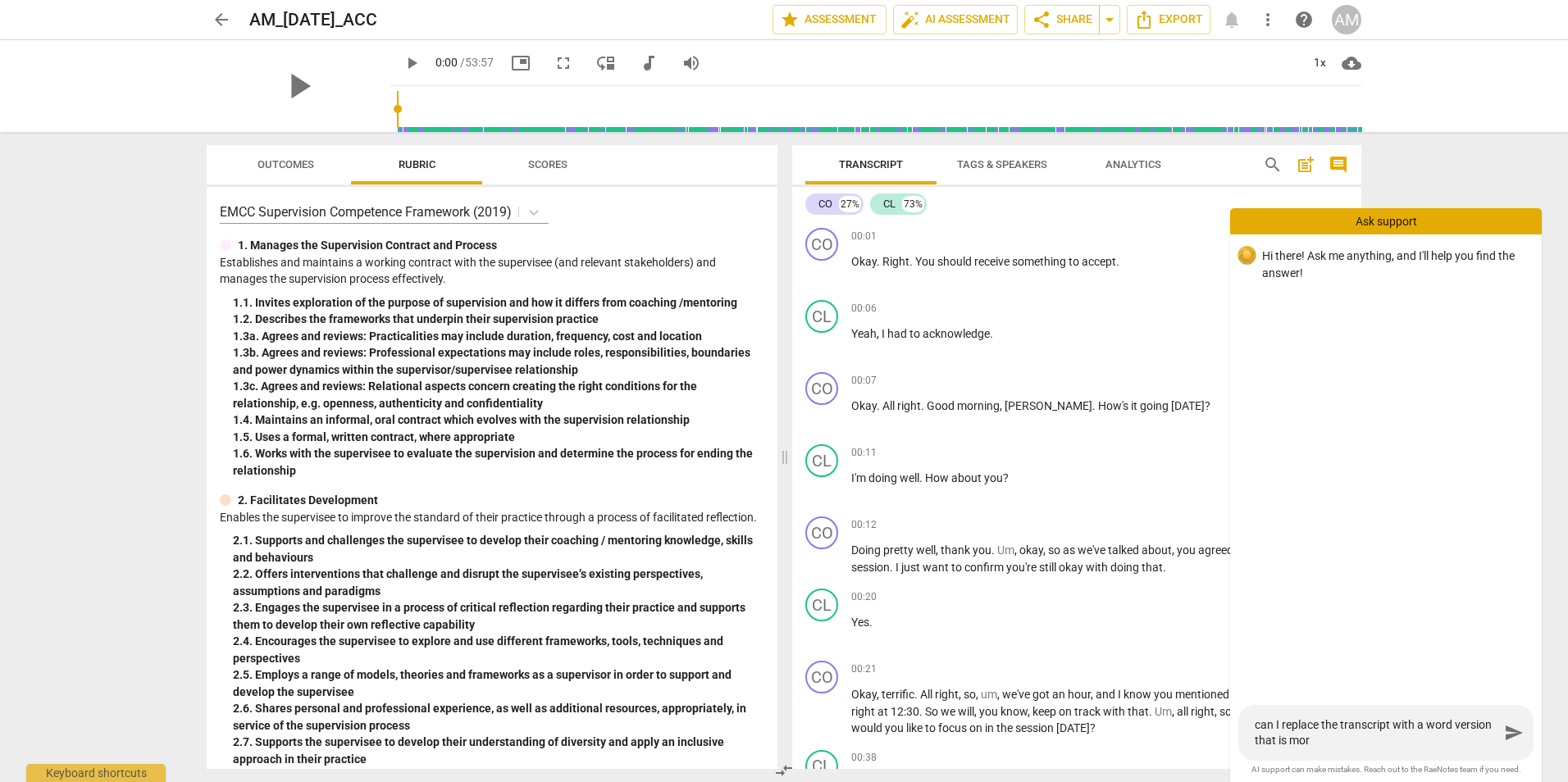
type textarea "can I replace the transcript with a word version that is mor"
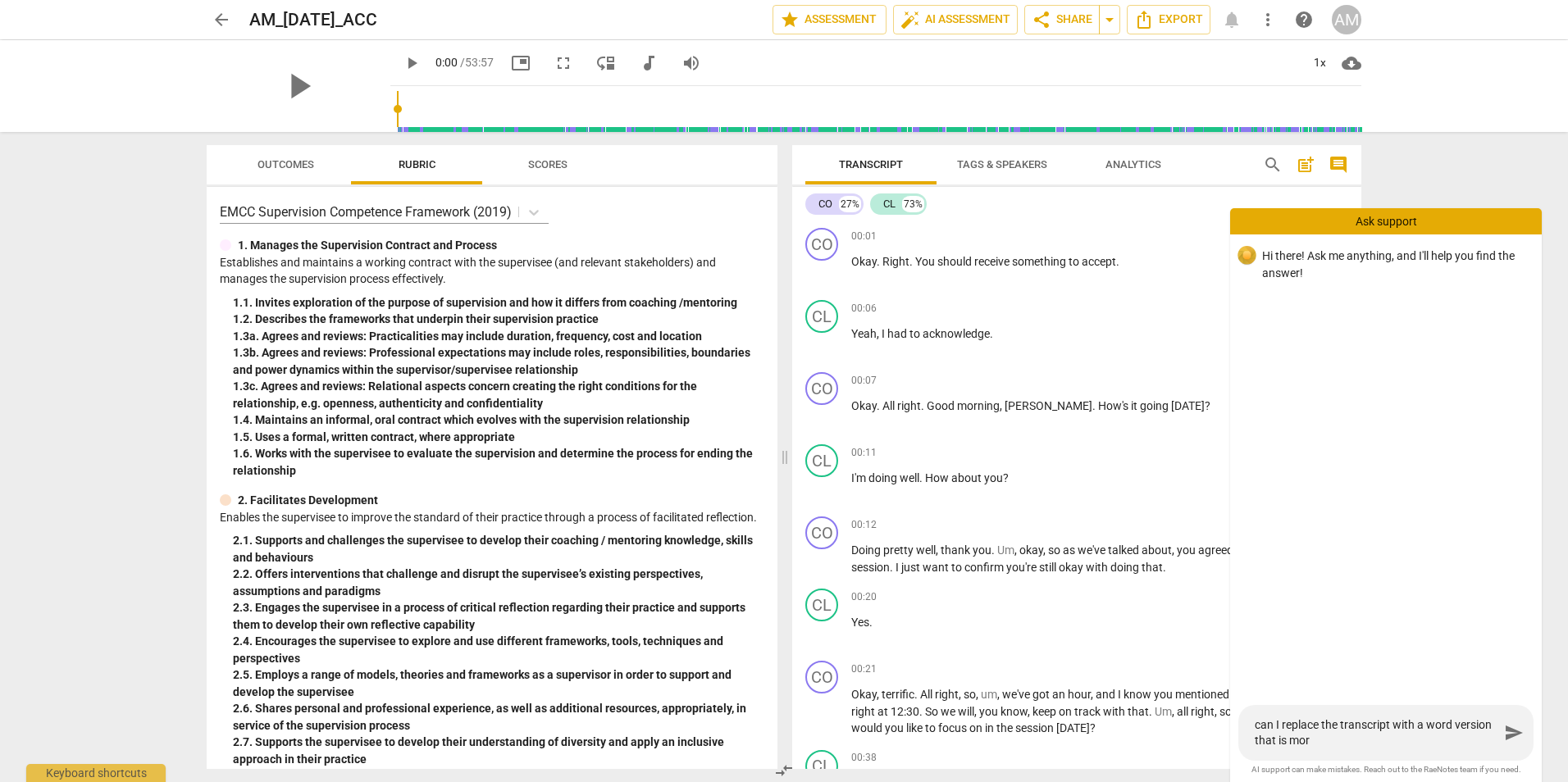
type textarea "can I replace the transcript with a word version that is mor e"
type textarea "can I replace the transcript with a word version that is mor e a"
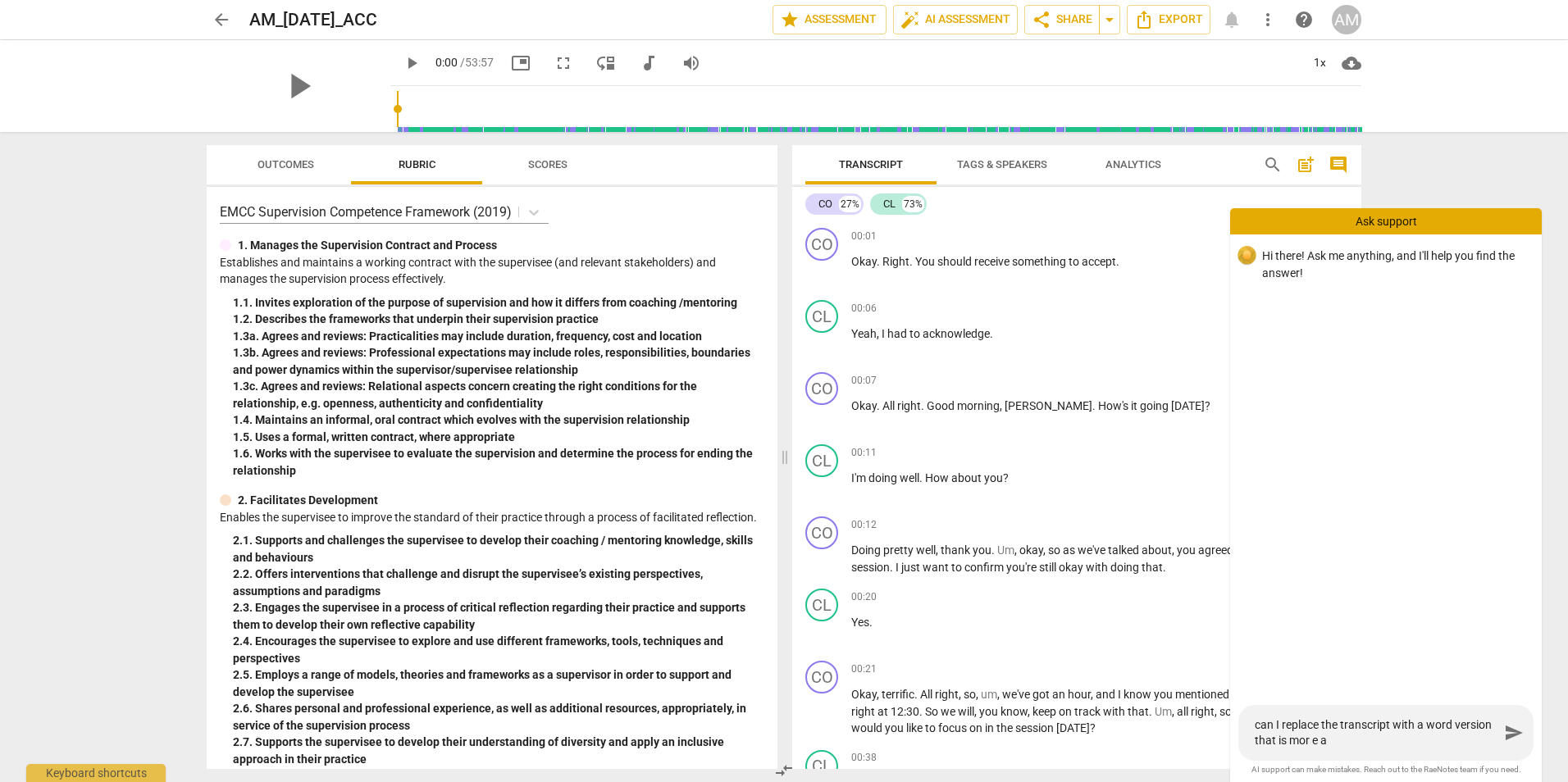
type textarea "can I replace the transcript with a word version that is mor e"
type textarea "can I replace the transcript with a word version that is mor"
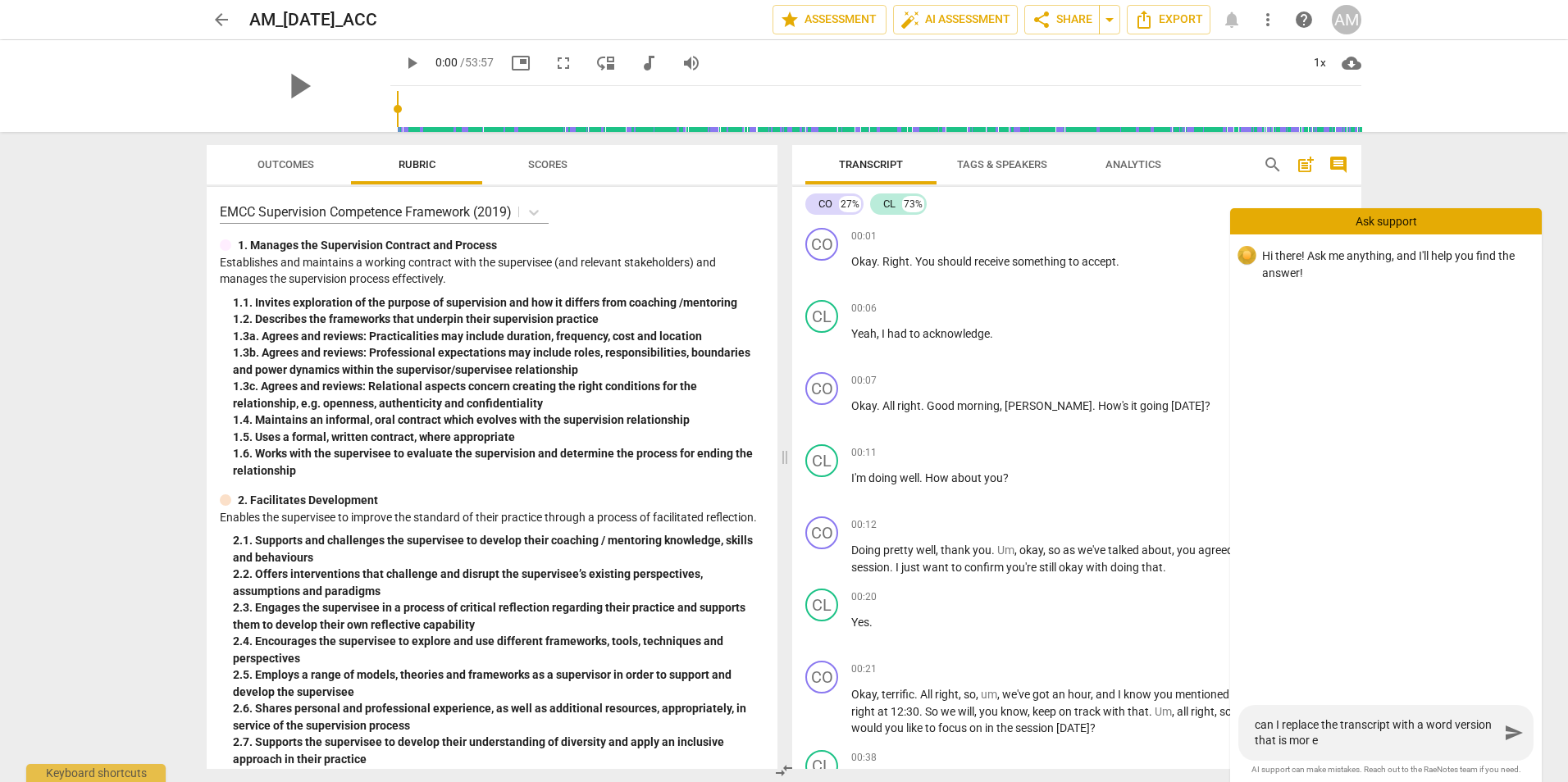
type textarea "can I replace the transcript with a word version that is mor"
type textarea "can I replace the transcript with a word version that is more"
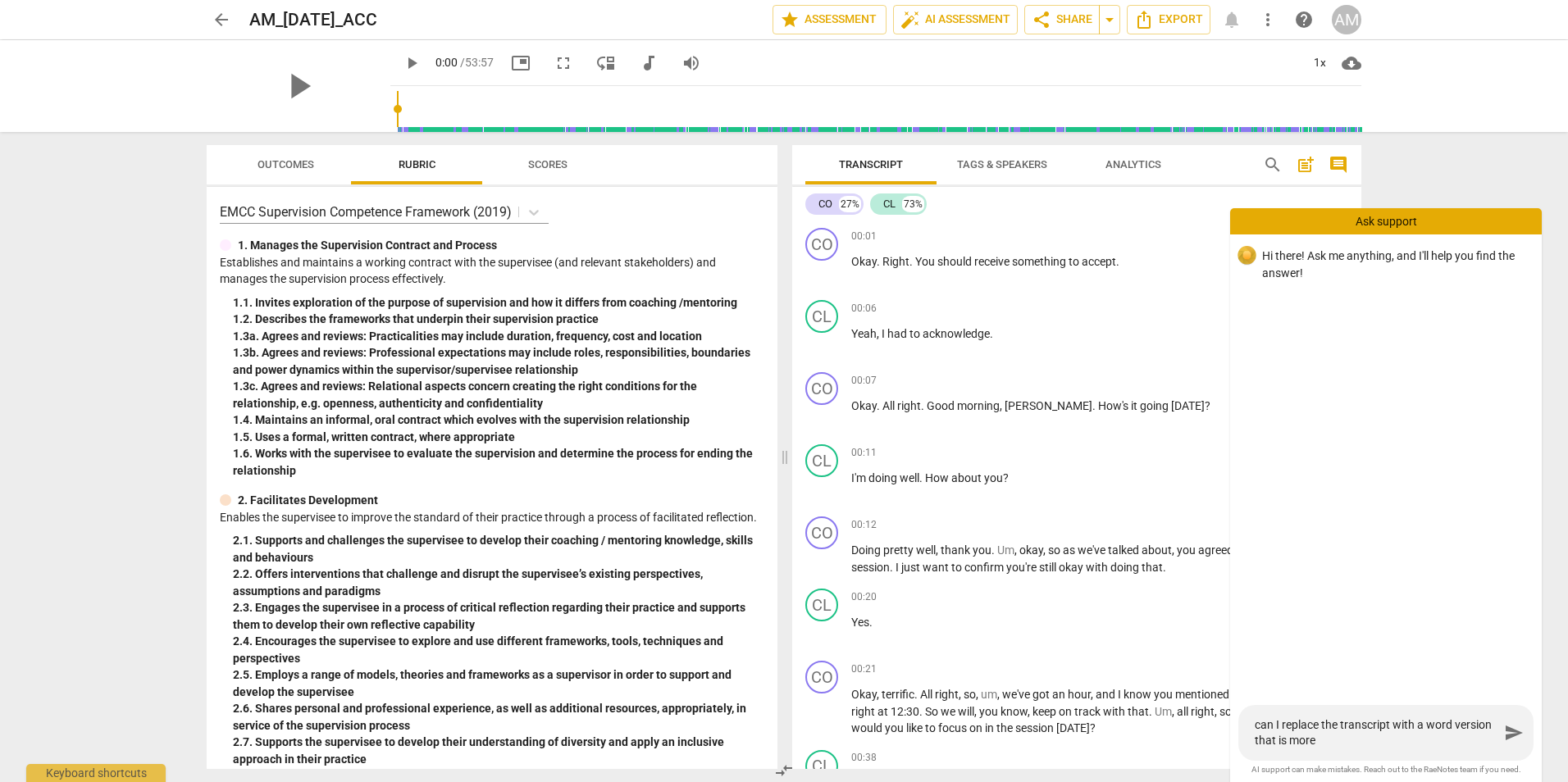
type textarea "can I replace the transcript with a word version that is more"
type textarea "can I replace the transcript with a word version that is more a"
type textarea "can I replace the transcript with a word version that is more ac"
type textarea "can I replace the transcript with a word version that is more acc"
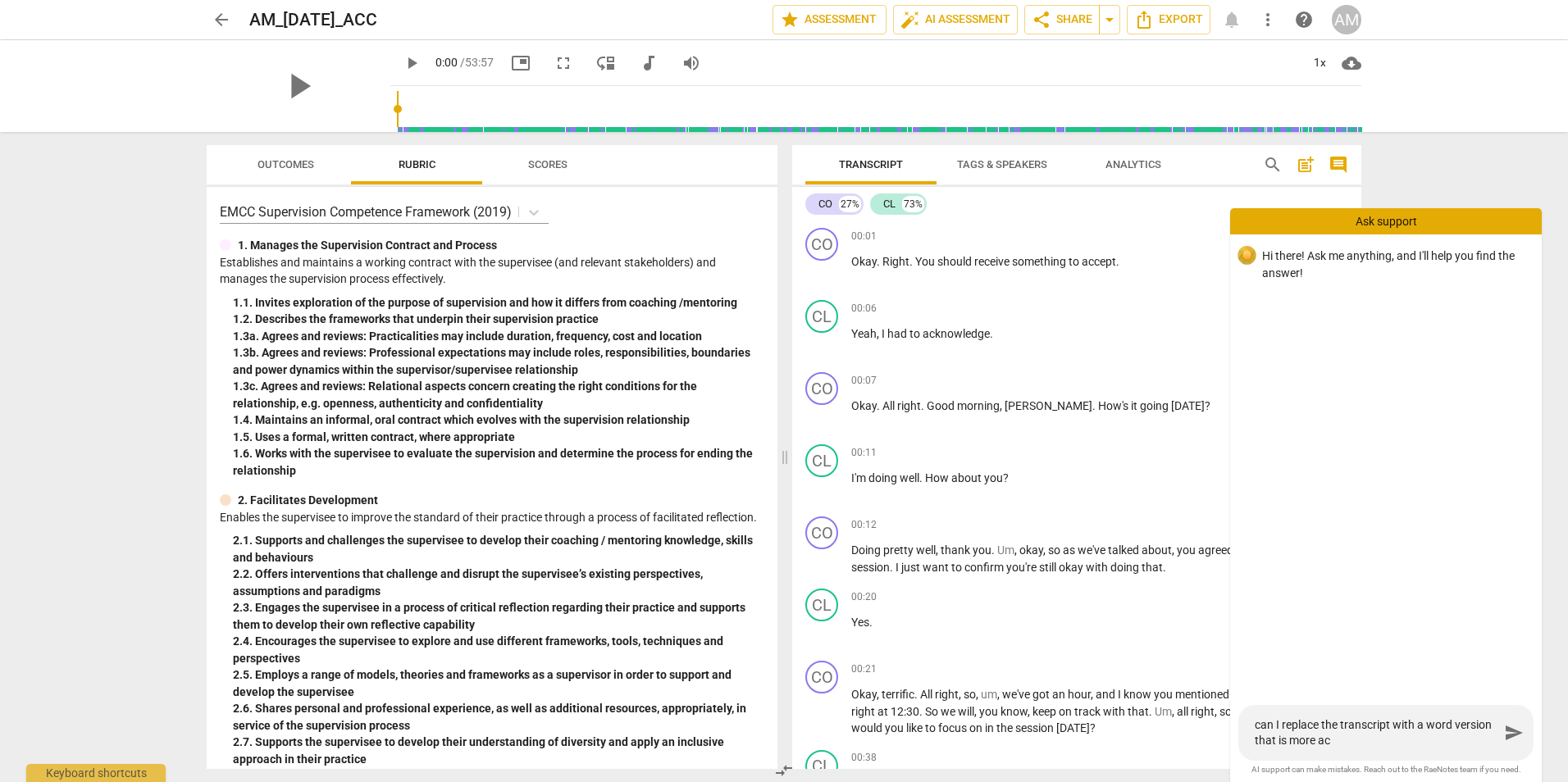
type textarea "can I replace the transcript with a word version that is more acc"
type textarea "can I replace the transcript with a word version that is more accu"
type textarea "can I replace the transcript with a word version that is more accur"
type textarea "can I replace the transcript with a word version that is more accura"
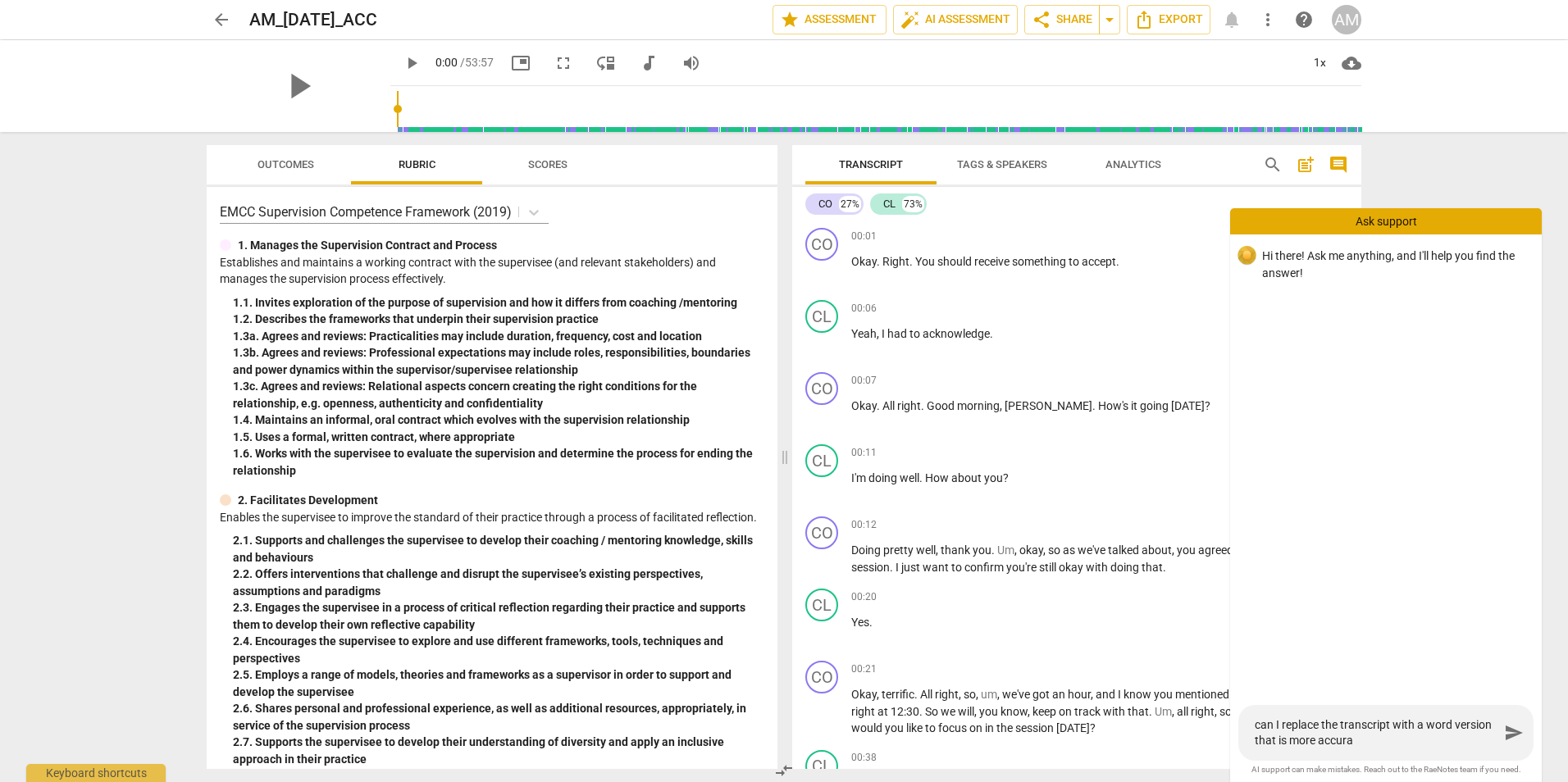
type textarea "can I replace the transcript with a word version that is more accurat"
type textarea "can I replace the transcript with a word version that is more accurate"
type textarea "can I replace the transcript with a word version that is more accurate?"
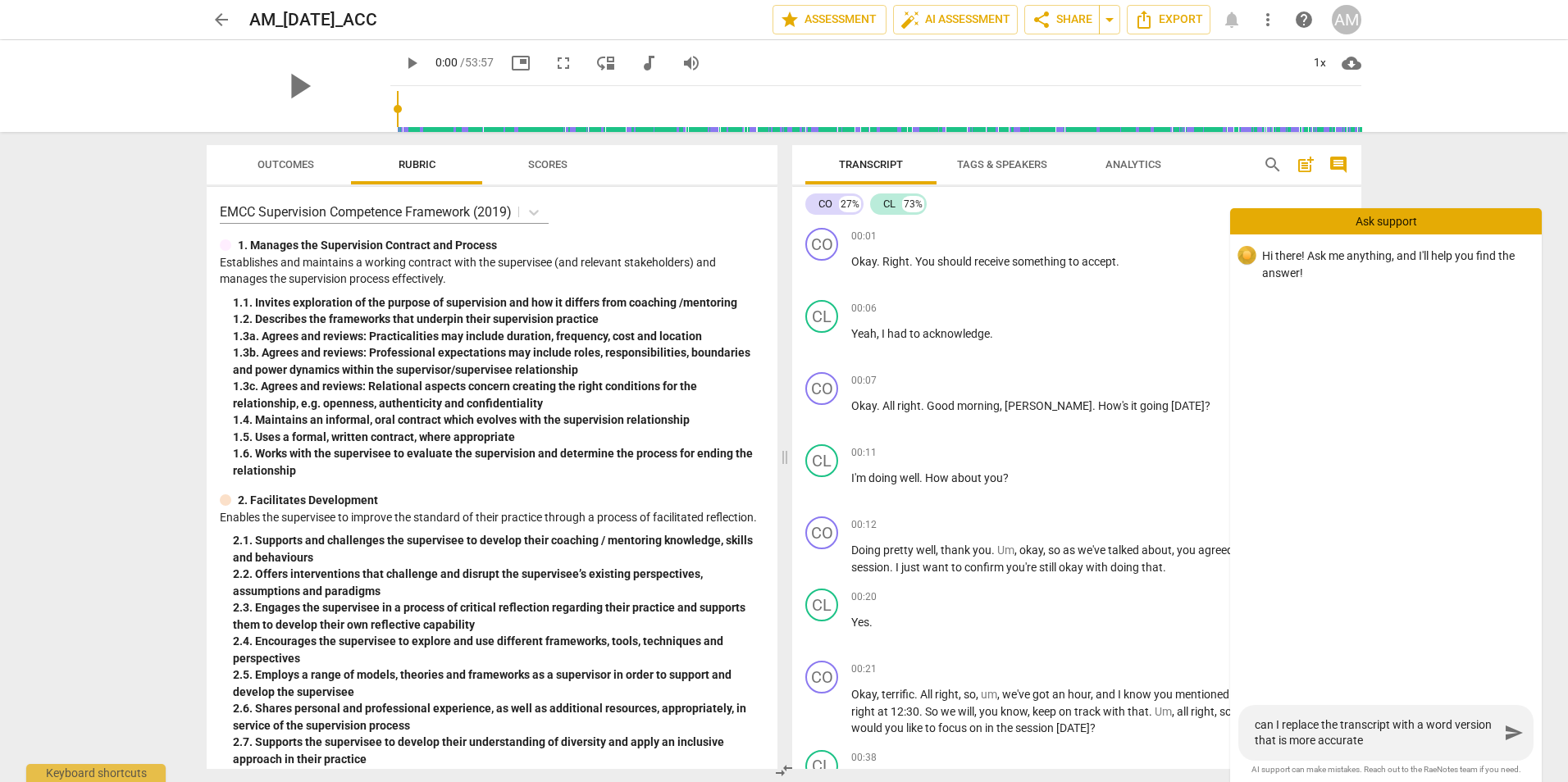
type textarea "can I replace the transcript with a word version that is more accurate?"
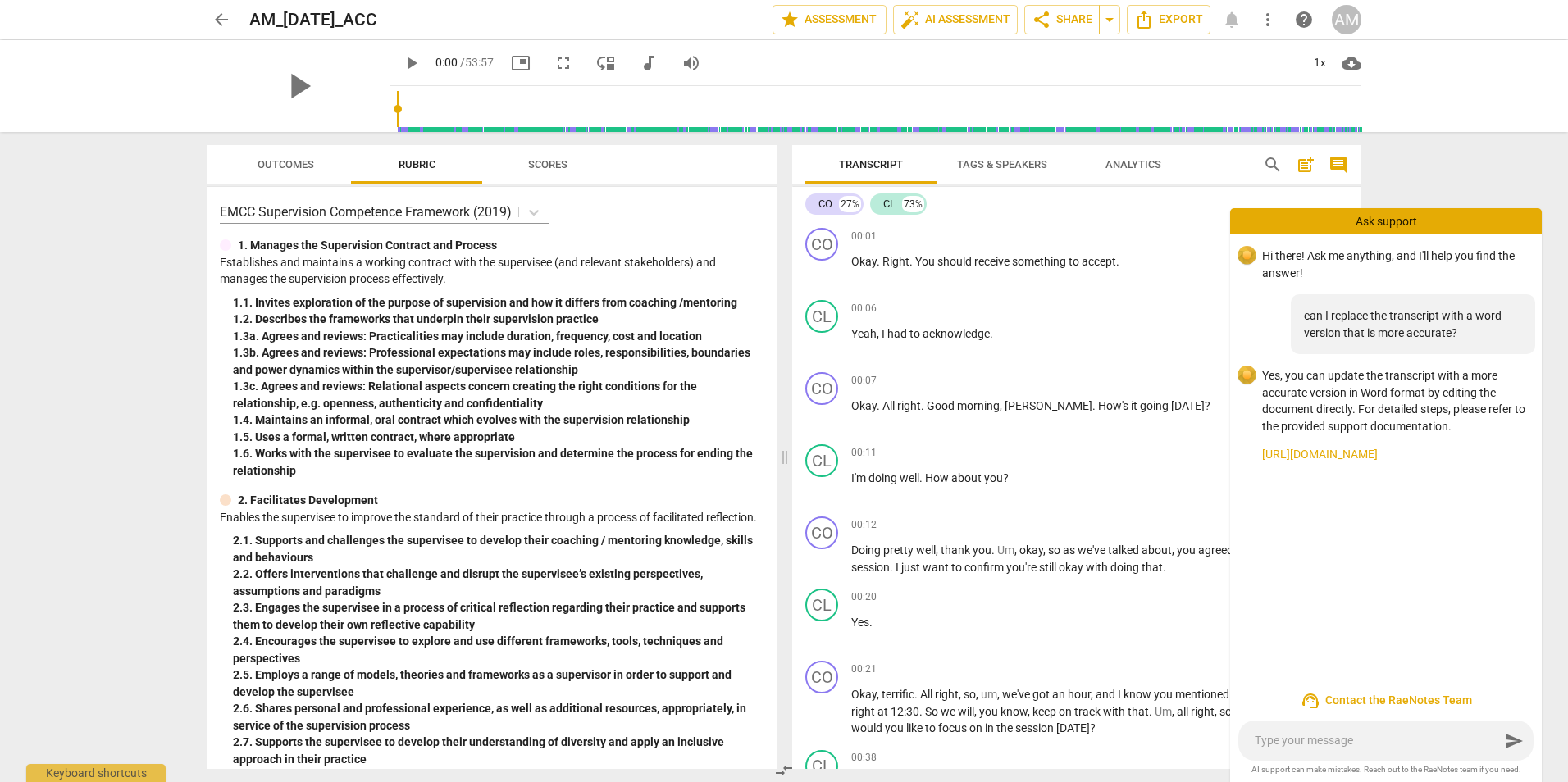
type textarea "A"
type textarea "An"
type textarea "Any"
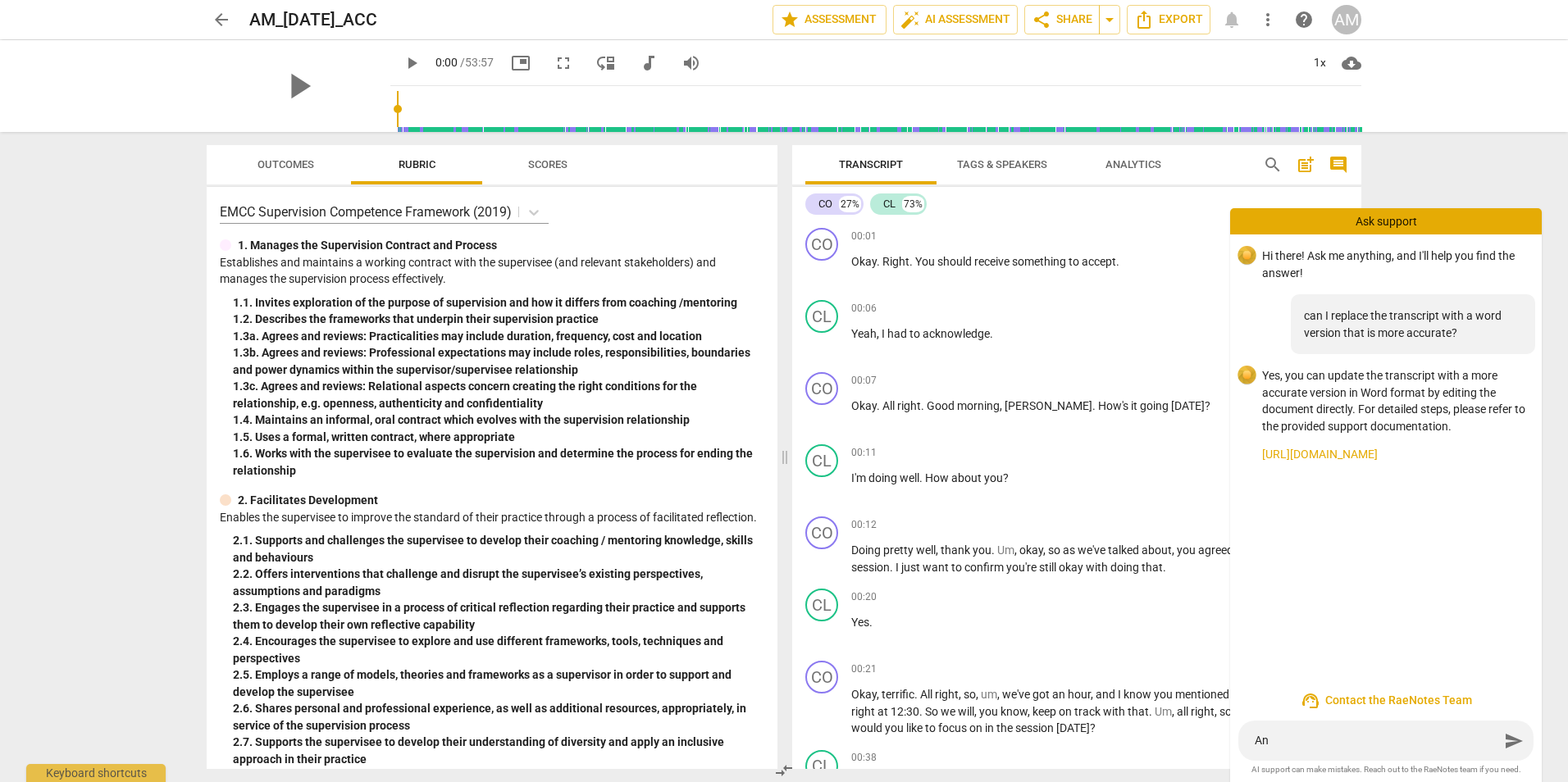
type textarea "Any"
type textarea "Any o"
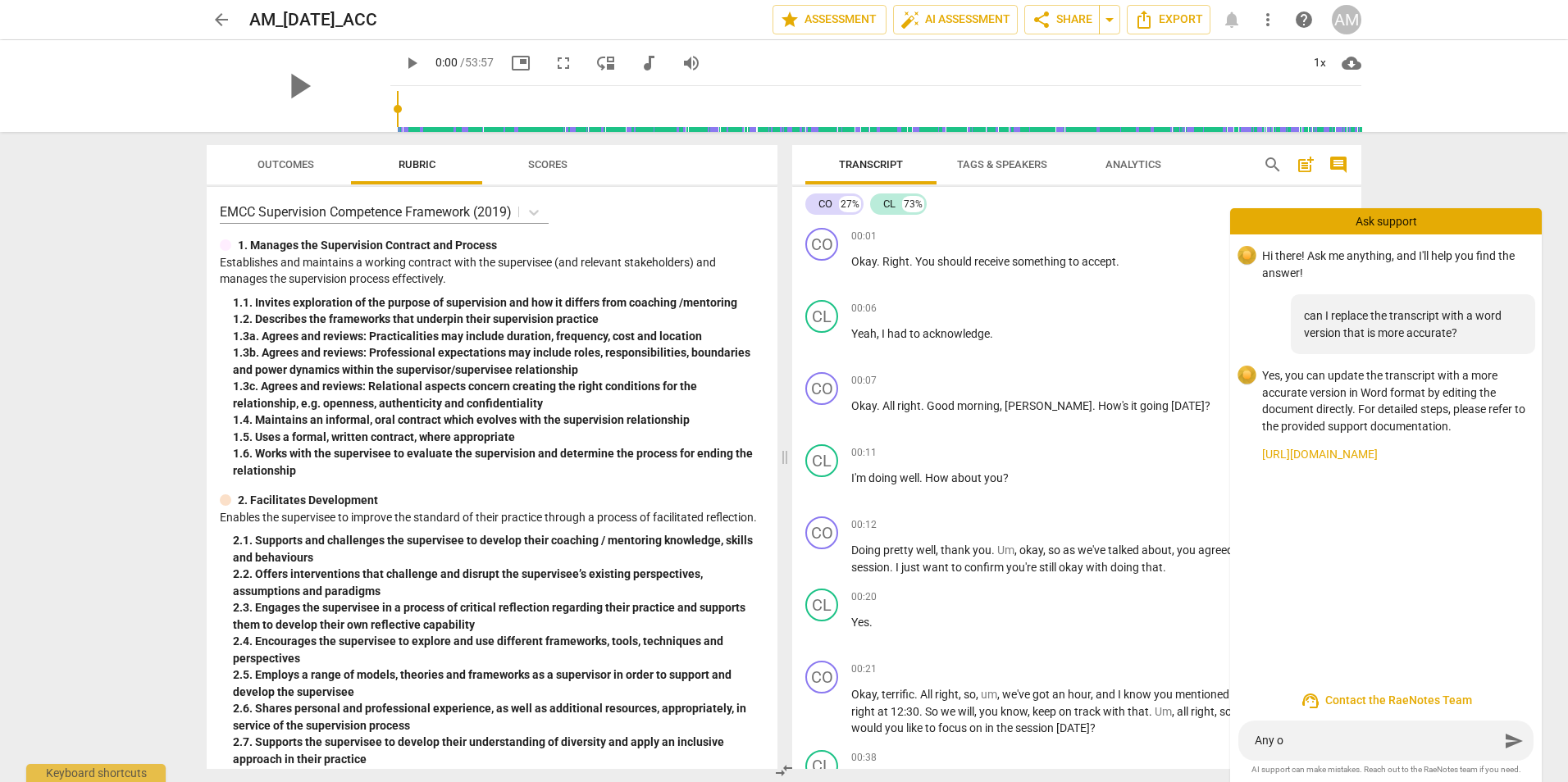
type textarea "Any ot"
type textarea "Any oth"
type textarea "Any othe"
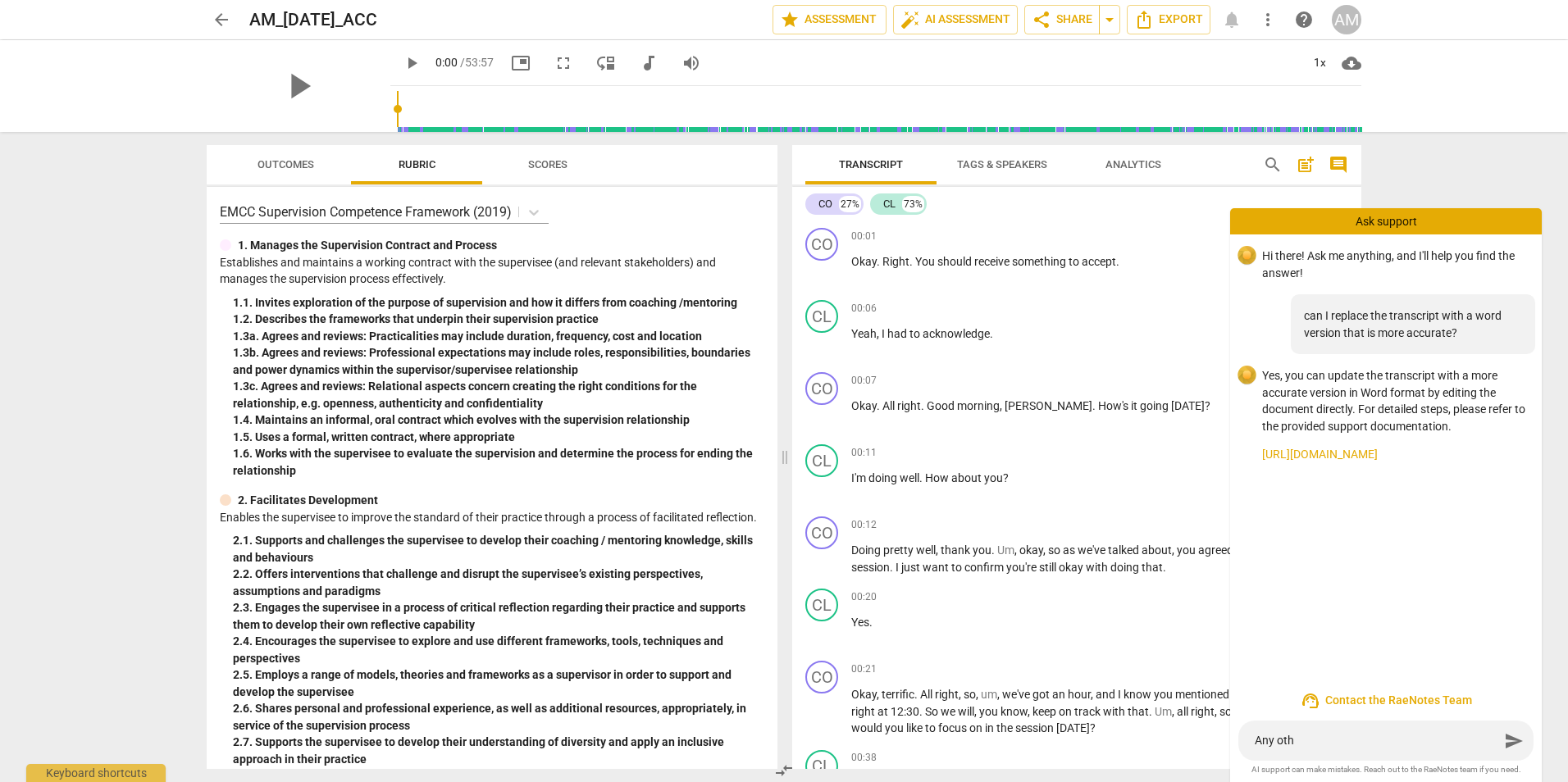
type textarea "Any othe"
type textarea "Any other"
type textarea "Any other w"
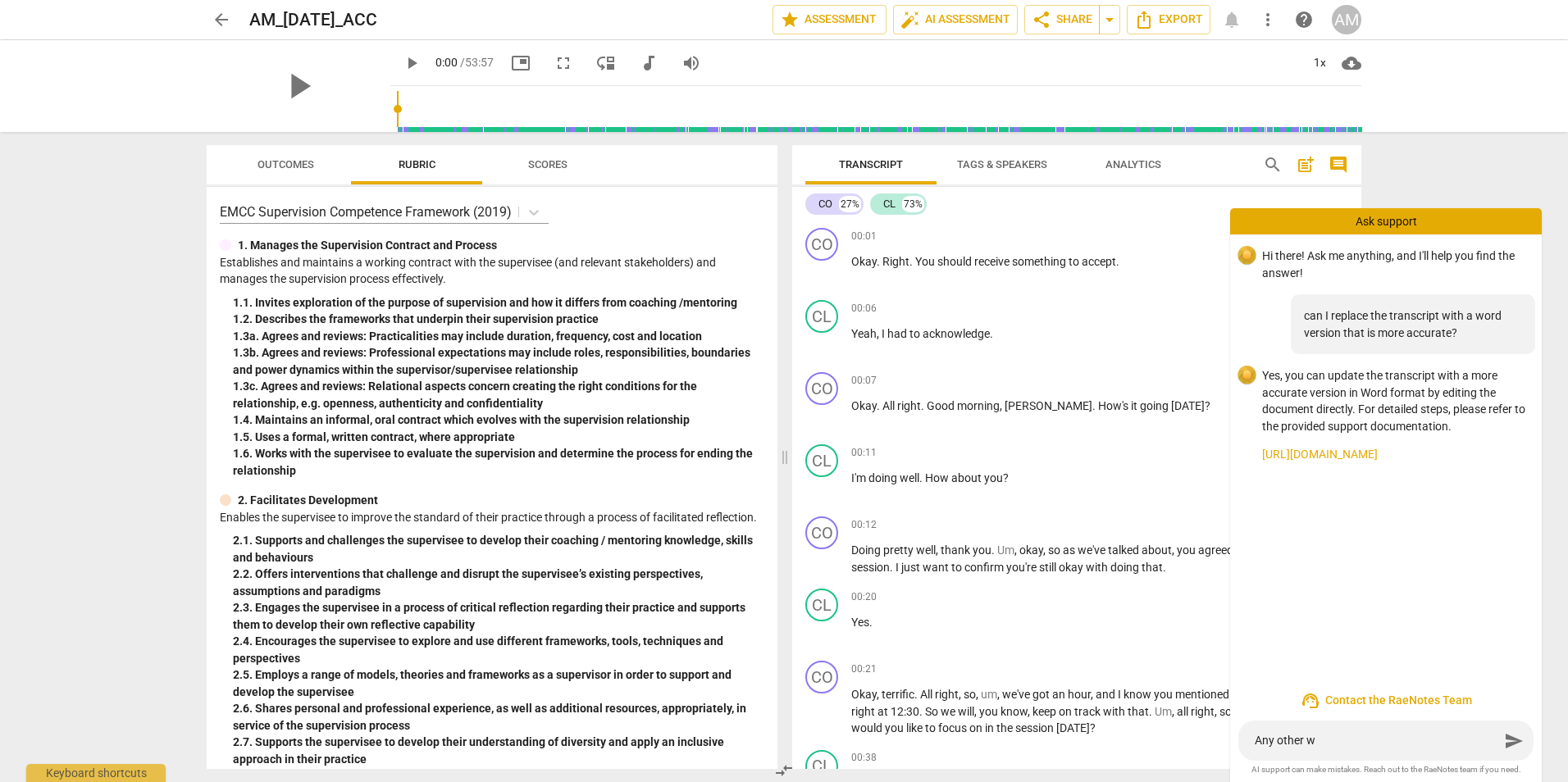
type textarea "Any other wa"
type textarea "Any other way"
type textarea "Any other way t"
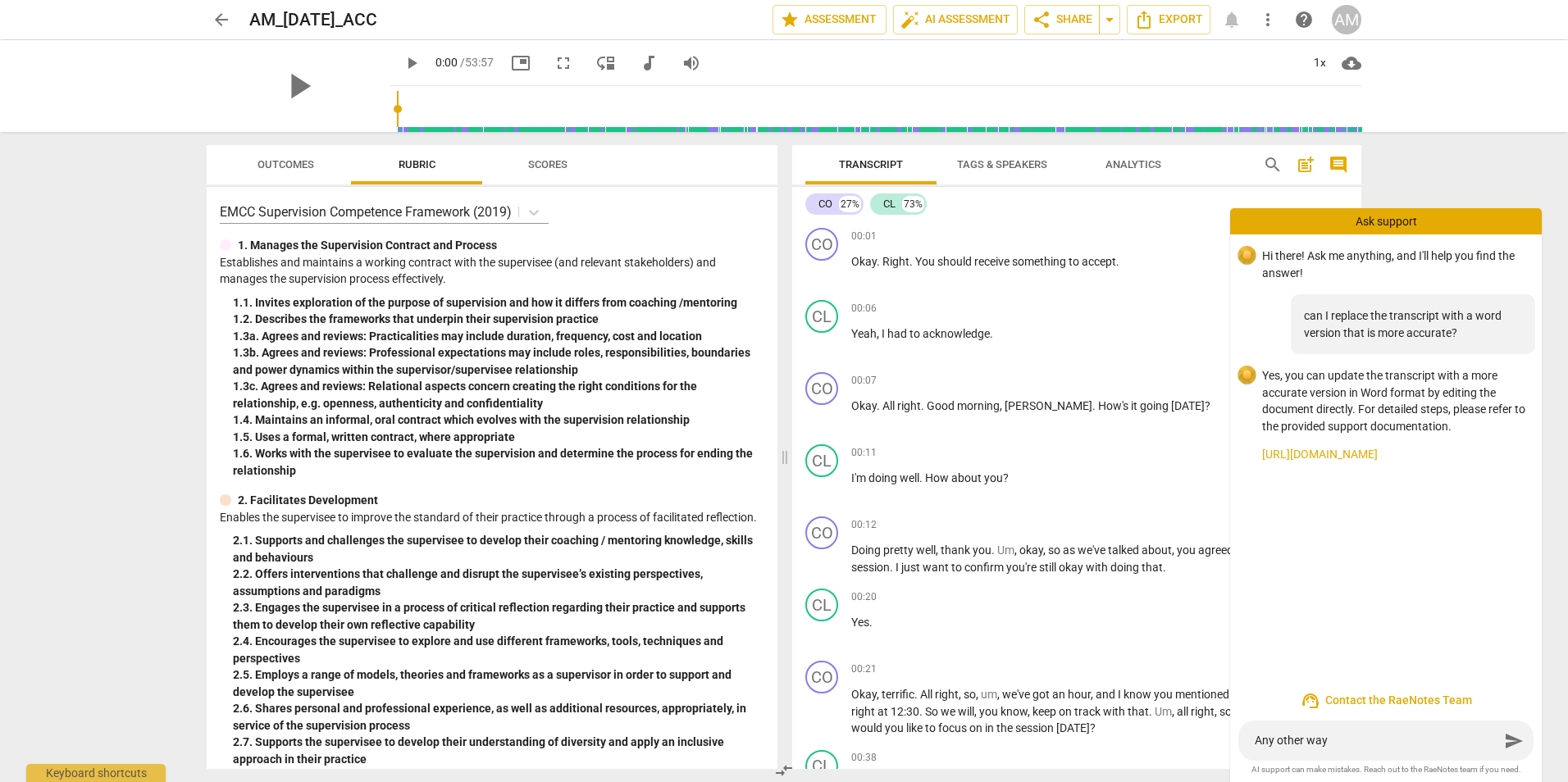
type textarea "Any other way t"
type textarea "Any other way to"
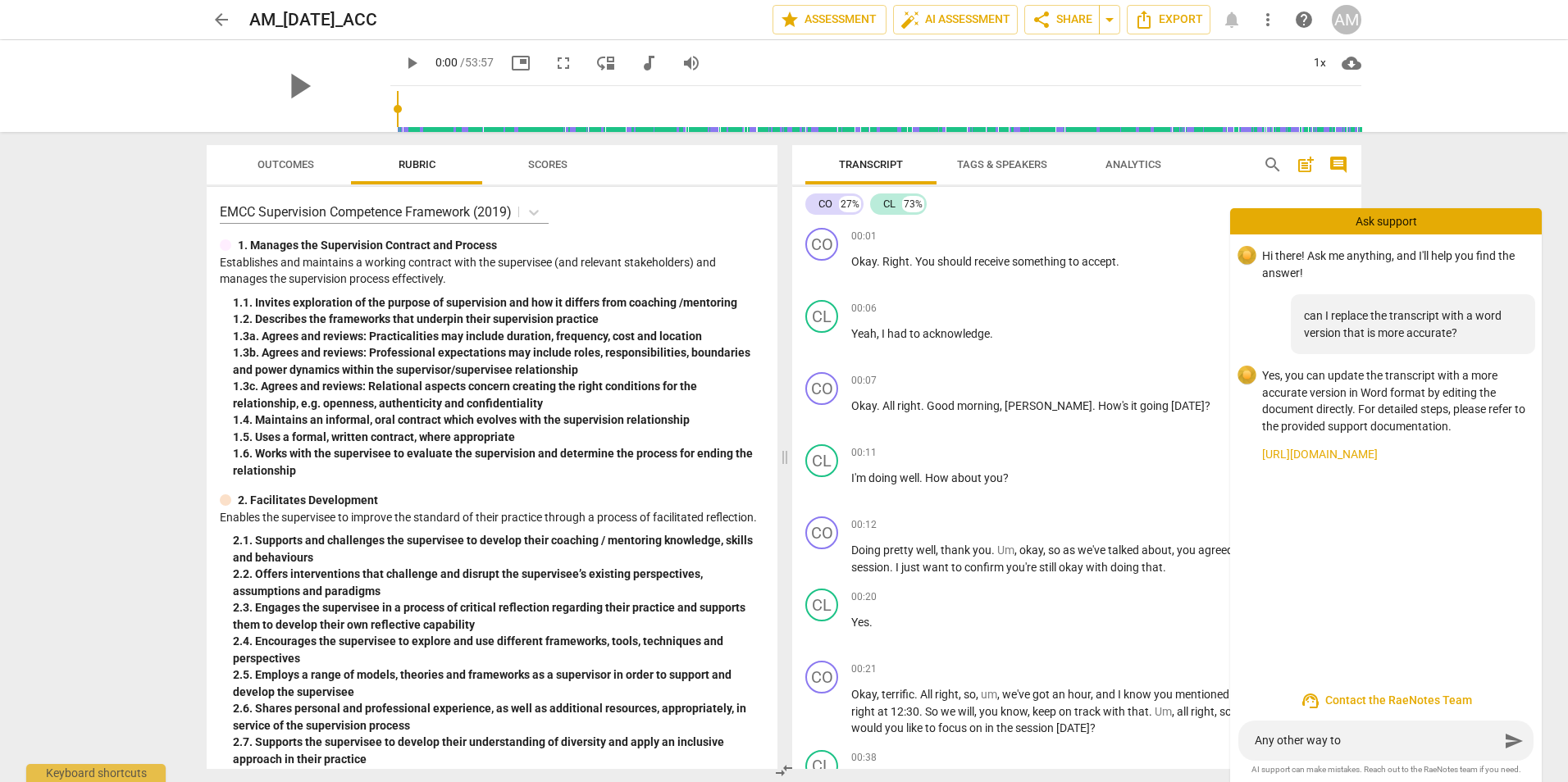
type textarea "Any other way to u"
type textarea "Any other way to up"
type textarea "Any other way to upl"
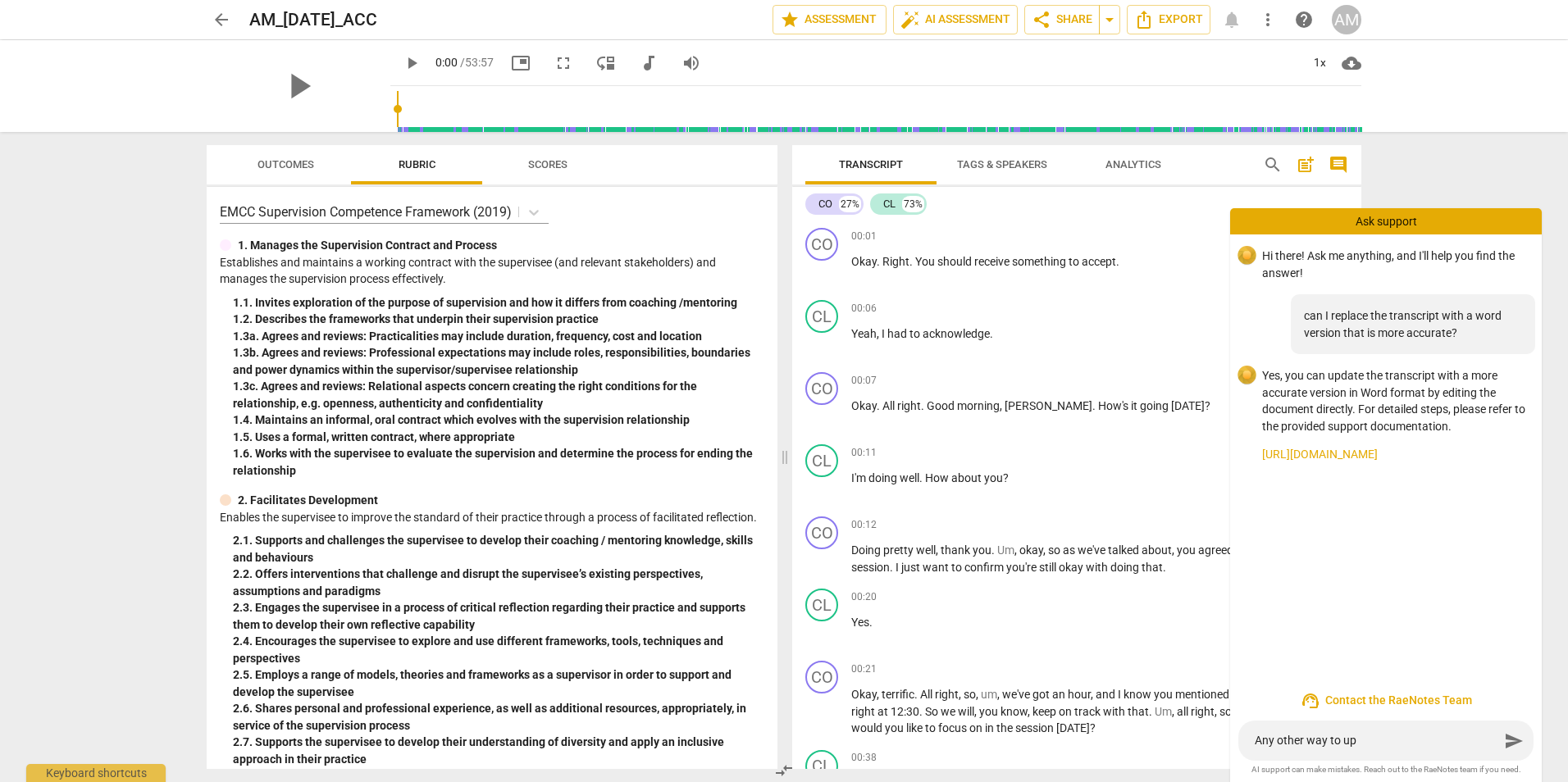
type textarea "Any other way to upl"
type textarea "Any other way to uplo"
type textarea "Any other way to uploa"
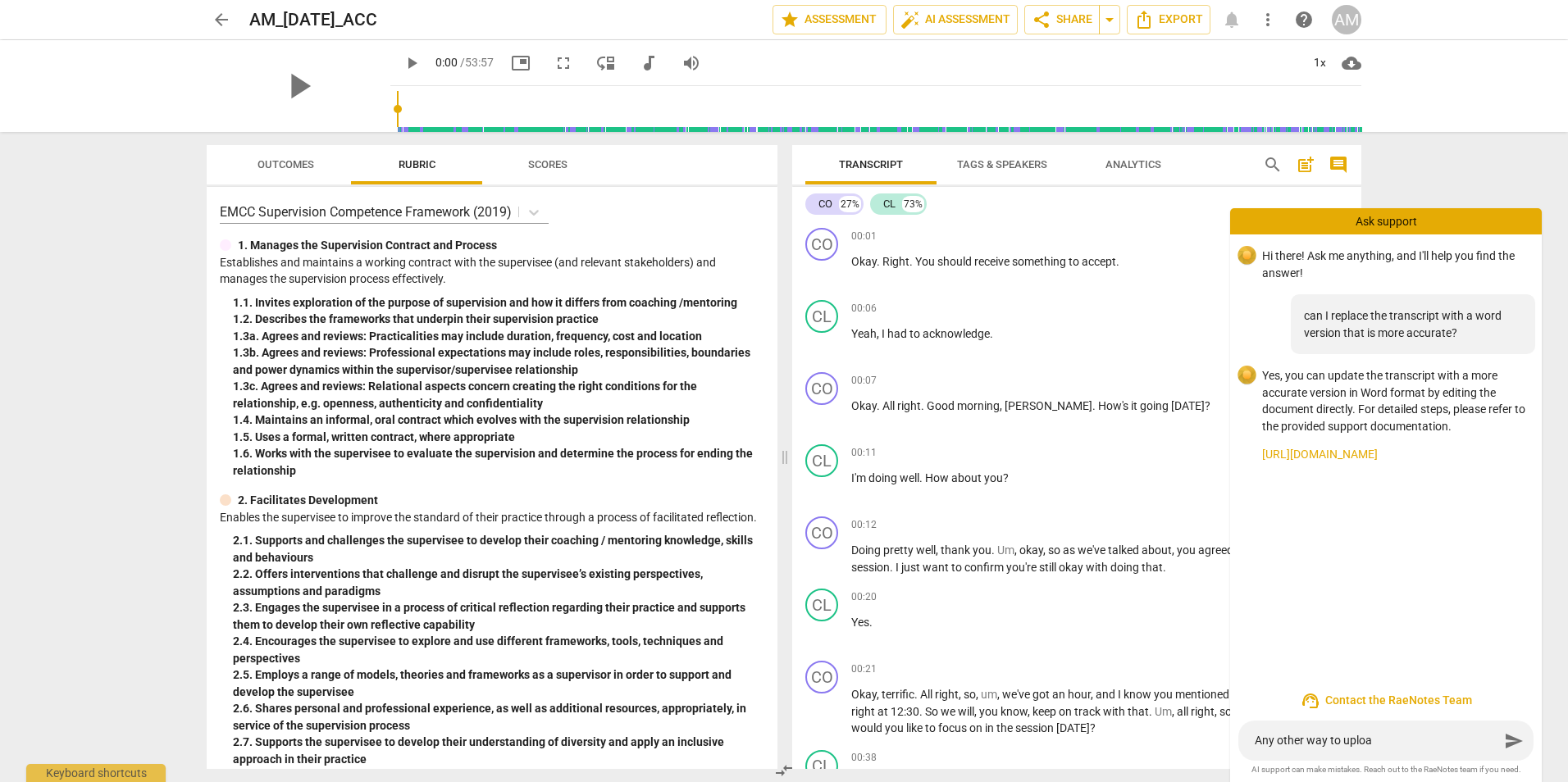
type textarea "Any other way to upload"
type textarea "Any other way to upload b"
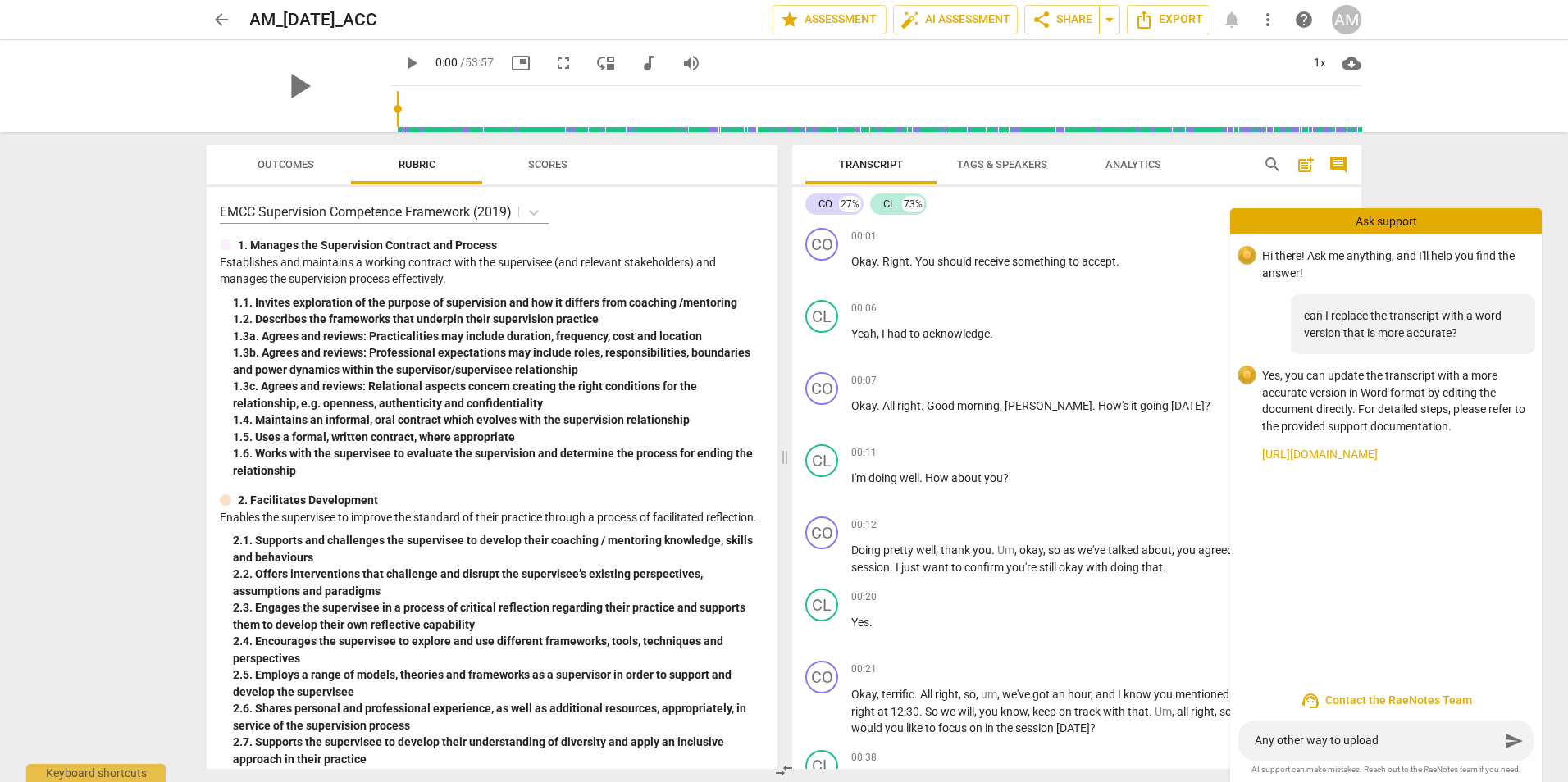
type textarea "Any other way to upload b"
type textarea "Any other way to upload be"
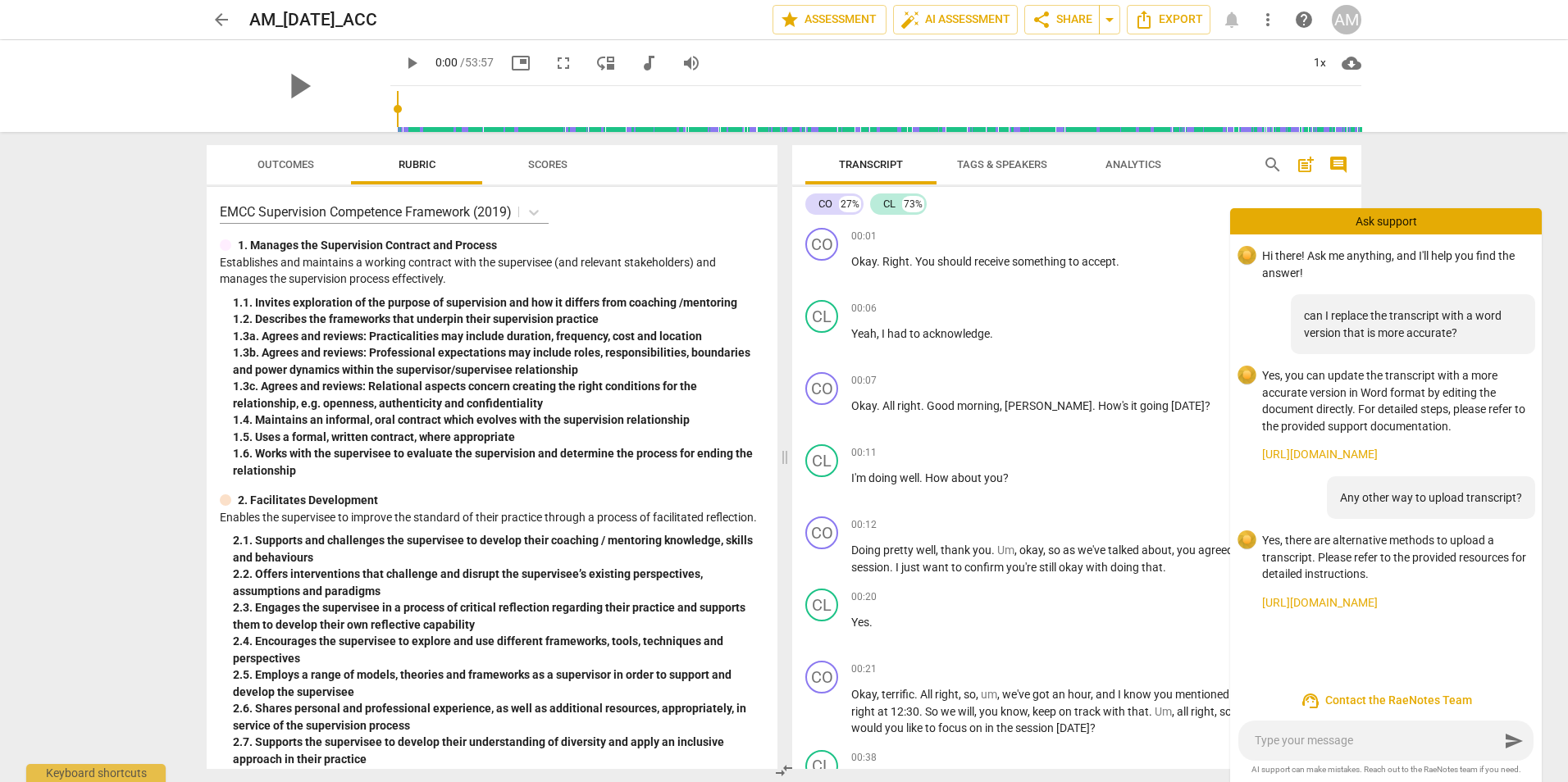
click at [1355, 606] on link "https://www.raenotes.com/help/icf_upload.html" at bounding box center [1395, 603] width 267 height 18
click at [1485, 173] on div "arrow_back AM_8.14.2025_ACC edit star Assessment auto_fix_high AI Assessment sh…" at bounding box center [784, 391] width 1568 height 782
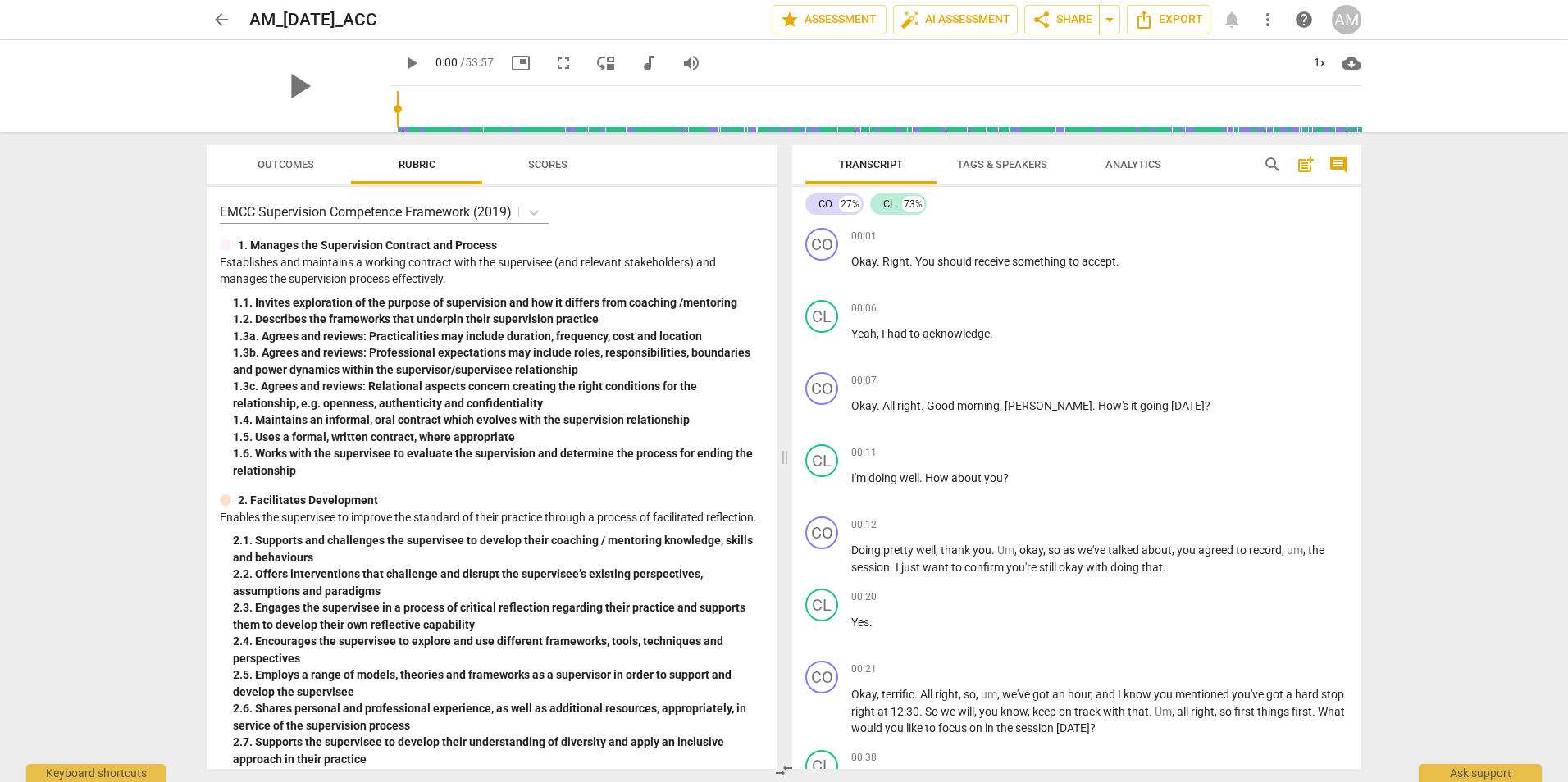
click at [215, 20] on span "arrow_back" at bounding box center [221, 19] width 19 height 19
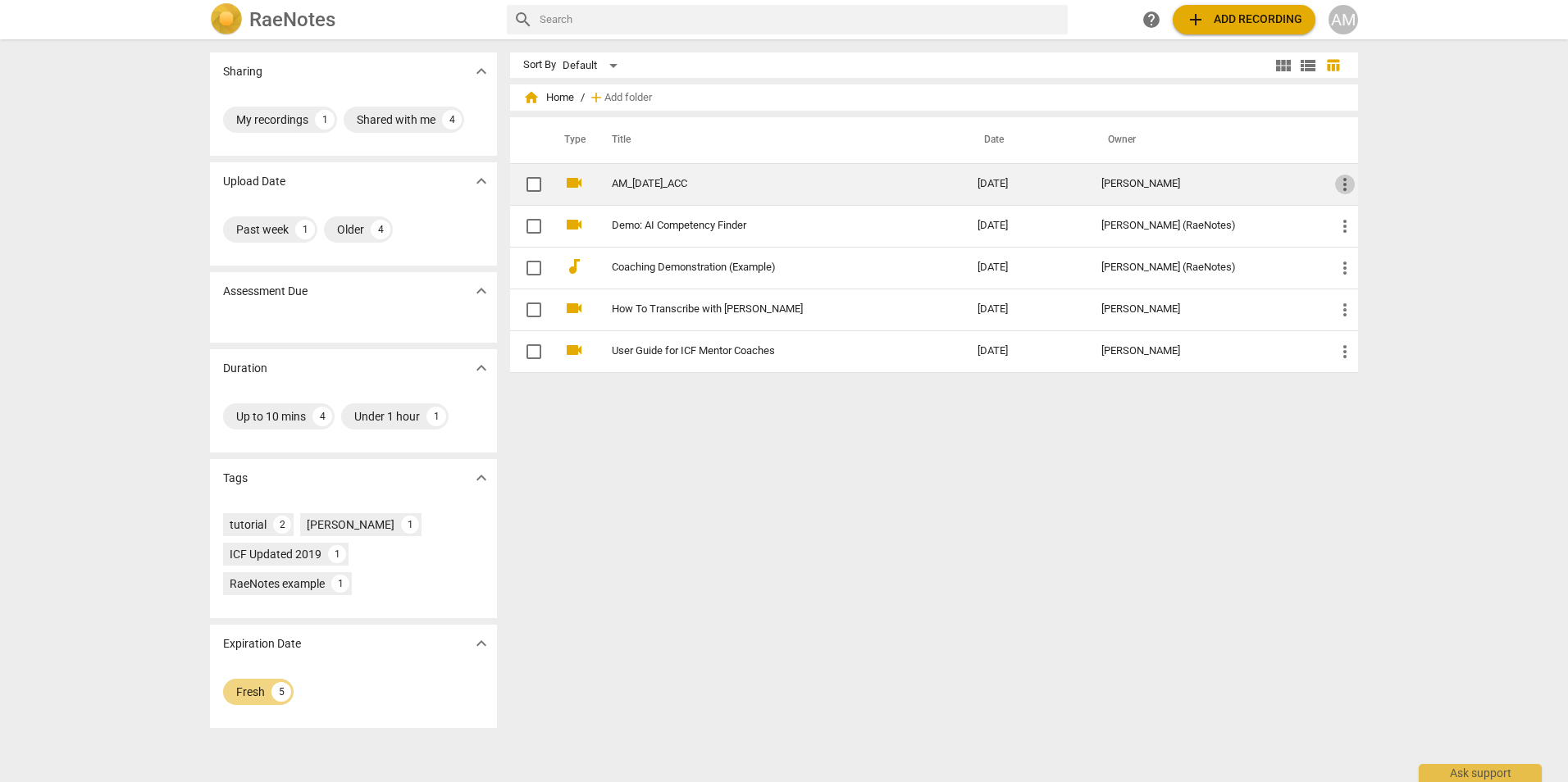
click at [1337, 182] on span "more_vert" at bounding box center [1344, 184] width 19 height 19
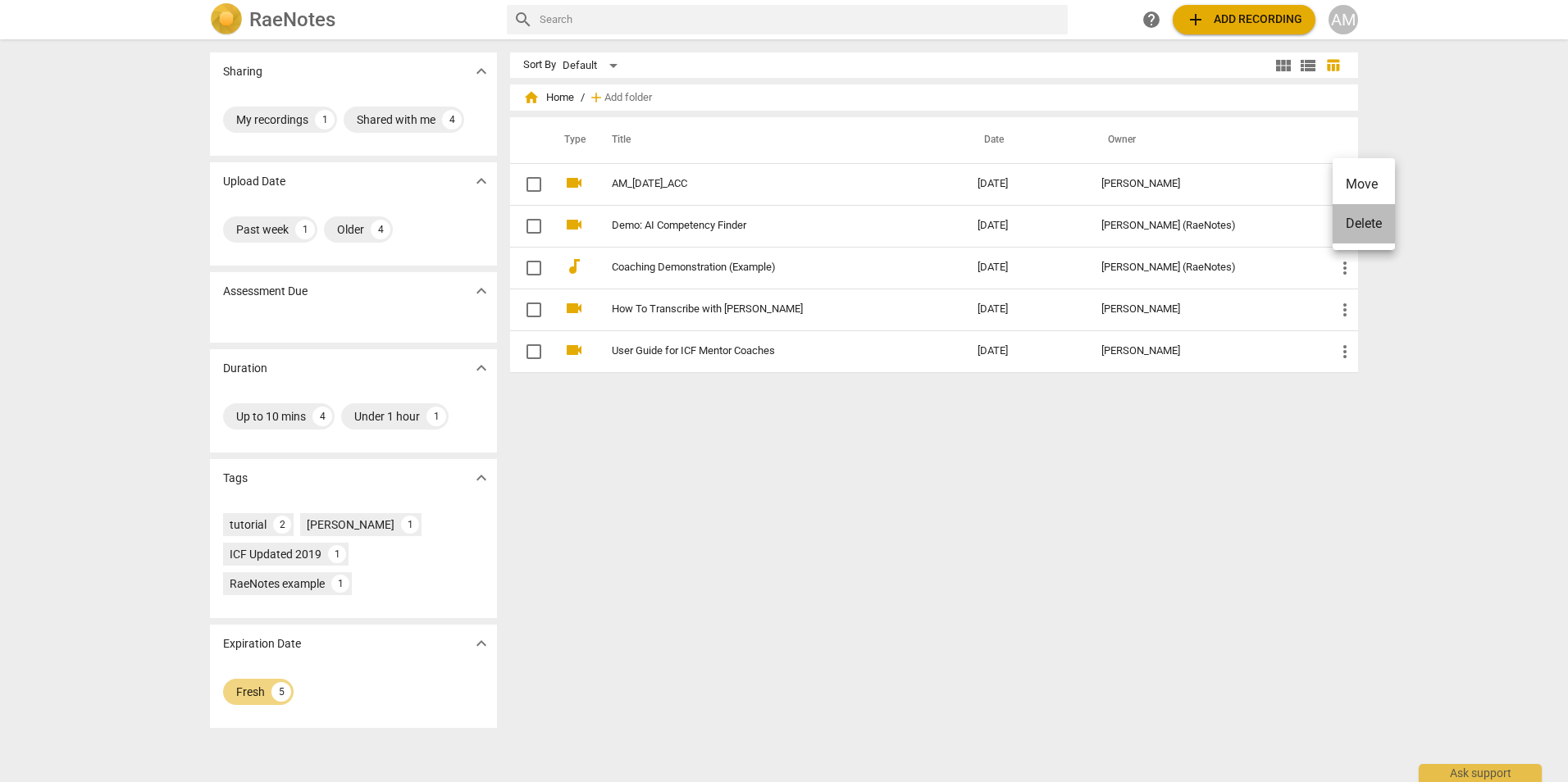
click at [1356, 224] on li "Delete" at bounding box center [1363, 224] width 62 height 39
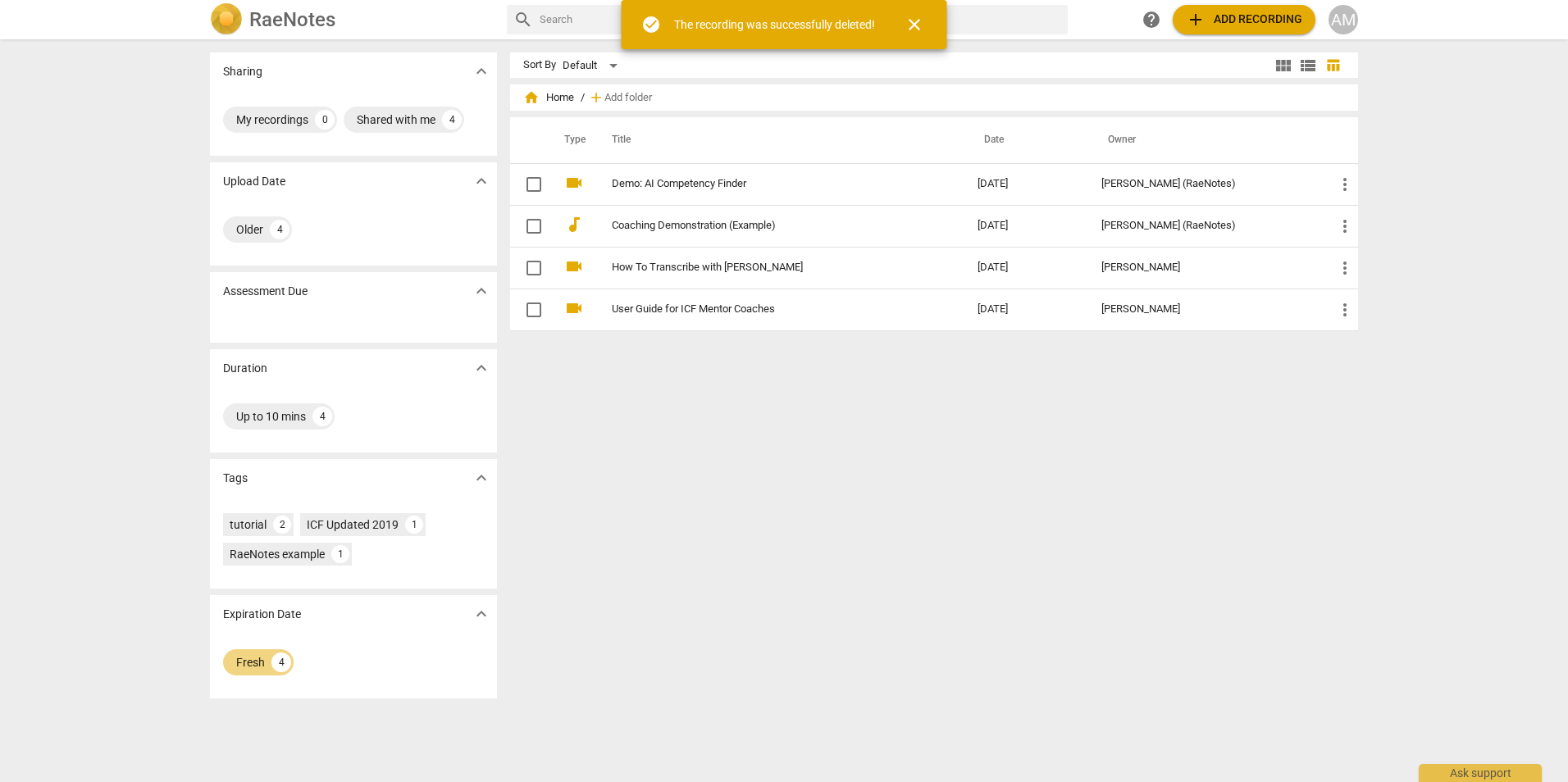
click at [765, 480] on div "Sort By Default view_module view_list table_chart home Home / add Add folder Ty…" at bounding box center [940, 411] width 861 height 717
click at [1230, 16] on span "add Add recording" at bounding box center [1243, 19] width 117 height 19
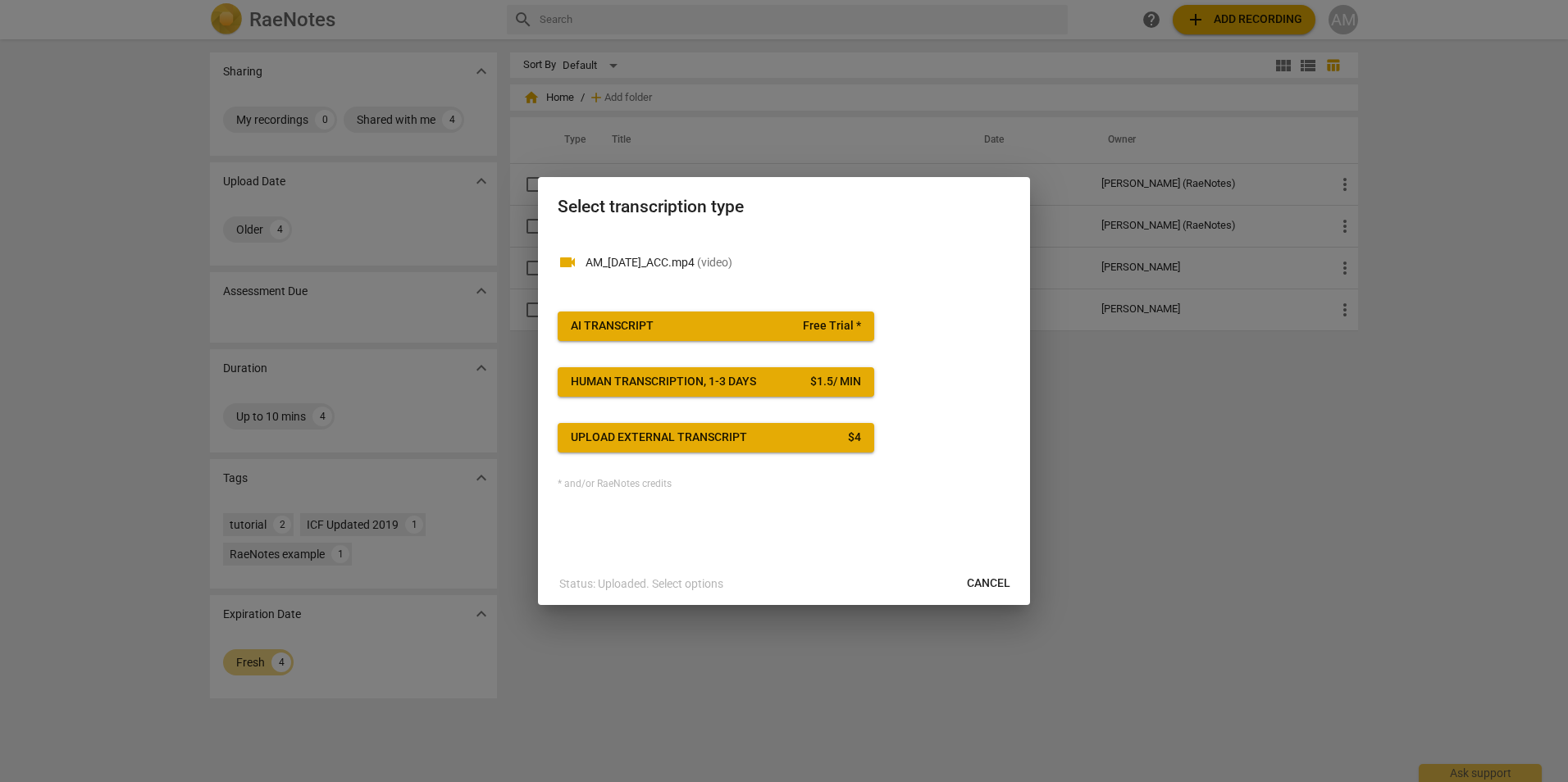
click at [631, 438] on div "Upload external transcript" at bounding box center [659, 438] width 176 height 17
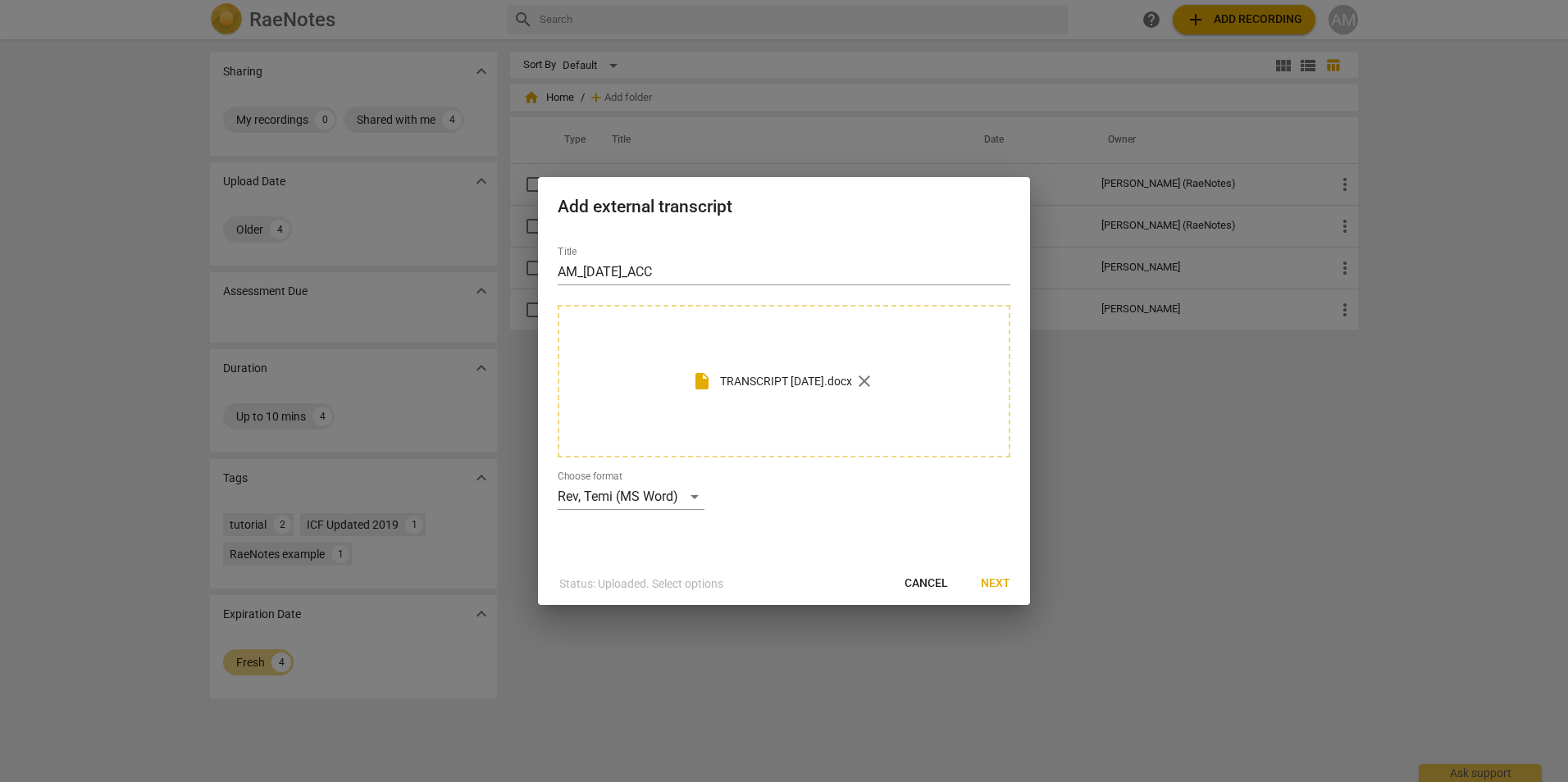
click at [839, 530] on div "Title AM_8.14.2025_ACC insert_drive_file TRANSCRIPT 8.14.2025.docx close Choose…" at bounding box center [784, 397] width 492 height 329
click at [994, 580] on span "Next" at bounding box center [995, 584] width 29 height 17
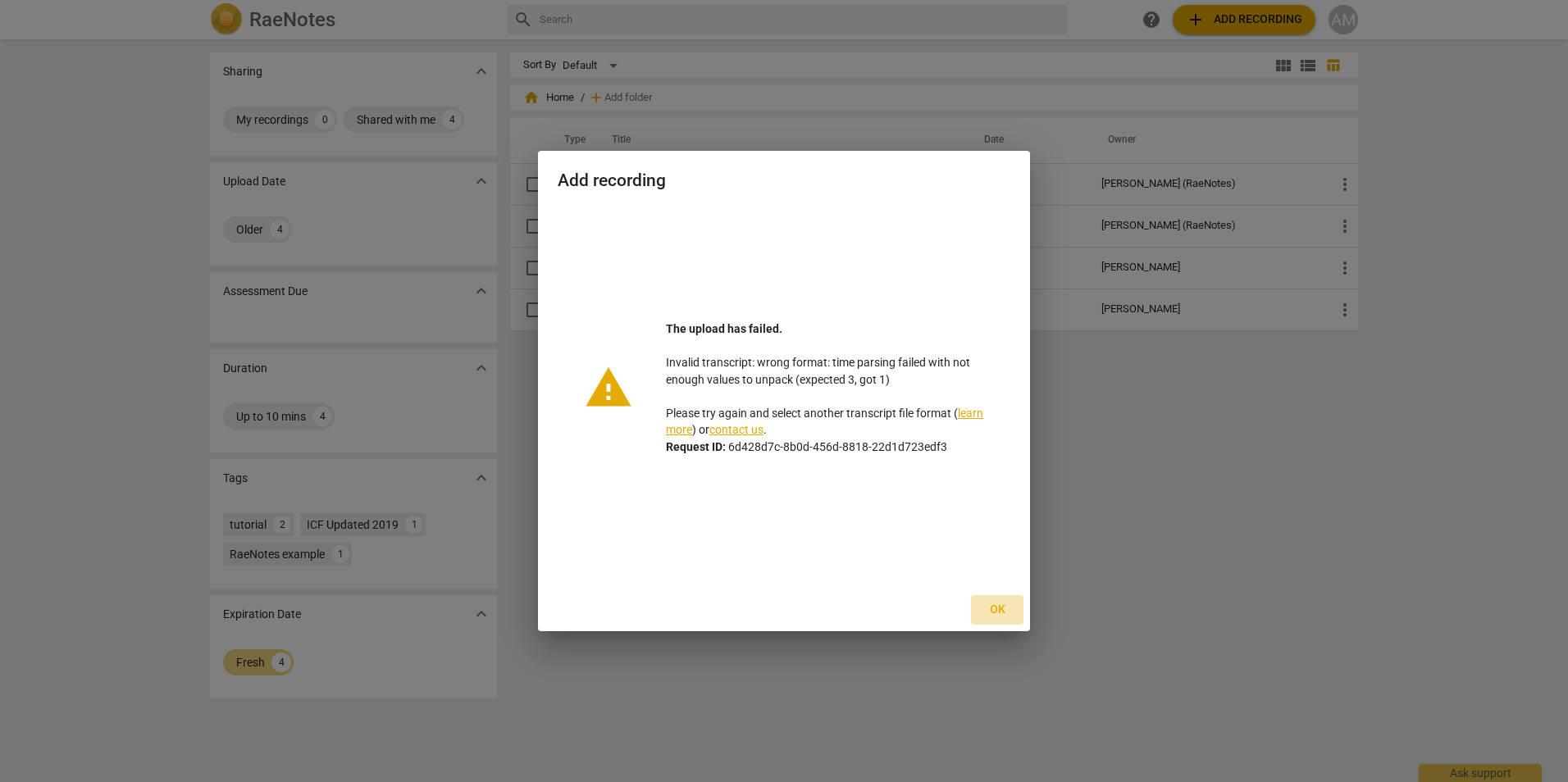
click at [994, 605] on span "Ok" at bounding box center [997, 610] width 26 height 17
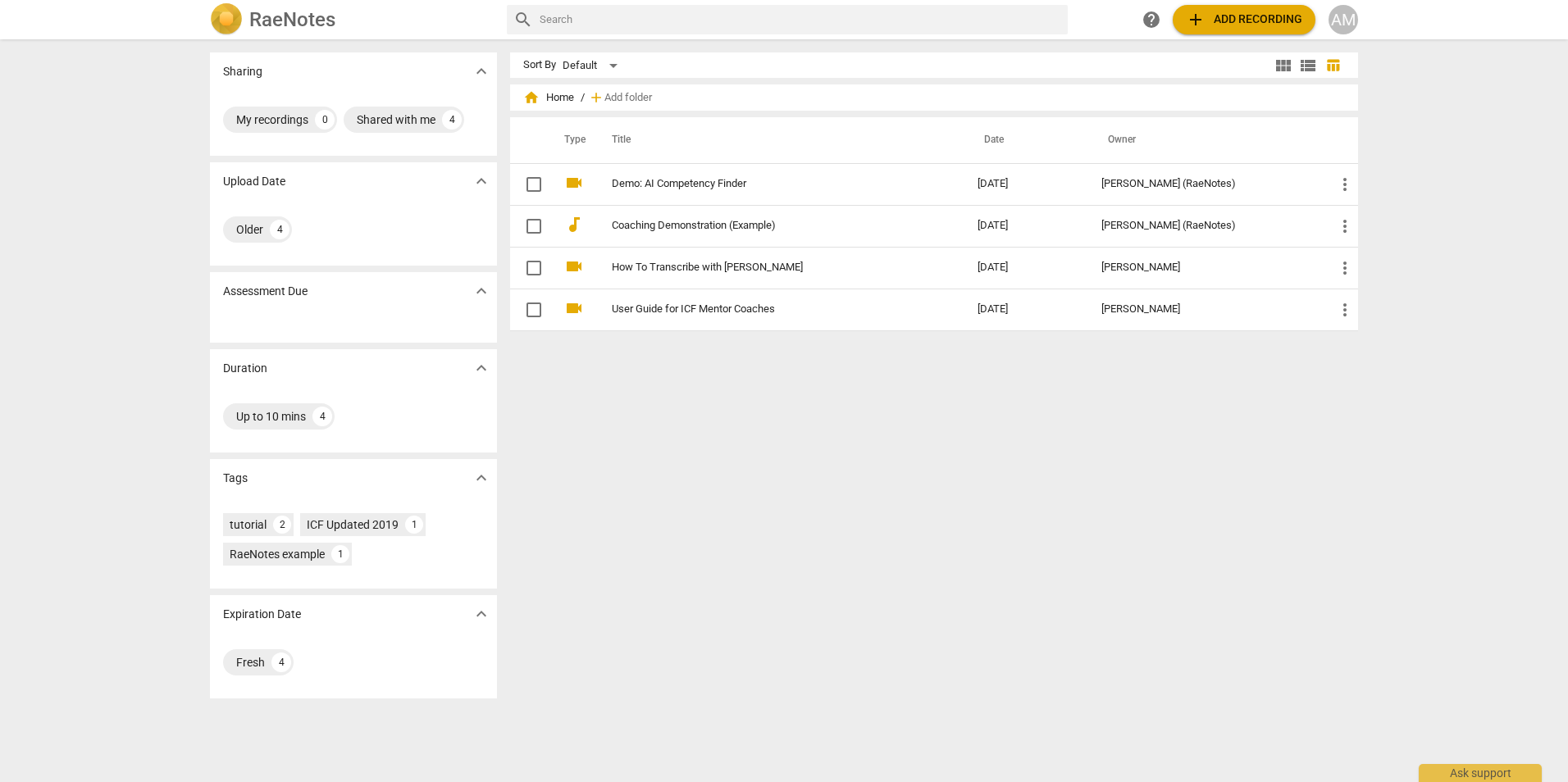
click at [1228, 18] on span "add Add recording" at bounding box center [1243, 19] width 117 height 19
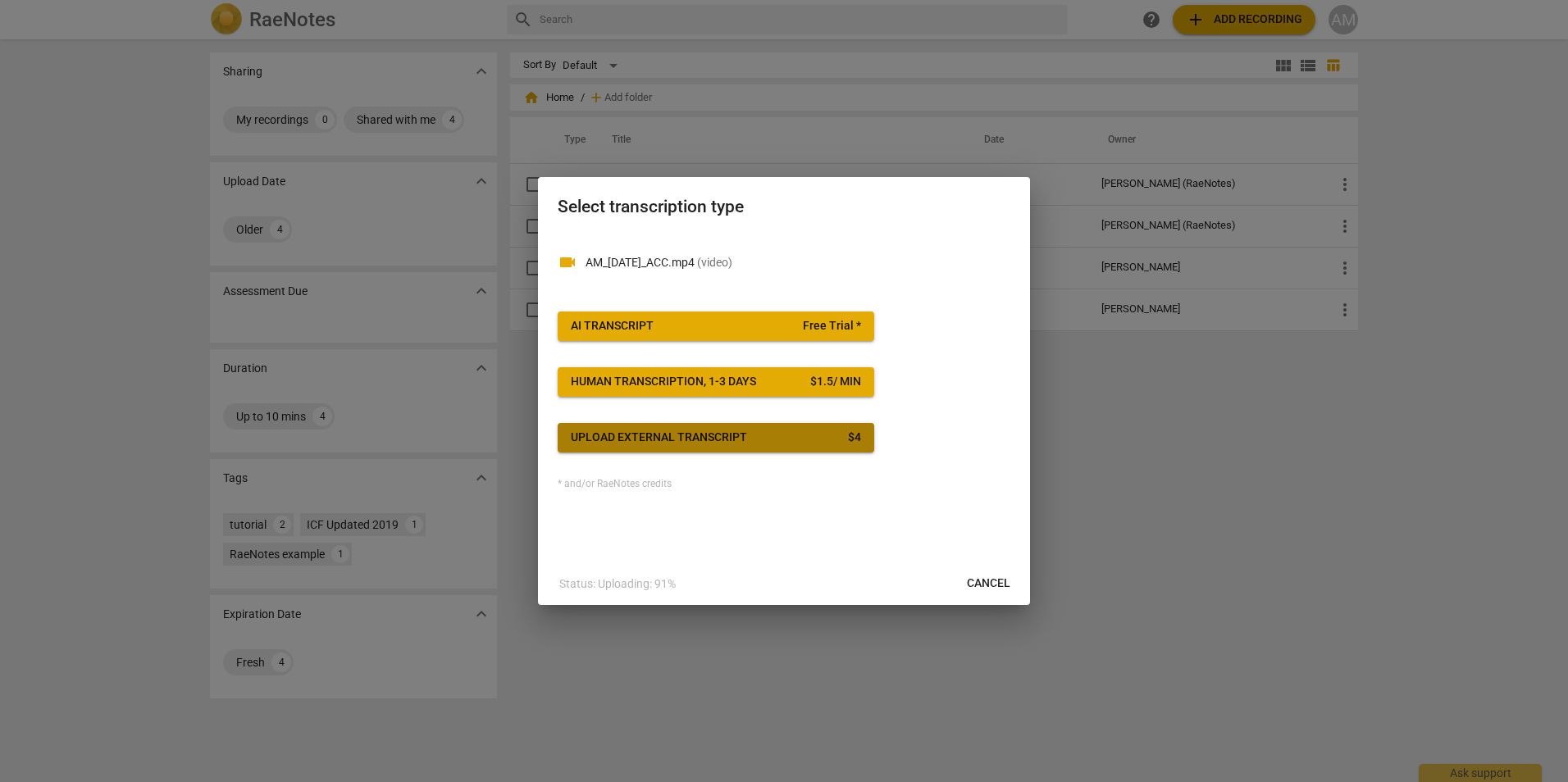
click at [719, 441] on div "Upload external transcript" at bounding box center [659, 438] width 176 height 17
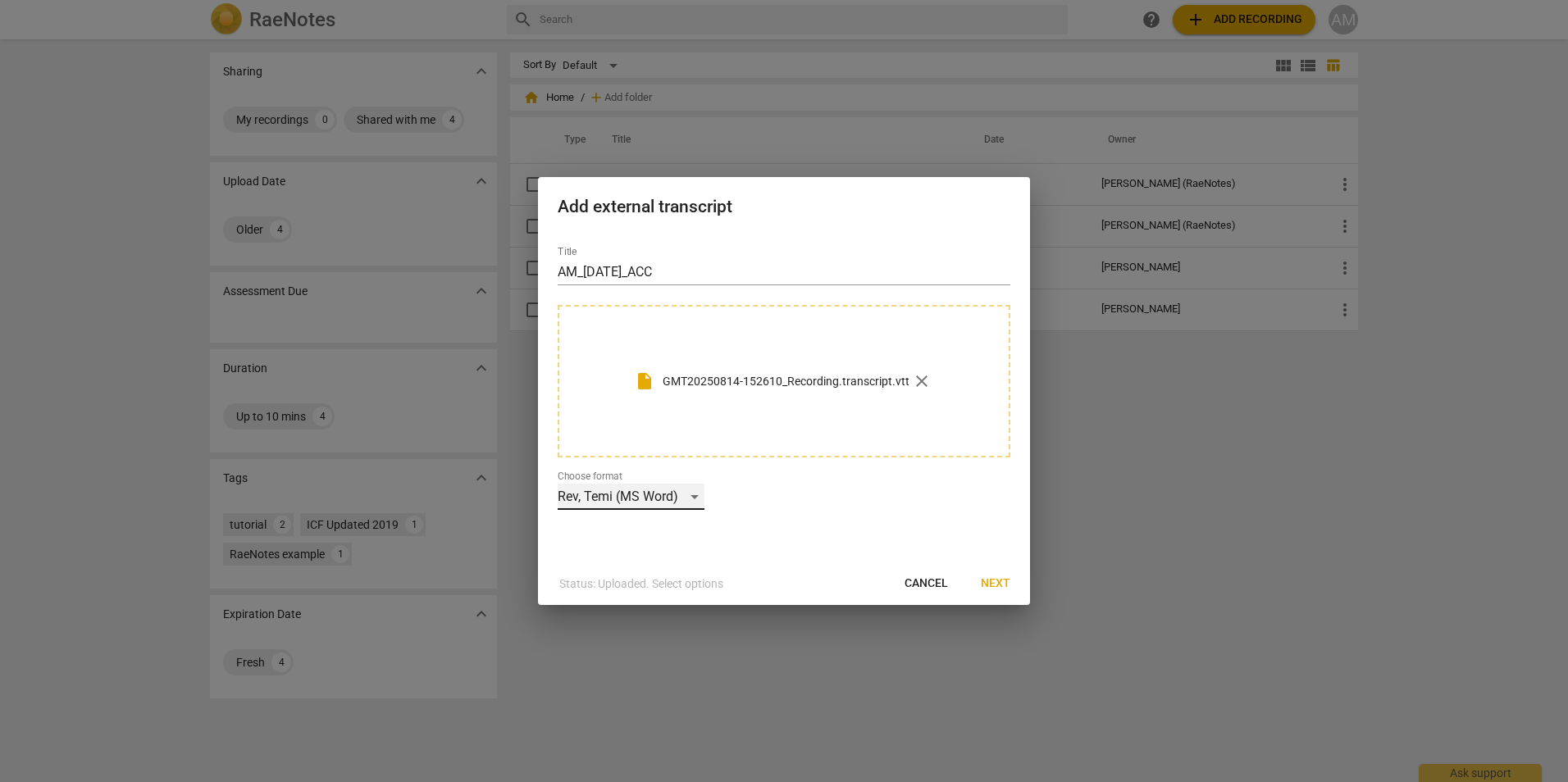
click at [693, 495] on div "Rev, Temi (MS Word)" at bounding box center [631, 496] width 147 height 26
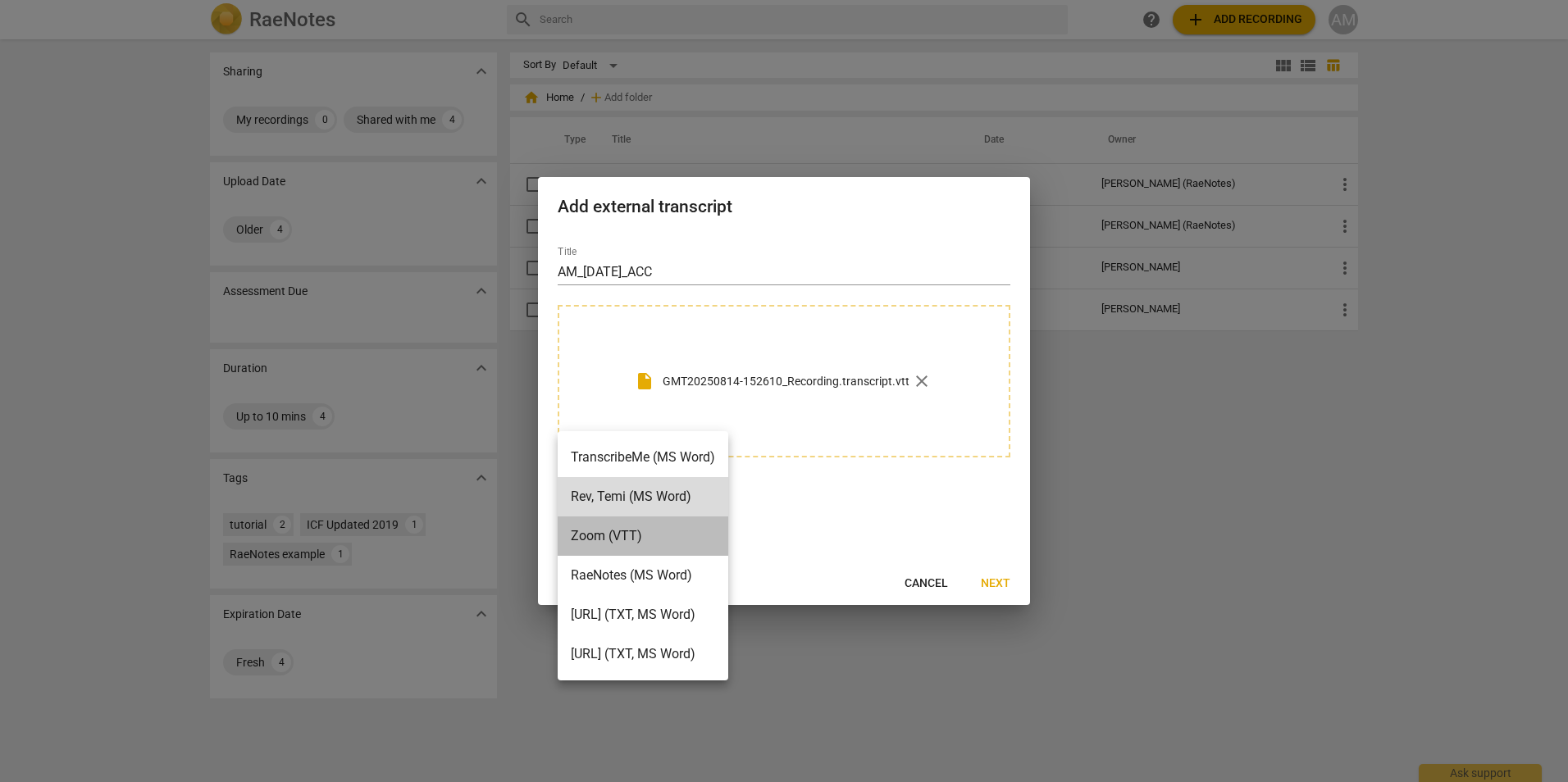
click at [598, 538] on li "Zoom (VTT)" at bounding box center [642, 536] width 170 height 39
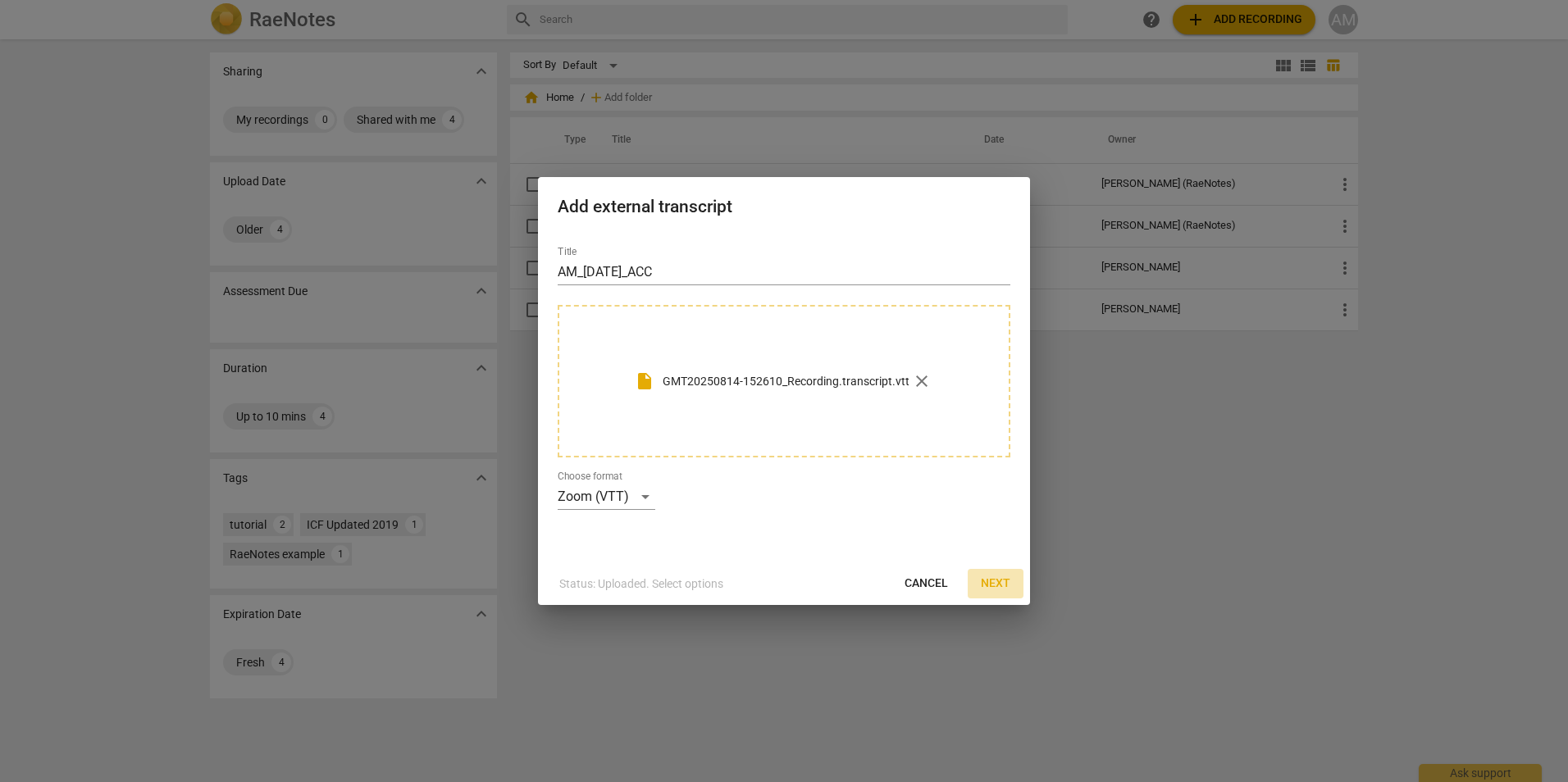
click at [992, 579] on span "Next" at bounding box center [995, 584] width 29 height 17
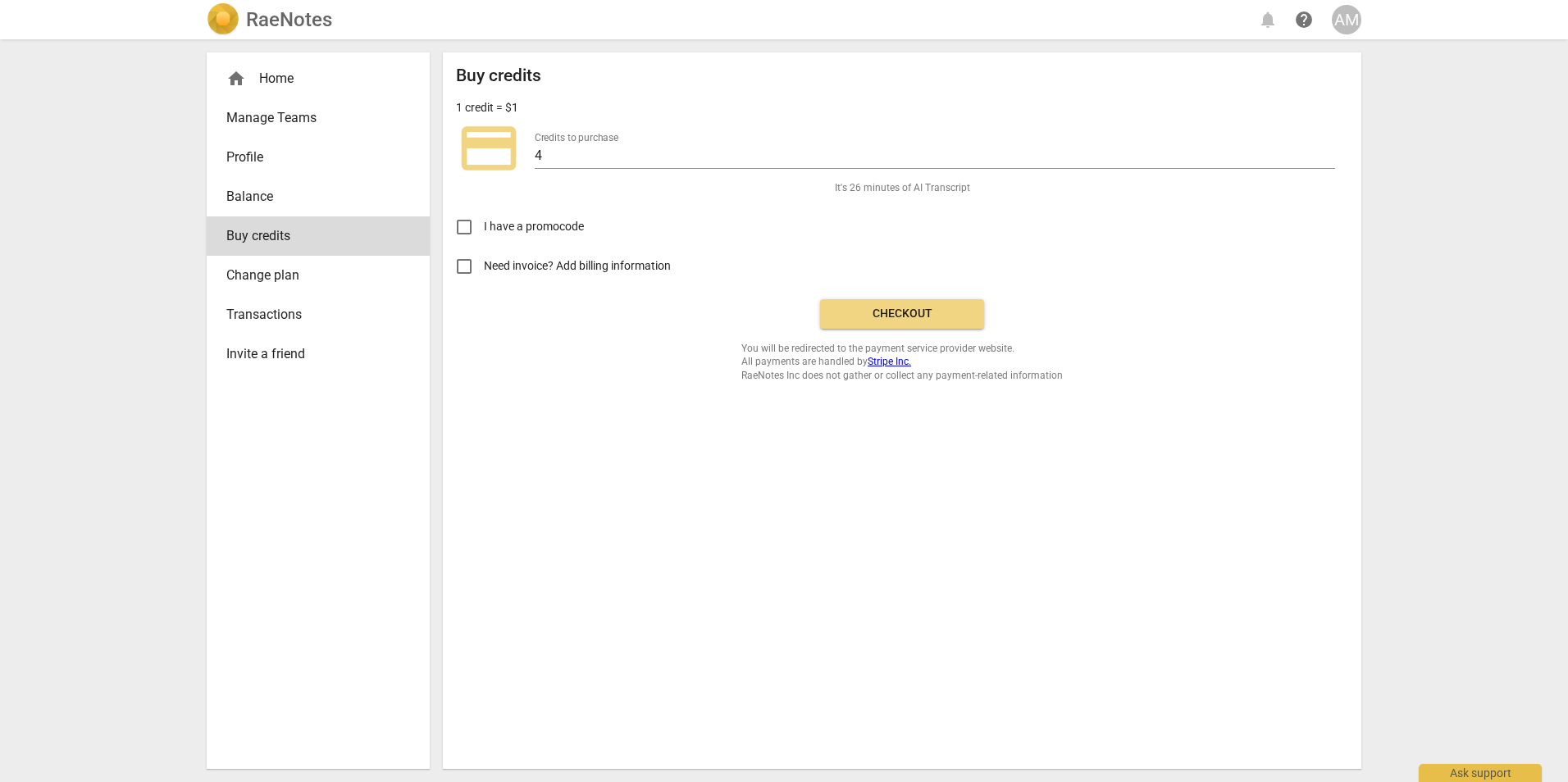
click at [881, 312] on span "Checkout" at bounding box center [902, 314] width 138 height 17
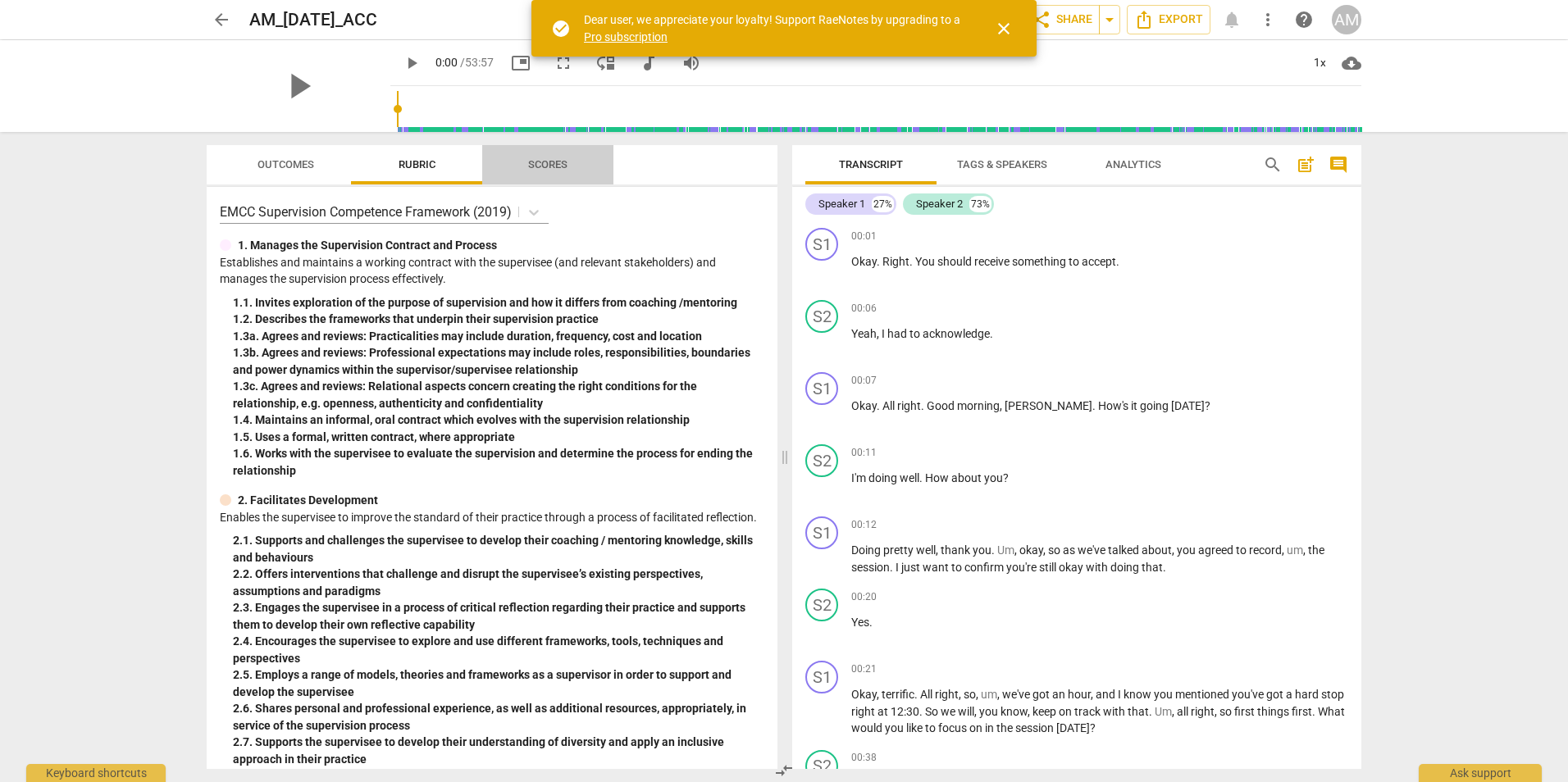
click at [553, 163] on span "Scores" at bounding box center [548, 164] width 39 height 13
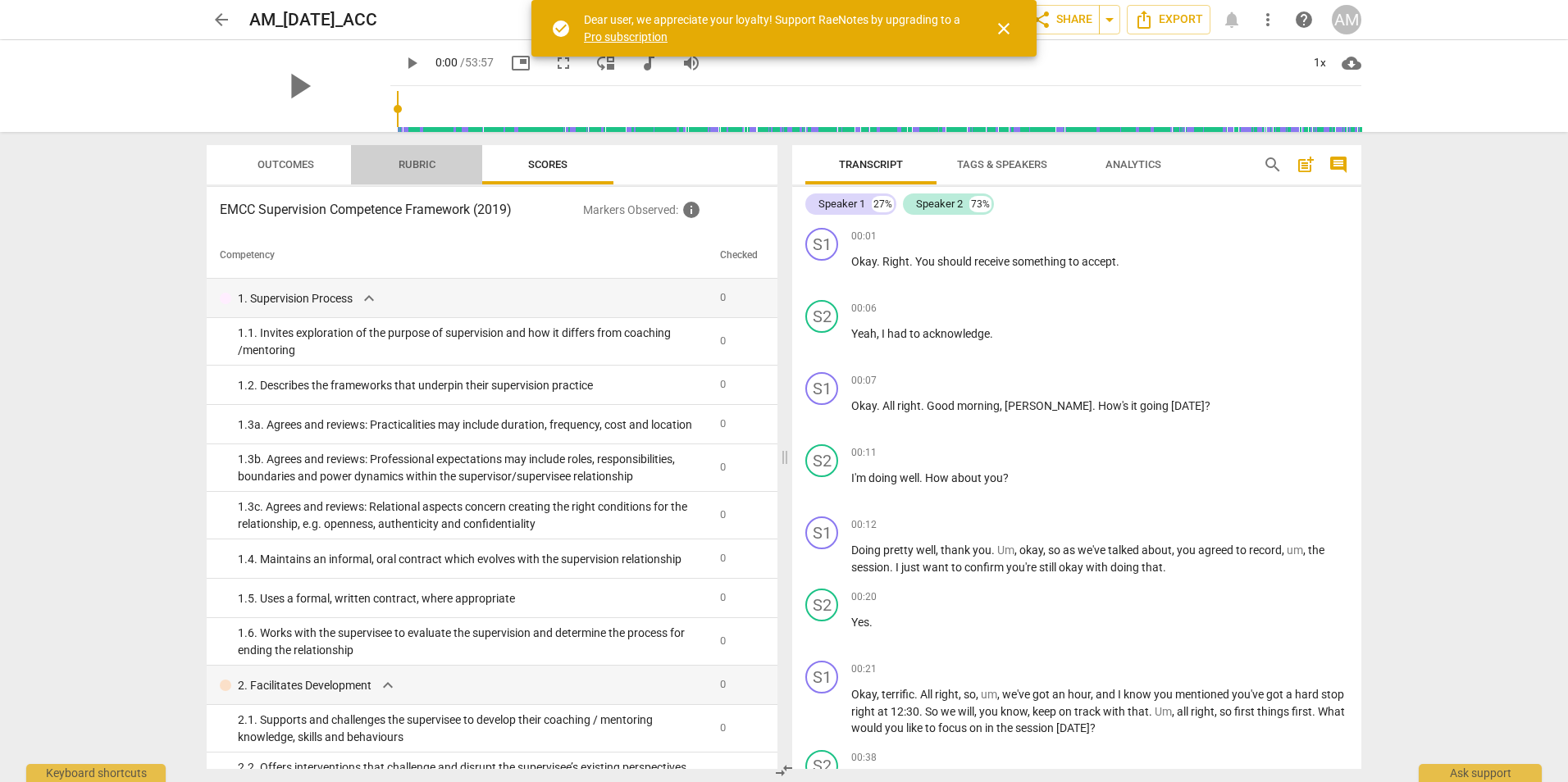
click at [414, 162] on span "Rubric" at bounding box center [417, 164] width 37 height 13
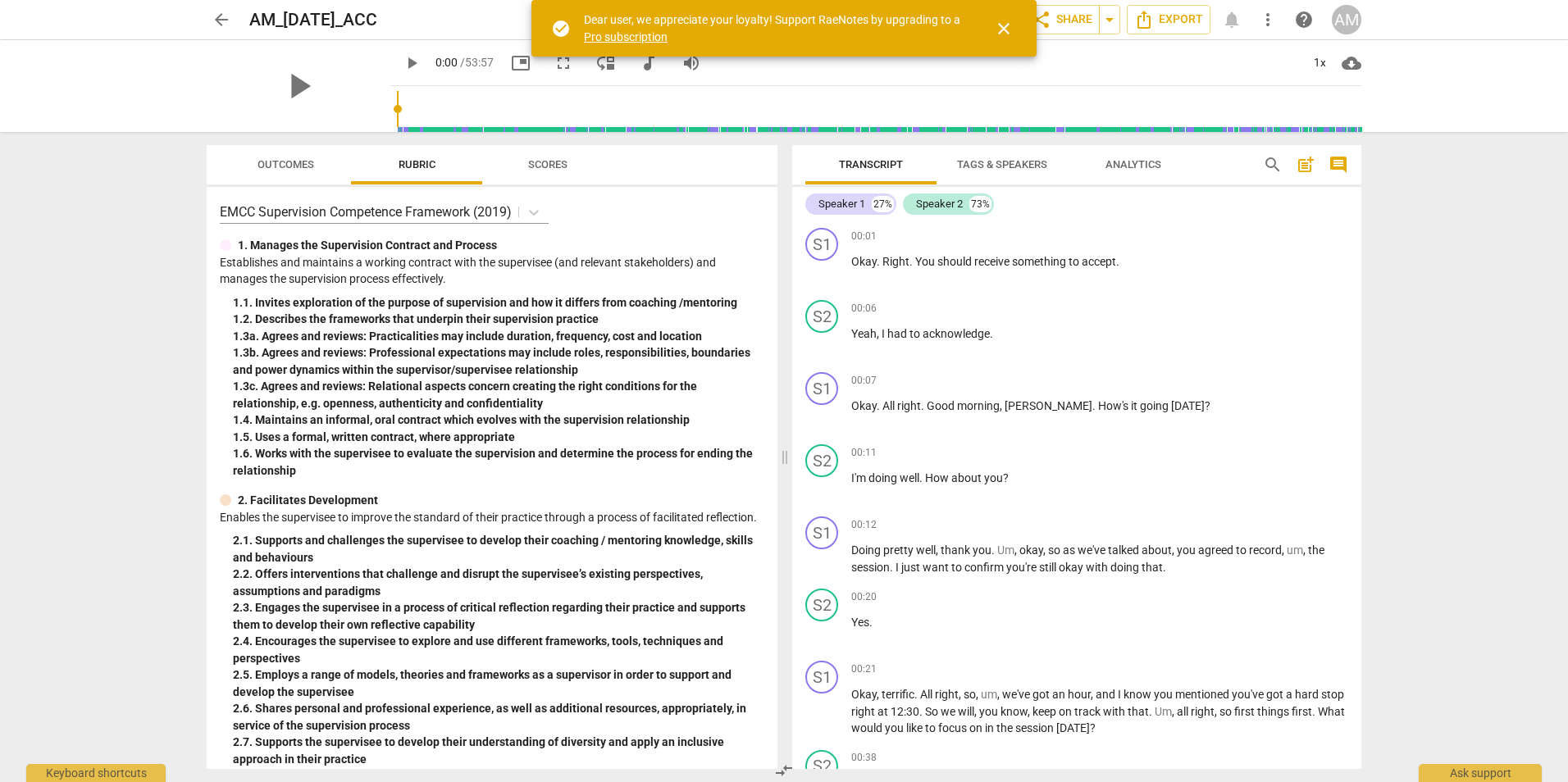
click at [982, 160] on span "Tags & Speakers" at bounding box center [1002, 164] width 91 height 13
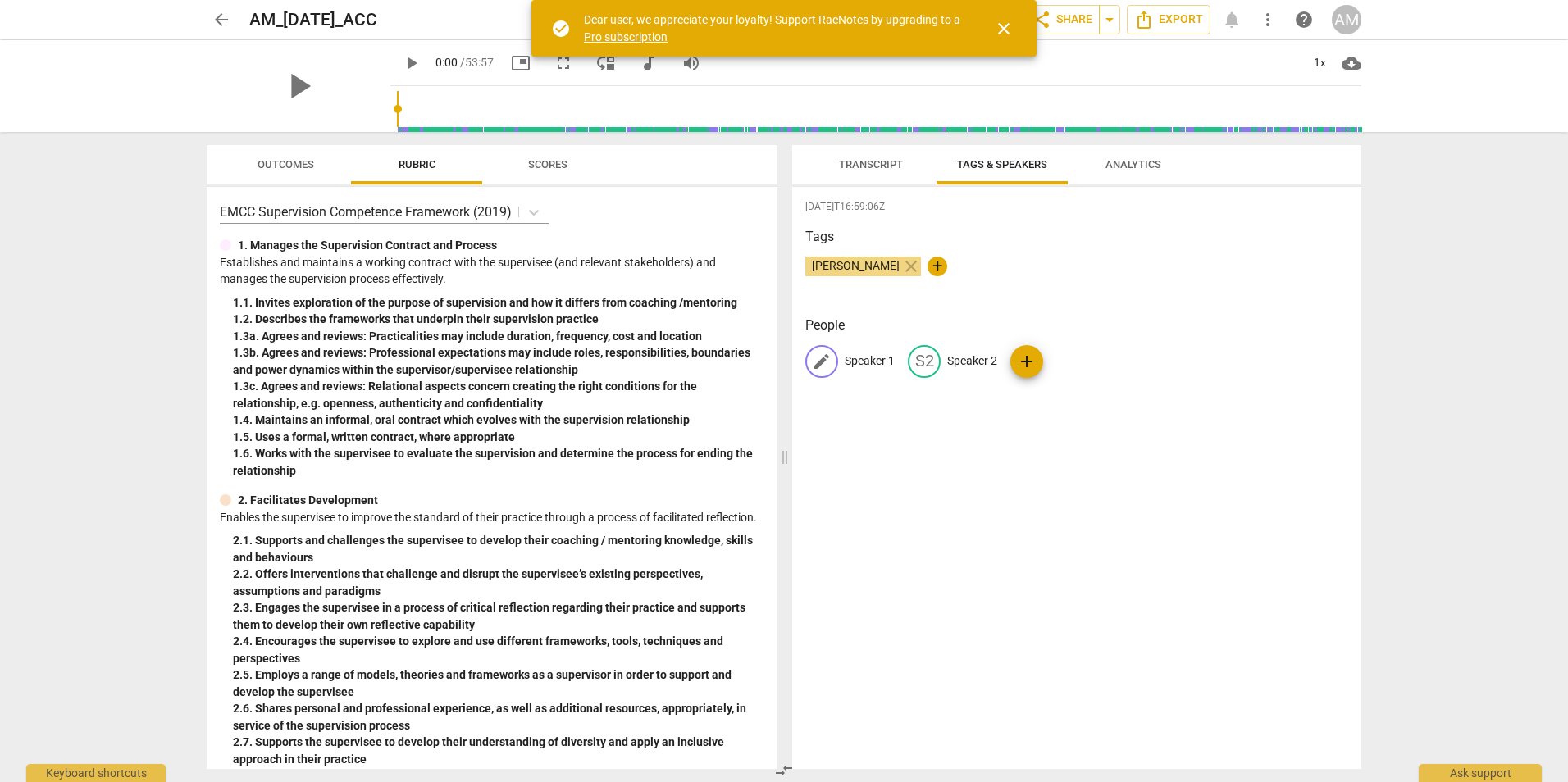
click at [823, 360] on span "edit" at bounding box center [821, 361] width 19 height 19
type input "CL"
click at [1063, 418] on div "2025-09-30T16:59:06Z Tags Ana Merdita close + People edit CL delete S2 Speaker …" at bounding box center [1077, 478] width 569 height 582
click at [888, 363] on span "edit" at bounding box center [888, 361] width 19 height 19
type input "c"
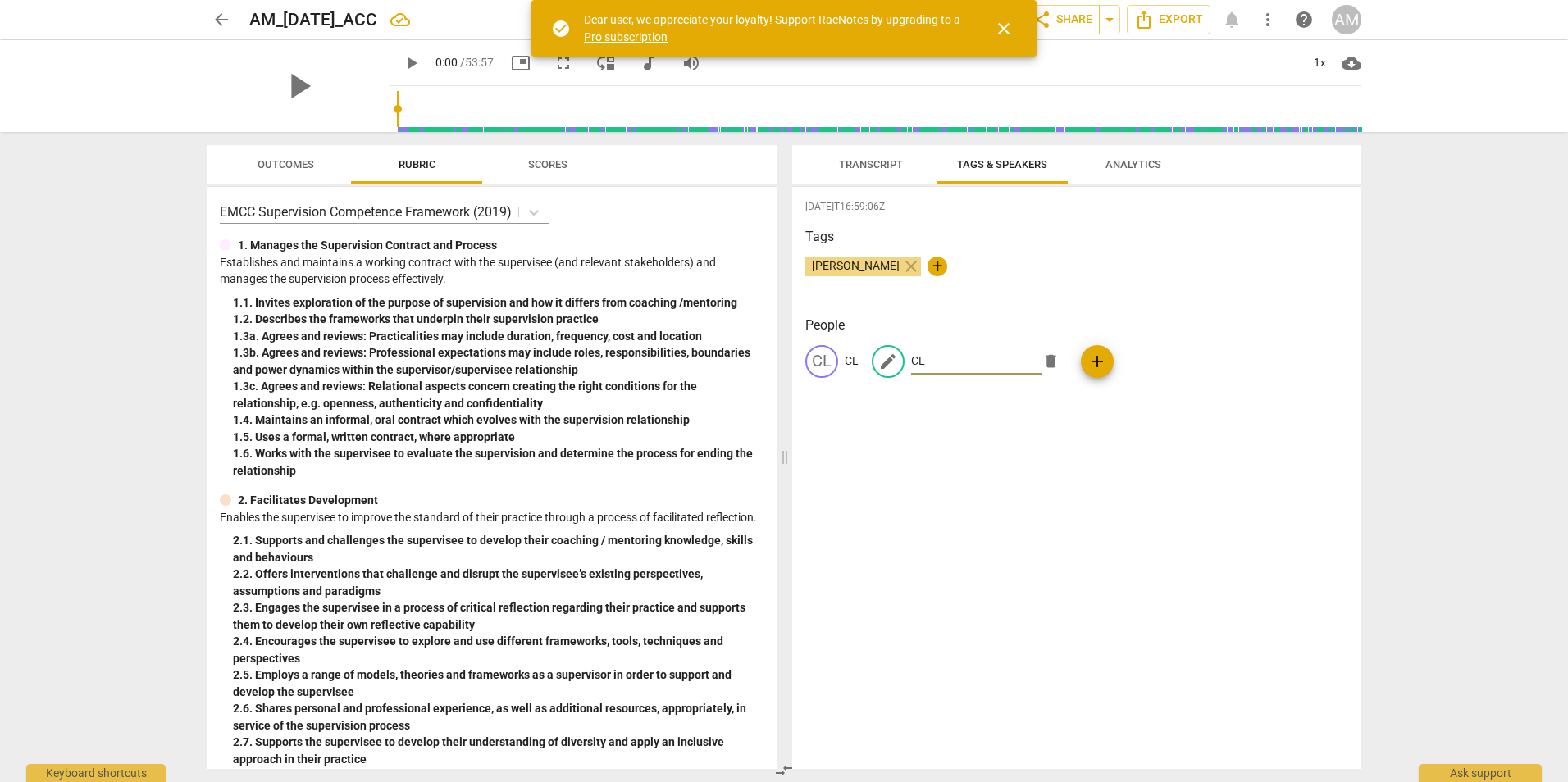
type input "CL"
click at [872, 424] on div "2025-09-30T16:59:06Z Tags Ana Merdita close + People CL CL edit CL delete add" at bounding box center [1077, 478] width 569 height 582
click at [846, 359] on p "CL" at bounding box center [851, 361] width 14 height 18
type input "CO"
click at [888, 423] on div "2025-09-30T16:59:06Z Tags Ana Merdita close + People edit CO delete CL CL add" at bounding box center [1077, 478] width 569 height 582
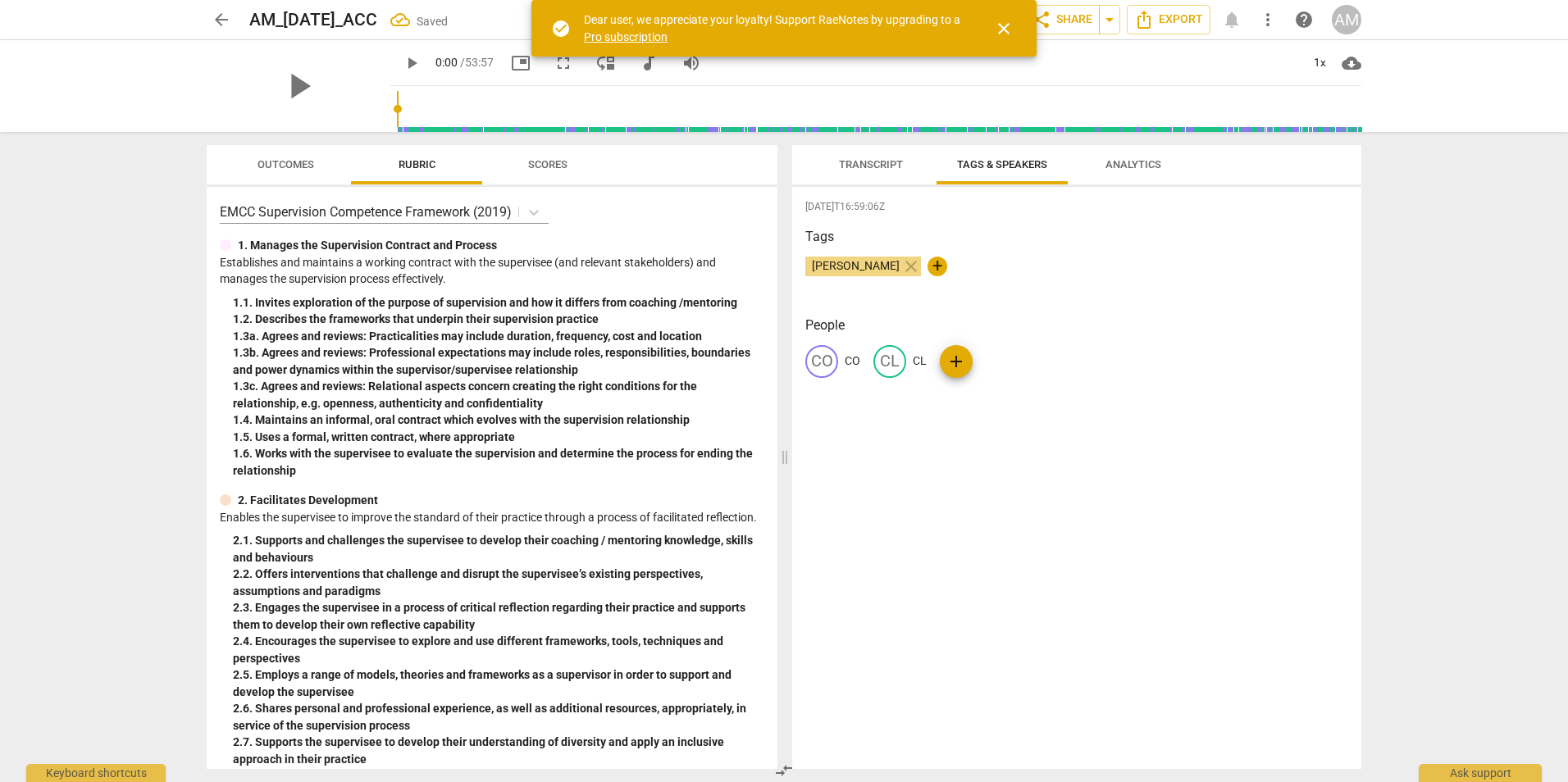
click at [866, 165] on span "Transcript" at bounding box center [871, 164] width 64 height 13
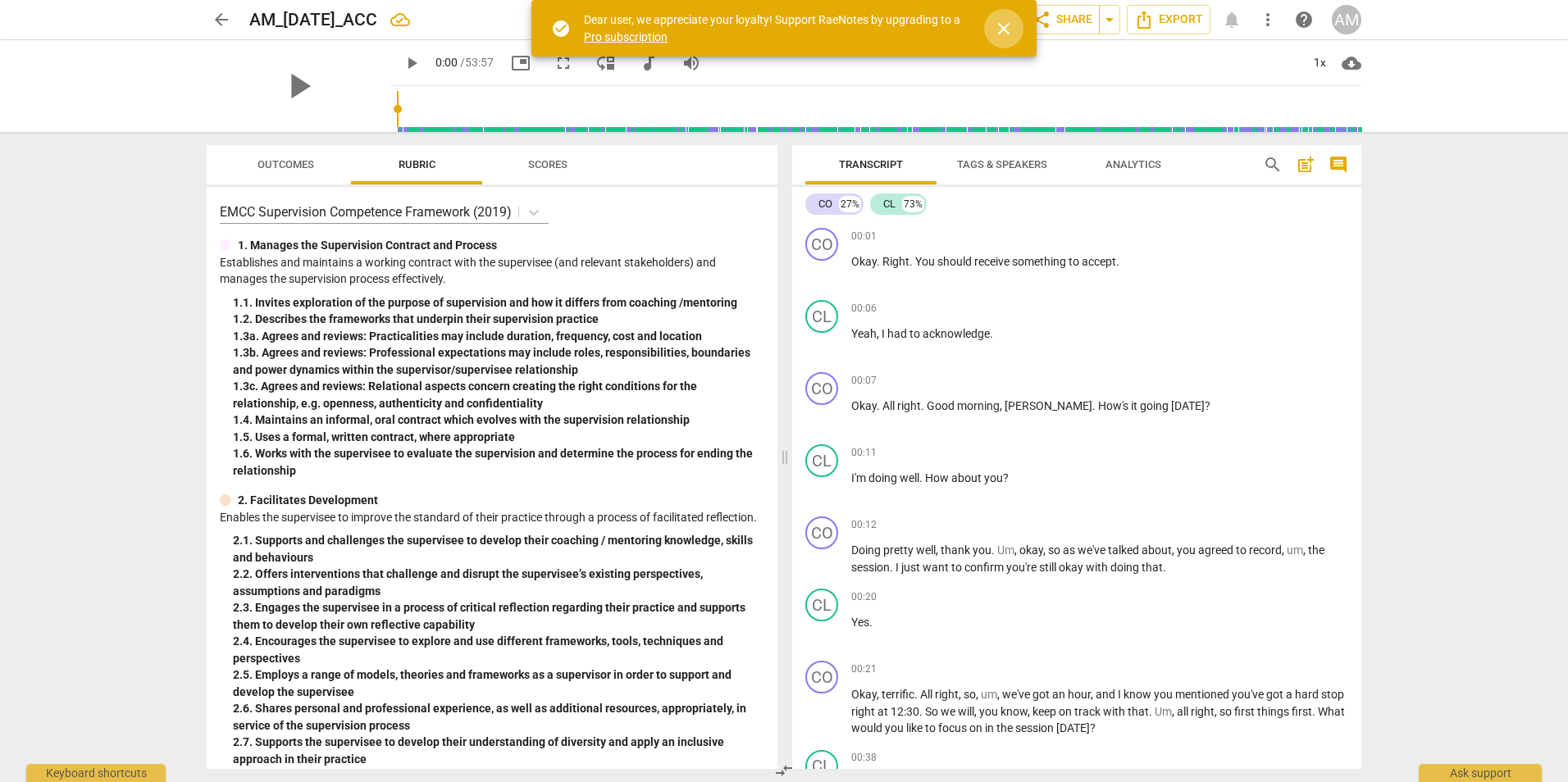
click at [1003, 30] on span "close" at bounding box center [1003, 28] width 19 height 19
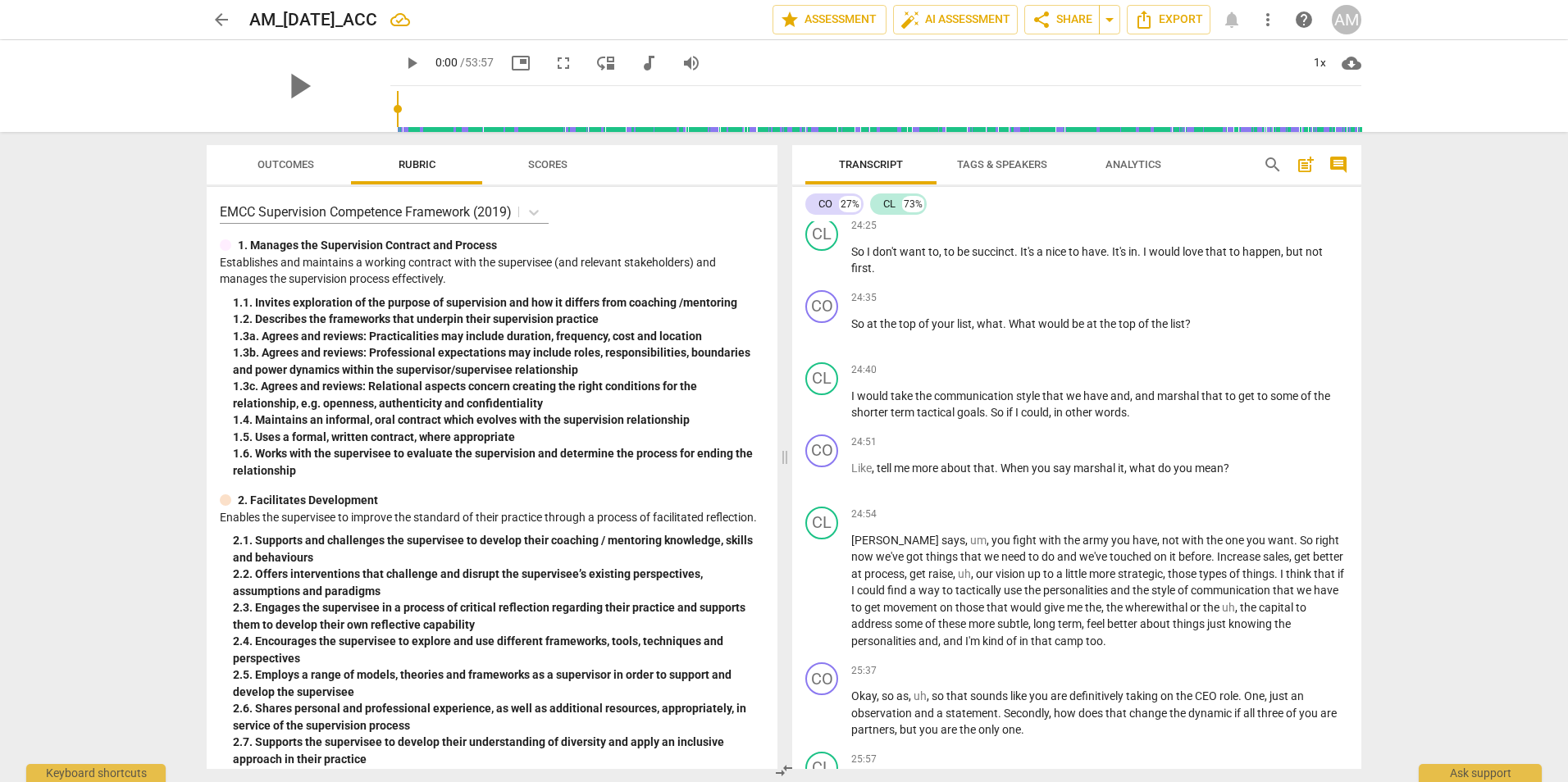
scroll to position [9018, 0]
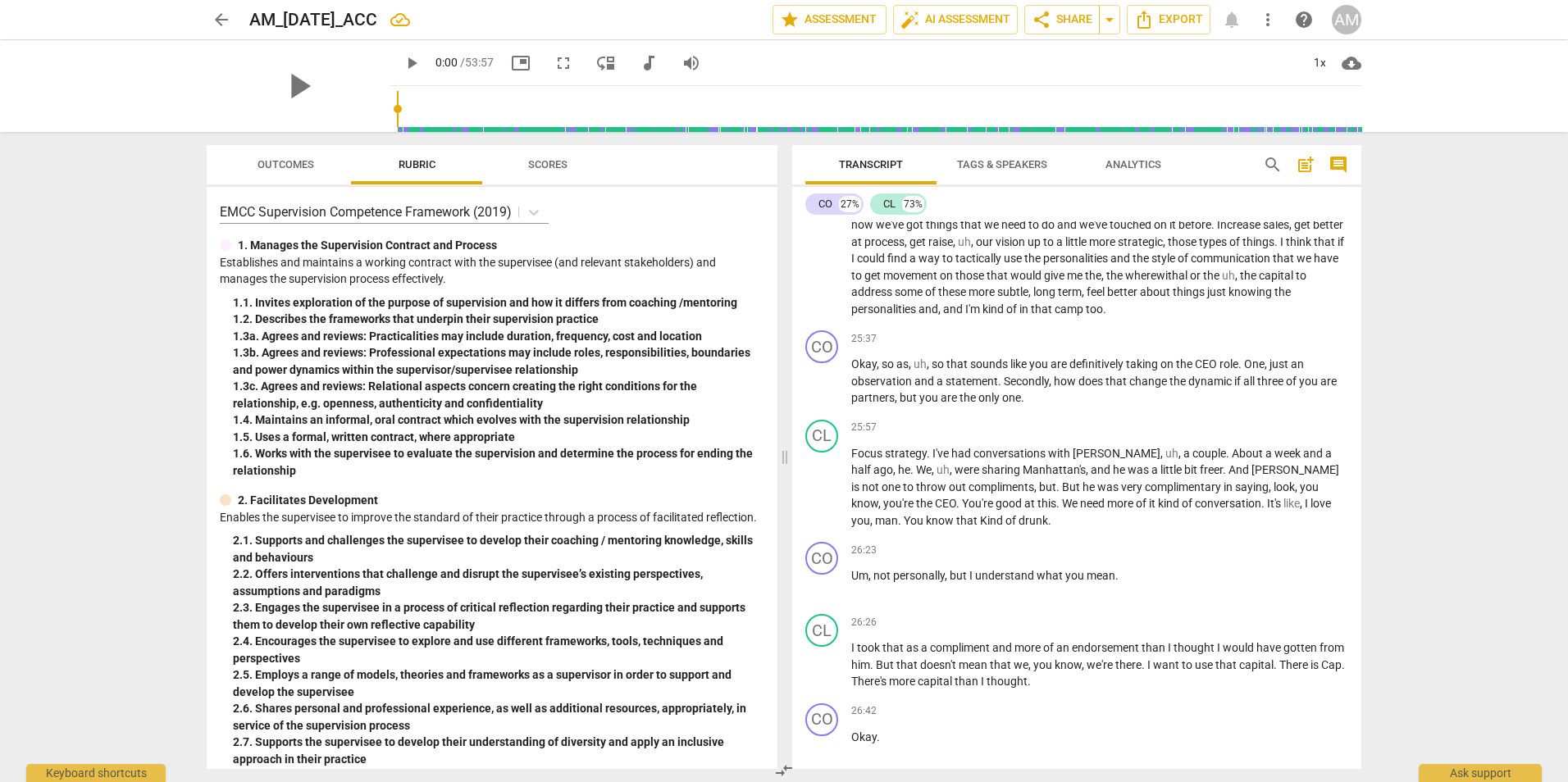
click at [1128, 163] on span "Analytics" at bounding box center [1133, 164] width 56 height 13
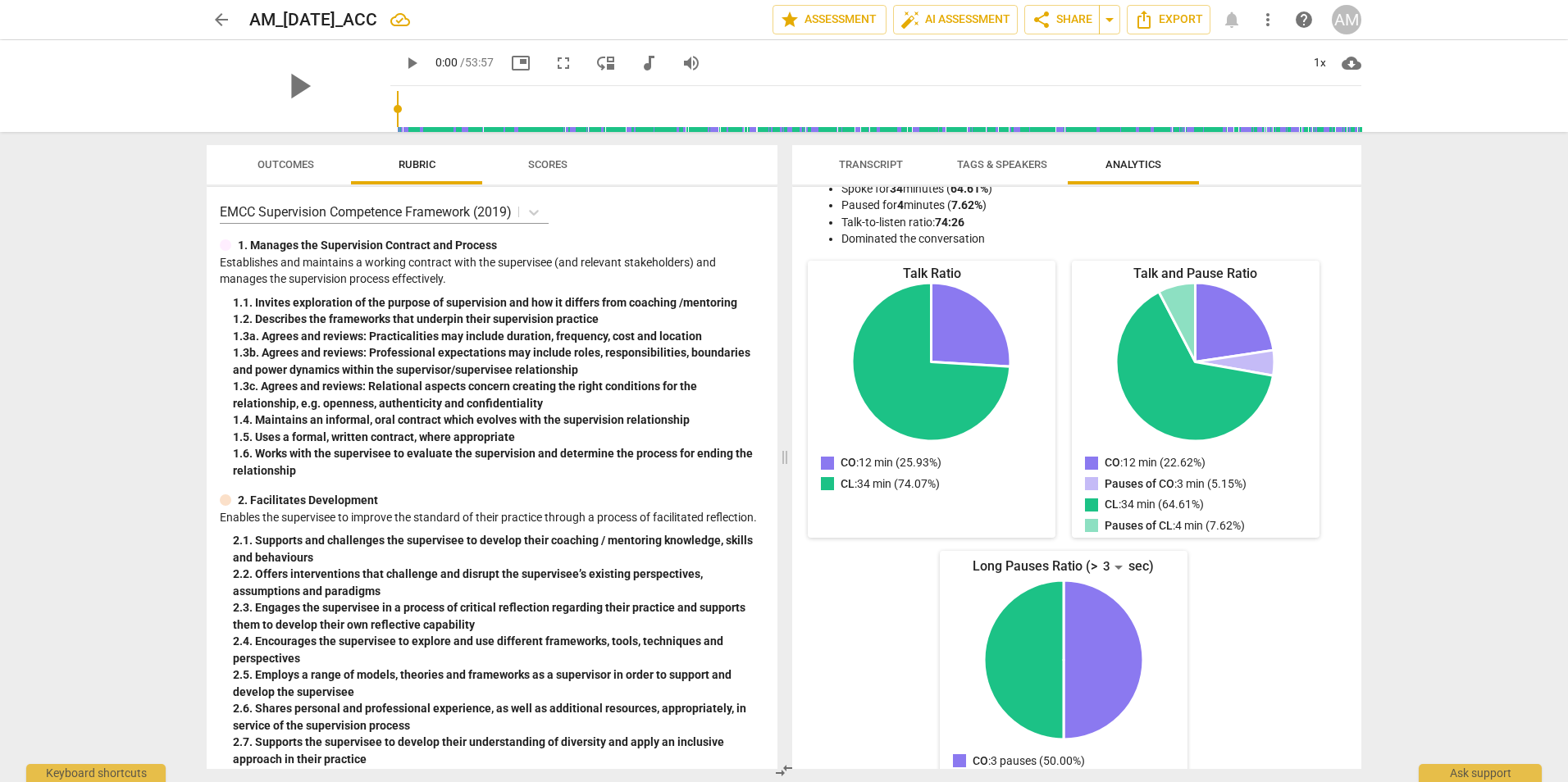
scroll to position [0, 0]
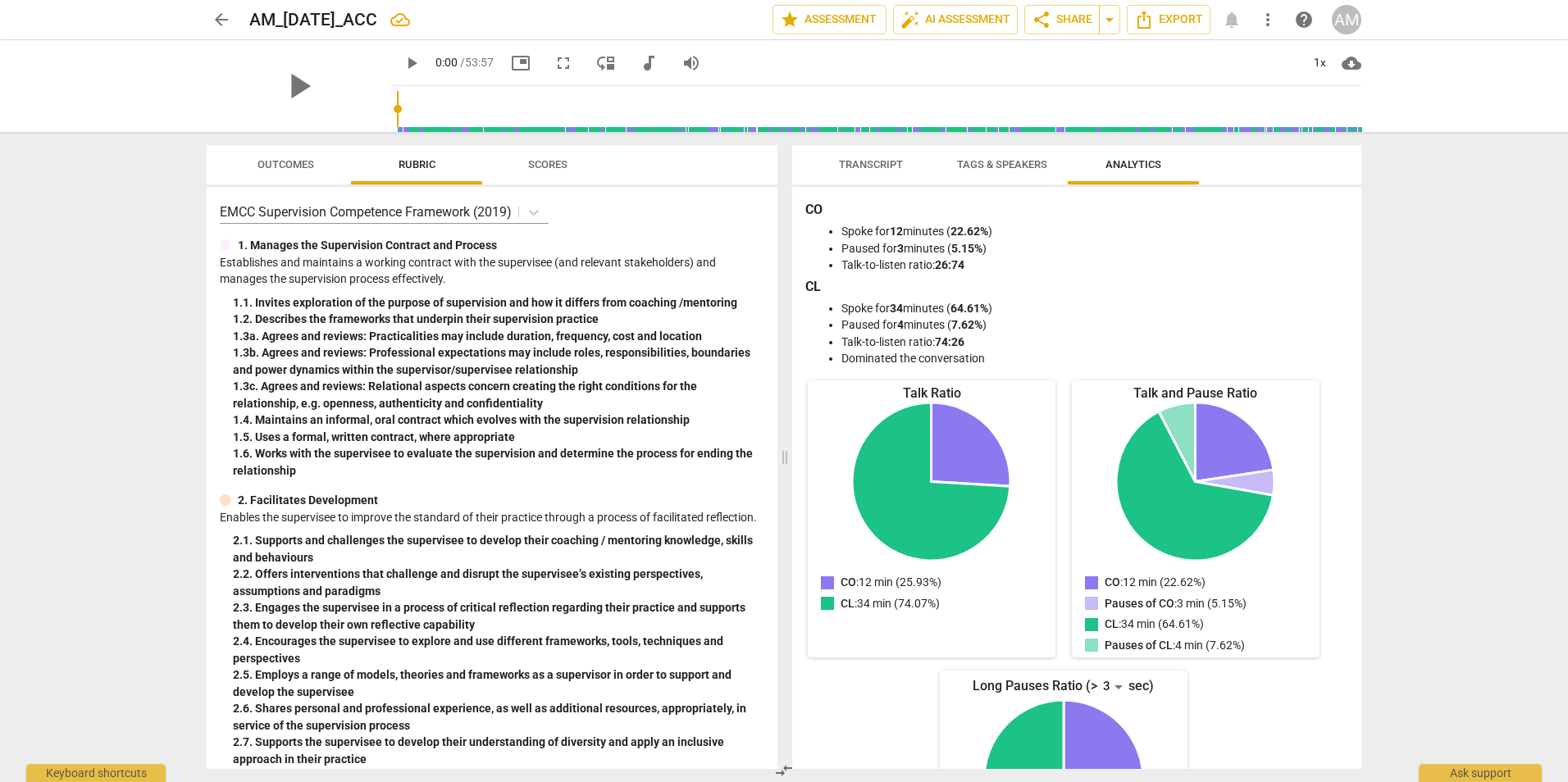
click at [996, 164] on span "Tags & Speakers" at bounding box center [1002, 164] width 91 height 13
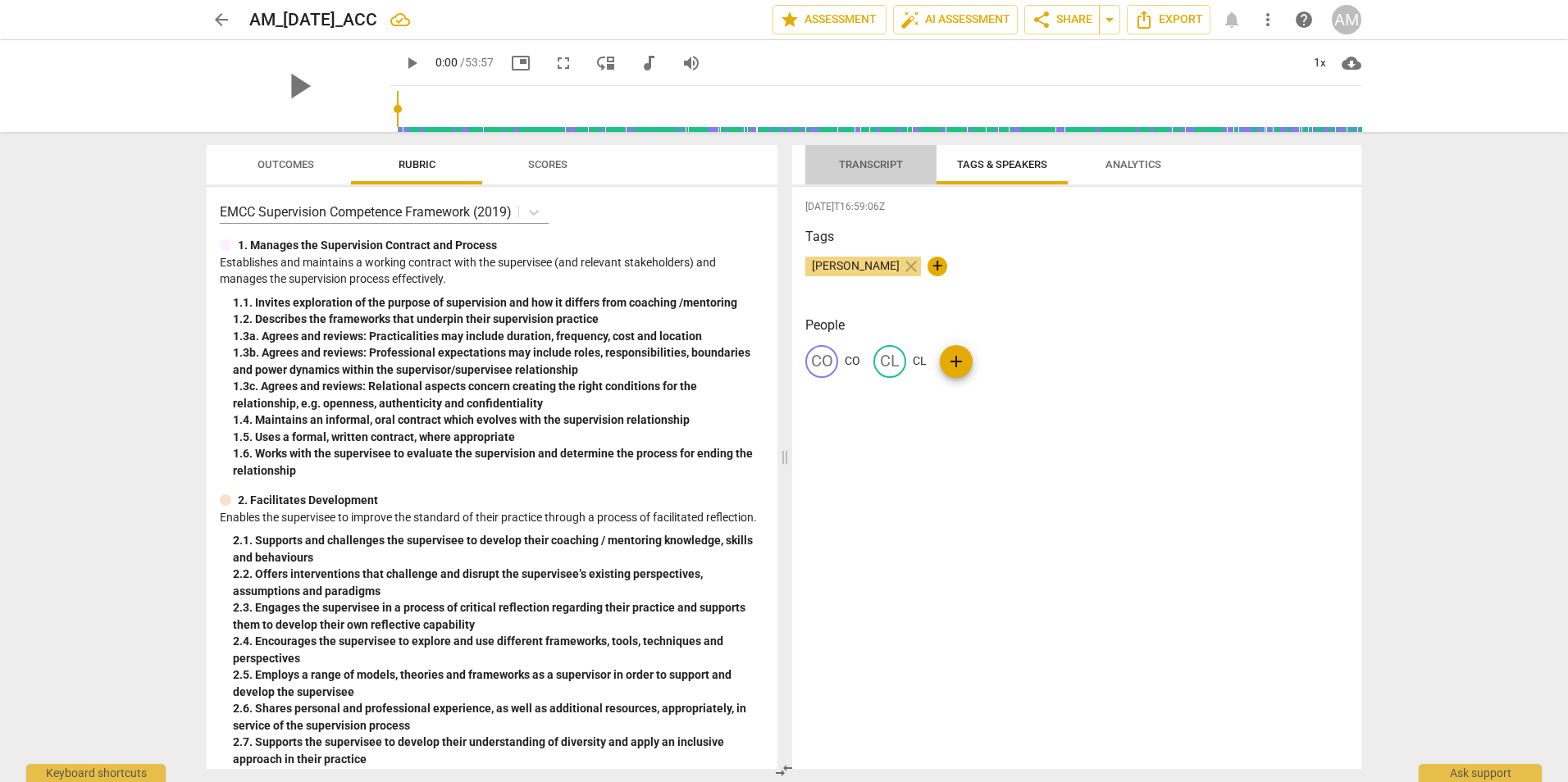
click at [859, 166] on span "Transcript" at bounding box center [871, 164] width 64 height 13
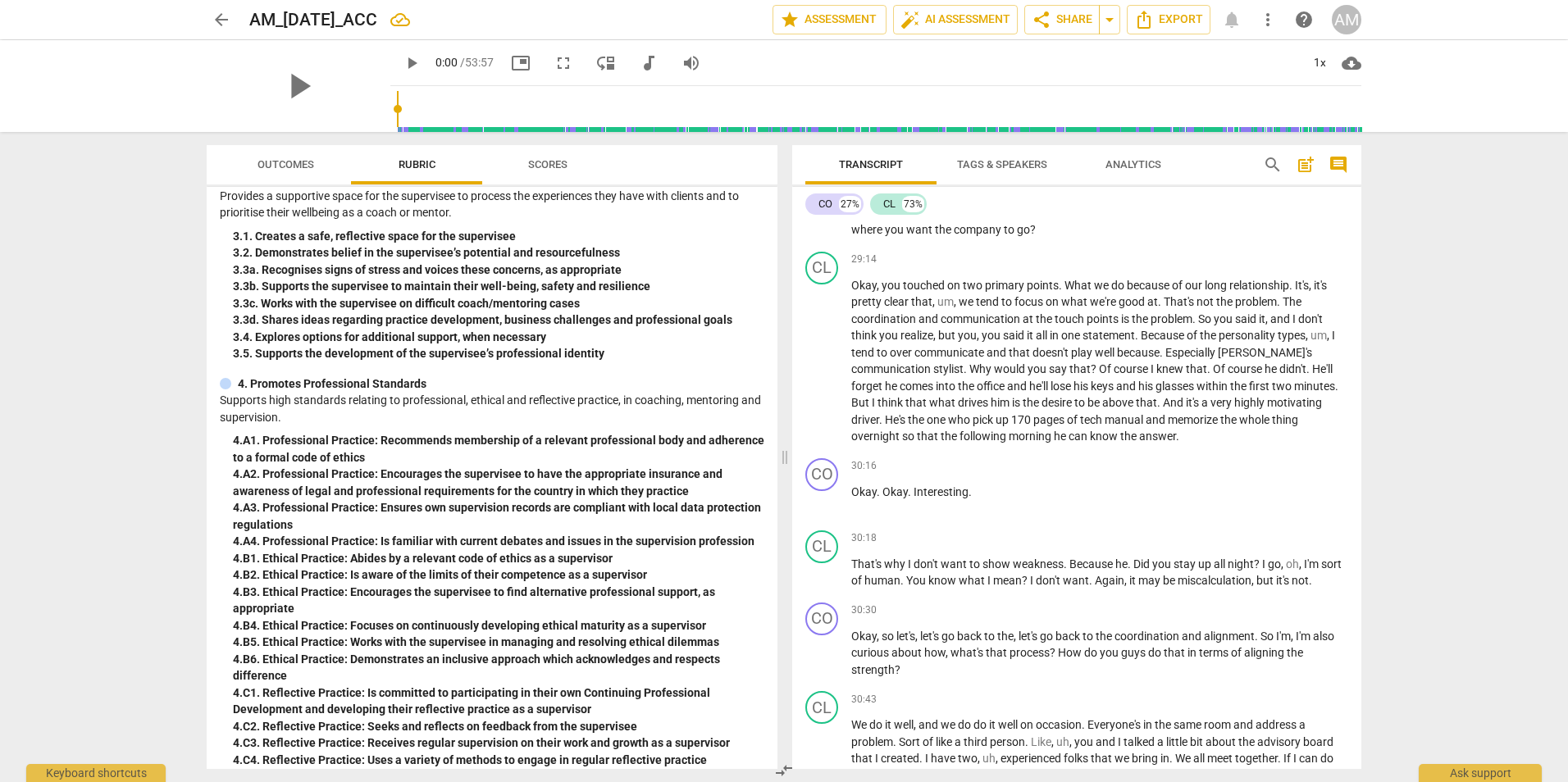
scroll to position [655, 0]
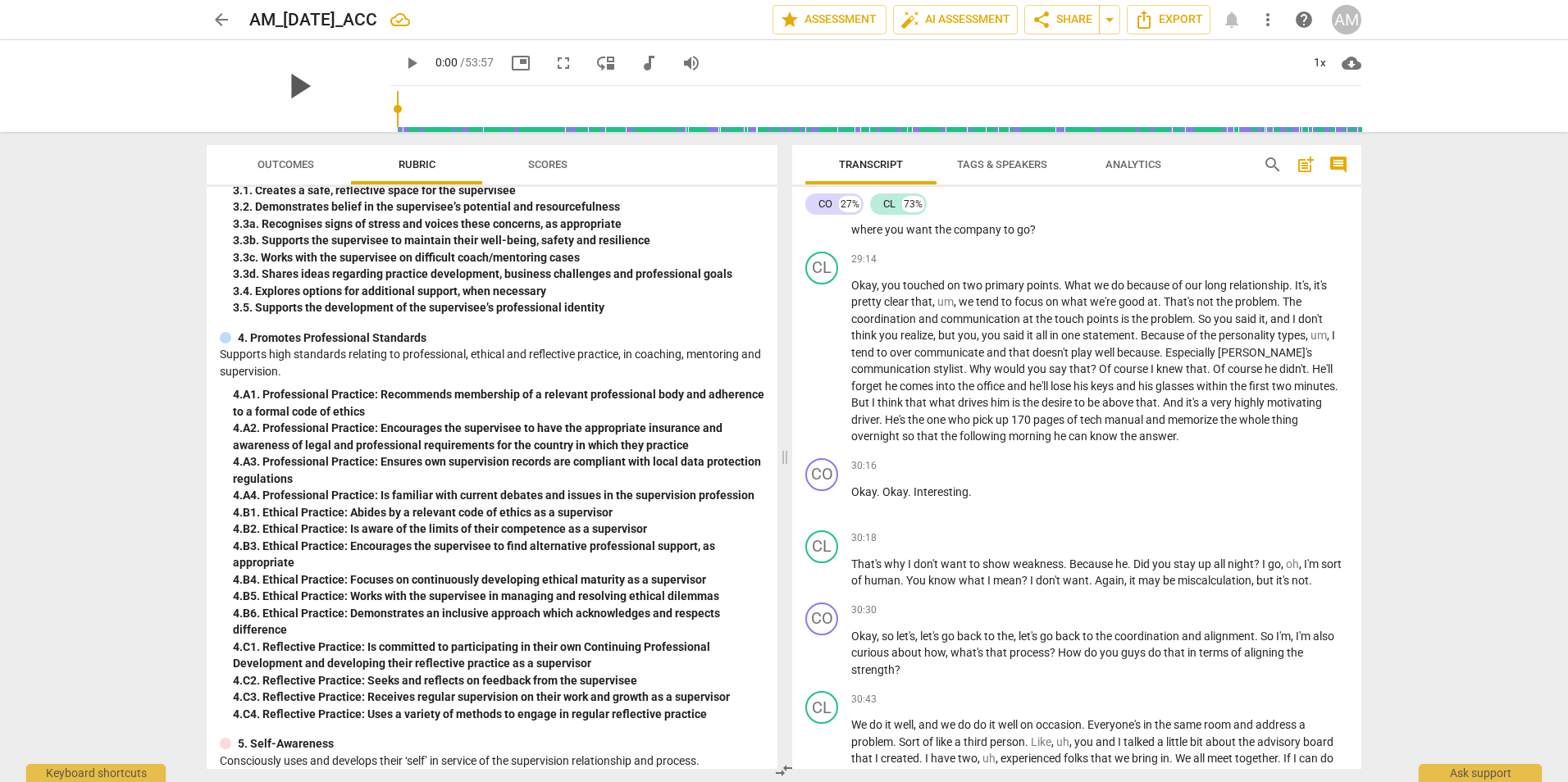
click at [319, 84] on span "play_arrow" at bounding box center [299, 85] width 43 height 43
click at [459, 106] on input "range" at bounding box center [879, 109] width 964 height 53
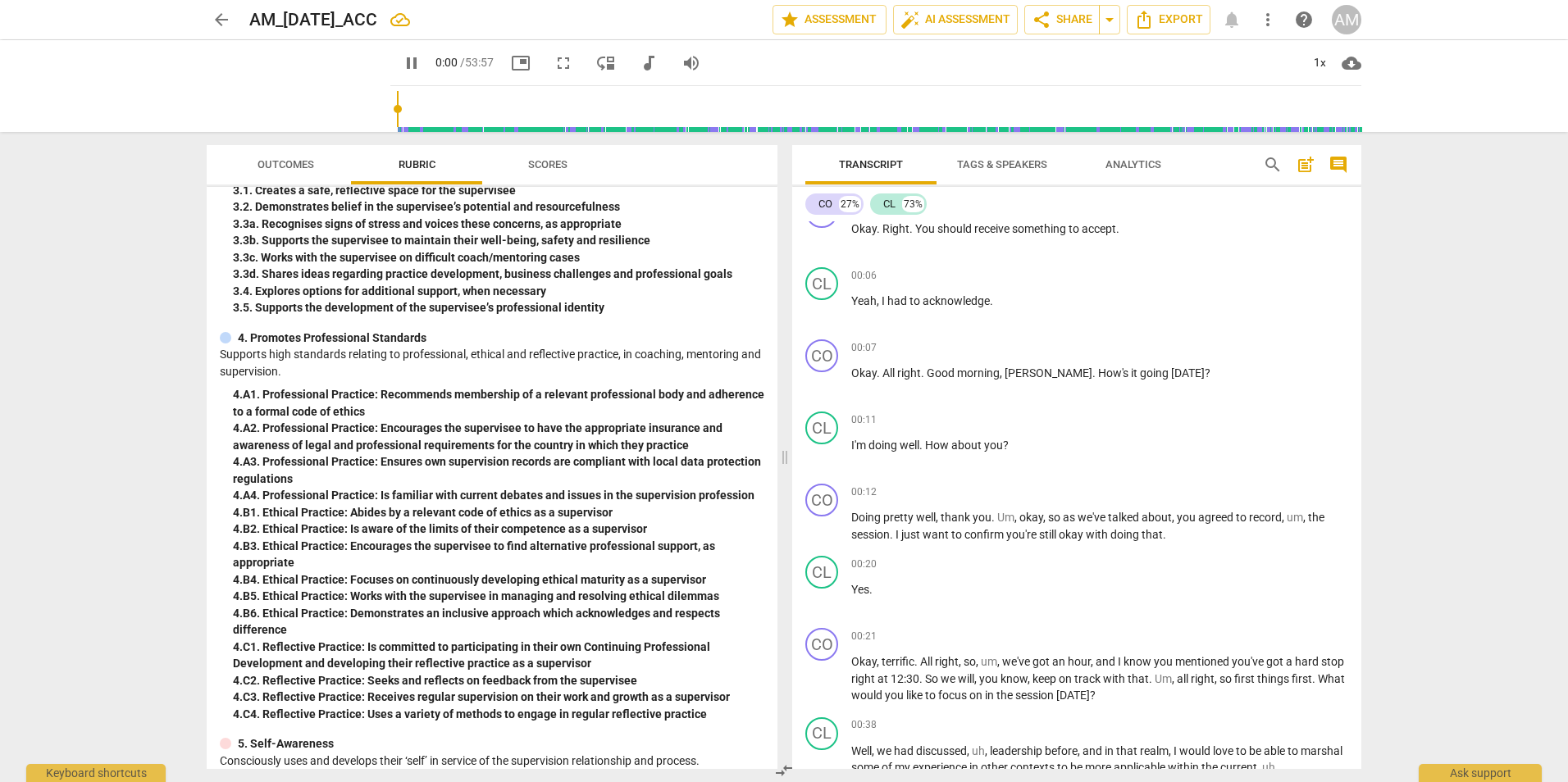
drag, startPoint x: 473, startPoint y: 106, endPoint x: 442, endPoint y: 106, distance: 31.0
click at [442, 106] on input "range" at bounding box center [879, 109] width 964 height 53
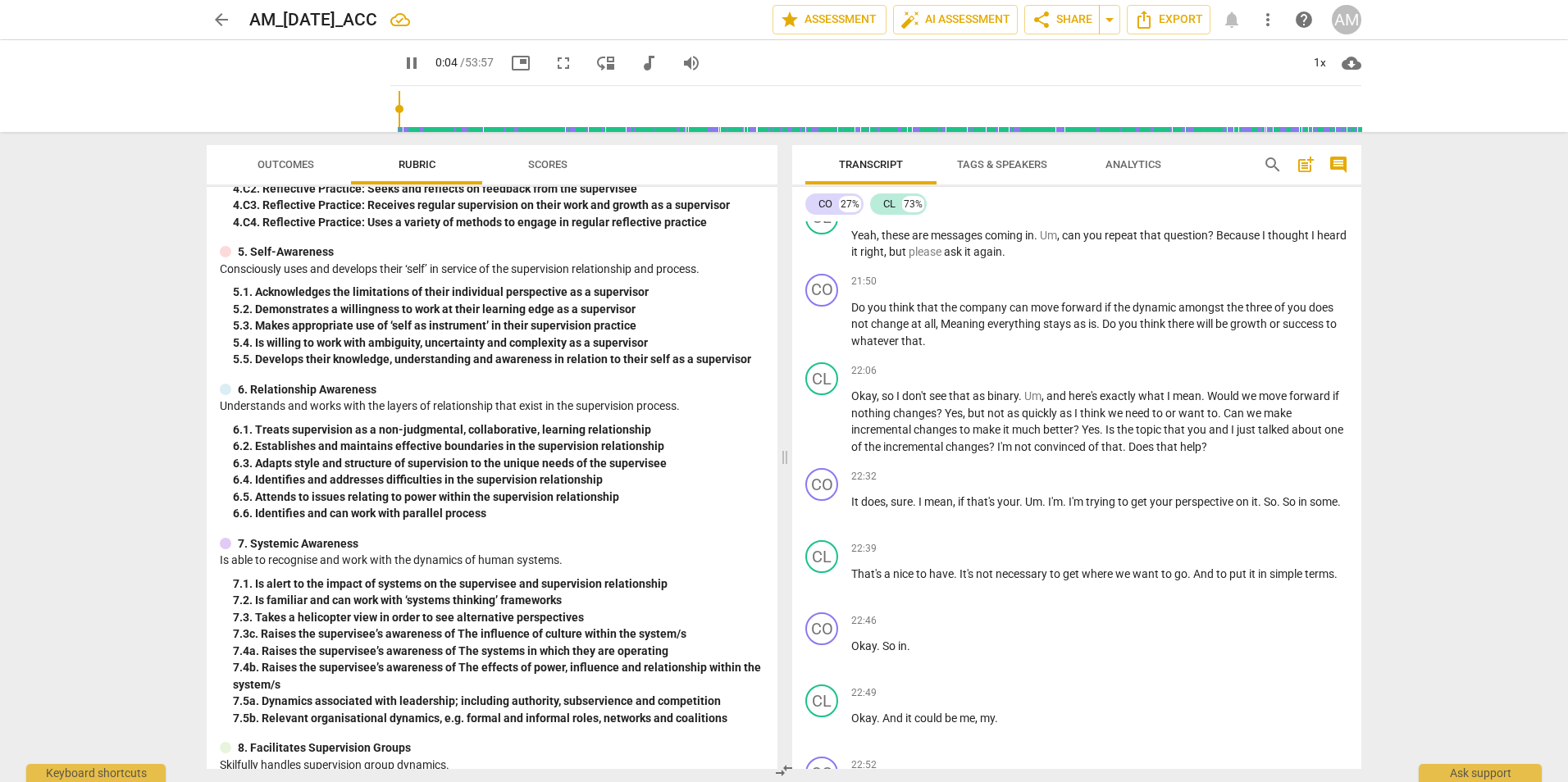
scroll to position [7700, 0]
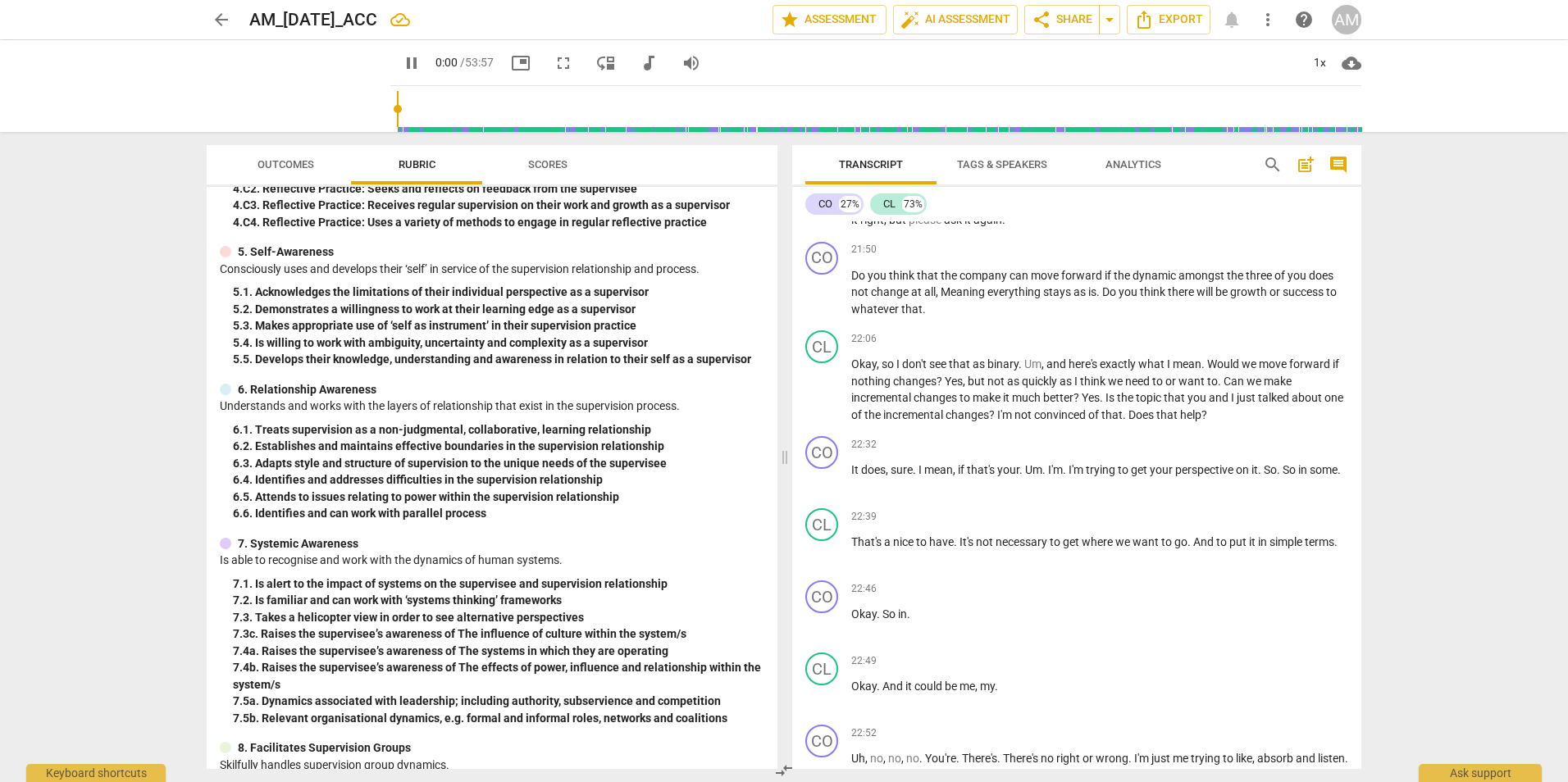
drag, startPoint x: 461, startPoint y: 109, endPoint x: 445, endPoint y: 109, distance: 16.0
click at [445, 109] on input "range" at bounding box center [879, 109] width 964 height 53
click at [319, 87] on span "pause" at bounding box center [299, 85] width 43 height 43
type input "1"
click at [212, 16] on span "arrow_back" at bounding box center [221, 19] width 19 height 19
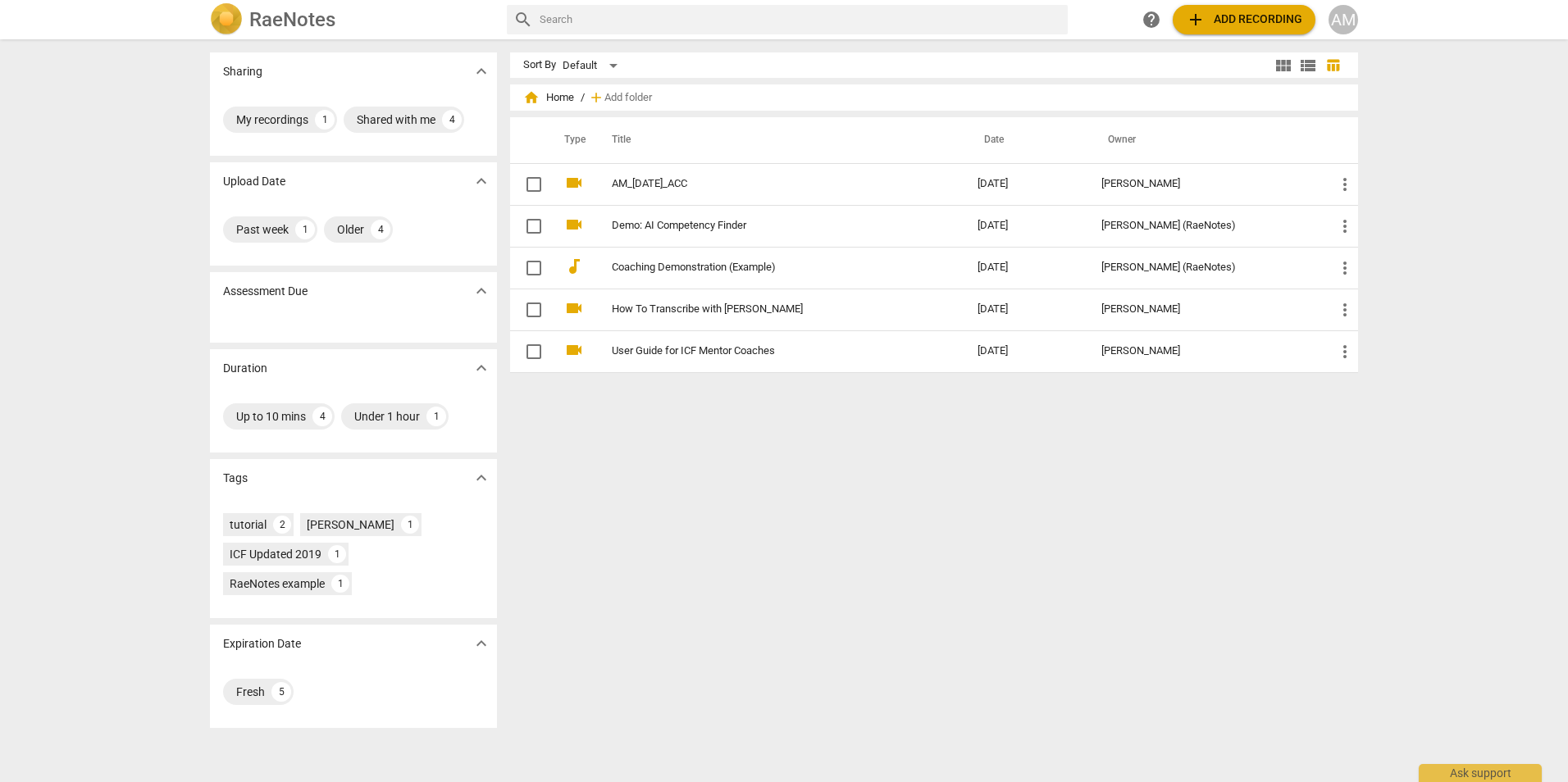
click at [742, 487] on div "Sort By Default view_module view_list table_chart home Home / add Add folder Ty…" at bounding box center [940, 411] width 861 height 717
click at [1233, 18] on span "add Add recording" at bounding box center [1243, 19] width 117 height 19
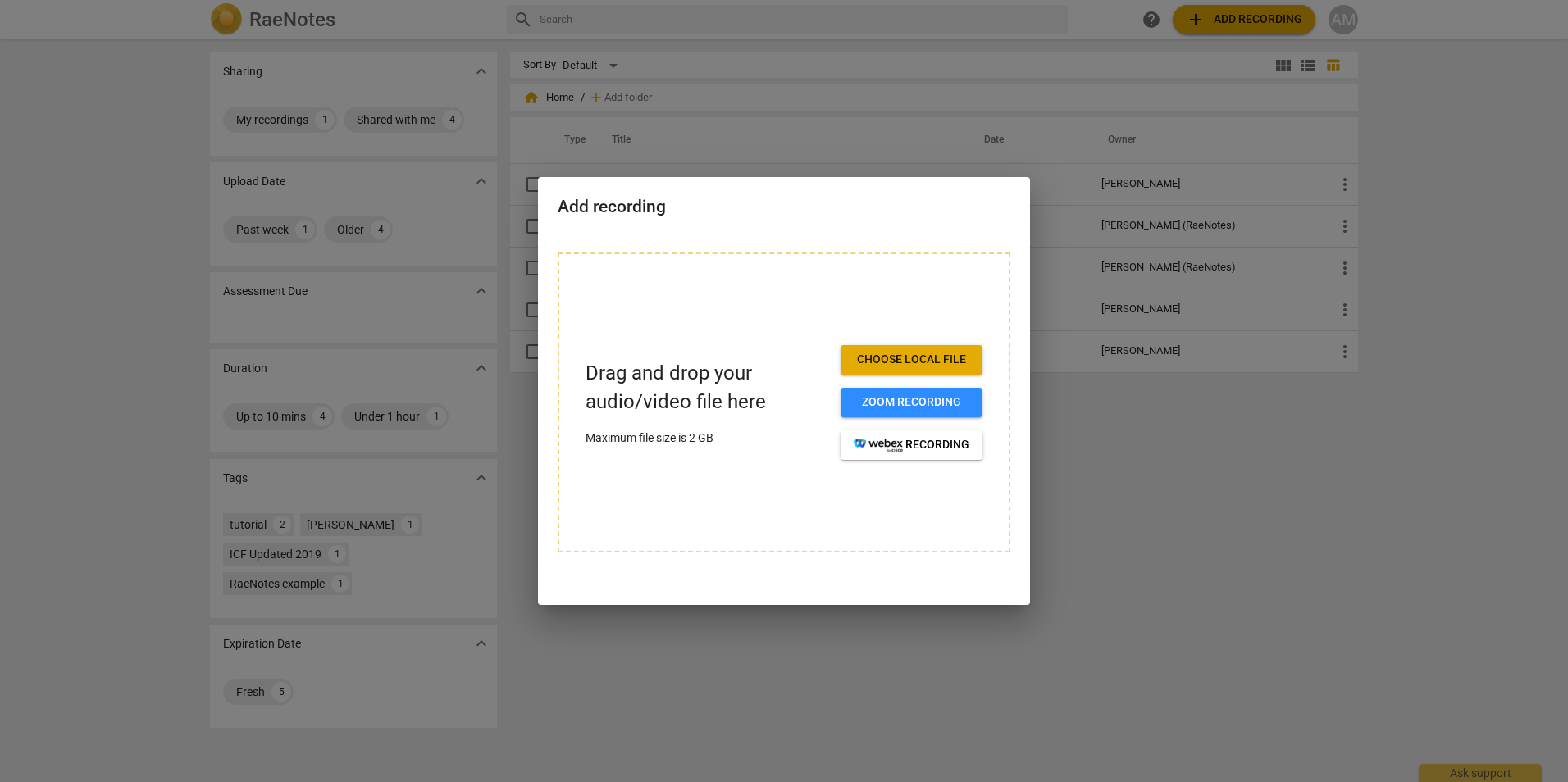
click at [1336, 479] on div at bounding box center [784, 391] width 1568 height 782
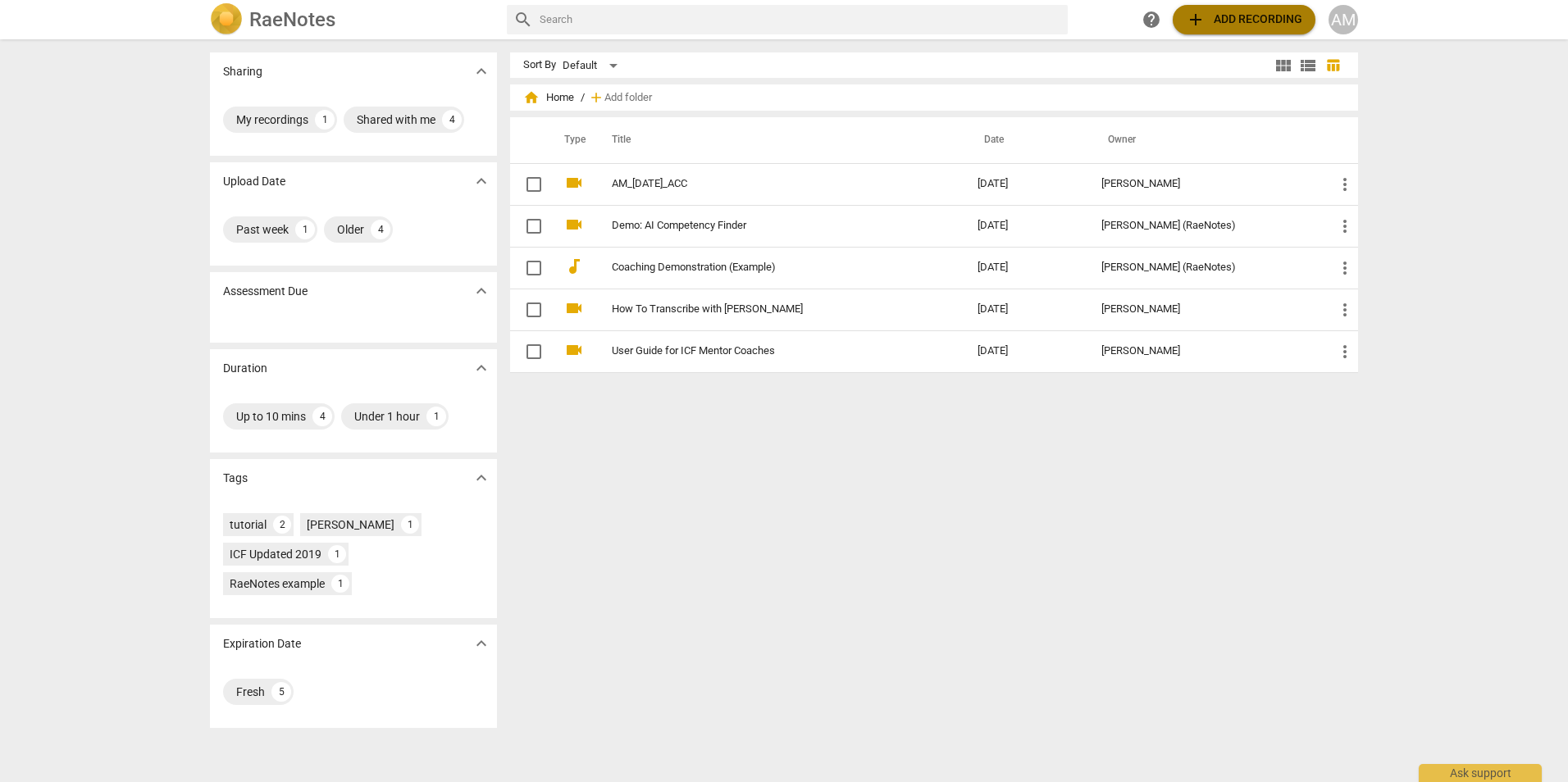
click at [1228, 24] on span "add Add recording" at bounding box center [1243, 19] width 117 height 19
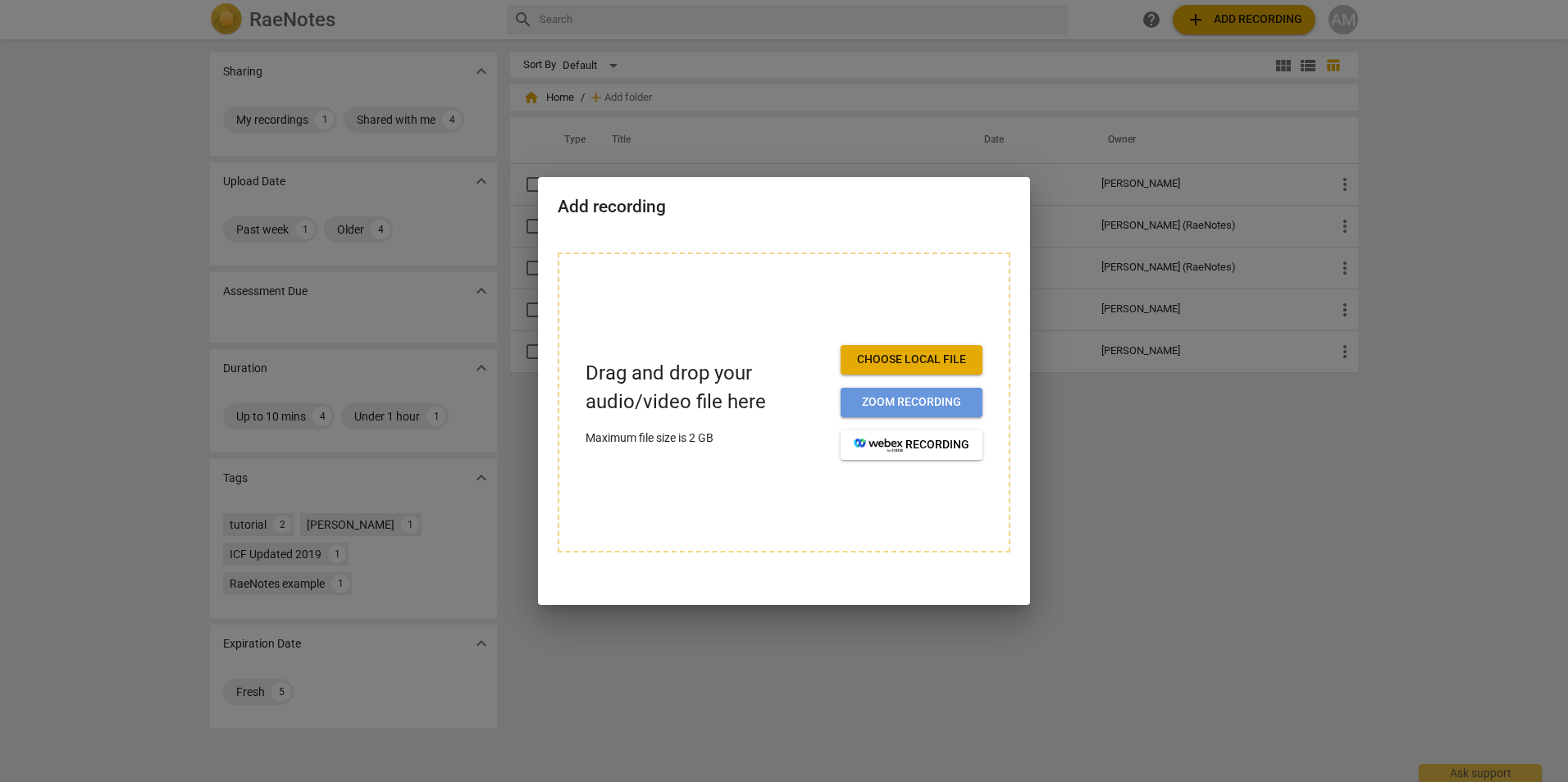
click at [880, 403] on span "Zoom recording" at bounding box center [911, 402] width 116 height 17
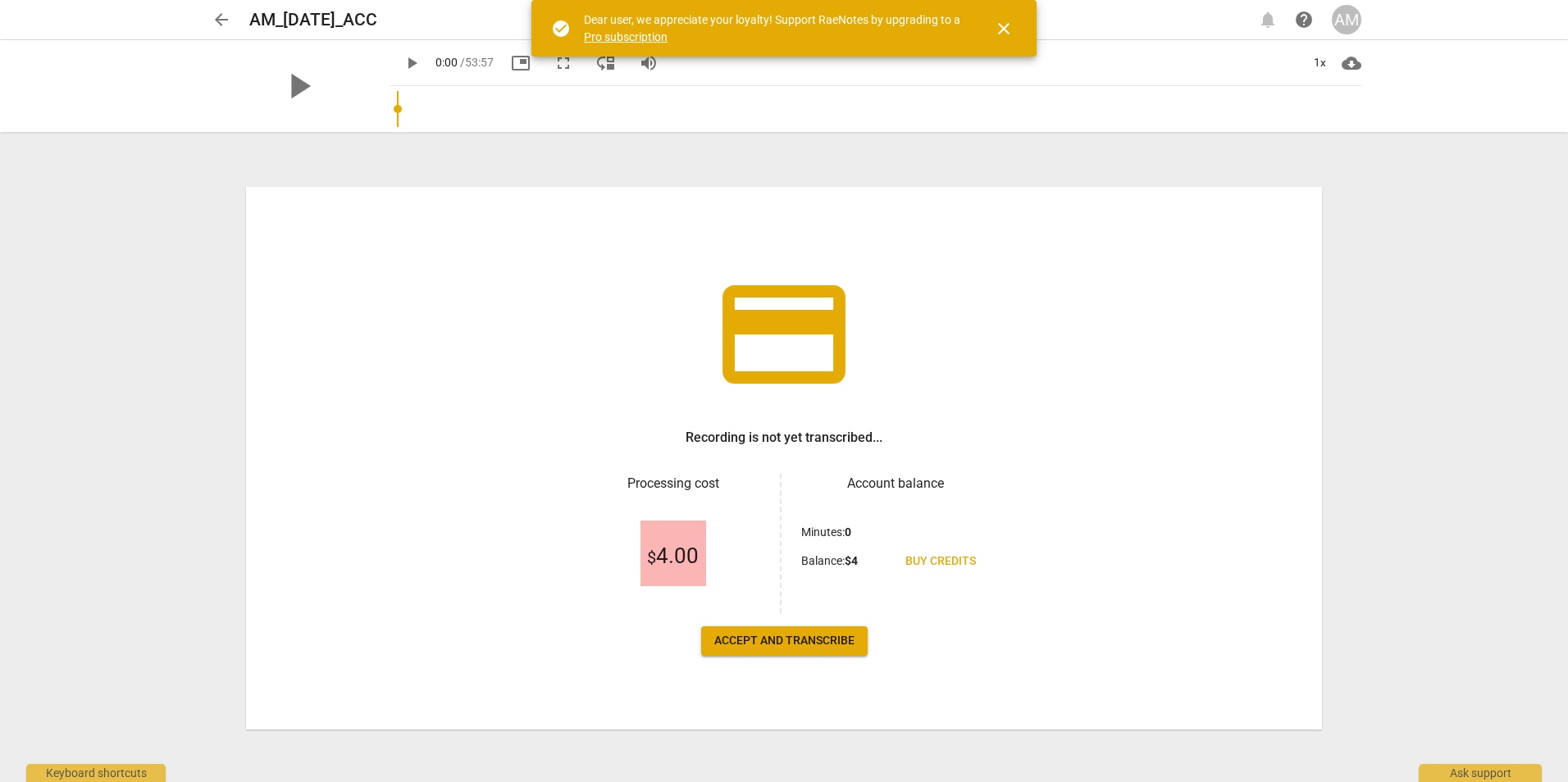
click at [777, 641] on span "Accept and transcribe" at bounding box center [784, 641] width 140 height 17
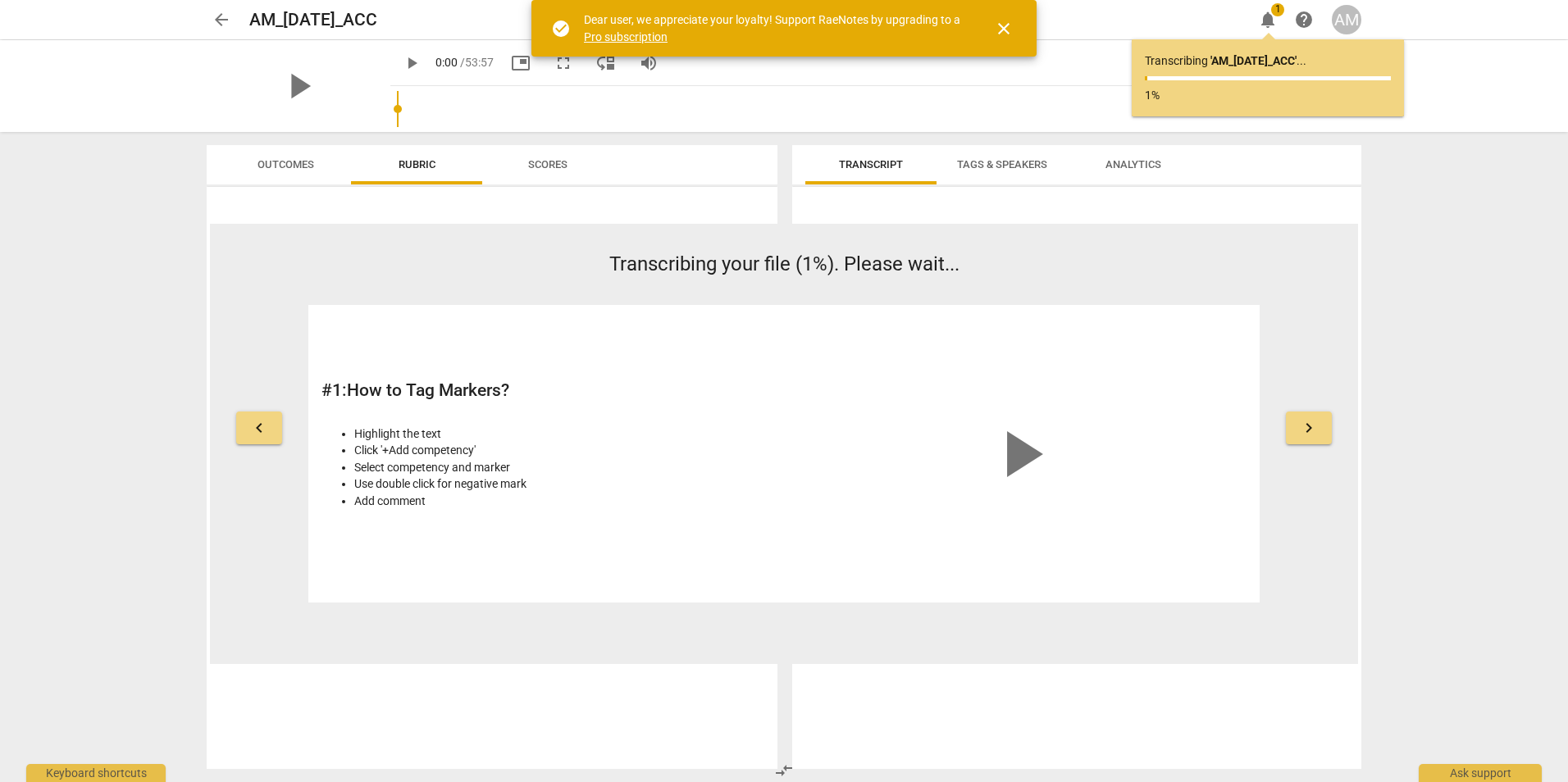
click at [1307, 432] on span "keyboard_arrow_right" at bounding box center [1308, 427] width 19 height 19
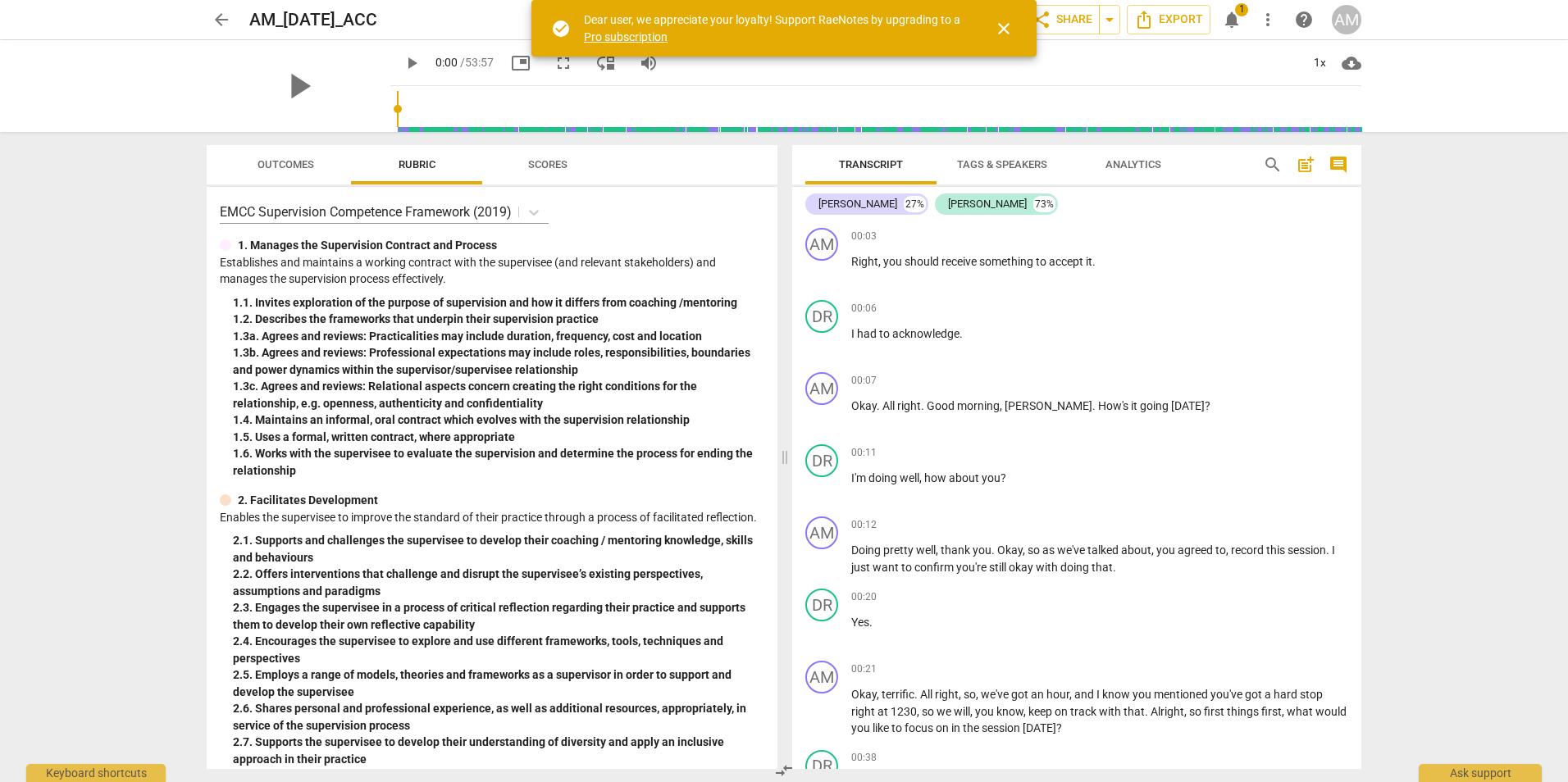
click at [997, 163] on span "Tags & Speakers" at bounding box center [1002, 164] width 91 height 13
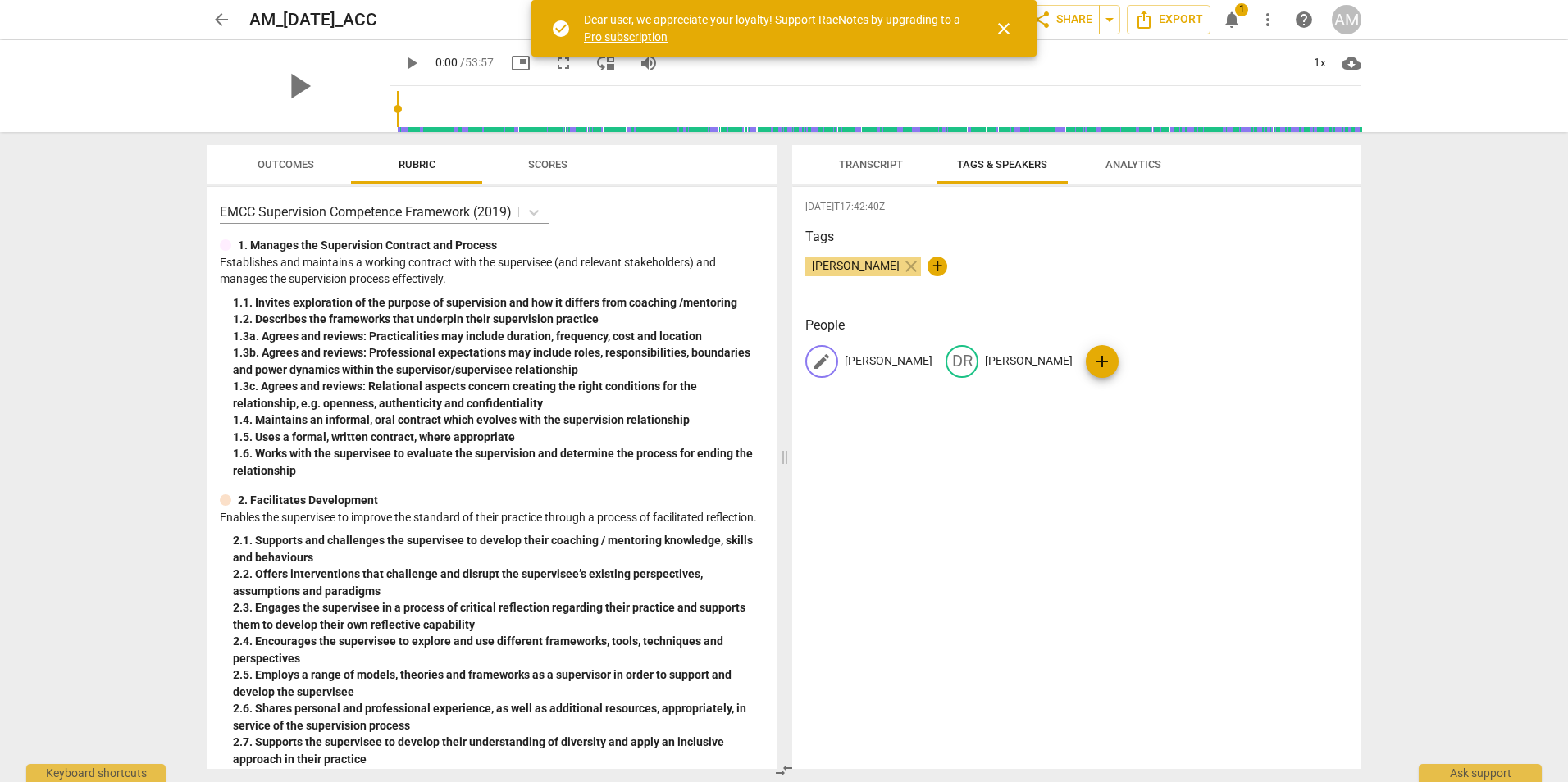
click at [818, 360] on span "edit" at bounding box center [821, 361] width 19 height 19
type input "CO"
click at [1031, 360] on span "edit" at bounding box center [1031, 361] width 19 height 19
type input "CL"
click at [988, 526] on div "2025-09-30T17:42:40Z Tags Ana Merdita close + People CO CO edit CL delete add" at bounding box center [1077, 478] width 569 height 582
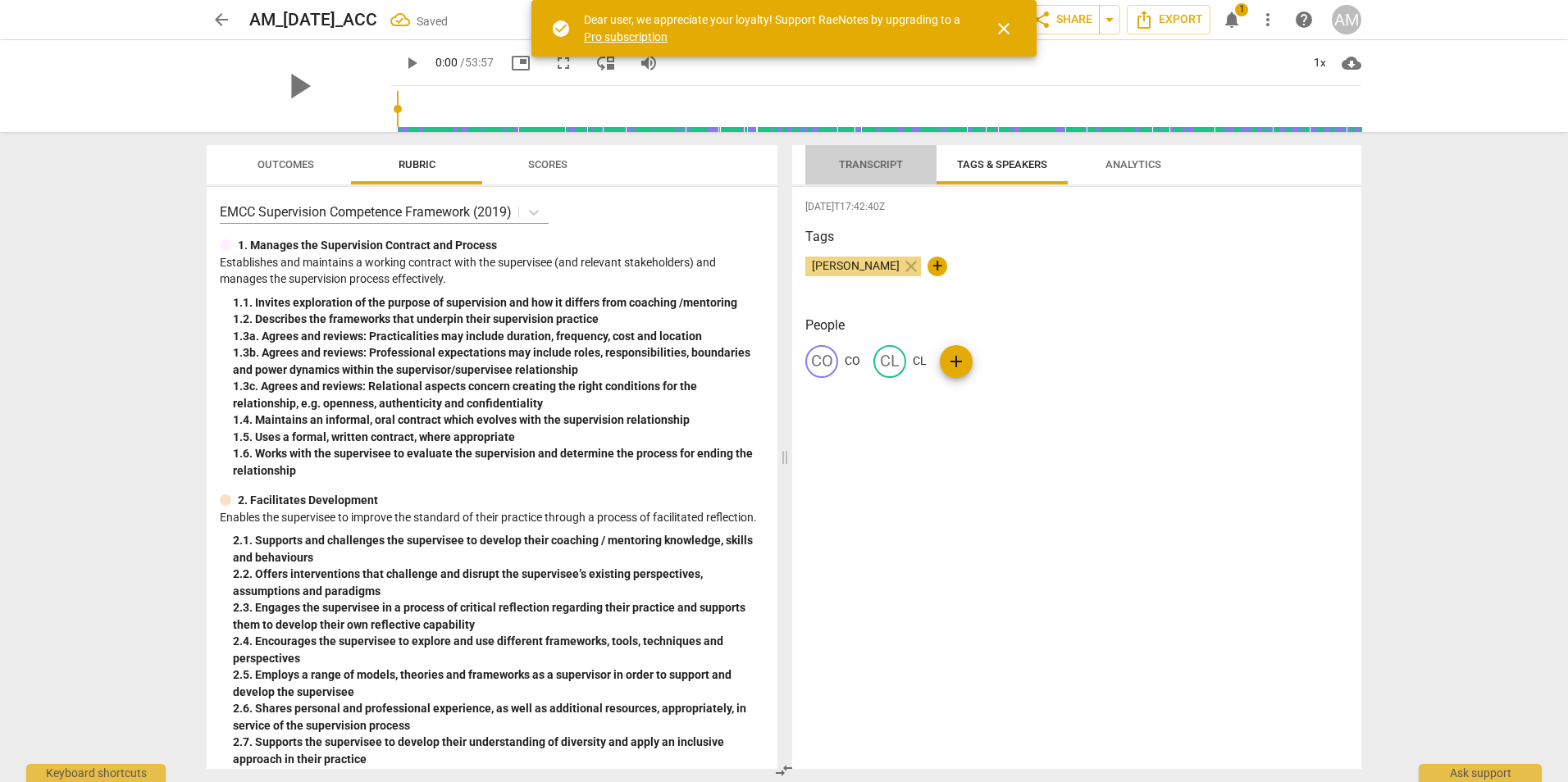
click at [861, 162] on span "Transcript" at bounding box center [871, 164] width 64 height 13
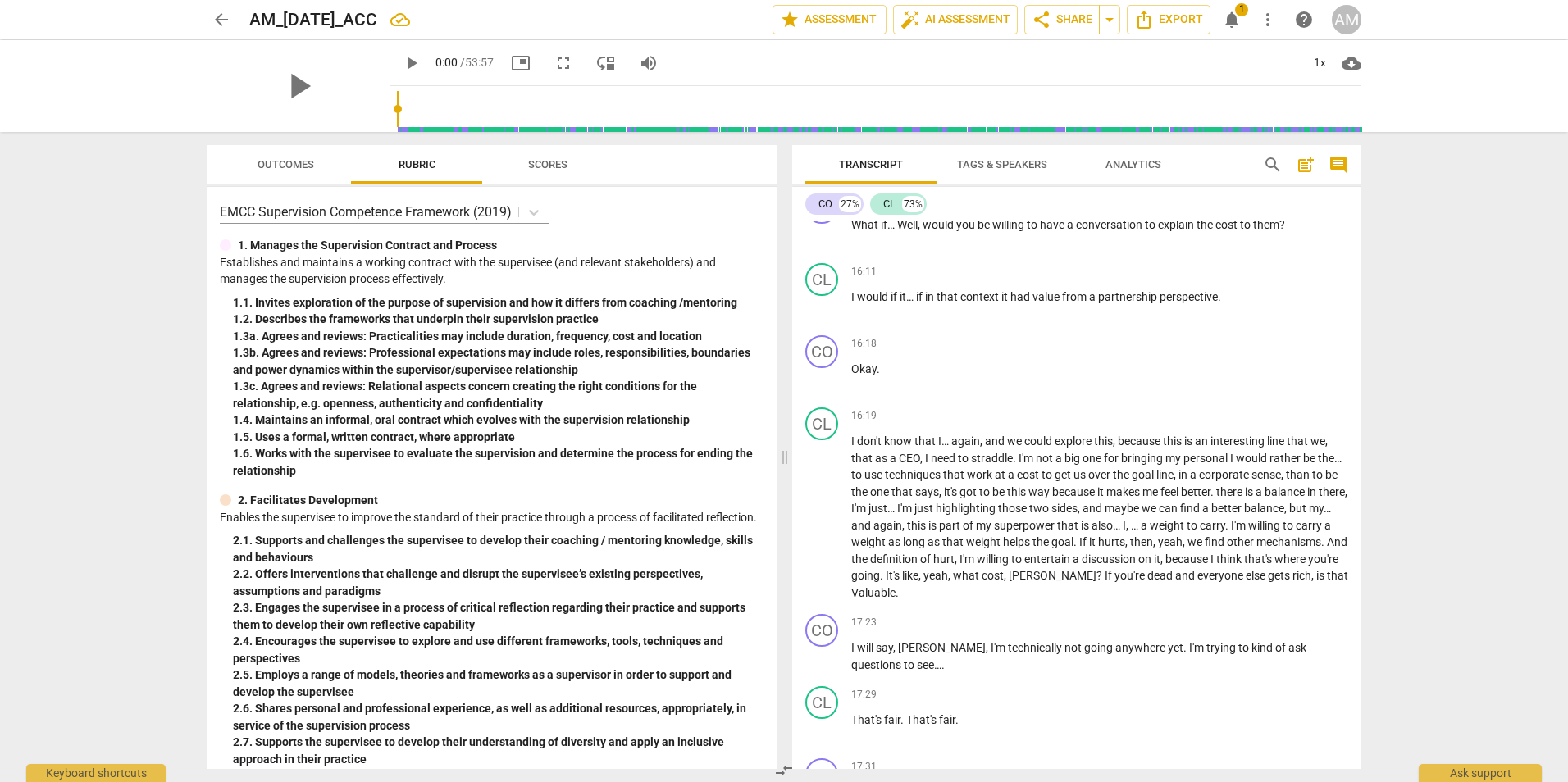
scroll to position [5743, 0]
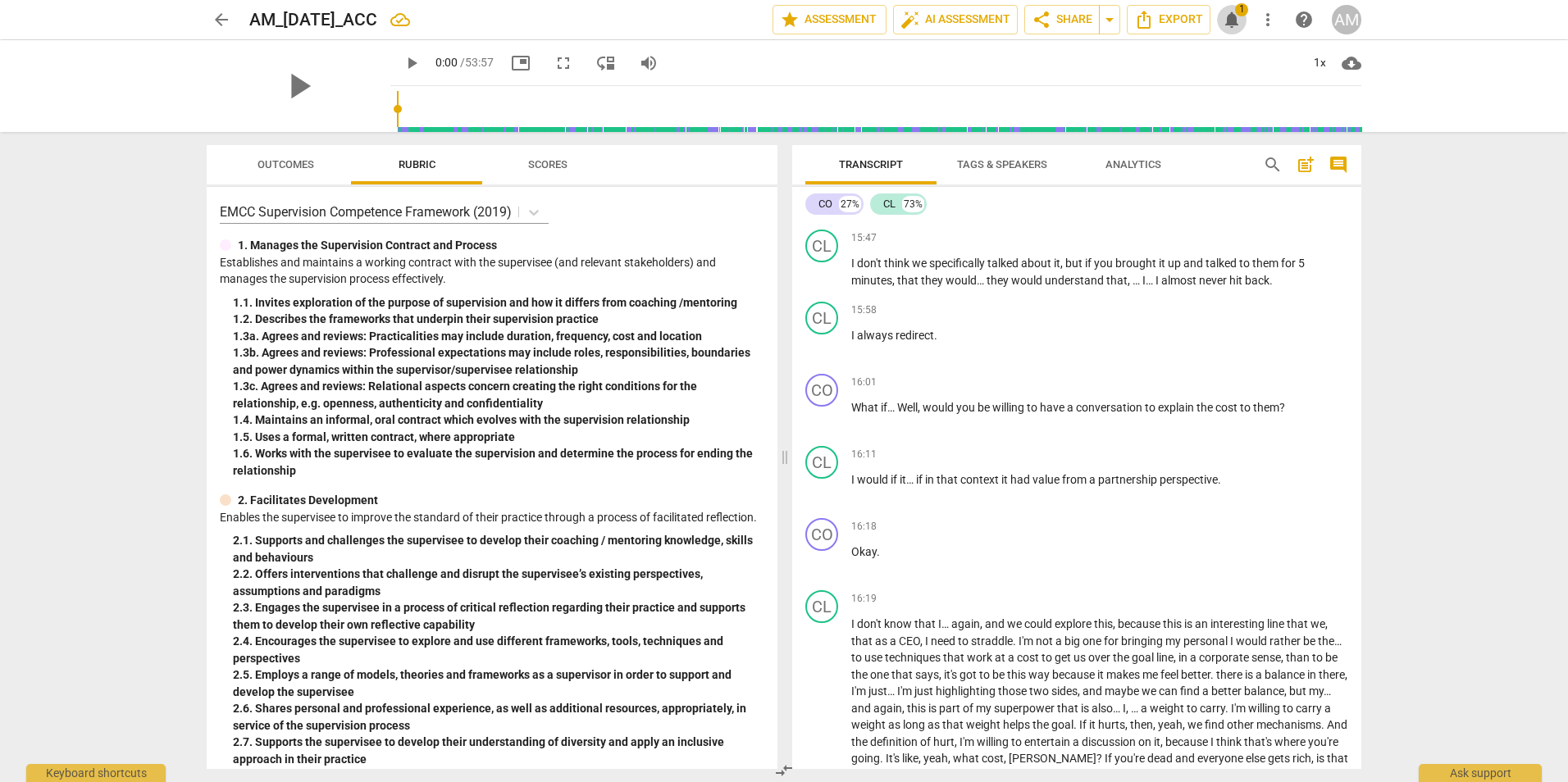
click at [1238, 18] on span "notifications" at bounding box center [1231, 19] width 19 height 19
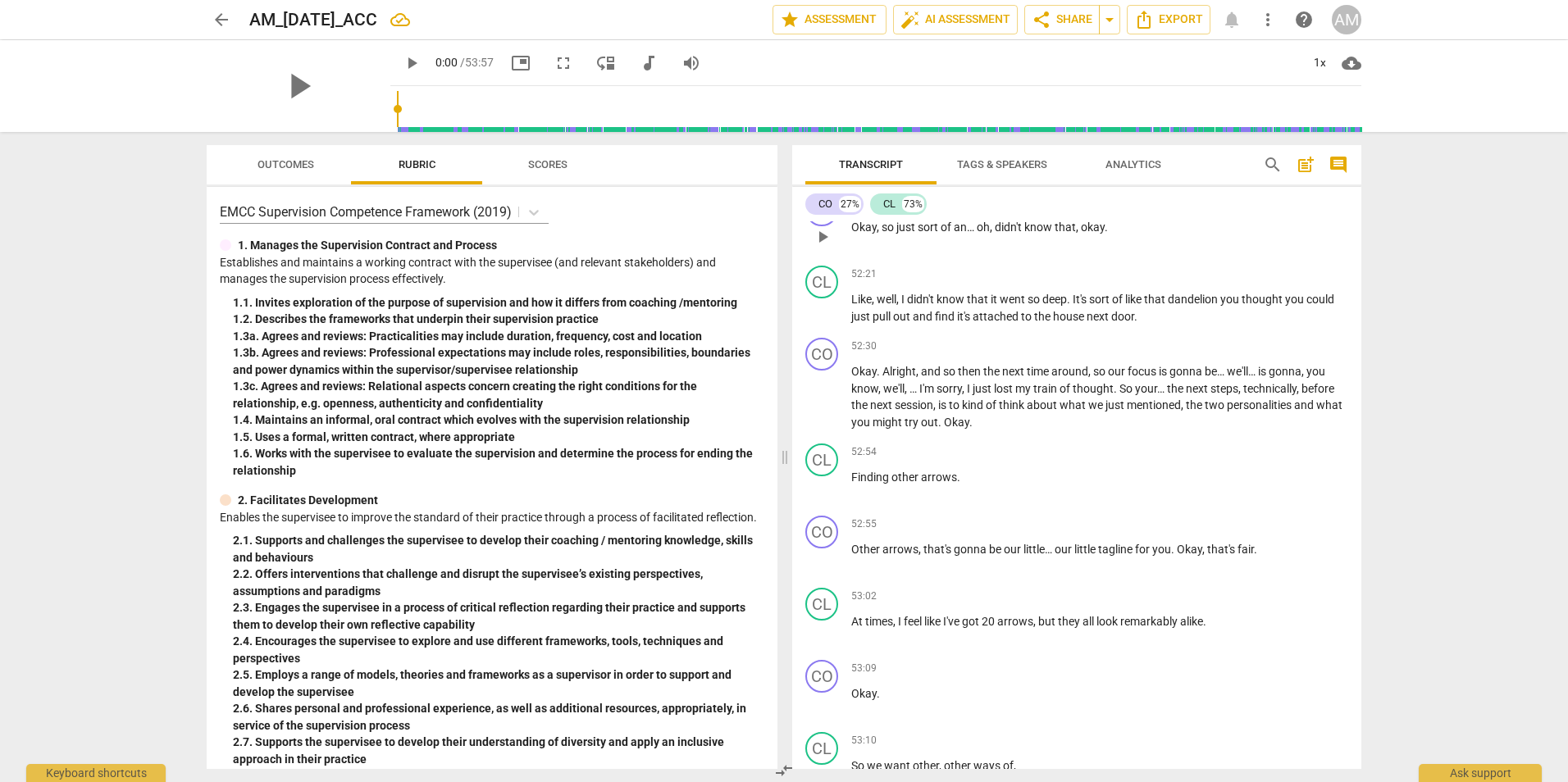
scroll to position [23578, 0]
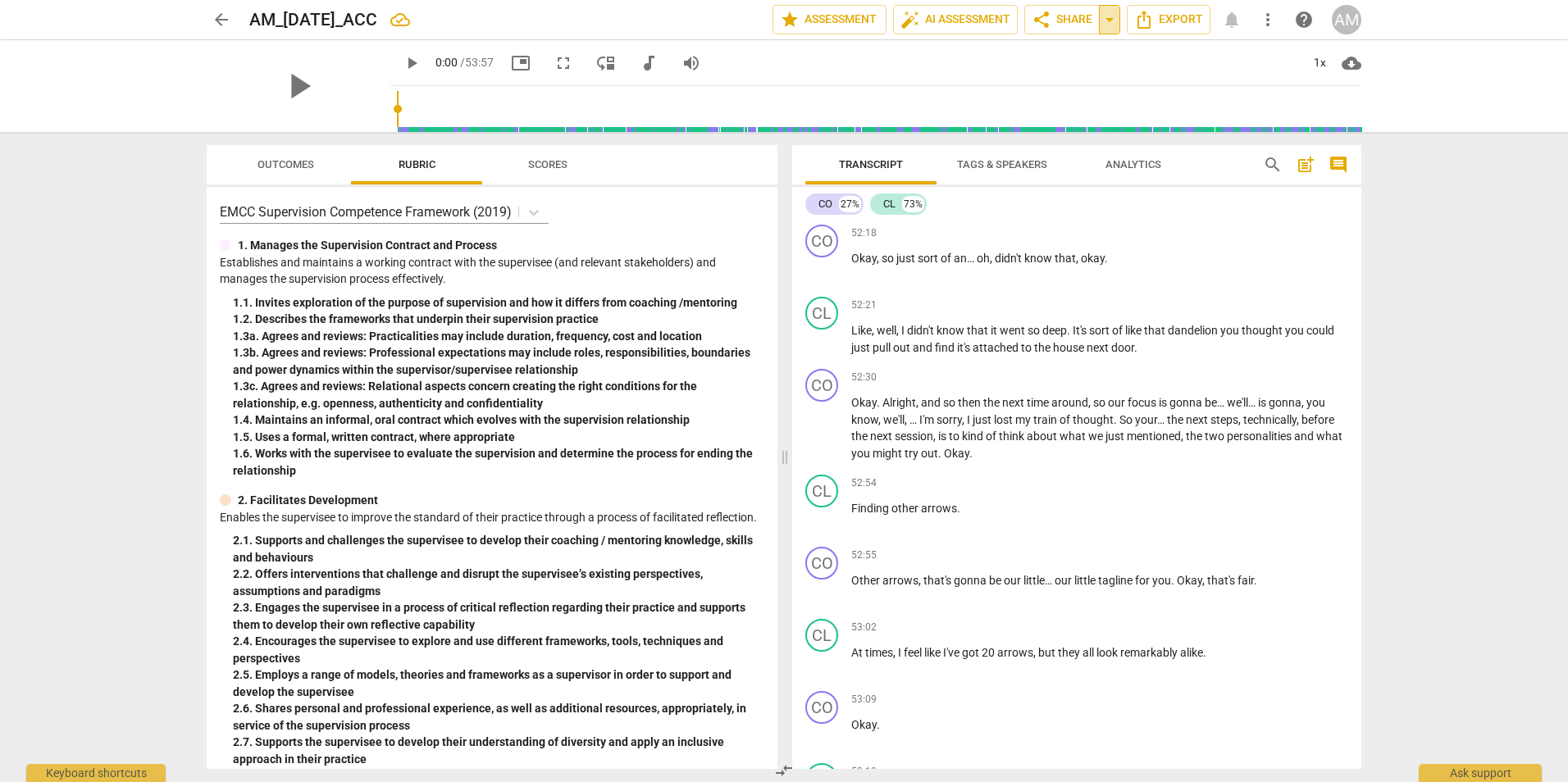
click at [1108, 22] on span "arrow_drop_down" at bounding box center [1109, 19] width 19 height 19
click at [1131, 65] on div "play_arrow 0:00 / 53:57 picture_in_picture fullscreen move_down audiotrack volu…" at bounding box center [876, 63] width 971 height 46
click at [1062, 18] on span "share Share" at bounding box center [1062, 19] width 60 height 19
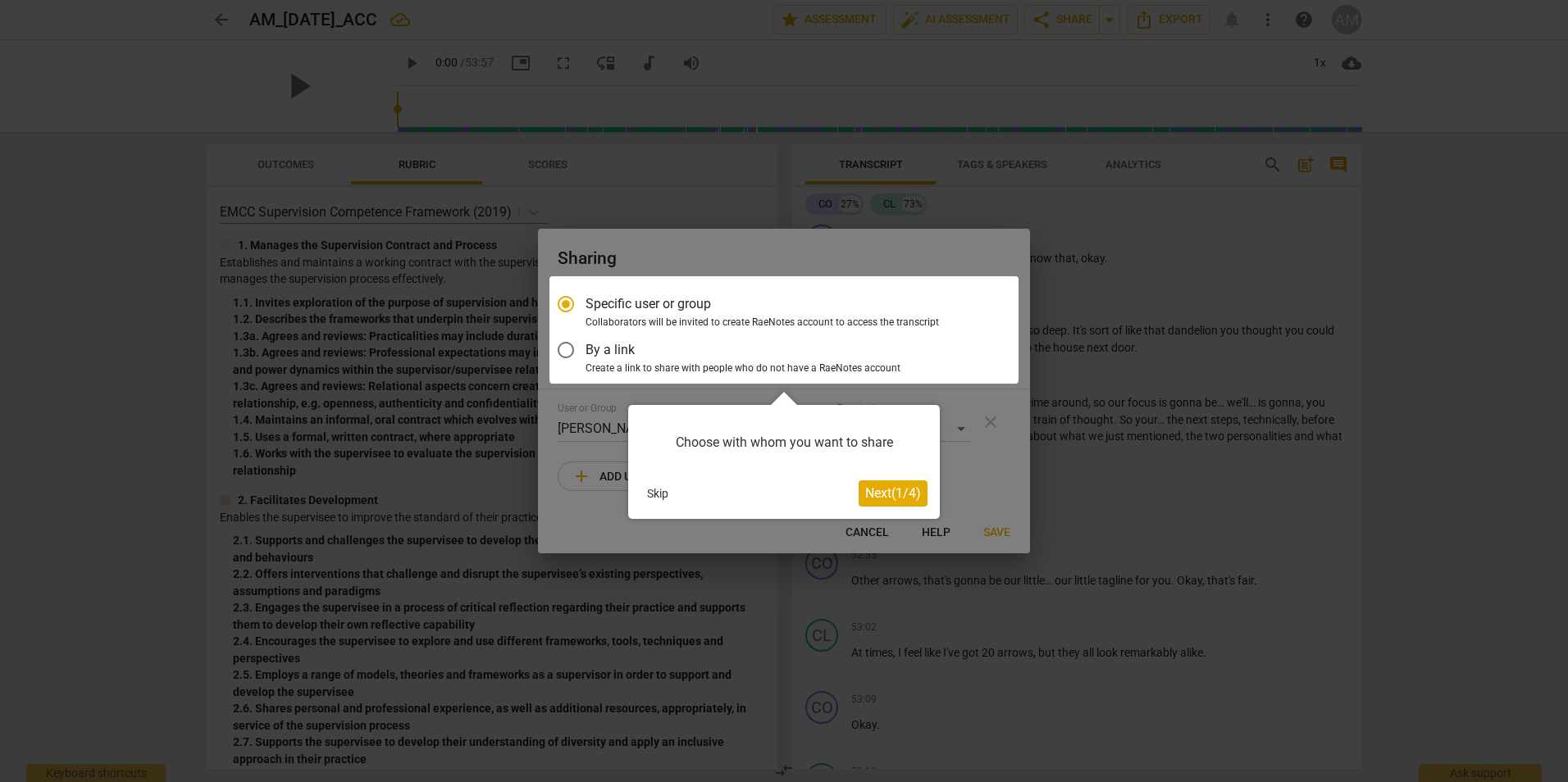
click at [660, 490] on button "Skip" at bounding box center [657, 493] width 34 height 24
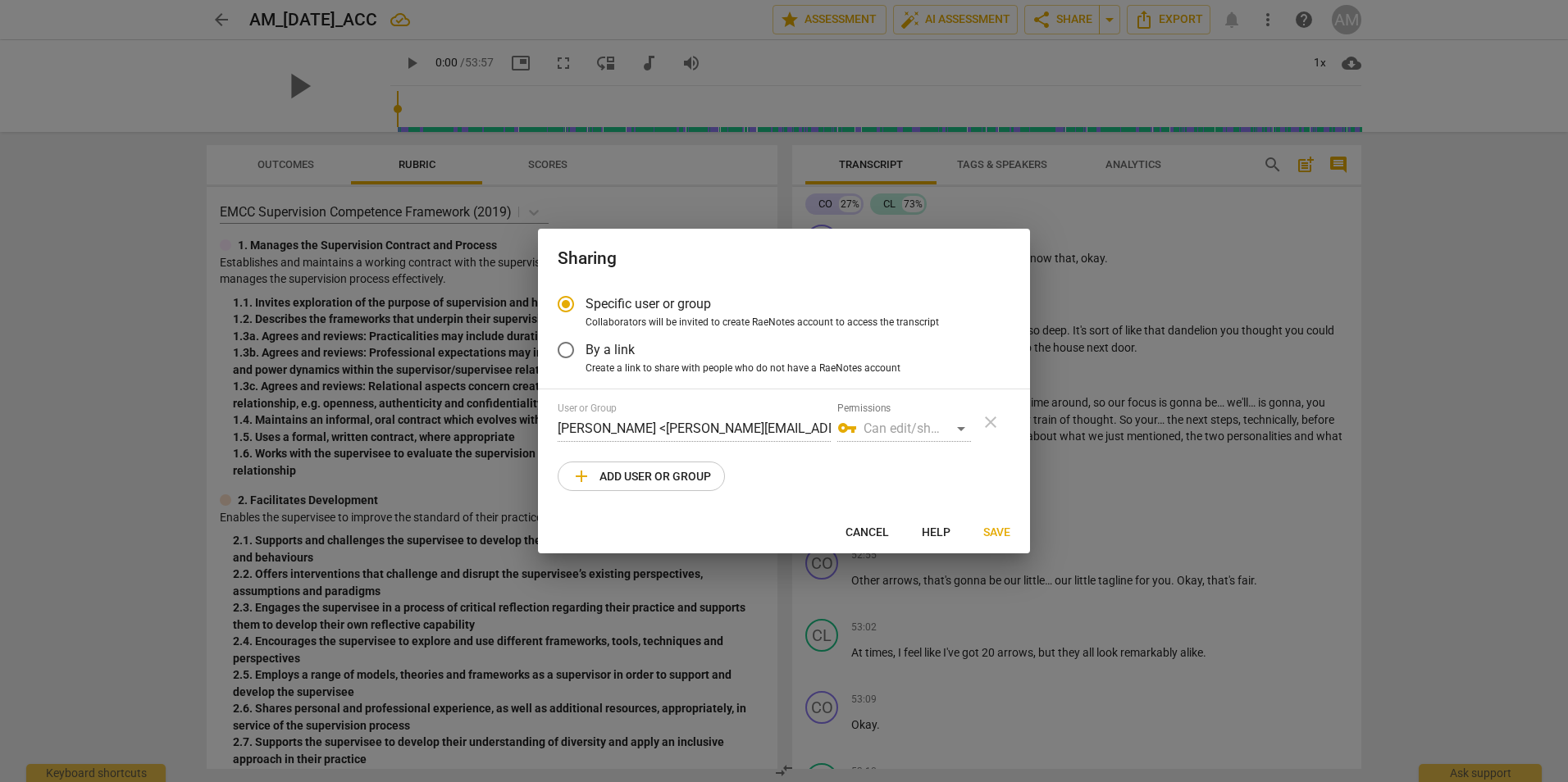
click at [742, 443] on div "User or Group Ana Merdita <ana.merdita@gmail.com> Permissions vpn_key Can edit/…" at bounding box center [784, 447] width 453 height 89
click at [600, 303] on span "Specific user or group" at bounding box center [648, 303] width 126 height 18
click at [585, 303] on input "Specific user or group" at bounding box center [565, 303] width 39 height 39
radio input "true"
click at [621, 474] on span "add Add user or group" at bounding box center [641, 476] width 139 height 19
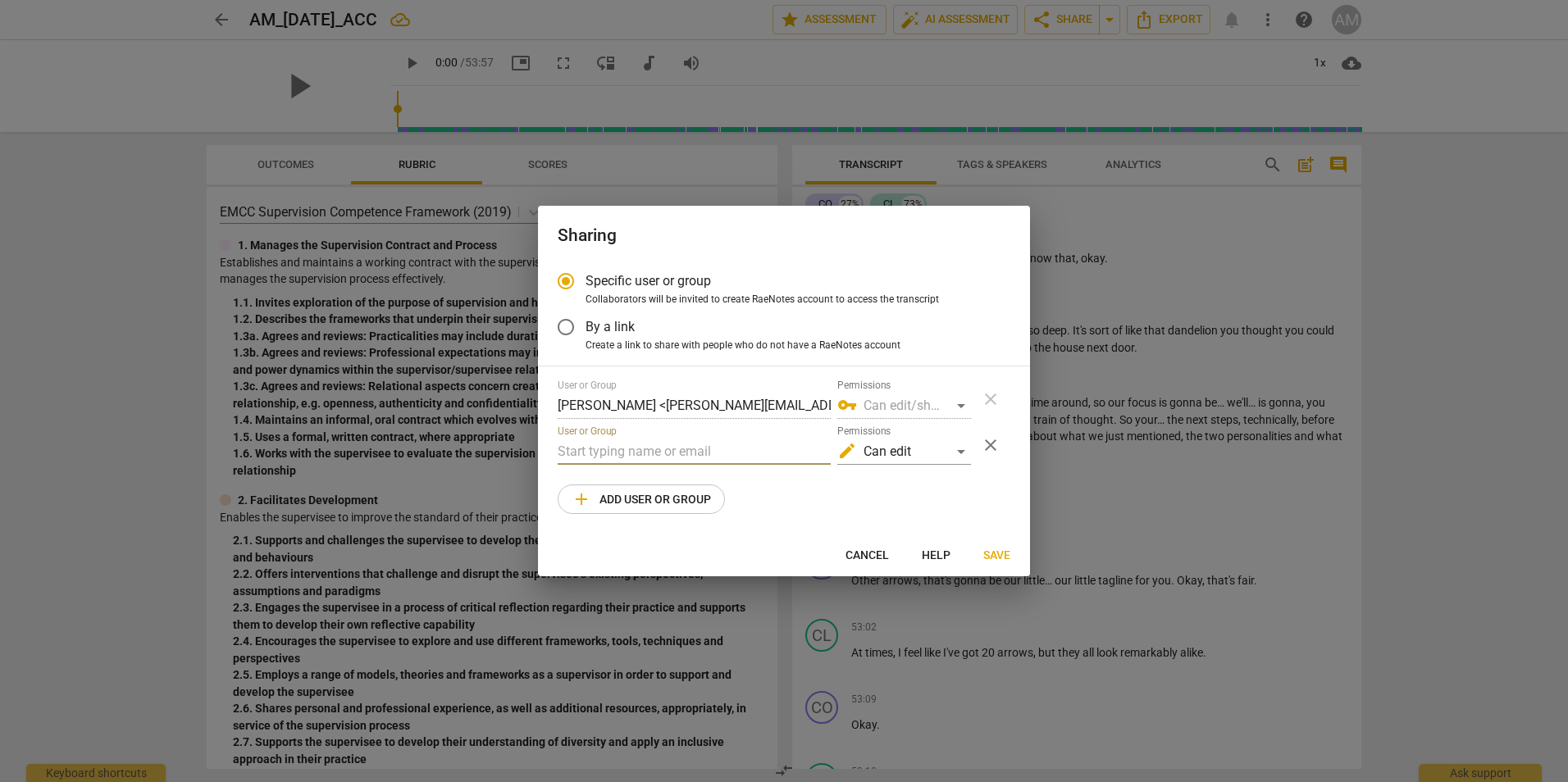
click at [566, 446] on input "text" at bounding box center [694, 451] width 273 height 26
type input "j"
type input "J"
type input "Reitz Jonathan <jonathan@fluxify.net>"
click at [956, 455] on div "edit Can edit" at bounding box center [904, 451] width 133 height 26
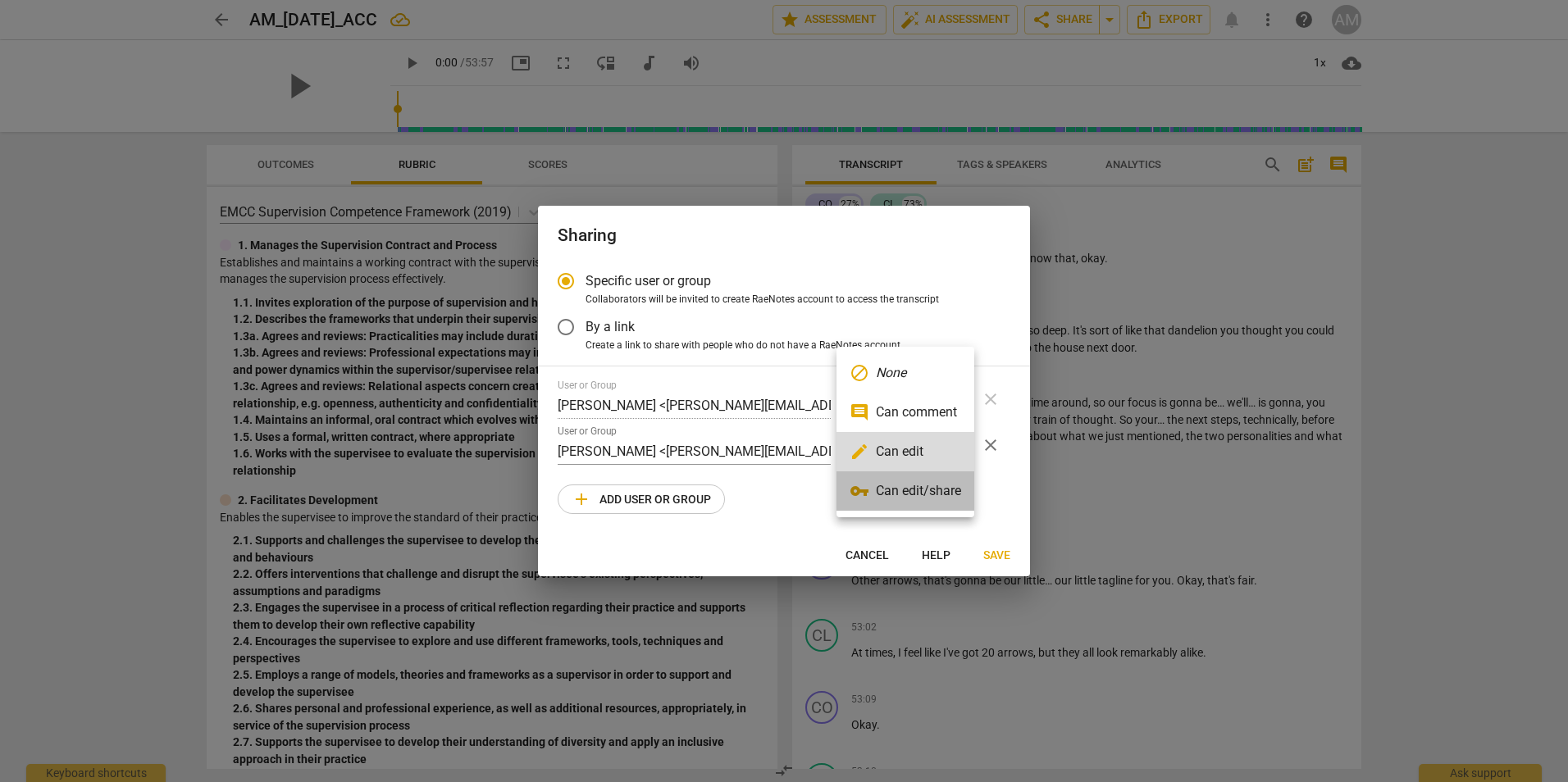
click at [932, 489] on li "vpn_key Can edit/share" at bounding box center [906, 490] width 138 height 39
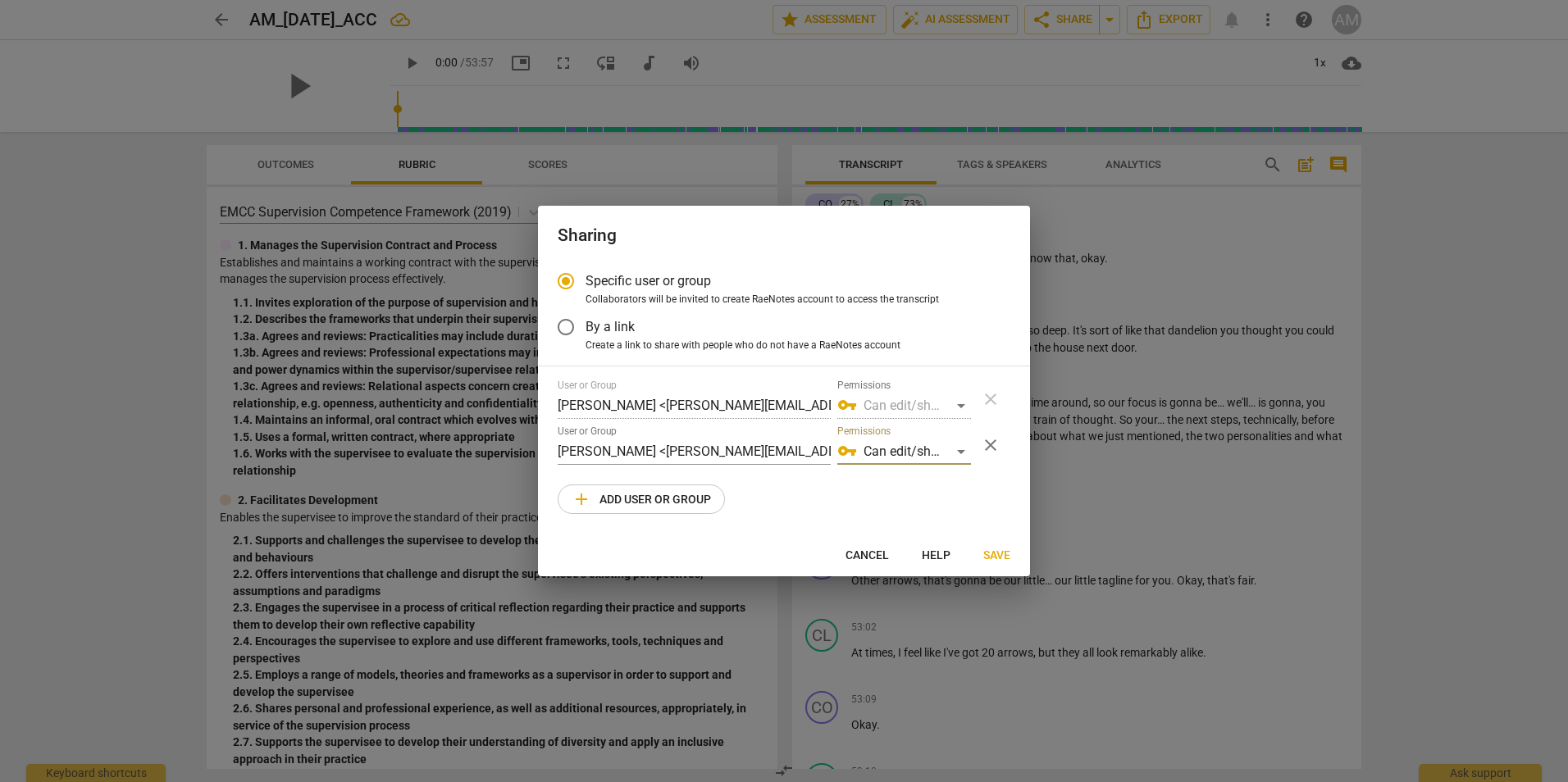
click at [997, 549] on span "Save" at bounding box center [997, 556] width 27 height 17
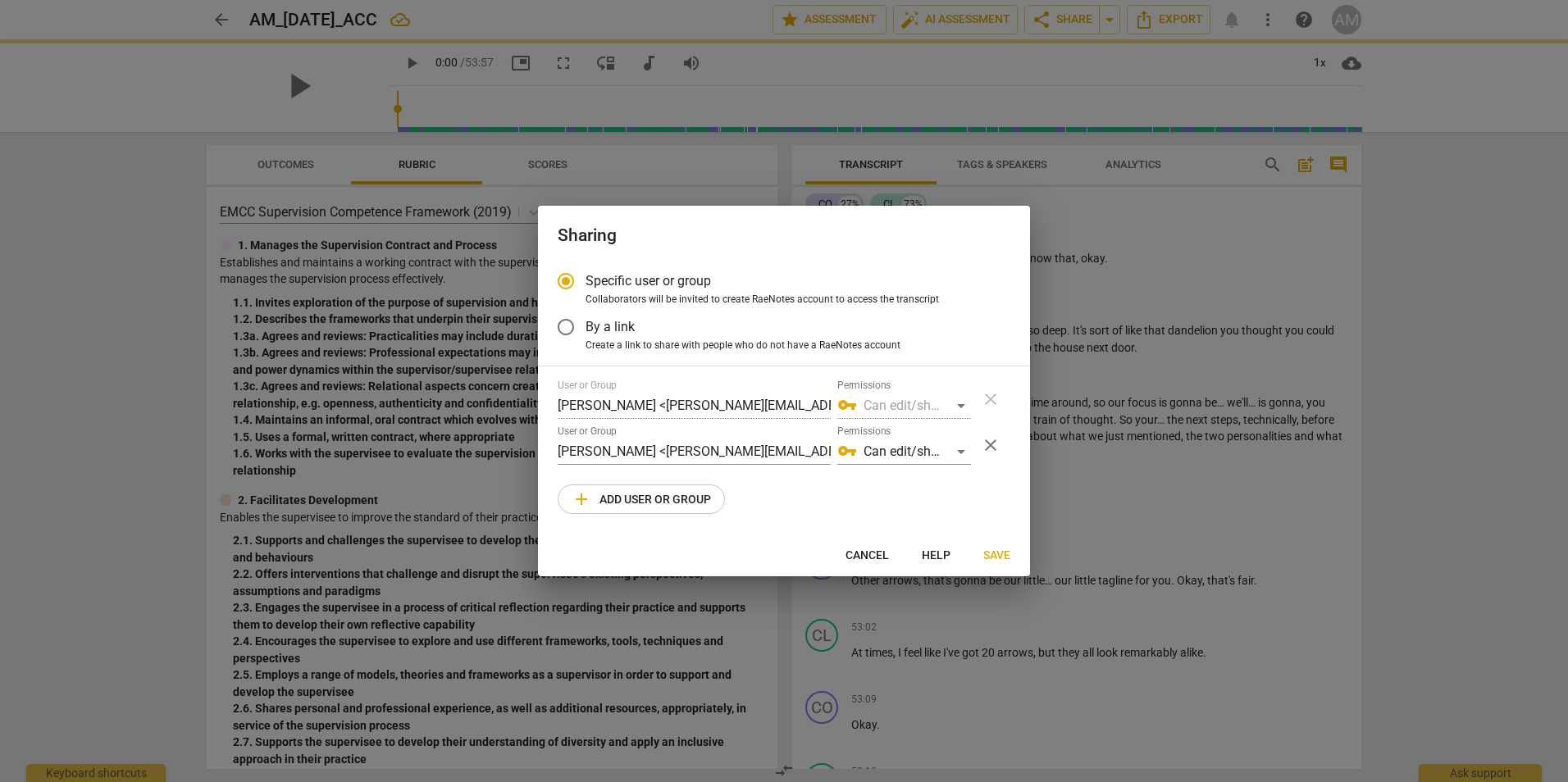
radio input "false"
type input "Jonathan Reitz <jonathan@fluxify.net>"
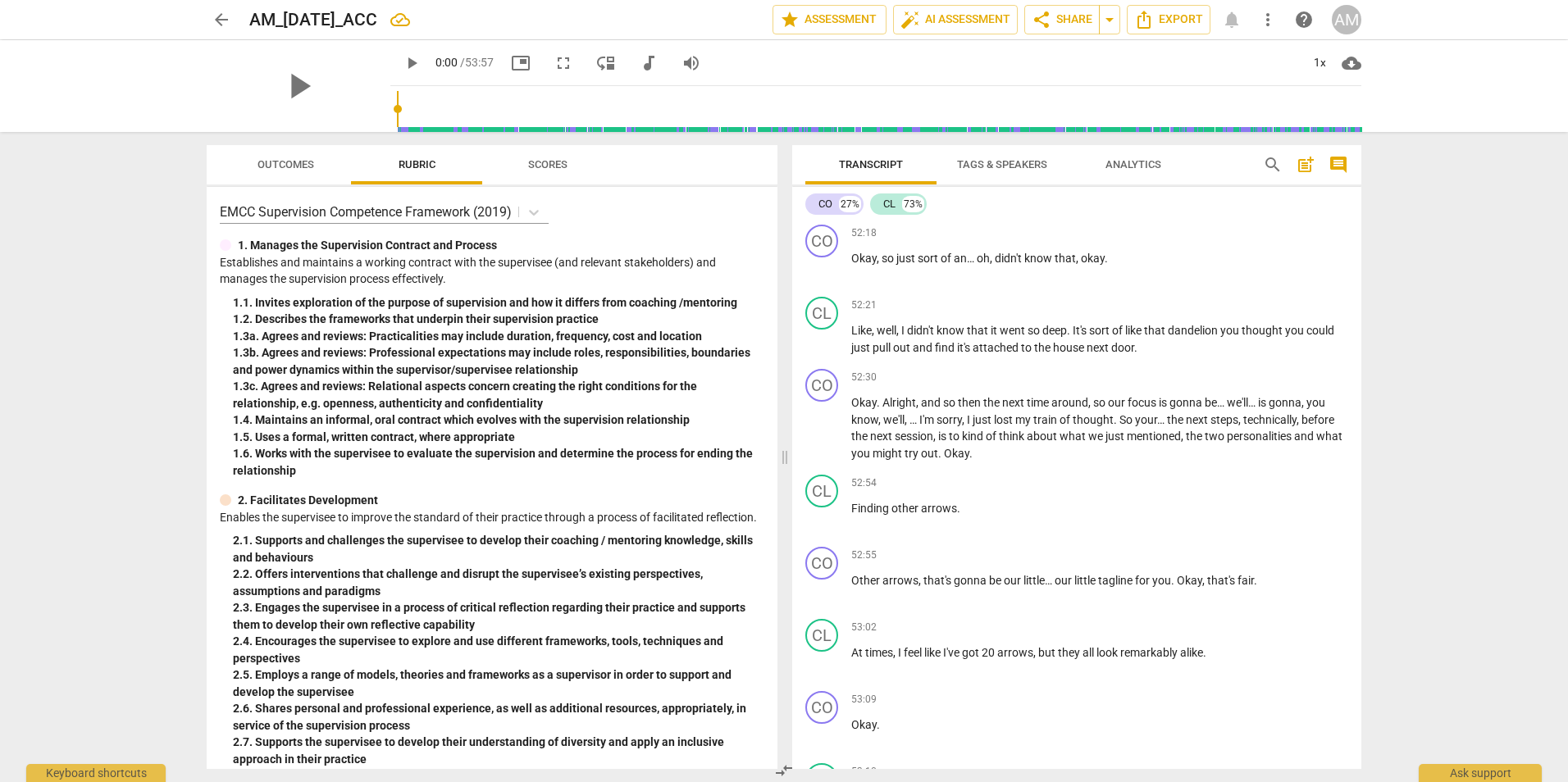
click at [1269, 22] on span "more_vert" at bounding box center [1267, 19] width 19 height 19
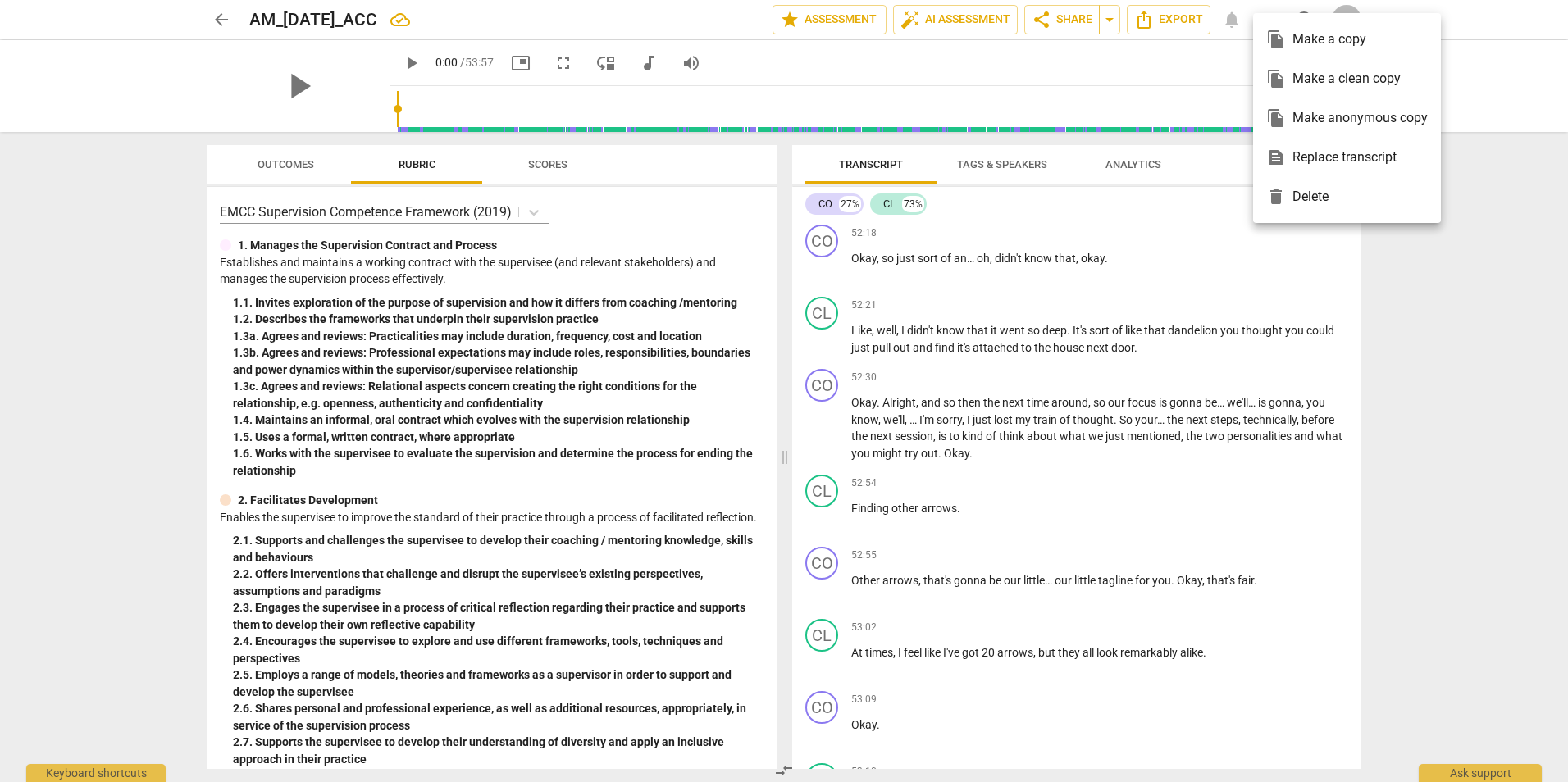
click at [1483, 310] on div at bounding box center [784, 391] width 1568 height 782
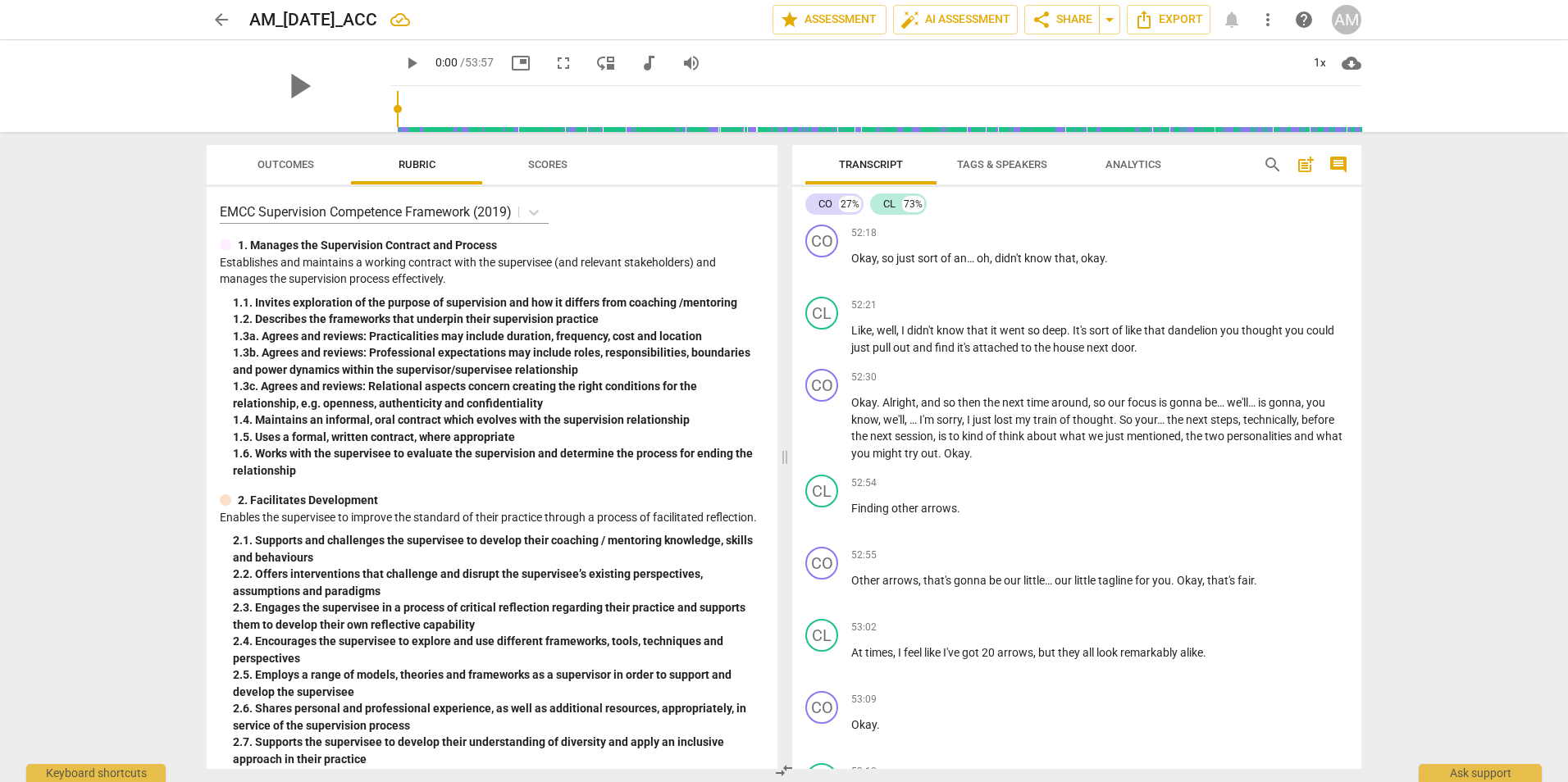
click at [1348, 17] on div "AM" at bounding box center [1346, 19] width 29 height 29
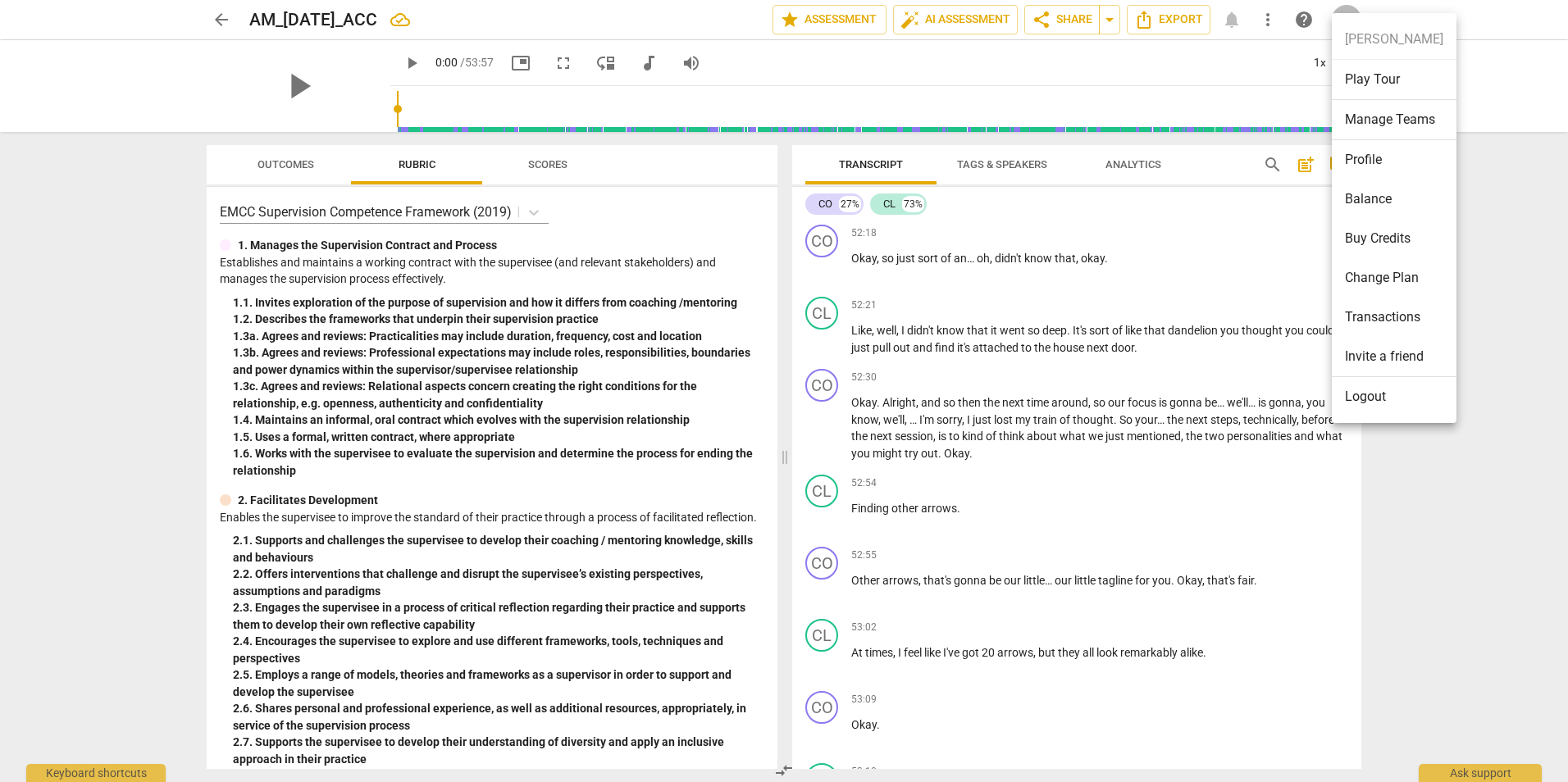
click at [1380, 316] on li "Transactions" at bounding box center [1394, 317] width 125 height 39
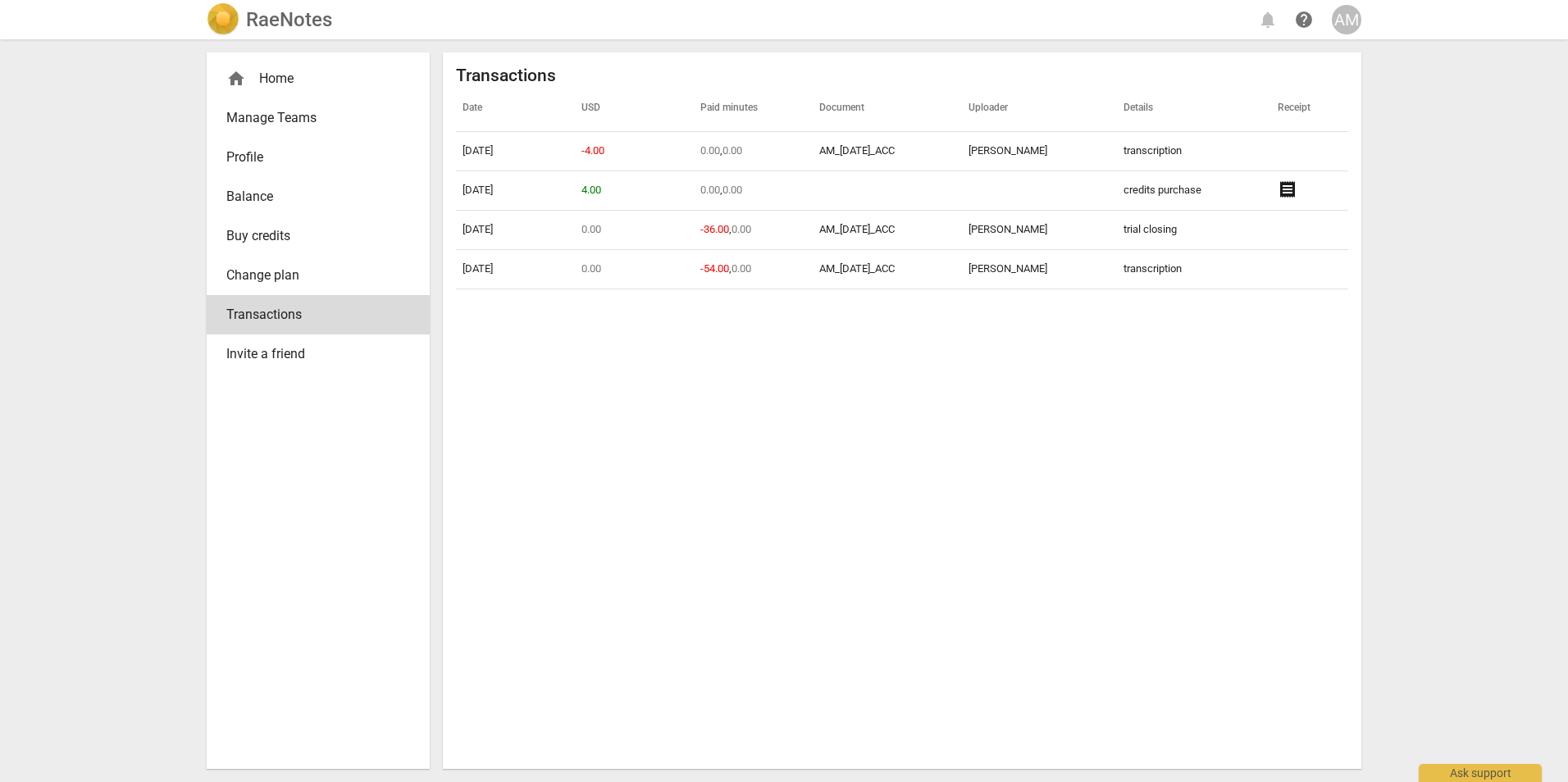
click at [245, 160] on span "Profile" at bounding box center [311, 157] width 170 height 19
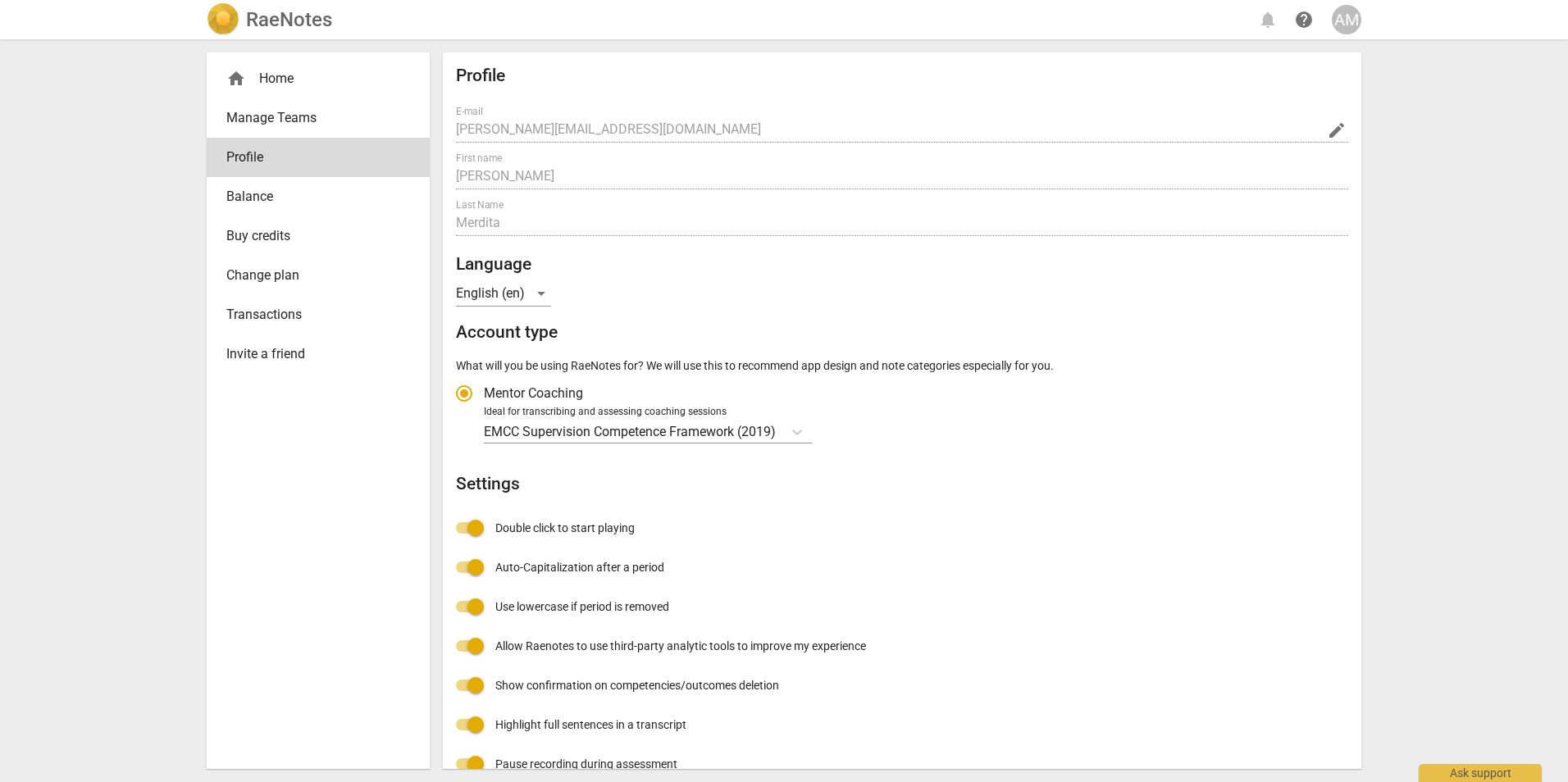
radio input "false"
click at [269, 76] on div "home Home" at bounding box center [311, 78] width 170 height 19
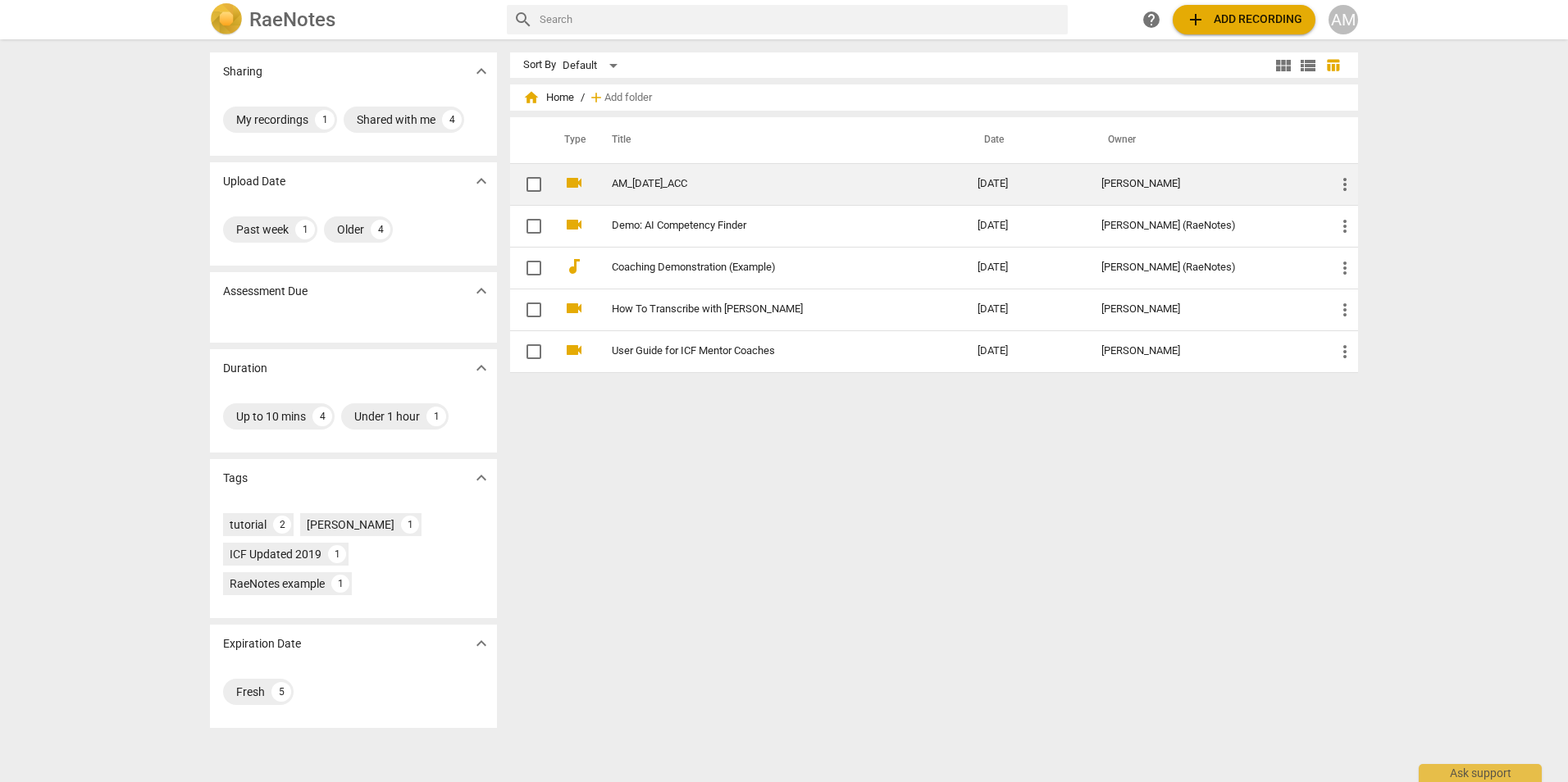
click at [1337, 186] on span "more_vert" at bounding box center [1344, 184] width 19 height 19
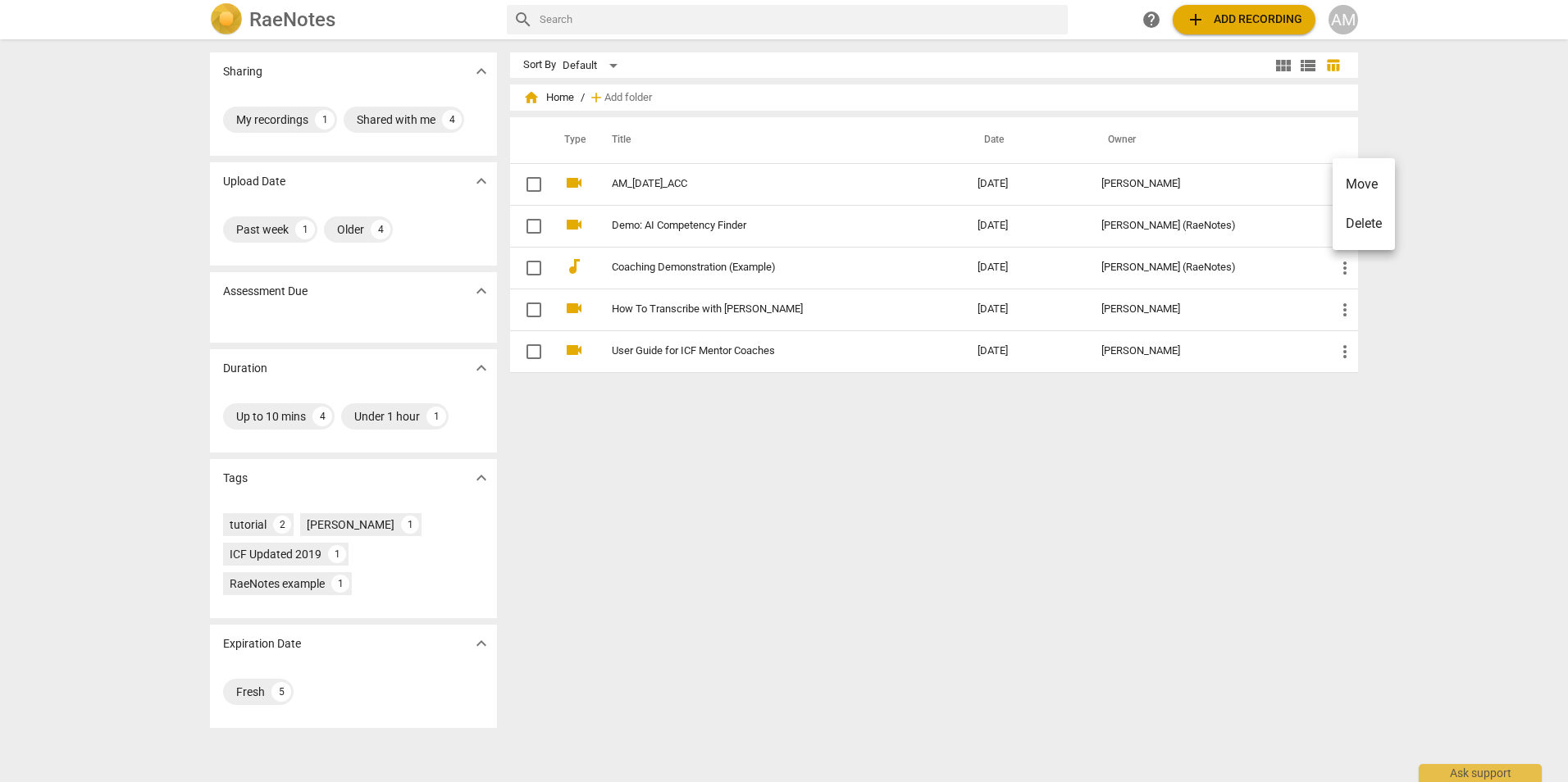
click at [818, 480] on div at bounding box center [784, 391] width 1568 height 782
click at [1277, 65] on span "view_module" at bounding box center [1283, 65] width 19 height 19
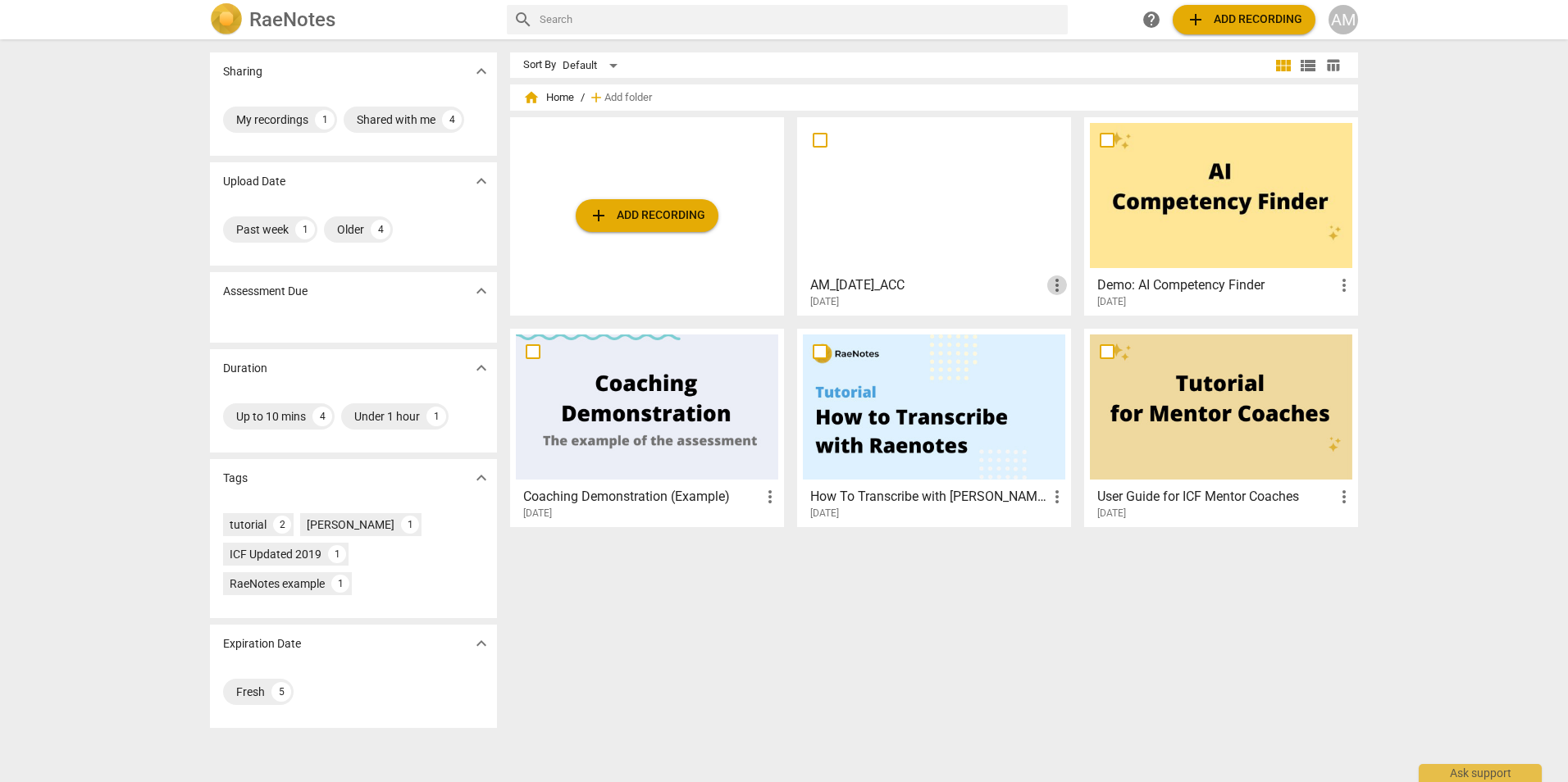
click at [1057, 287] on span "more_vert" at bounding box center [1057, 285] width 19 height 19
click at [907, 301] on div at bounding box center [784, 391] width 1568 height 782
click at [413, 119] on div "Shared with me" at bounding box center [396, 120] width 79 height 17
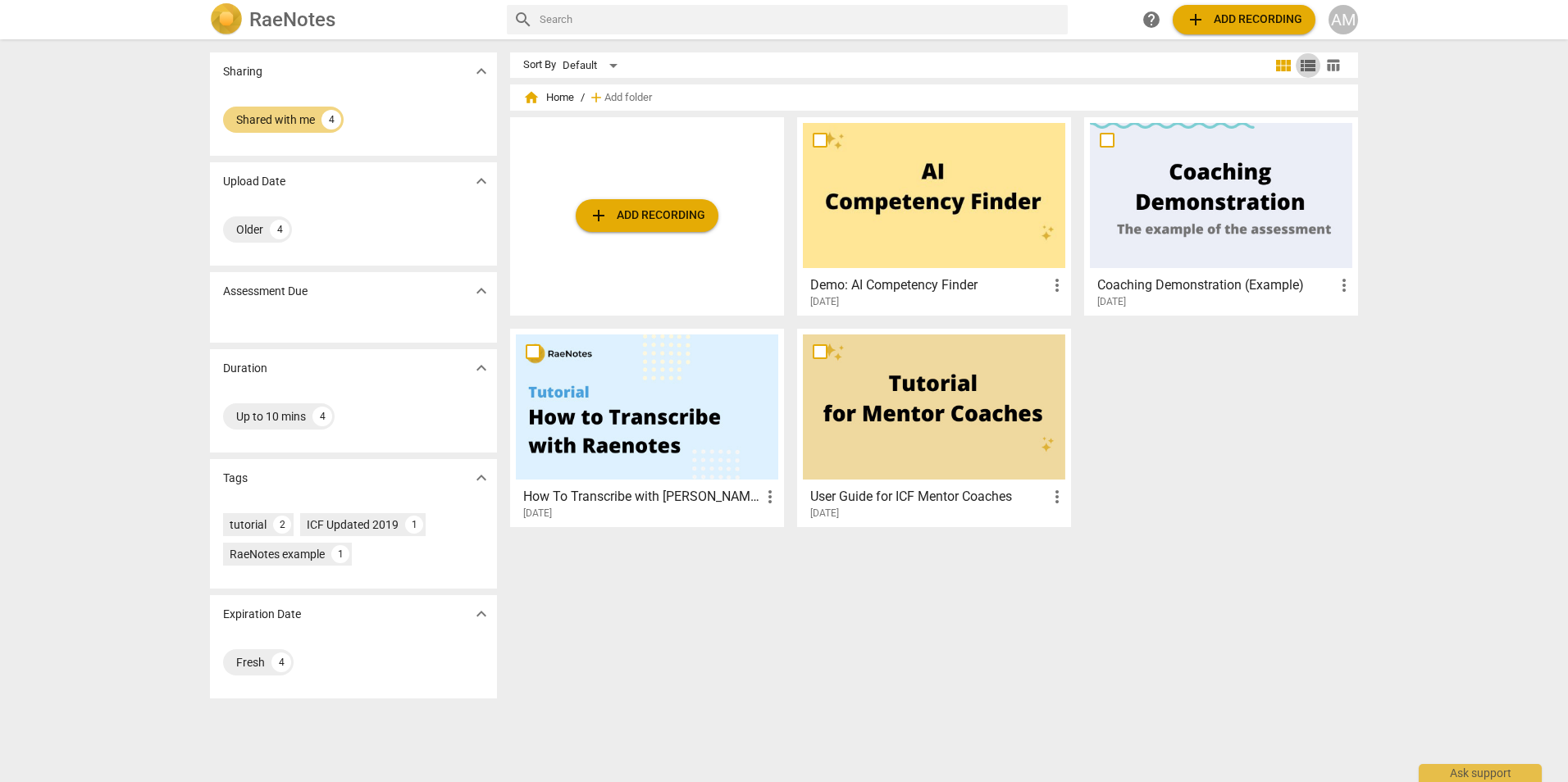
click at [1311, 65] on span "view_list" at bounding box center [1307, 65] width 19 height 19
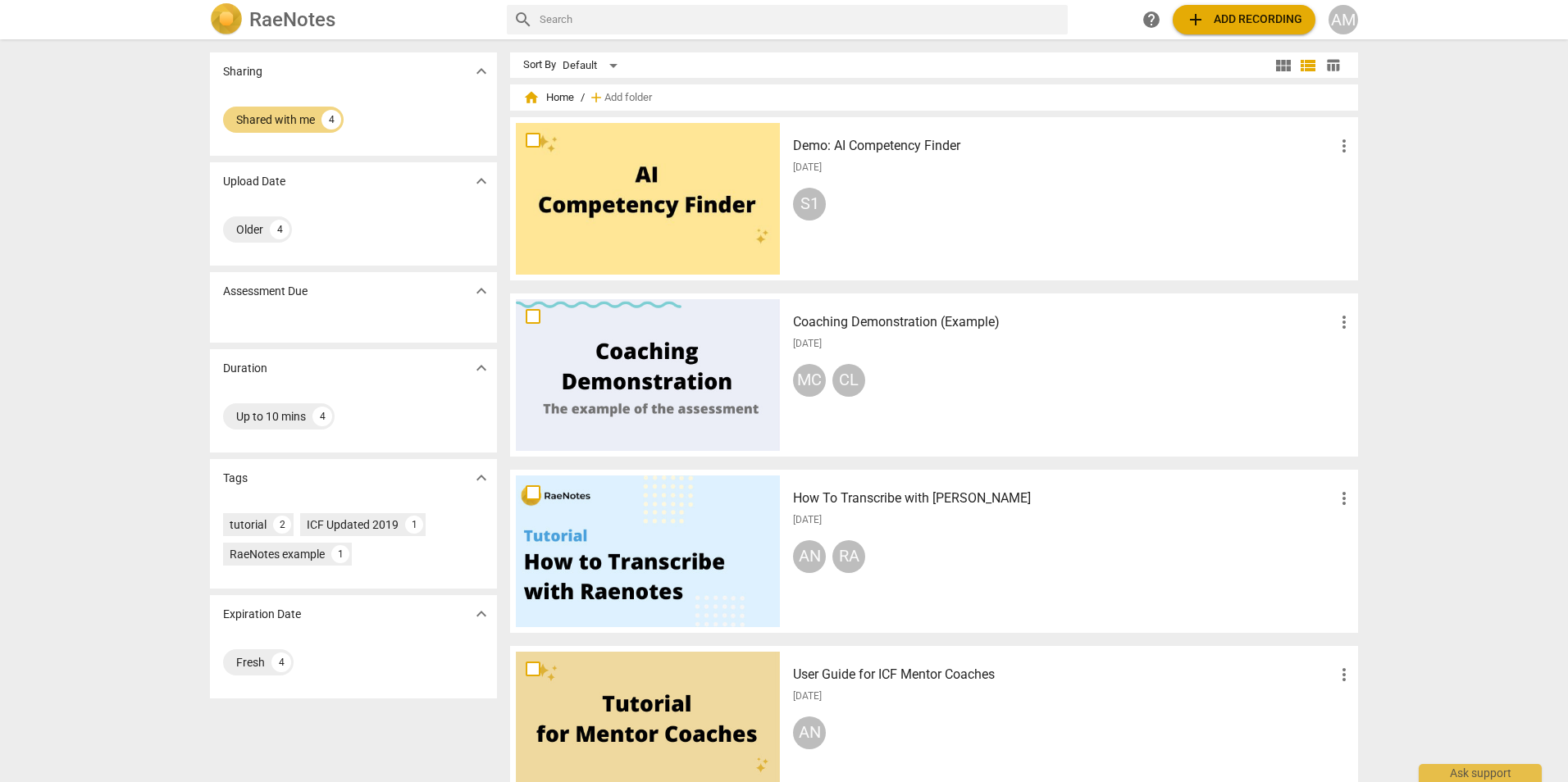
click at [1330, 65] on span "table_chart" at bounding box center [1333, 65] width 16 height 16
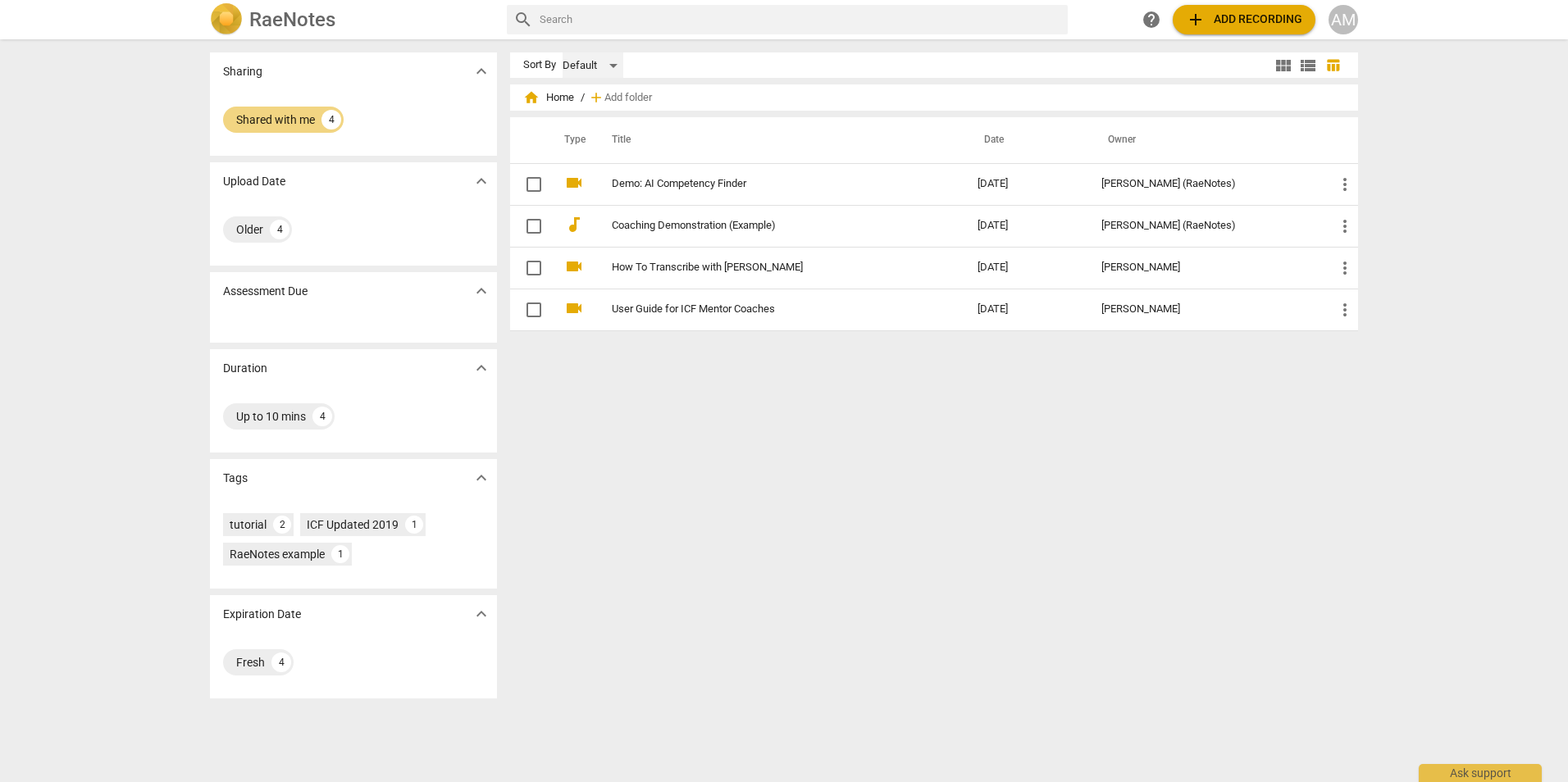
click at [618, 66] on div "Default" at bounding box center [593, 65] width 60 height 26
click at [600, 126] on li "Recent" at bounding box center [600, 127] width 78 height 31
click at [611, 66] on div "Recent" at bounding box center [592, 65] width 59 height 26
click at [583, 34] on li "Default" at bounding box center [600, 34] width 78 height 31
click at [257, 124] on div "Shared with me" at bounding box center [276, 120] width 79 height 17
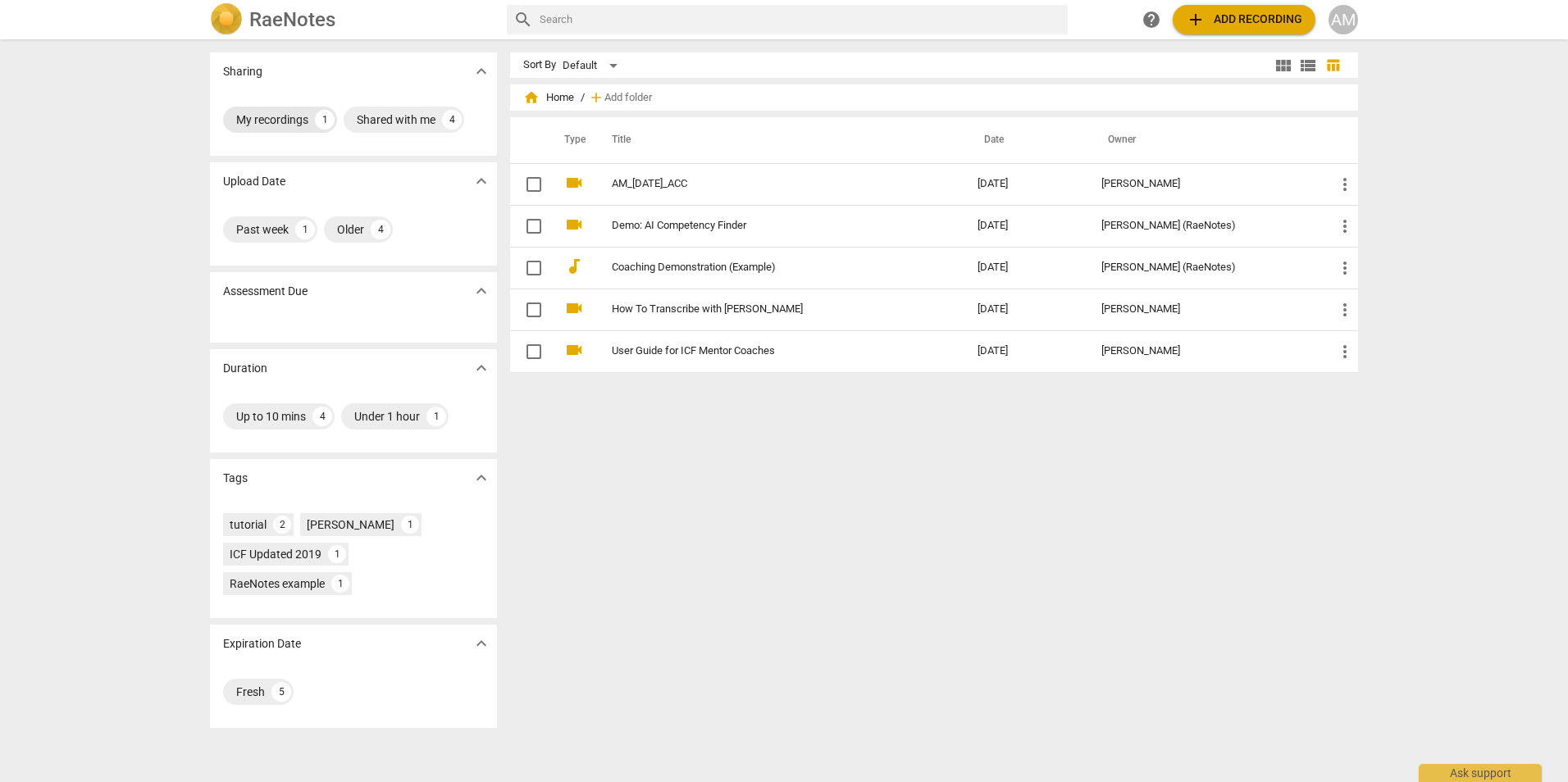
click at [270, 119] on div "My recordings" at bounding box center [273, 120] width 72 height 17
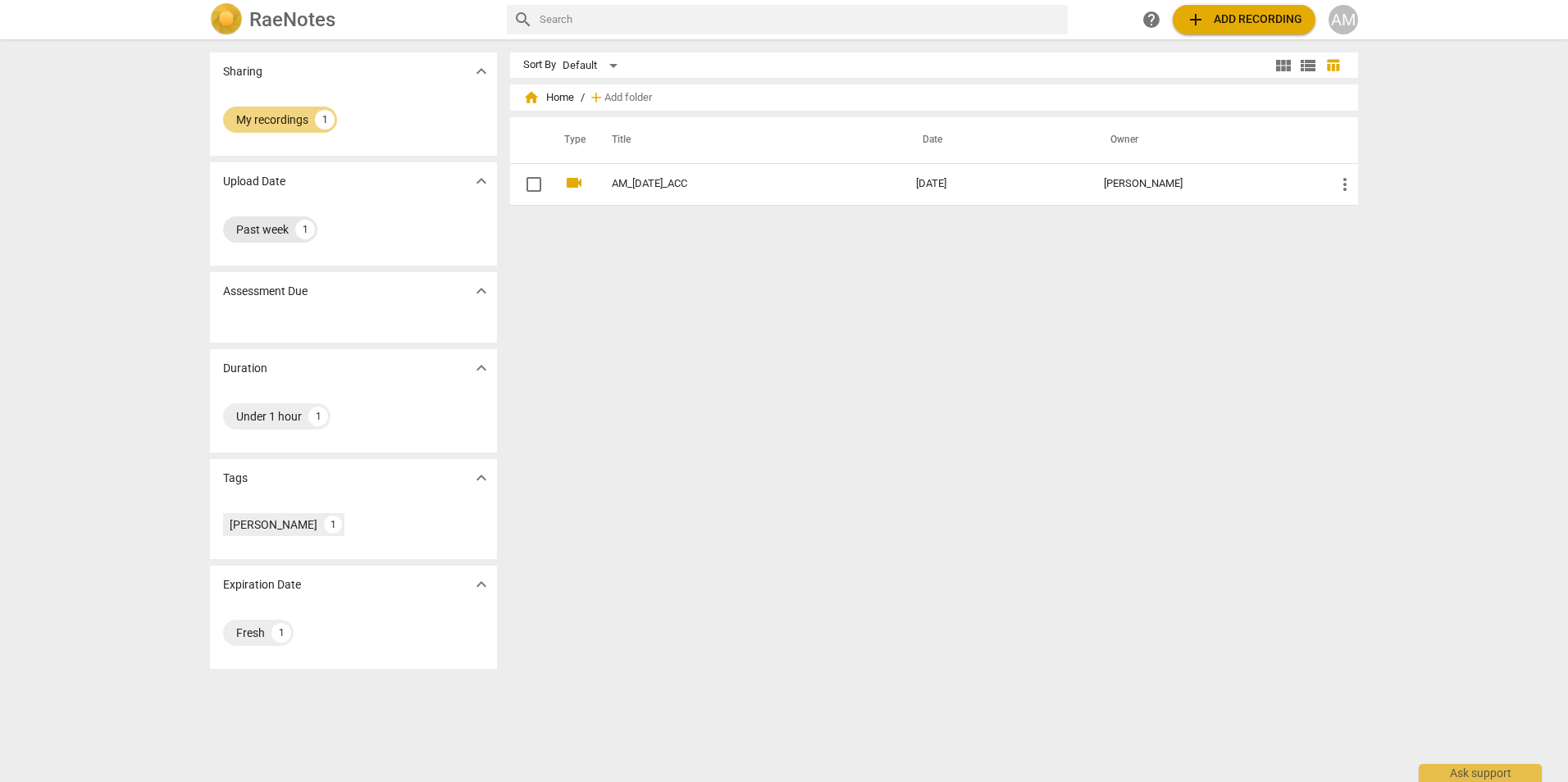
click at [267, 230] on div "Past week" at bounding box center [262, 230] width 53 height 17
click at [273, 124] on div "My recordings" at bounding box center [273, 120] width 72 height 17
click at [476, 75] on span "expand_more" at bounding box center [480, 70] width 19 height 19
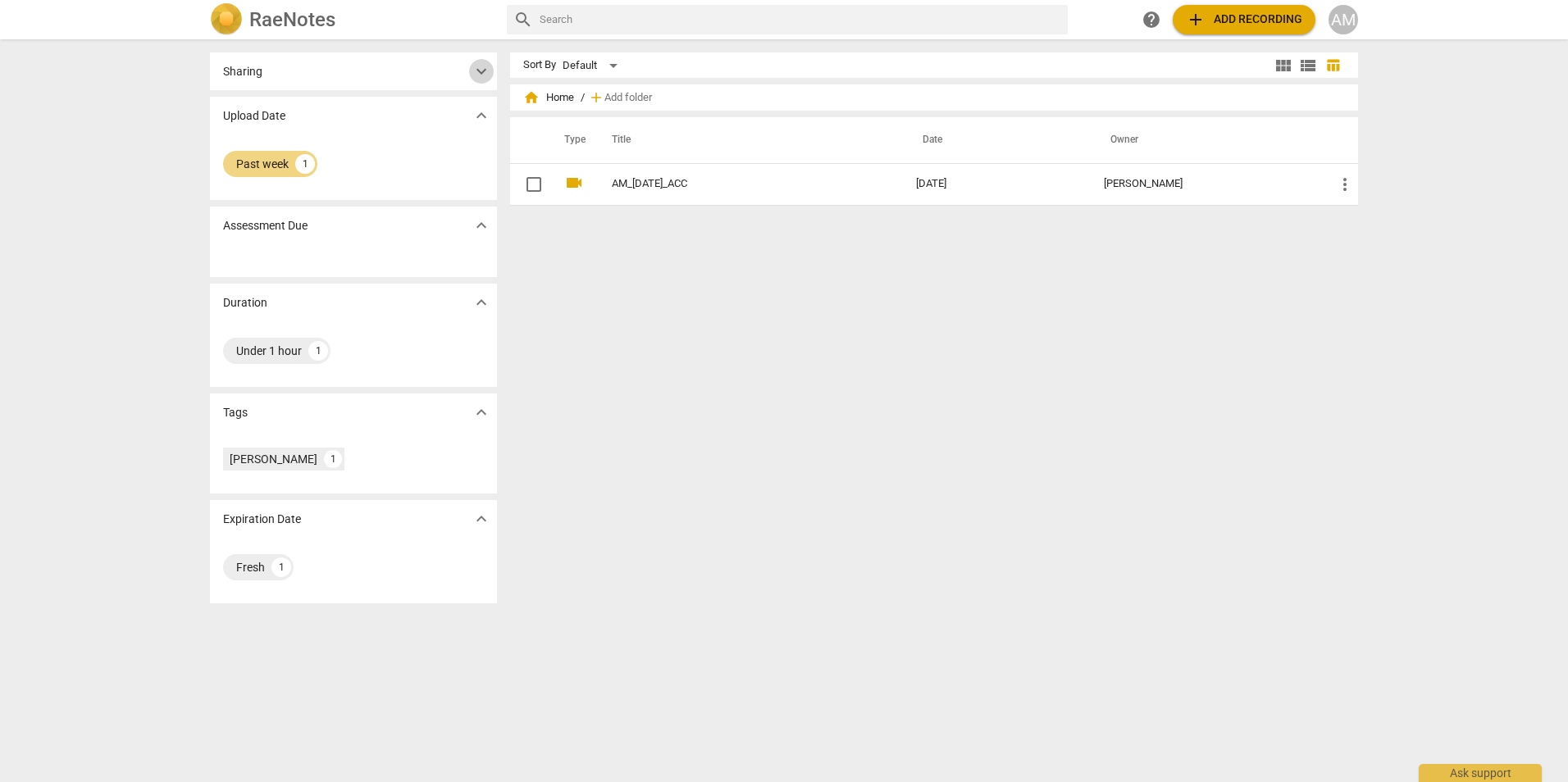
click at [476, 75] on span "expand_more" at bounding box center [480, 70] width 19 height 19
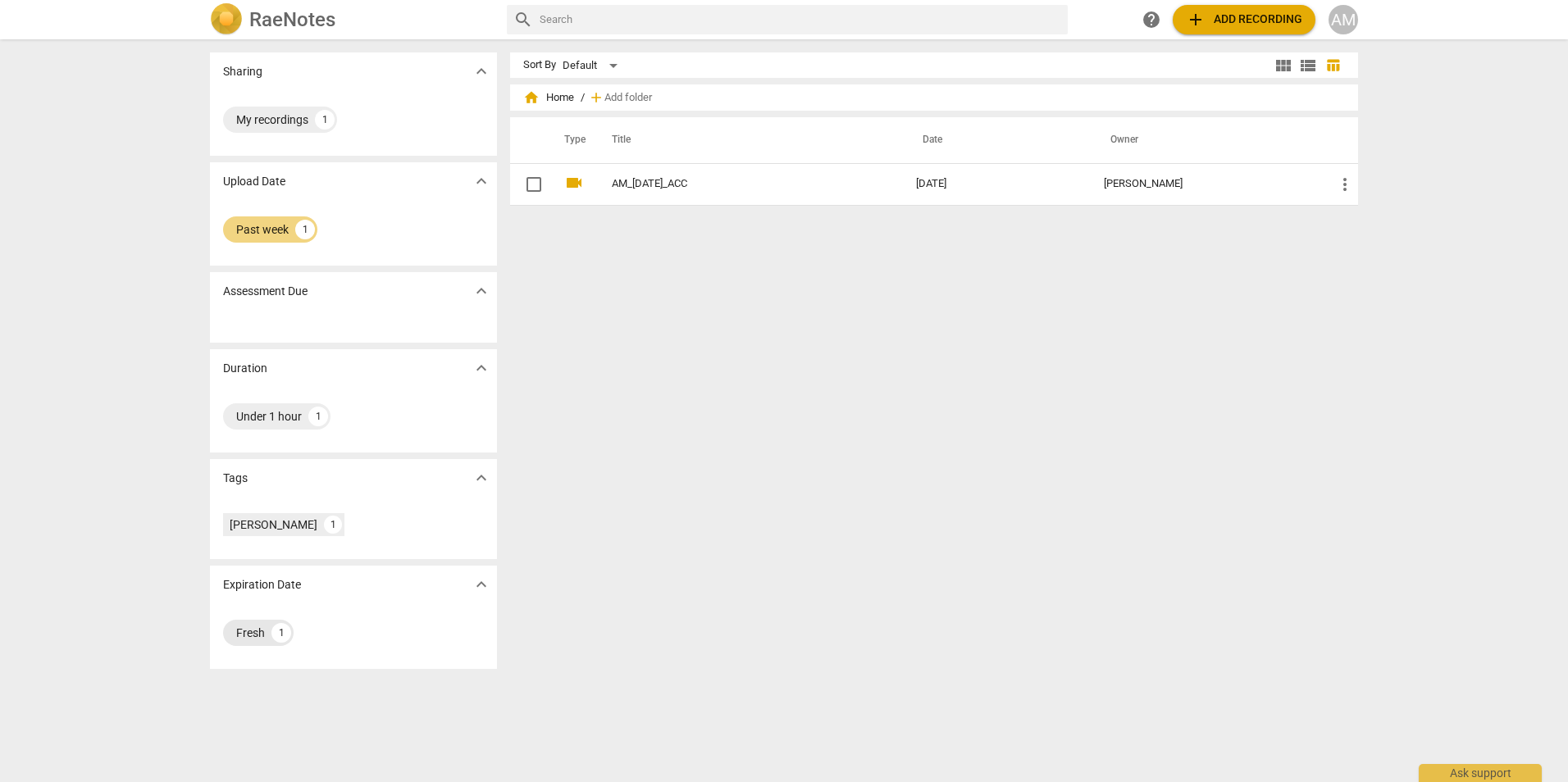
click at [256, 639] on div "Fresh" at bounding box center [251, 633] width 29 height 17
click at [614, 65] on div "Default" at bounding box center [593, 65] width 60 height 26
click at [590, 96] on li "Relevance" at bounding box center [600, 96] width 78 height 31
click at [550, 95] on span "home Home" at bounding box center [548, 98] width 51 height 17
click at [527, 98] on span "home" at bounding box center [532, 98] width 17 height 17
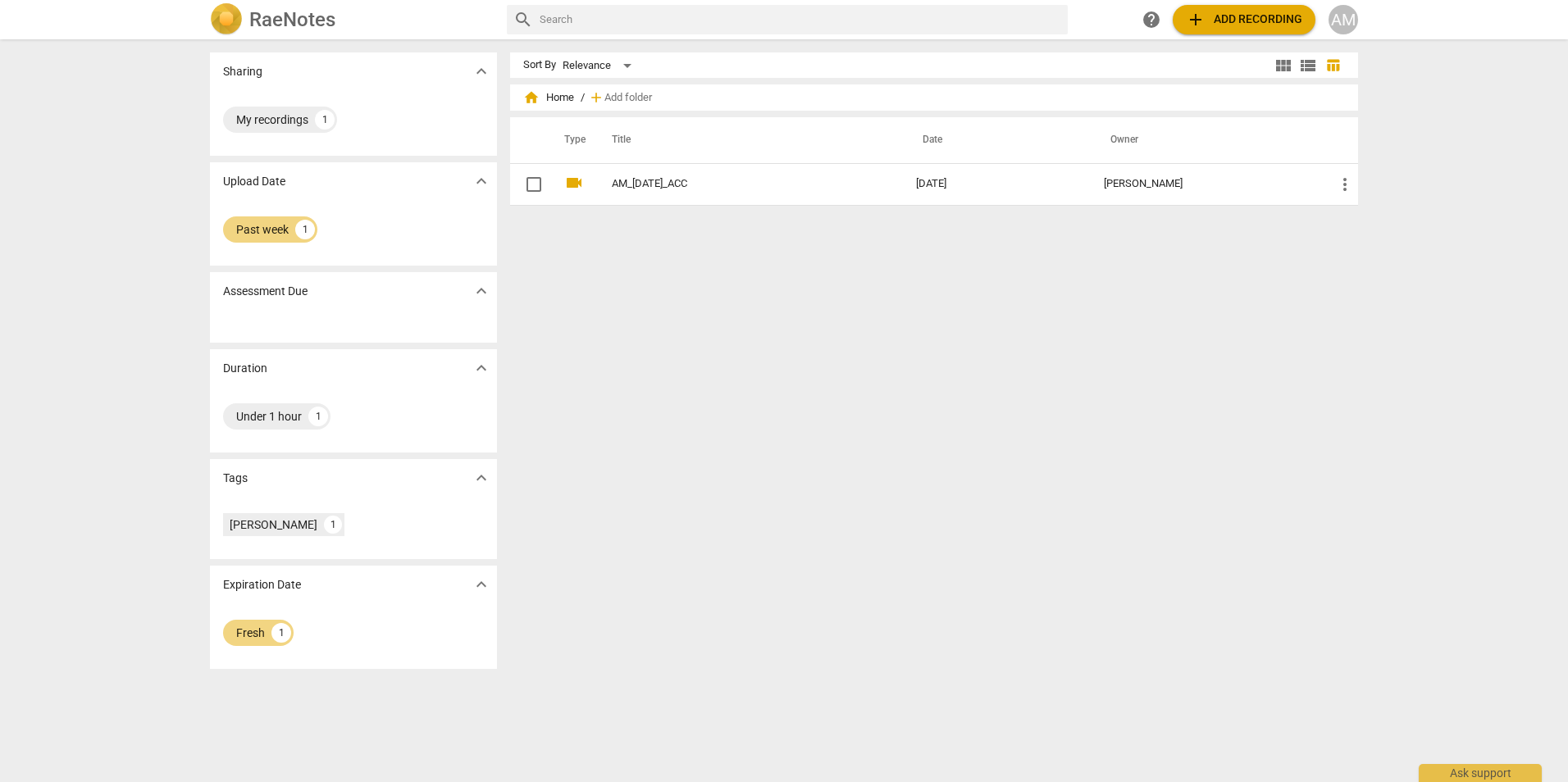
click at [1343, 23] on div "AM" at bounding box center [1343, 19] width 29 height 29
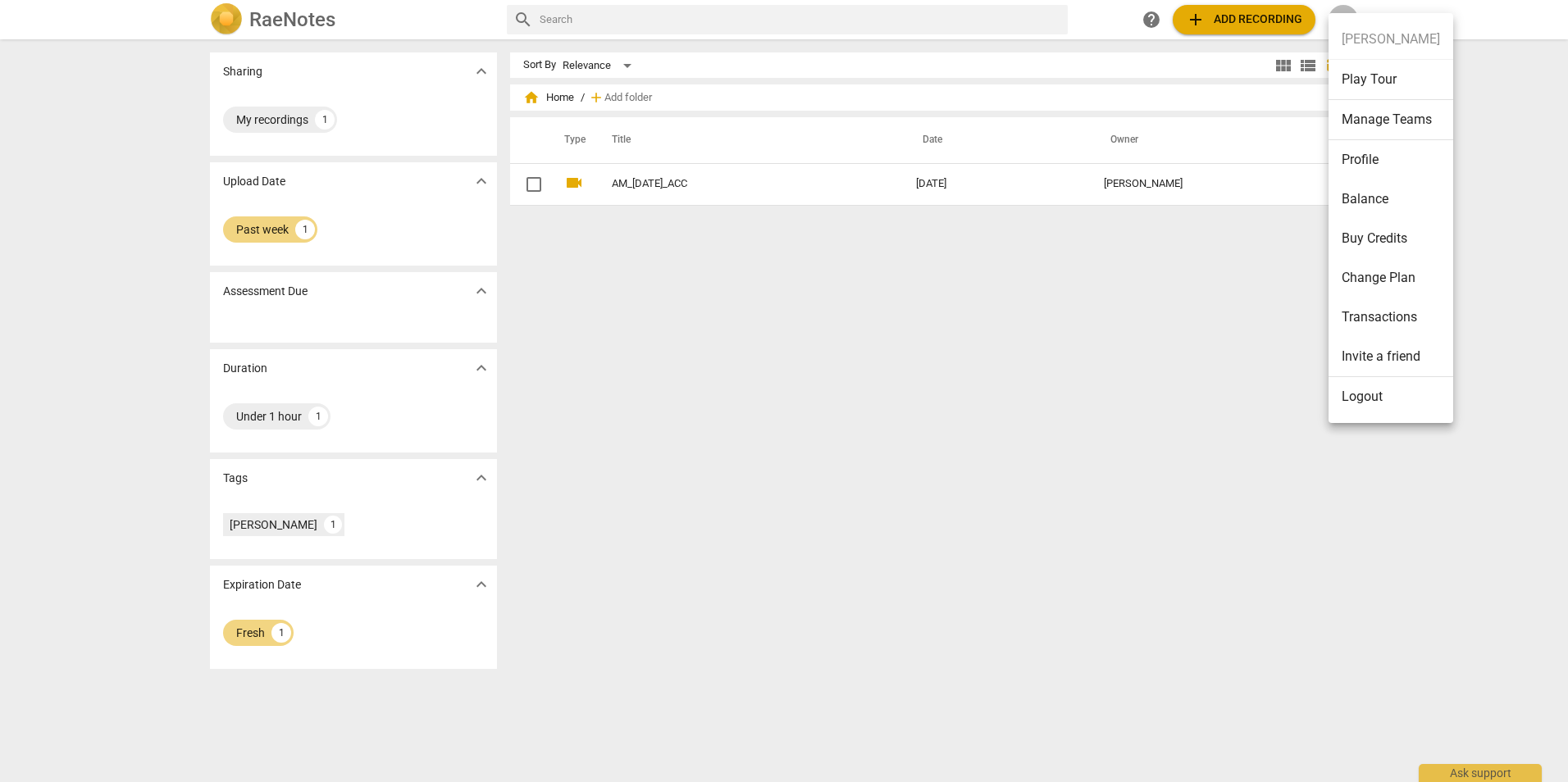
click at [752, 441] on div at bounding box center [784, 391] width 1568 height 782
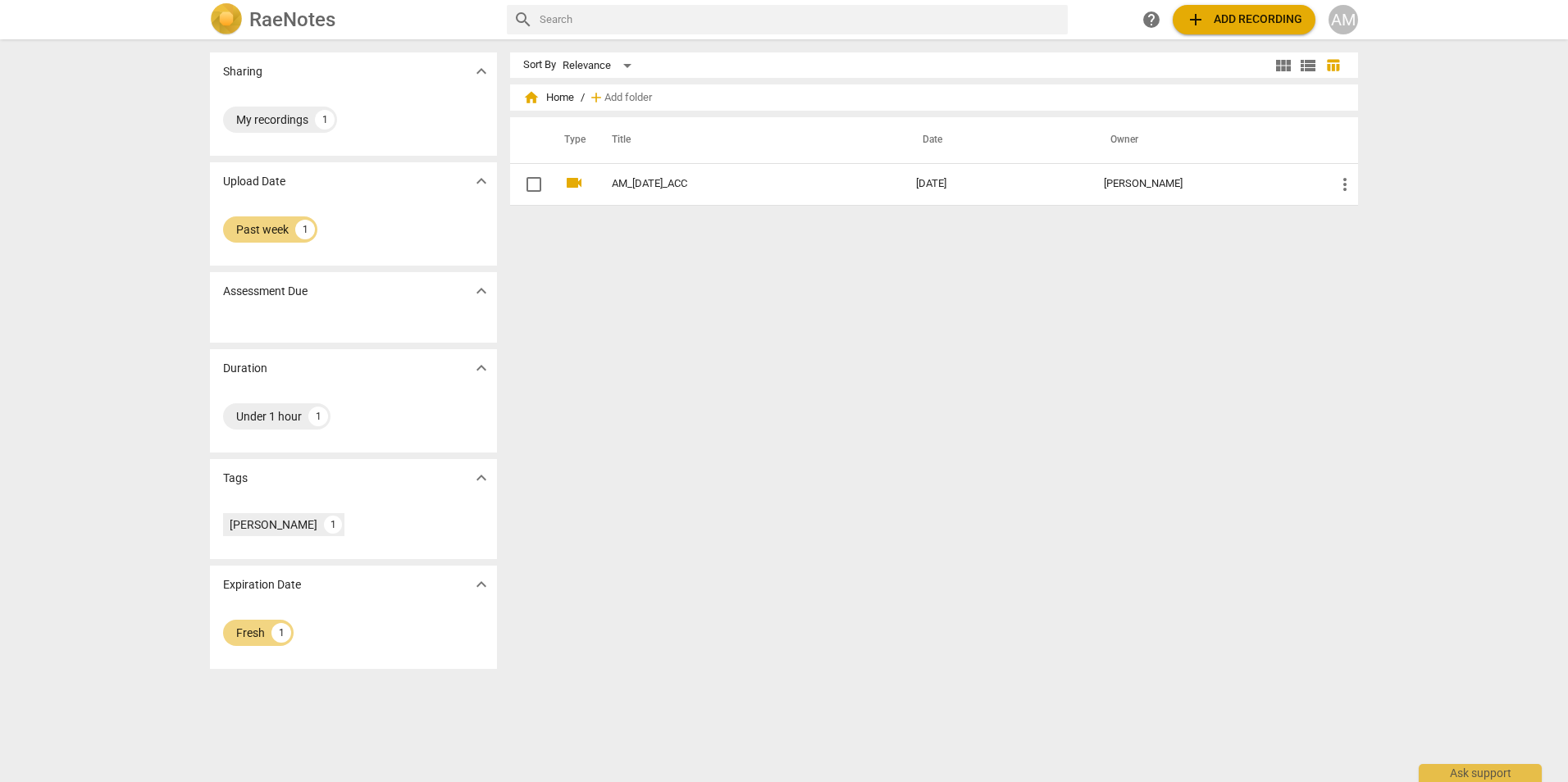
click at [302, 19] on h2 "RaeNotes" at bounding box center [292, 19] width 86 height 23
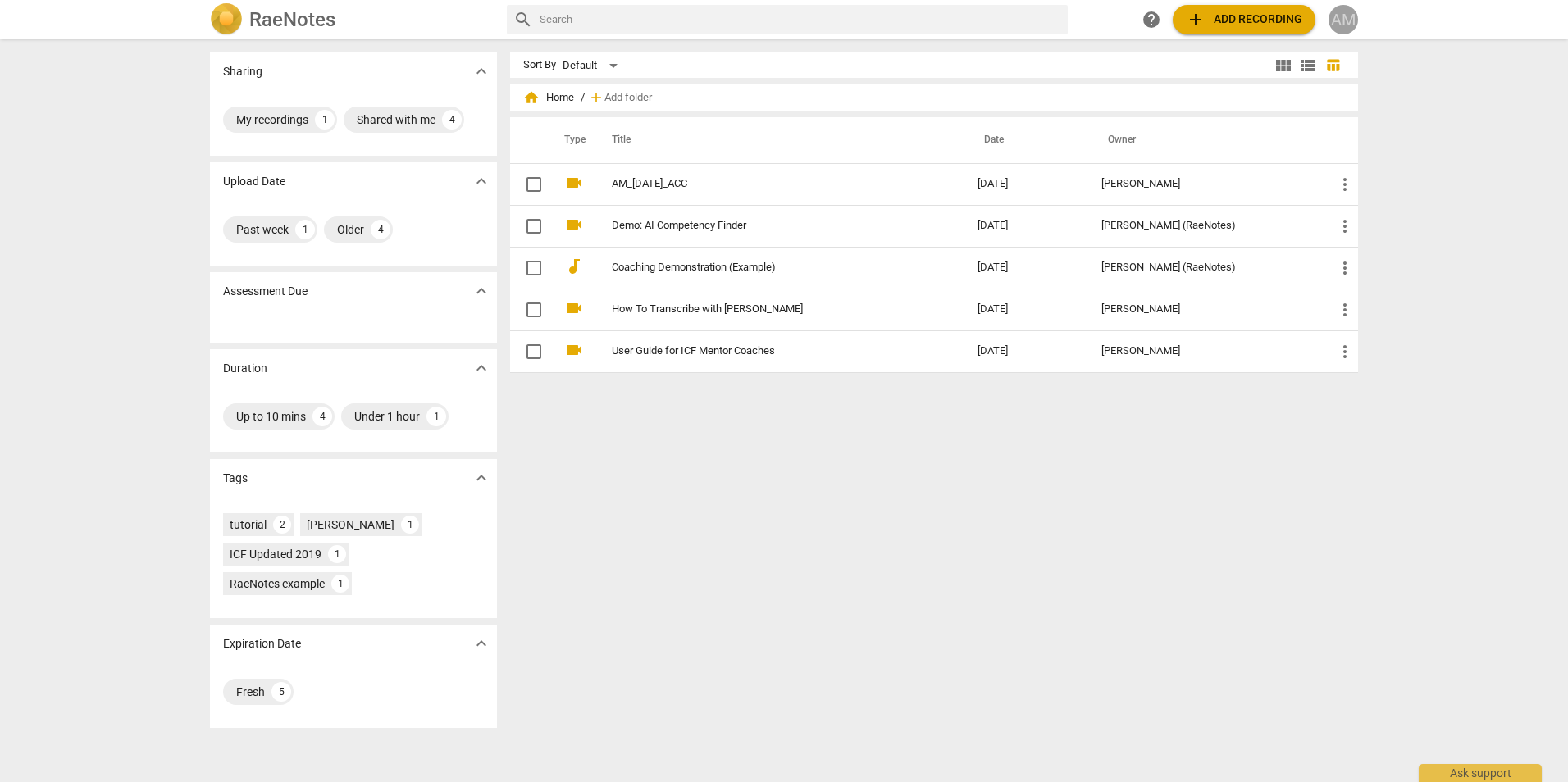
click at [1344, 18] on div "AM" at bounding box center [1343, 19] width 29 height 29
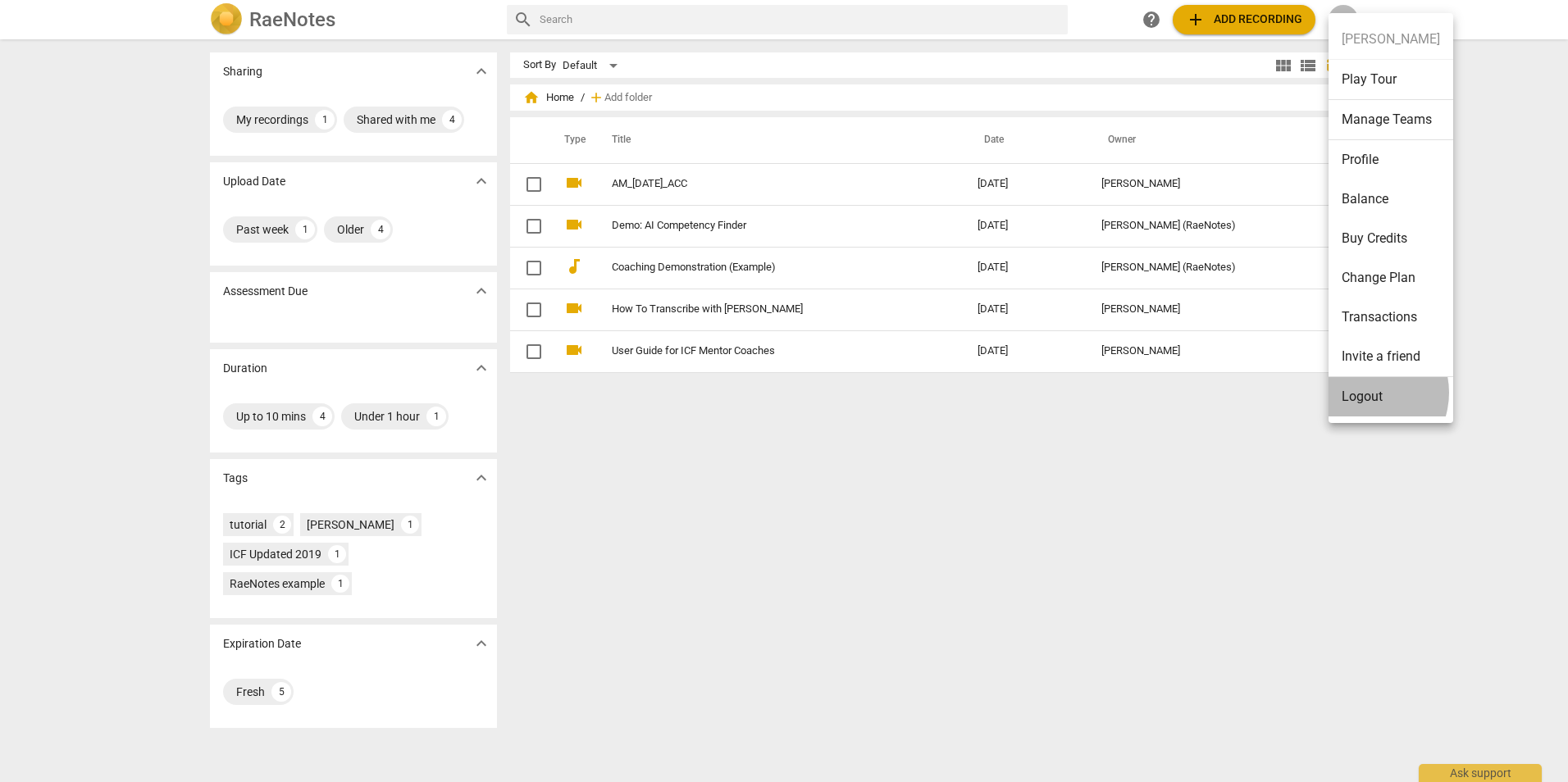
click at [1364, 393] on li "Logout" at bounding box center [1391, 396] width 125 height 39
